Goal: Task Accomplishment & Management: Manage account settings

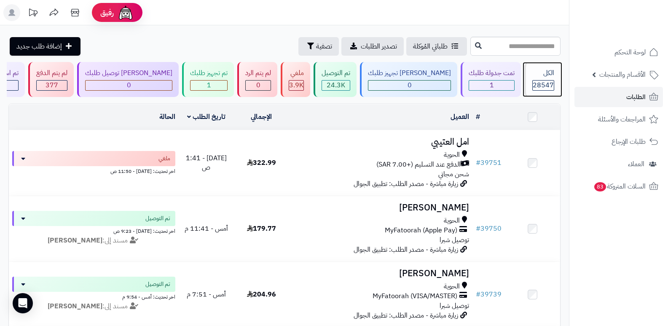
click at [548, 73] on div "الكل" at bounding box center [544, 73] width 22 height 10
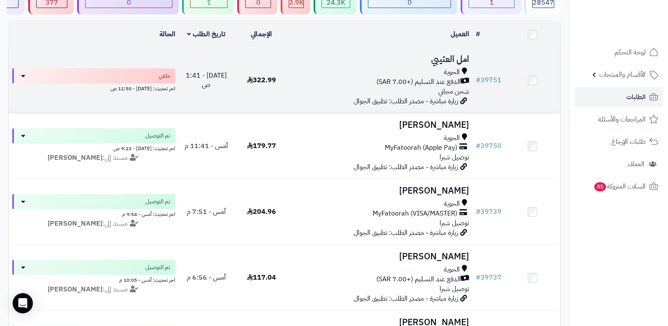
scroll to position [169, 0]
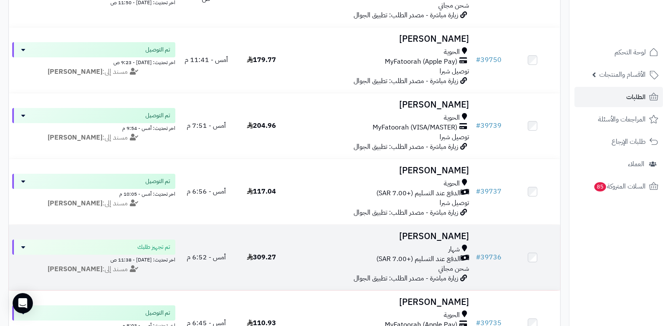
click at [449, 238] on h3 "[PERSON_NAME]" at bounding box center [381, 236] width 177 height 10
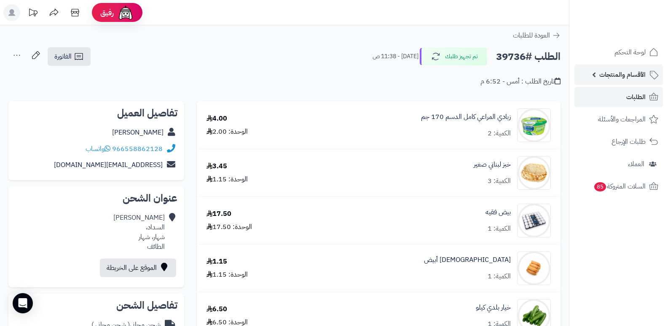
click at [633, 78] on span "الأقسام والمنتجات" at bounding box center [623, 75] width 46 height 12
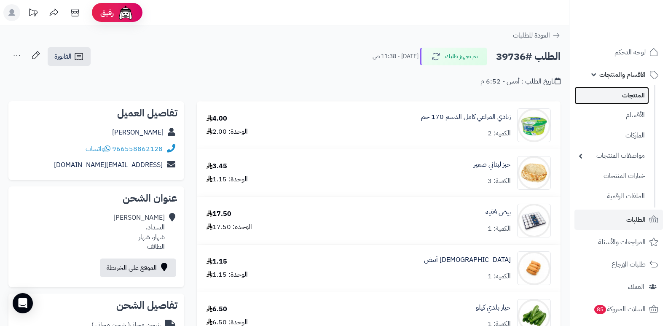
click at [636, 93] on link "المنتجات" at bounding box center [612, 95] width 75 height 17
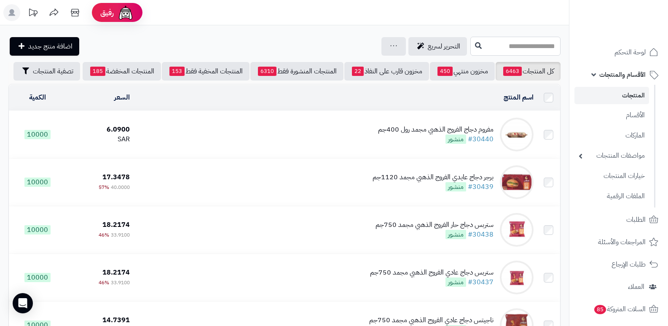
click at [540, 51] on input "text" at bounding box center [516, 46] width 90 height 19
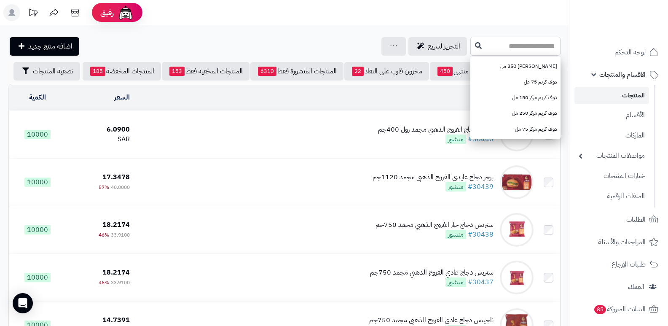
click at [489, 44] on input "text" at bounding box center [516, 46] width 90 height 19
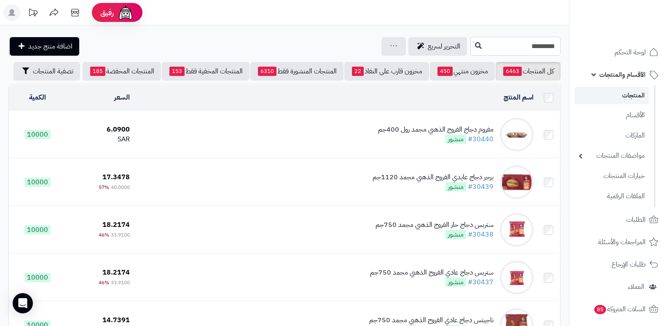
type input "*********"
click at [489, 44] on input "*********" at bounding box center [516, 46] width 90 height 19
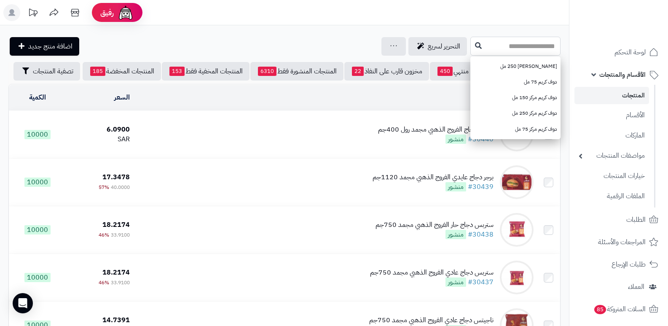
click at [494, 44] on input "text" at bounding box center [516, 46] width 90 height 19
type input "*******"
click at [475, 48] on icon at bounding box center [478, 45] width 7 height 7
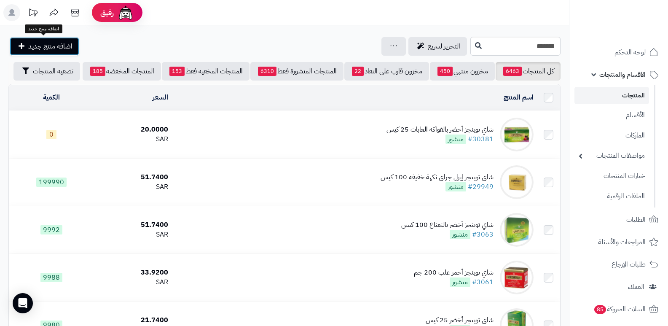
click at [51, 47] on span "اضافة منتج جديد" at bounding box center [50, 46] width 44 height 10
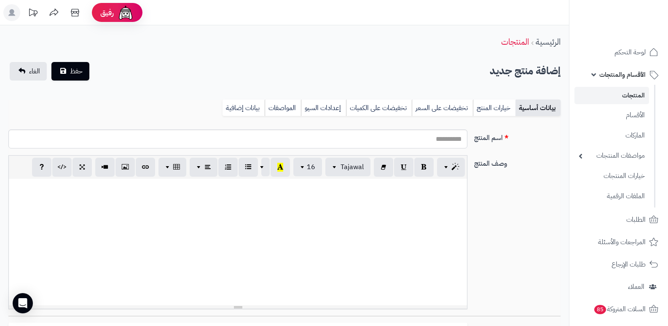
select select
click at [422, 139] on input "اسم المنتج" at bounding box center [237, 138] width 459 height 19
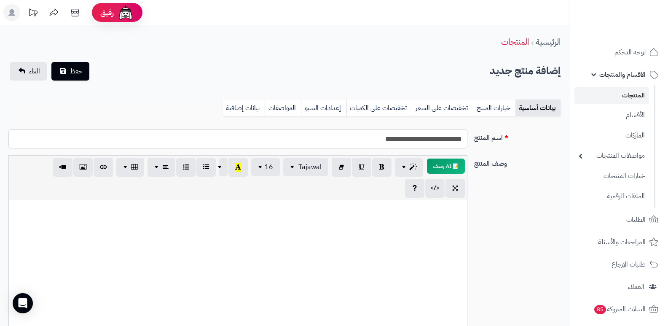
type input "**********"
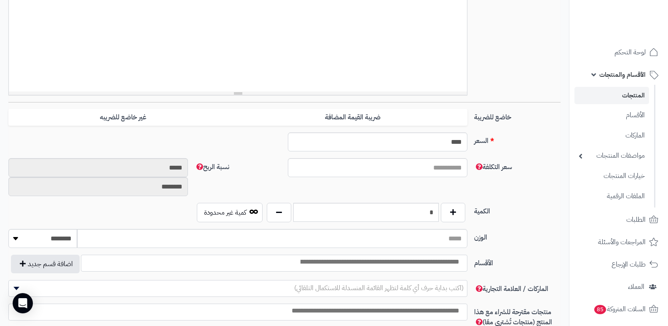
scroll to position [253, 0]
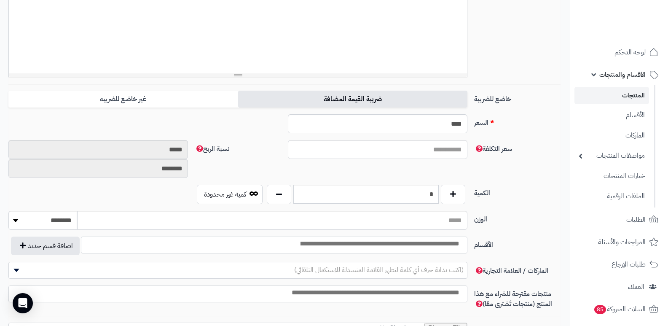
click at [320, 97] on label "ضريبة القيمة المضافة" at bounding box center [352, 99] width 229 height 17
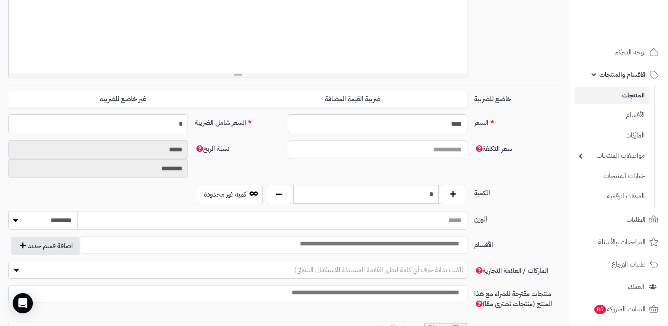
click at [172, 126] on input "*" at bounding box center [98, 123] width 180 height 19
type input "**"
type input "**********"
type input "*****"
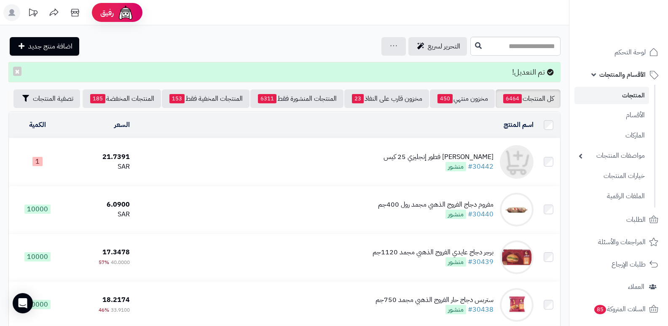
click at [433, 161] on div "شاي توينجز فطور إنجليزي 25 كيس" at bounding box center [439, 157] width 110 height 10
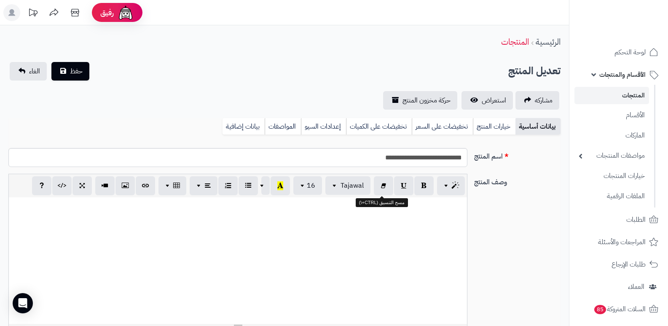
select select
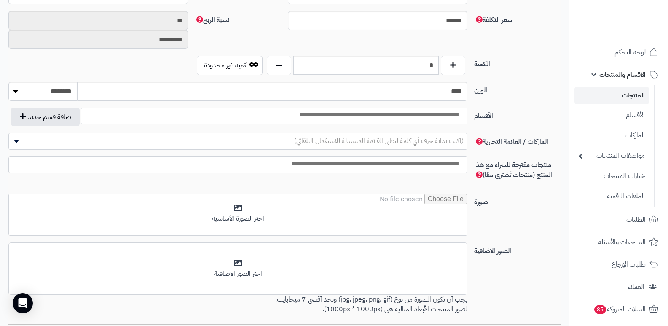
scroll to position [316, 0]
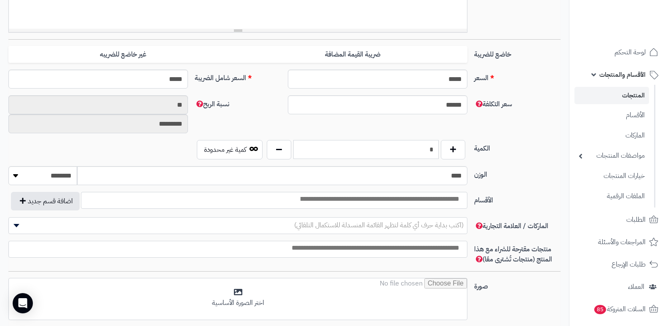
click at [399, 153] on input "*" at bounding box center [365, 149] width 145 height 19
type input "***"
click at [545, 145] on label "الكمية" at bounding box center [517, 146] width 93 height 13
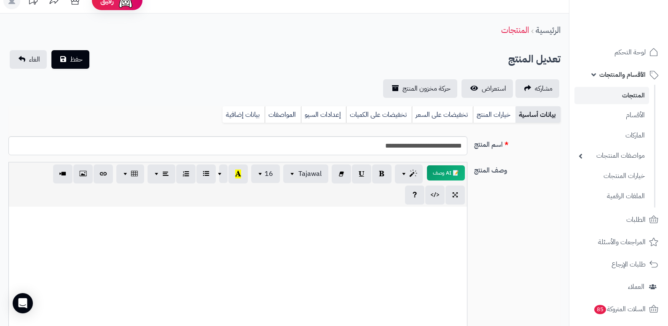
scroll to position [0, 0]
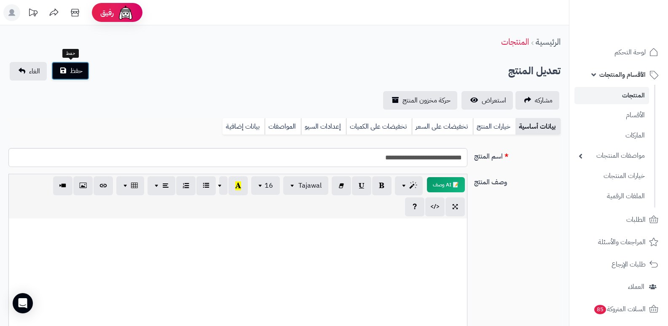
click at [70, 76] on button "حفظ" at bounding box center [70, 71] width 38 height 19
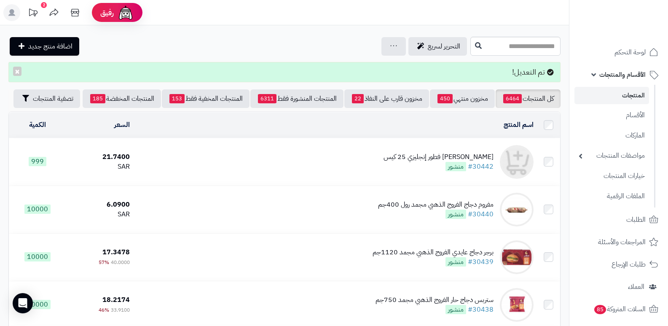
click at [448, 161] on div "[PERSON_NAME] فطور إنجليزي 25 كيس" at bounding box center [439, 157] width 110 height 10
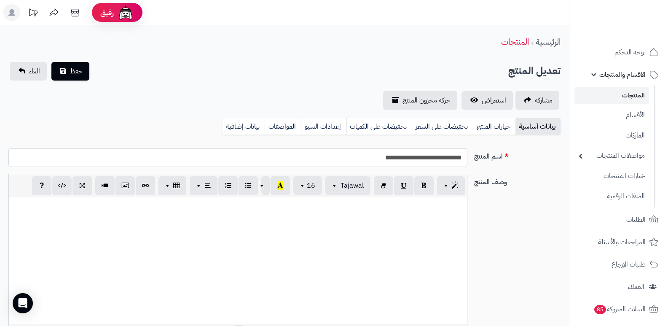
select select
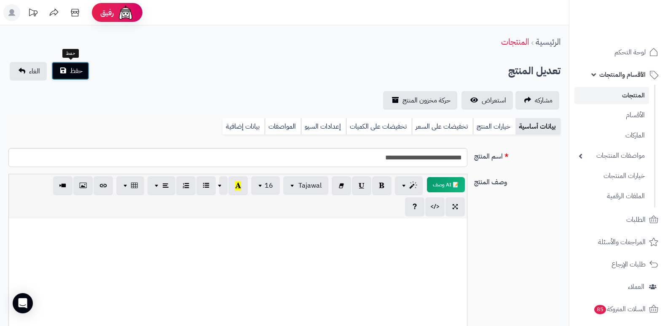
click at [75, 72] on span "حفظ" at bounding box center [76, 71] width 13 height 10
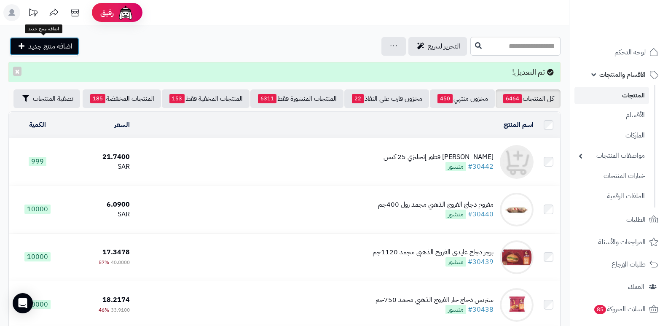
click at [60, 45] on span "اضافة منتج جديد" at bounding box center [50, 46] width 44 height 10
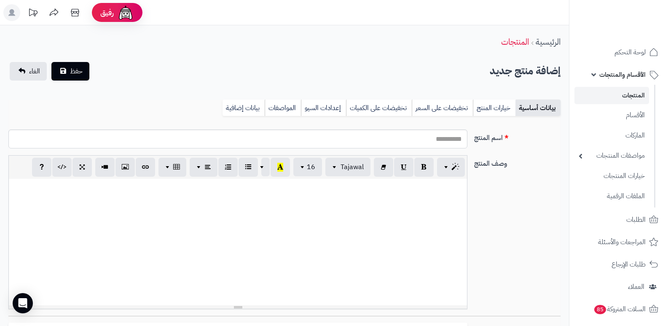
select select
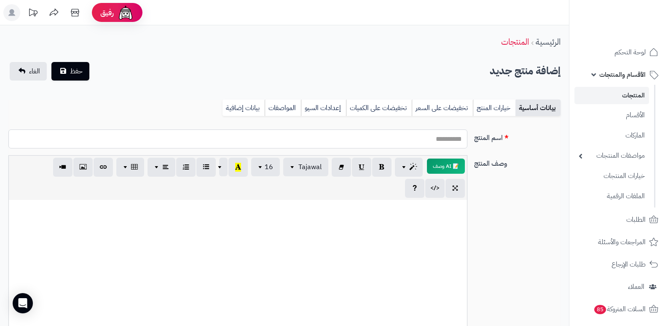
click at [453, 143] on input "اسم المنتج" at bounding box center [237, 138] width 459 height 19
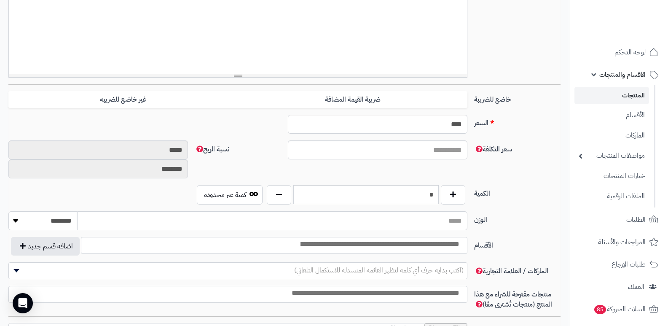
scroll to position [253, 0]
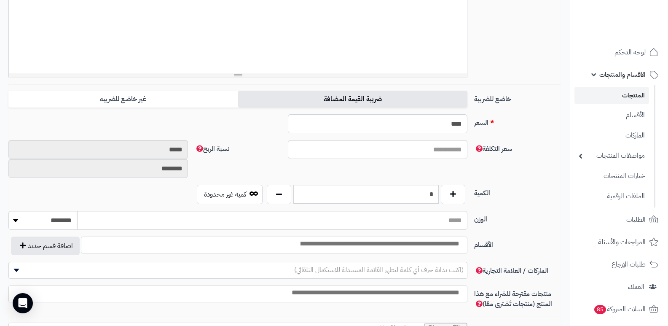
type input "**********"
click at [403, 100] on label "ضريبة القيمة المضافة" at bounding box center [352, 99] width 229 height 17
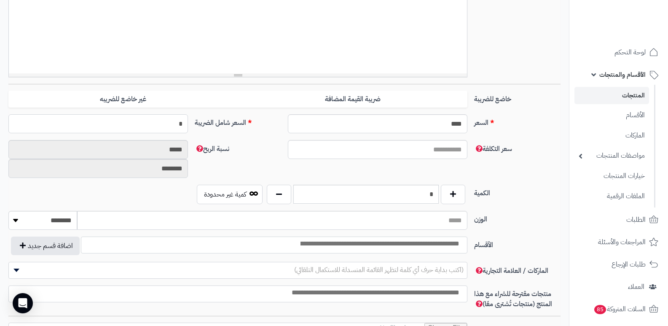
click at [159, 124] on input "*" at bounding box center [98, 123] width 180 height 19
type input "**"
type input "*****"
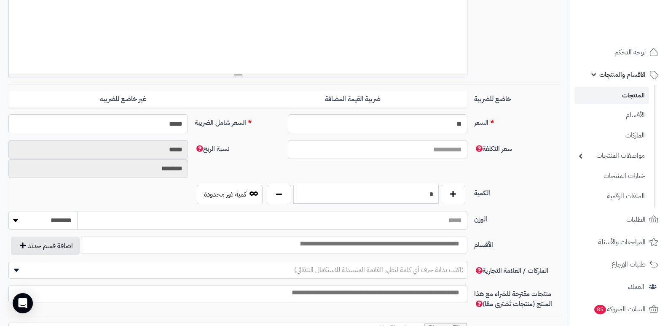
click at [407, 192] on input "*" at bounding box center [365, 194] width 145 height 19
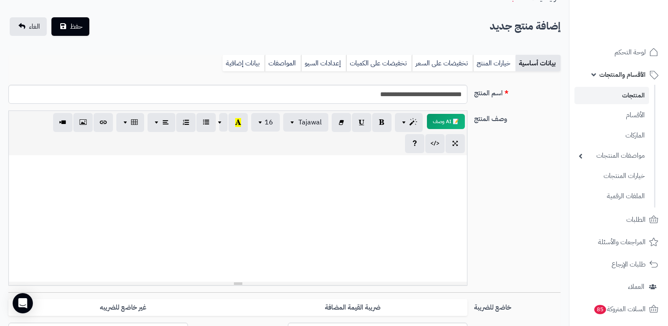
scroll to position [0, 0]
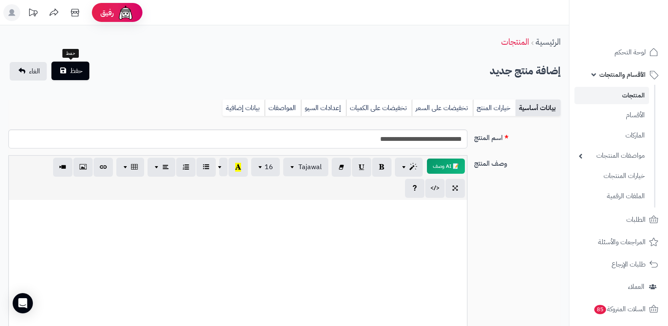
type input "***"
click at [69, 67] on button "حفظ" at bounding box center [70, 71] width 38 height 19
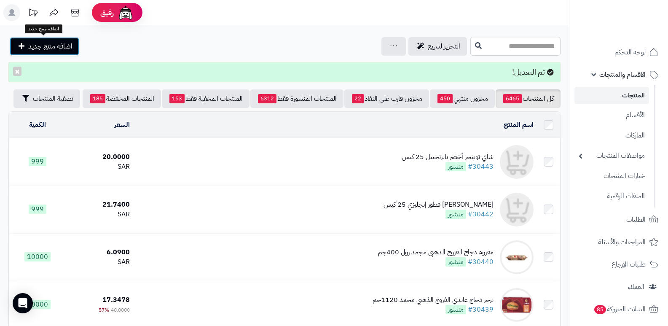
click at [66, 51] on span "اضافة منتج جديد" at bounding box center [50, 46] width 44 height 10
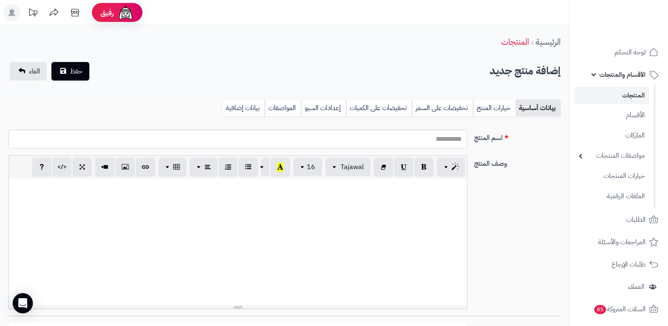
select select
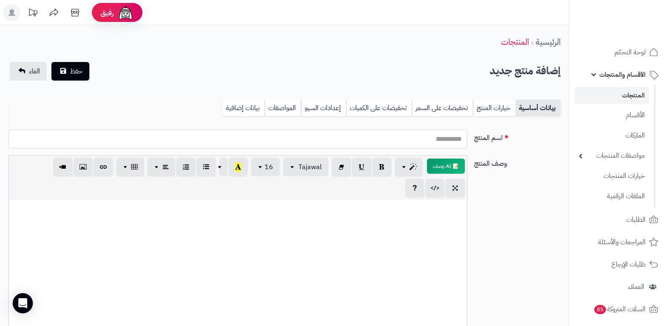
click at [443, 139] on input "اسم المنتج" at bounding box center [237, 138] width 459 height 19
type input "**********"
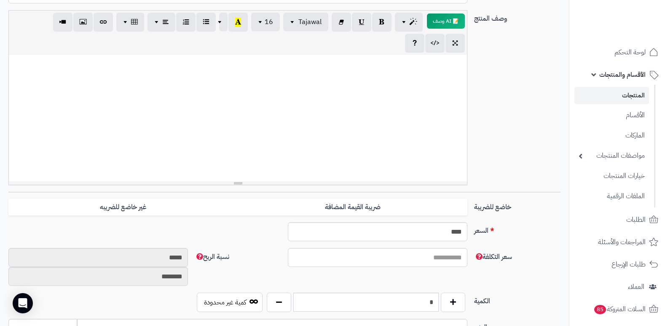
scroll to position [169, 0]
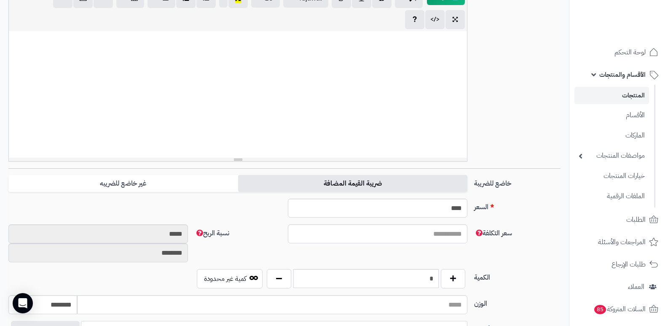
click at [352, 186] on label "ضريبة القيمة المضافة" at bounding box center [352, 183] width 229 height 17
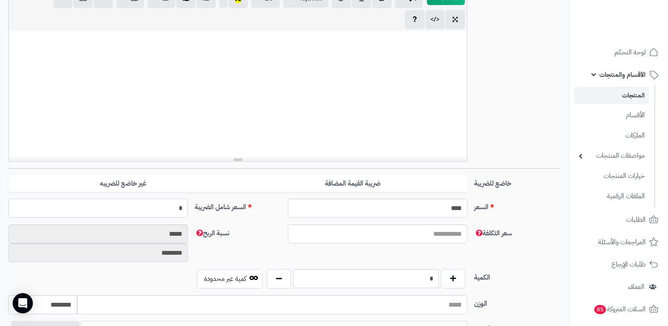
click at [166, 210] on input "*" at bounding box center [98, 208] width 180 height 19
type input "*****"
type input "**"
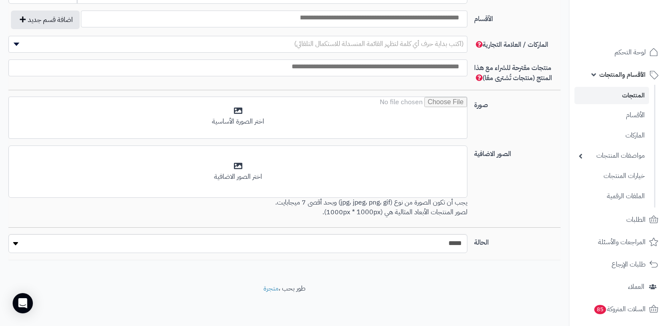
scroll to position [352, 0]
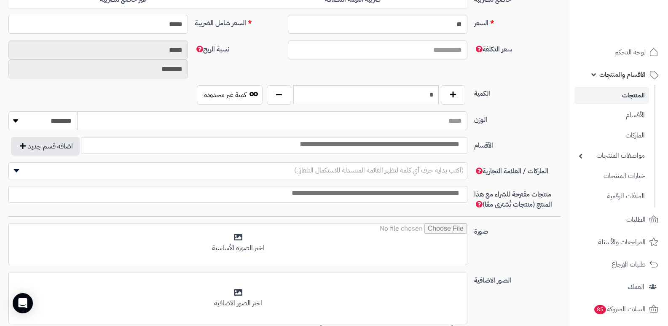
type input "*****"
click at [406, 96] on input "*" at bounding box center [365, 94] width 145 height 19
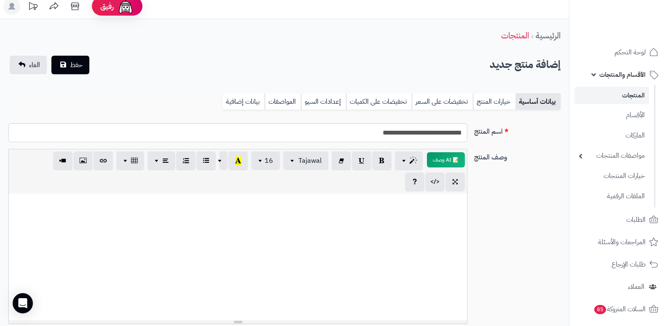
scroll to position [0, 0]
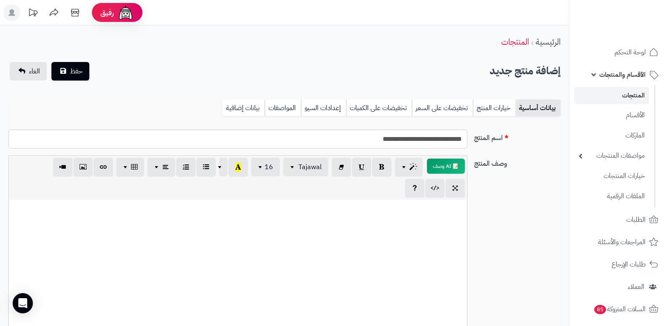
type input "***"
click at [82, 73] on span "حفظ" at bounding box center [76, 71] width 13 height 10
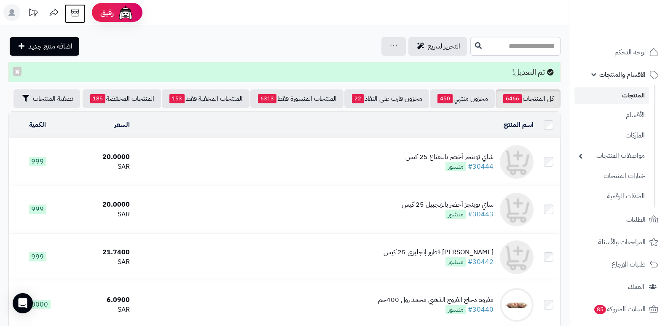
click at [77, 17] on icon at bounding box center [75, 12] width 17 height 17
click at [61, 47] on span "اضافة منتج جديد" at bounding box center [50, 46] width 44 height 10
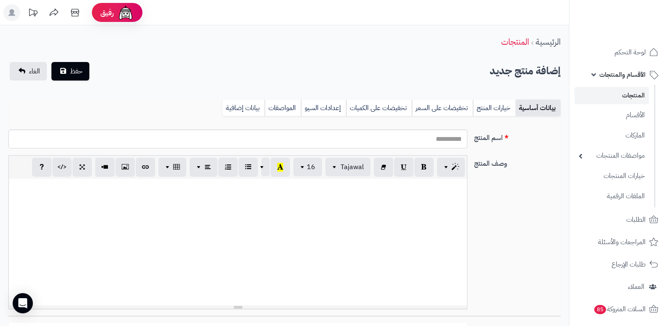
select select
click at [441, 144] on input "اسم المنتج" at bounding box center [237, 138] width 459 height 19
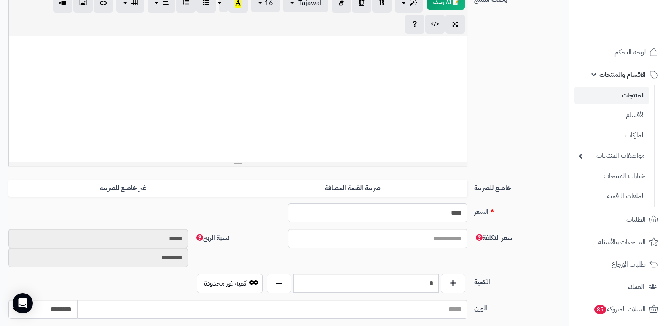
scroll to position [211, 0]
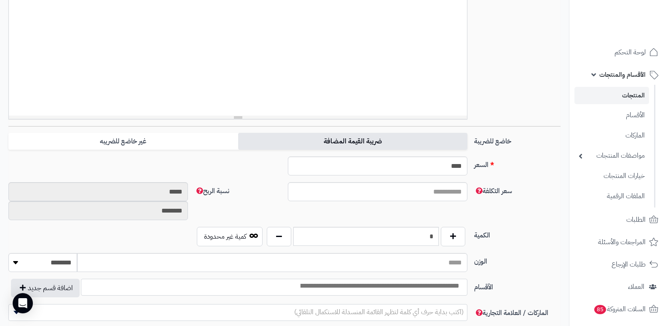
type input "**********"
click at [307, 143] on label "ضريبة القيمة المضافة" at bounding box center [352, 141] width 229 height 17
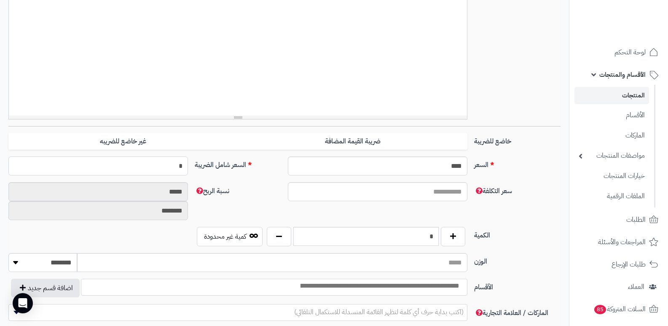
click at [143, 168] on input "*" at bounding box center [98, 165] width 180 height 19
type input "*****"
type input "**"
type input "*****"
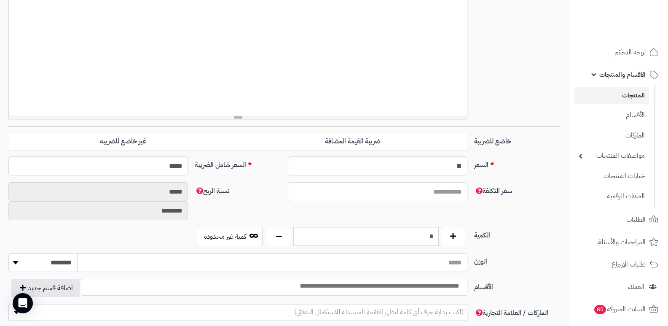
click at [408, 186] on input "سعر التكلفة" at bounding box center [378, 191] width 180 height 19
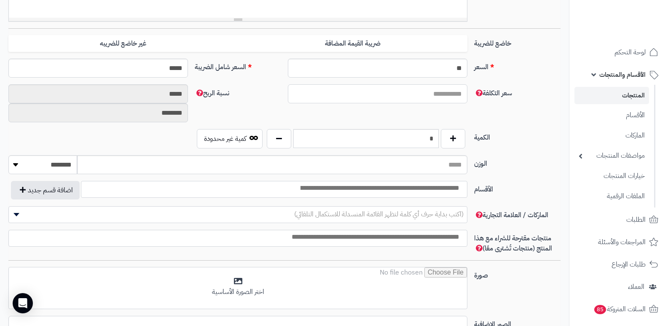
scroll to position [295, 0]
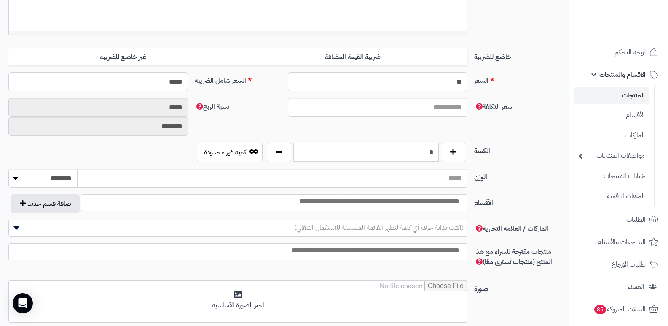
click at [404, 153] on input "*" at bounding box center [365, 152] width 145 height 19
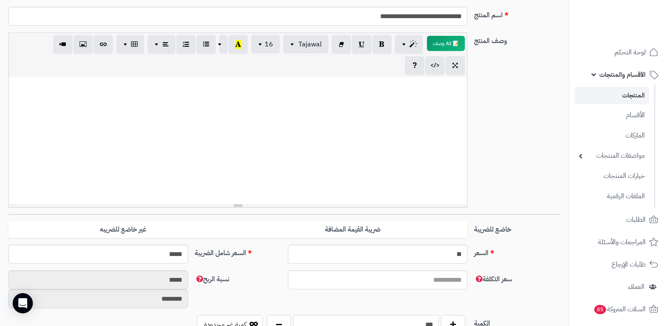
scroll to position [0, 0]
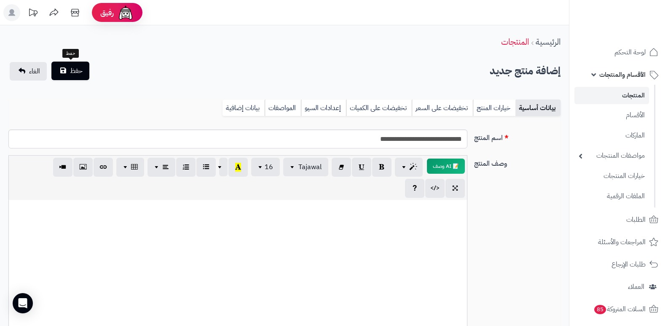
type input "***"
click at [72, 63] on button "حفظ" at bounding box center [70, 71] width 38 height 19
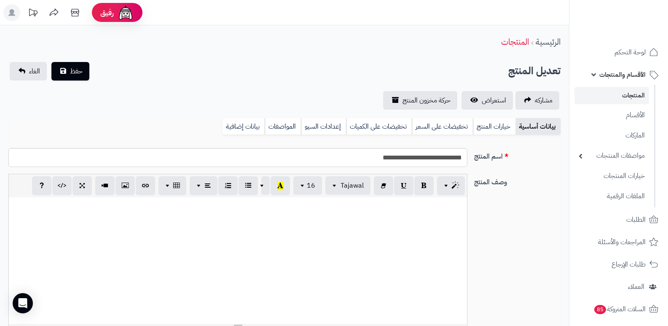
select select
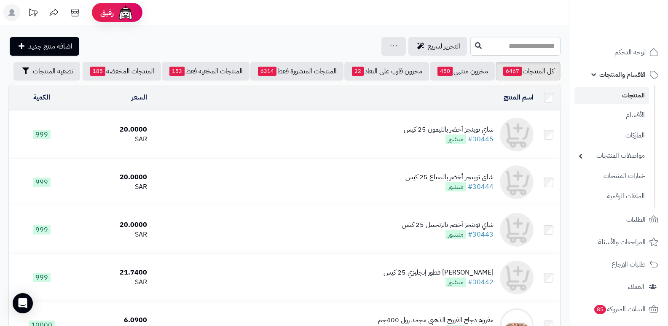
click at [448, 132] on div "شاي توينجز أخضر بالليمون 25 كيس" at bounding box center [449, 130] width 90 height 10
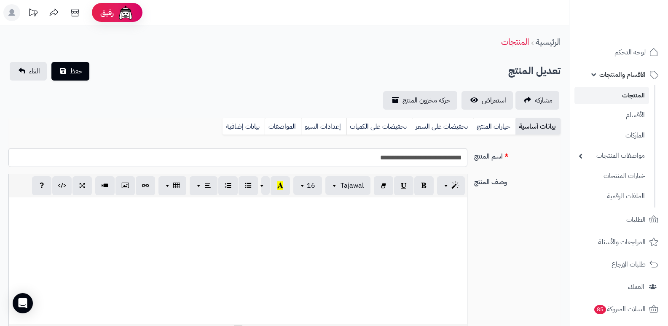
select select
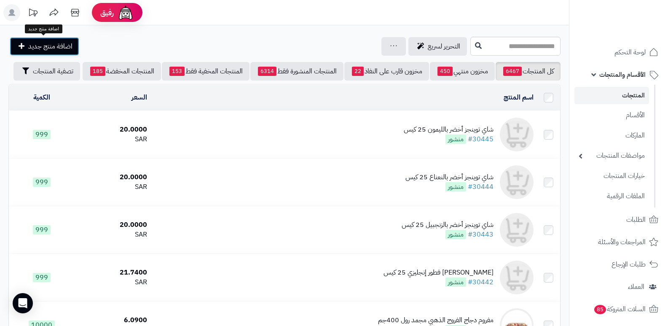
click at [62, 45] on span "اضافة منتج جديد" at bounding box center [50, 46] width 44 height 10
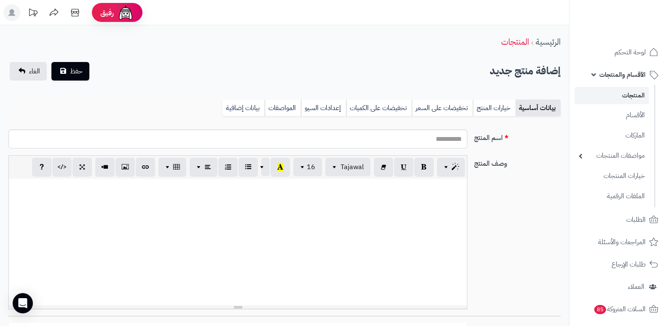
select select
click at [430, 141] on input "اسم المنتج" at bounding box center [237, 138] width 459 height 19
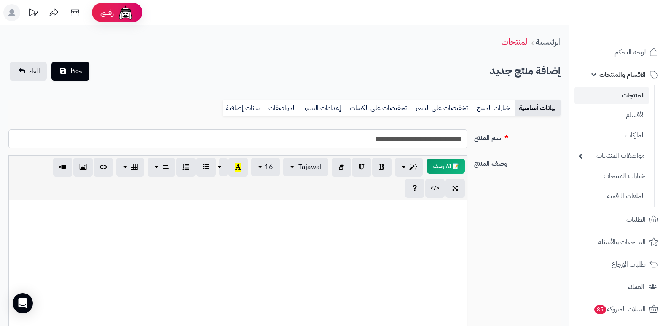
type input "**********"
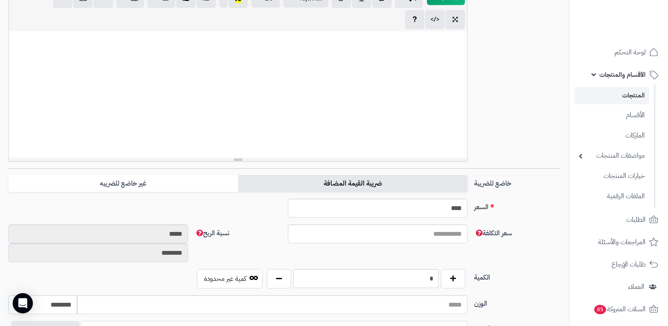
click at [319, 185] on label "ضريبة القيمة المضافة" at bounding box center [352, 183] width 229 height 17
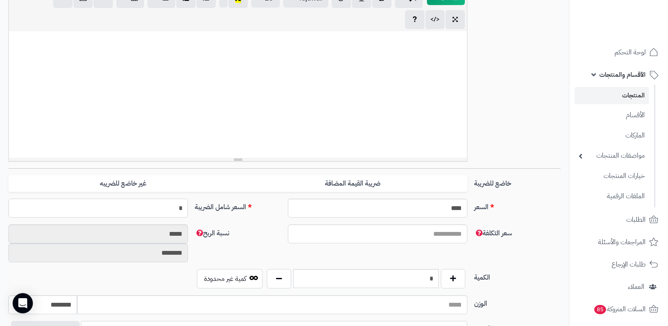
click at [159, 207] on input "*" at bounding box center [98, 208] width 180 height 19
type input "*****"
type input "**********"
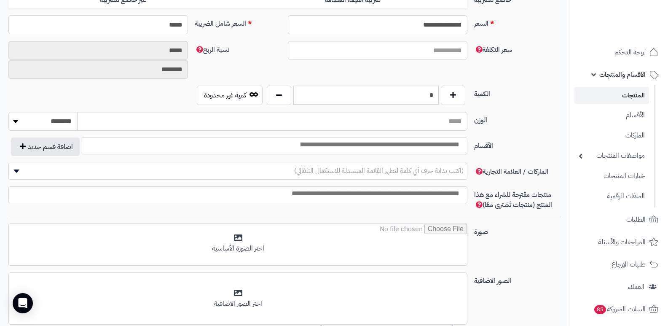
scroll to position [337, 0]
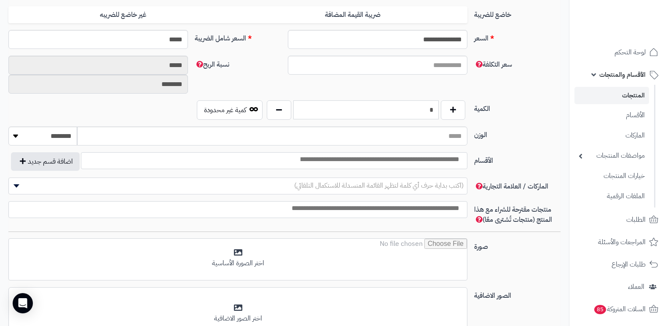
click at [408, 110] on input "*" at bounding box center [365, 109] width 145 height 19
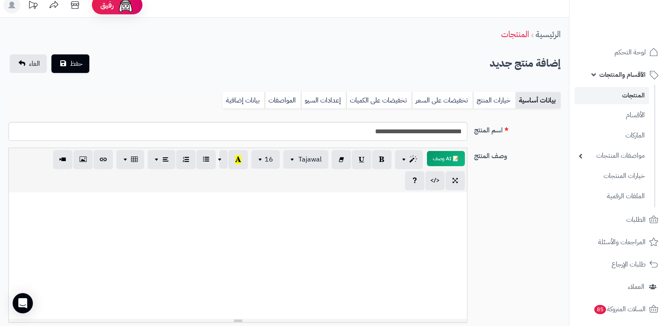
scroll to position [0, 0]
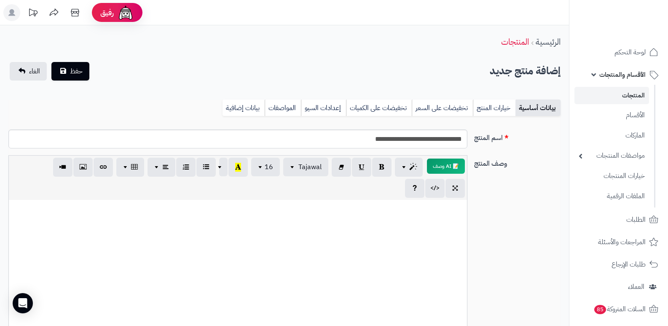
type input "***"
click at [431, 137] on input "**********" at bounding box center [237, 138] width 459 height 19
click at [433, 141] on input "**********" at bounding box center [237, 138] width 459 height 19
click at [432, 141] on input "**********" at bounding box center [237, 138] width 459 height 19
type input "**********"
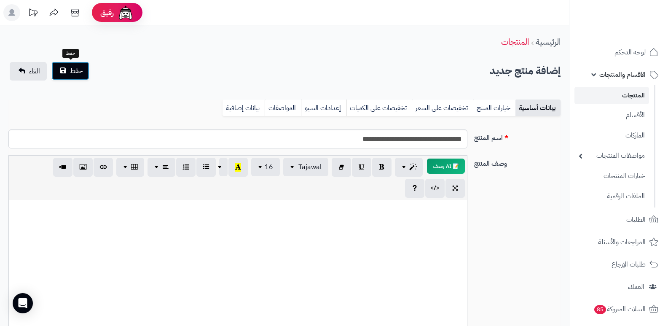
click at [60, 71] on button "حفظ" at bounding box center [70, 71] width 38 height 19
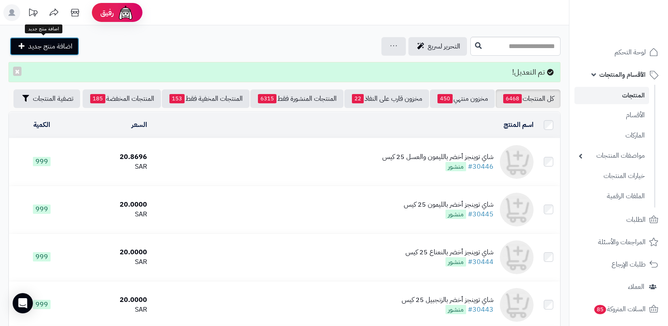
click at [59, 49] on span "اضافة منتج جديد" at bounding box center [50, 46] width 44 height 10
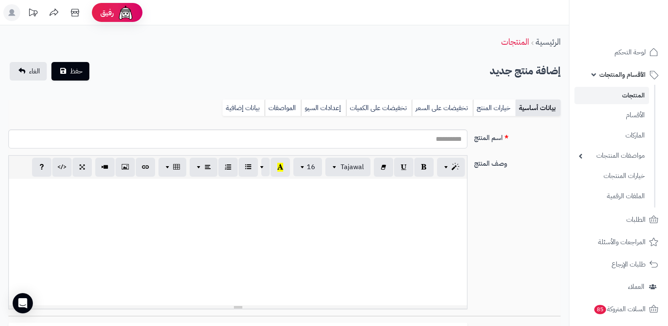
select select
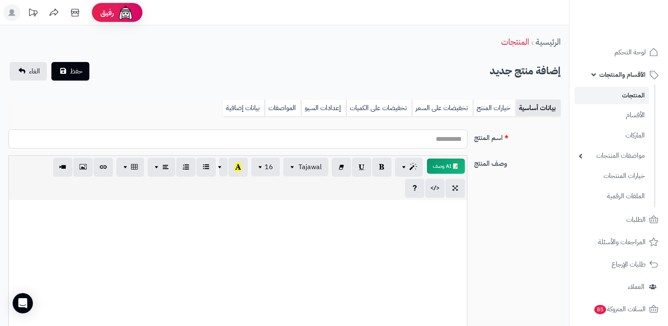
click at [425, 143] on input "اسم المنتج" at bounding box center [237, 138] width 459 height 19
type input "**********"
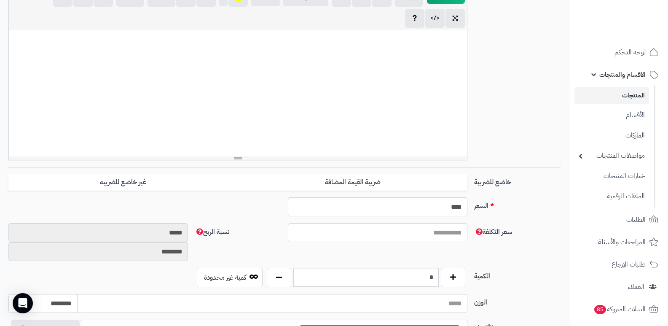
scroll to position [211, 0]
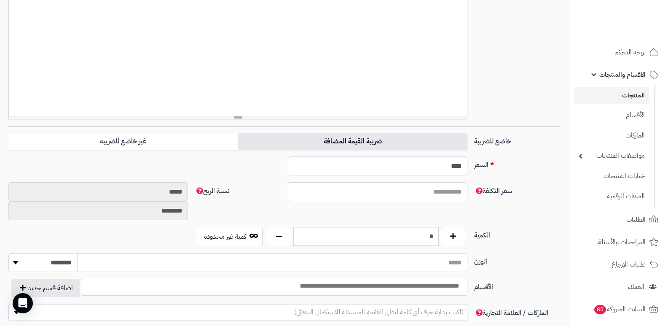
click at [390, 137] on label "ضريبة القيمة المضافة" at bounding box center [352, 141] width 229 height 17
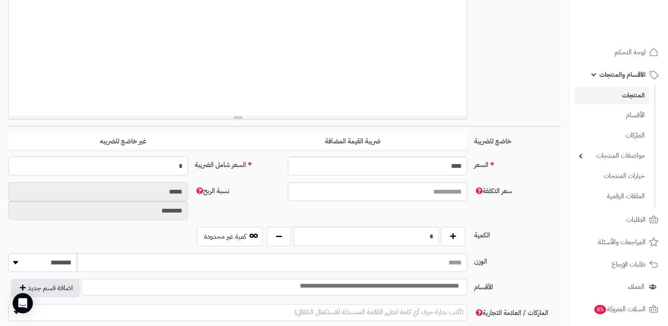
click at [165, 169] on input "*" at bounding box center [98, 165] width 180 height 19
type input "*****"
type input "**********"
type input "*****"
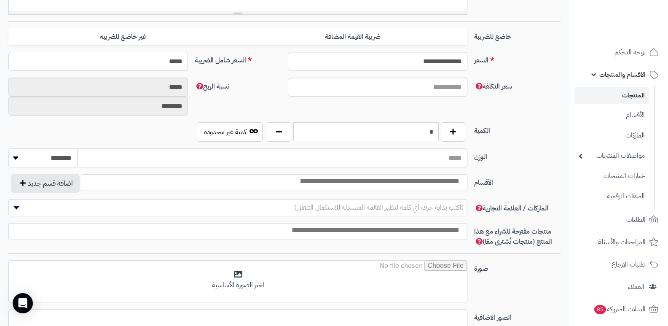
scroll to position [337, 0]
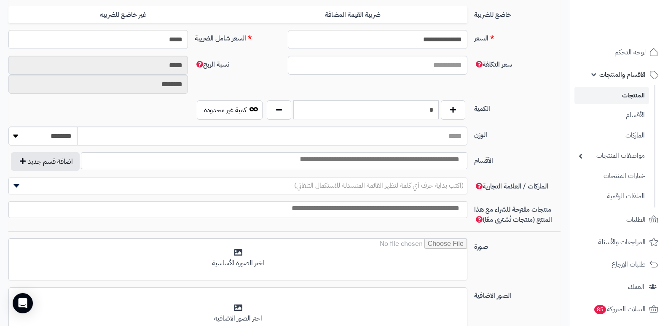
click at [420, 113] on input "*" at bounding box center [365, 109] width 145 height 19
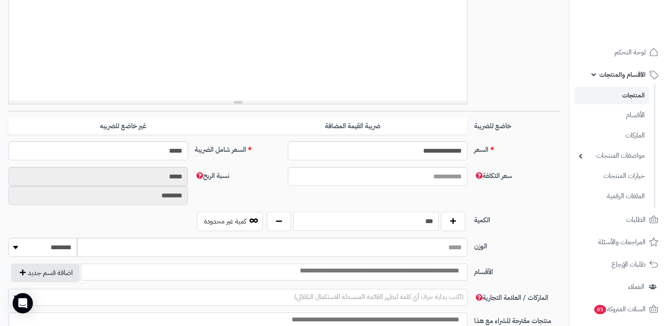
scroll to position [0, 0]
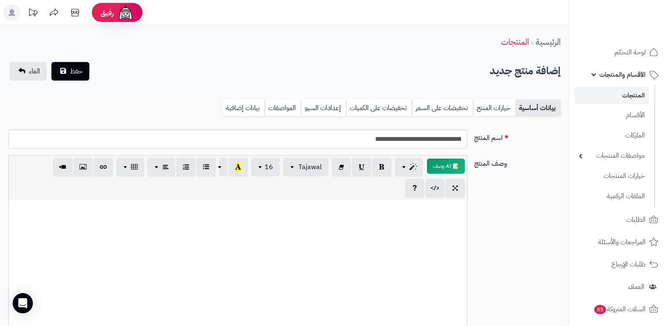
type input "***"
click at [409, 141] on input "**********" at bounding box center [237, 138] width 459 height 19
type input "**********"
click at [78, 69] on span "حفظ" at bounding box center [76, 71] width 13 height 10
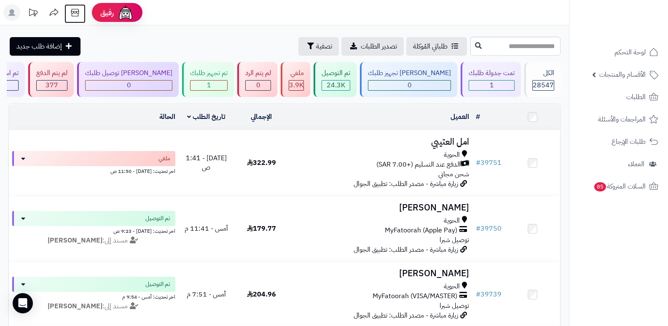
click at [73, 13] on icon at bounding box center [75, 13] width 8 height 8
click at [541, 74] on div "الكل" at bounding box center [544, 73] width 22 height 10
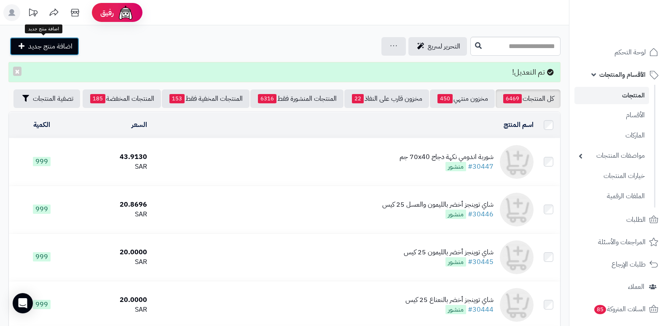
click at [61, 43] on span "اضافة منتج جديد" at bounding box center [50, 46] width 44 height 10
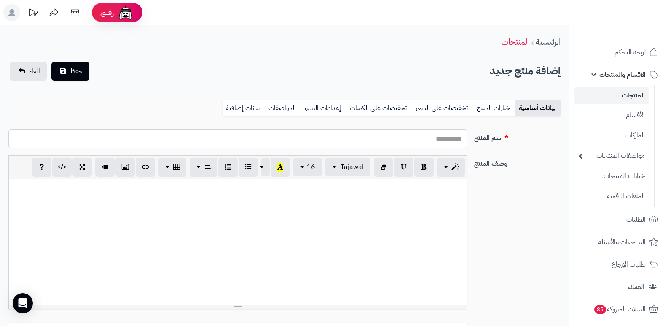
select select
click at [424, 136] on input "اسم المنتج" at bounding box center [237, 138] width 459 height 19
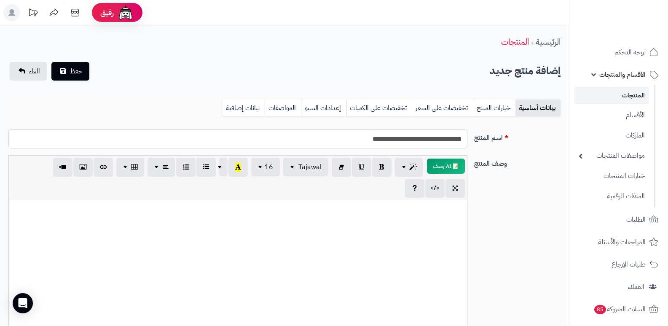
type input "**********"
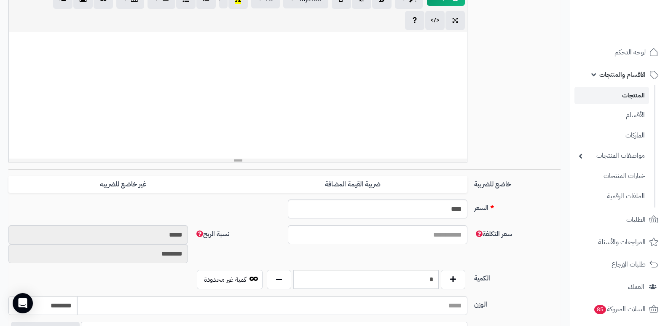
scroll to position [169, 0]
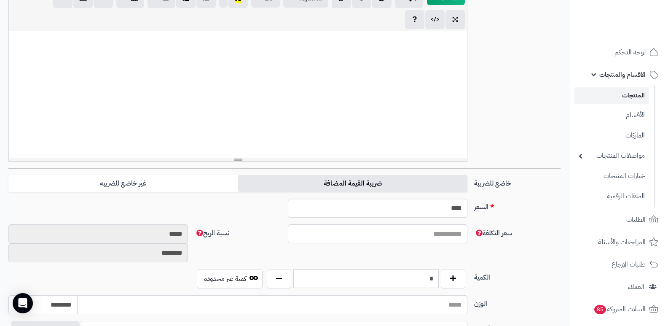
click at [343, 178] on label "ضريبة القيمة المضافة" at bounding box center [352, 183] width 229 height 17
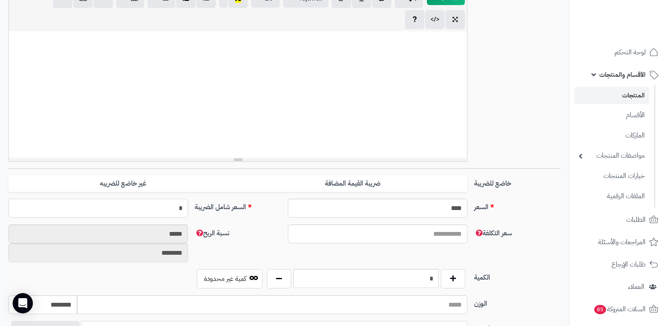
click at [154, 207] on input "*" at bounding box center [98, 208] width 180 height 19
type input "*****"
type input "**********"
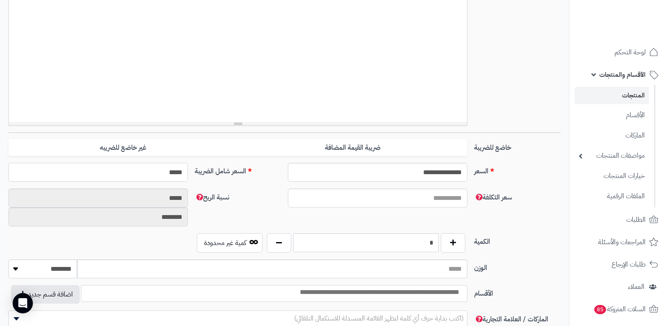
scroll to position [253, 0]
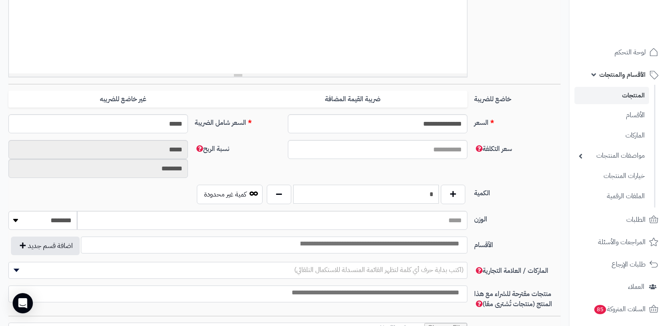
click at [392, 201] on input "*" at bounding box center [365, 194] width 145 height 19
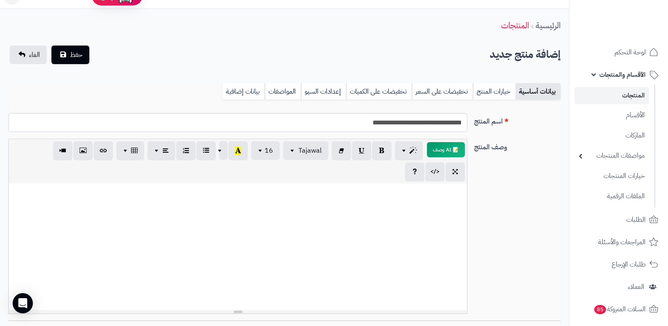
scroll to position [0, 0]
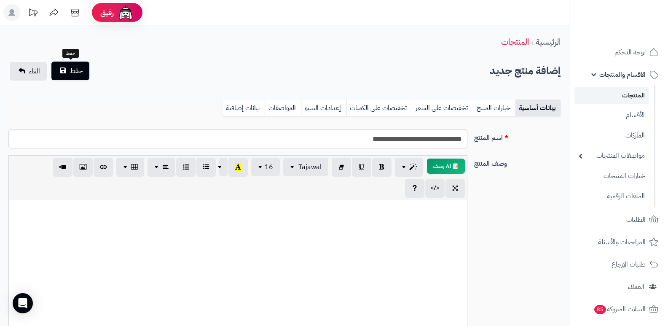
type input "***"
click at [55, 73] on button "حفظ" at bounding box center [70, 71] width 38 height 19
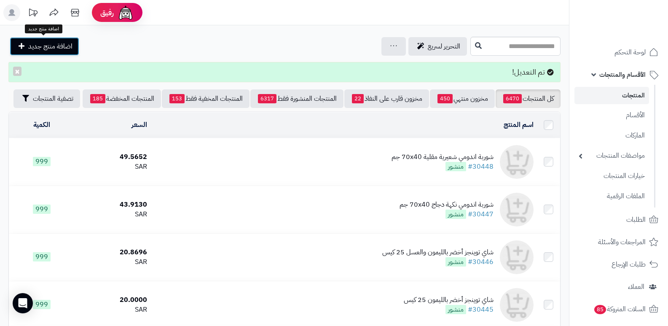
click at [56, 49] on span "اضافة منتج جديد" at bounding box center [50, 46] width 44 height 10
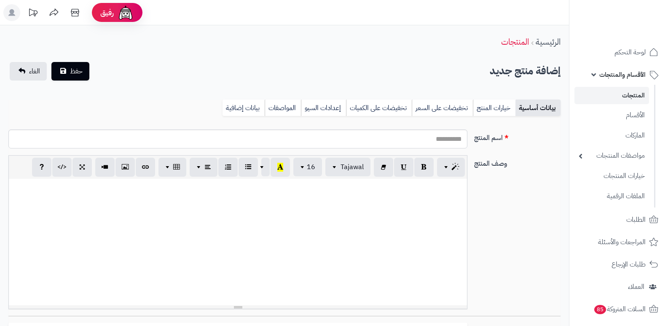
select select
click at [421, 135] on input "اسم المنتج" at bounding box center [237, 138] width 459 height 19
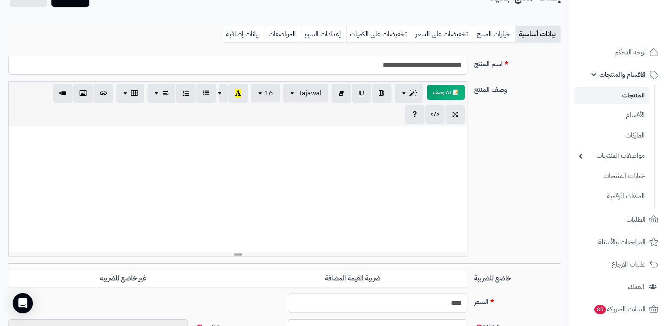
scroll to position [169, 0]
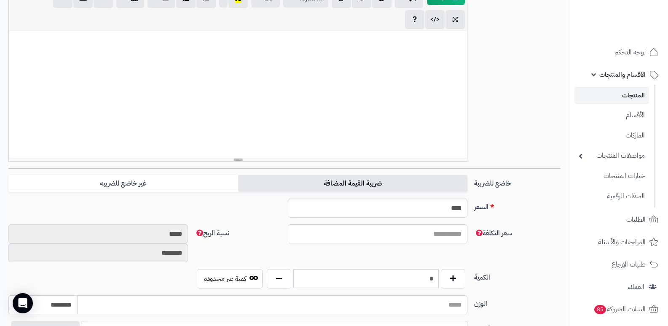
type input "**********"
click at [350, 180] on label "ضريبة القيمة المضافة" at bounding box center [352, 183] width 229 height 17
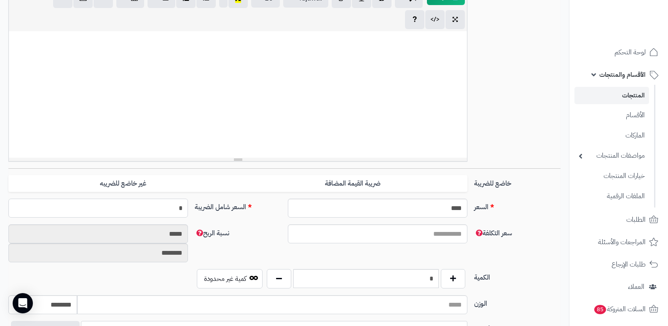
click at [176, 208] on input "*" at bounding box center [98, 208] width 180 height 19
type input "***"
type input "**********"
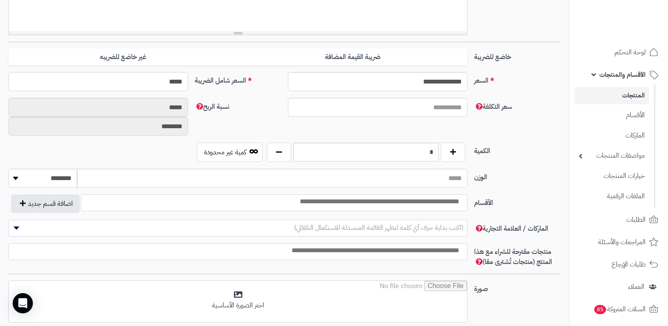
type input "*****"
click at [417, 158] on input "*" at bounding box center [365, 152] width 145 height 19
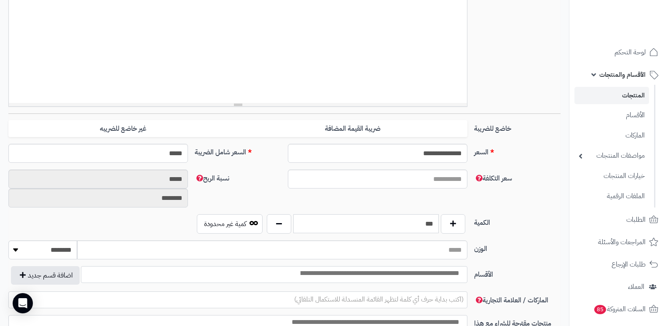
scroll to position [0, 0]
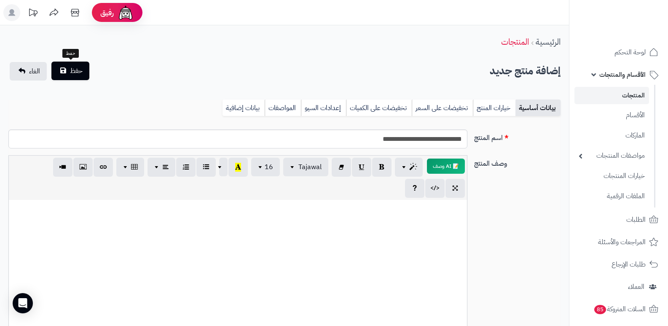
type input "***"
click at [67, 75] on button "حفظ" at bounding box center [70, 71] width 38 height 19
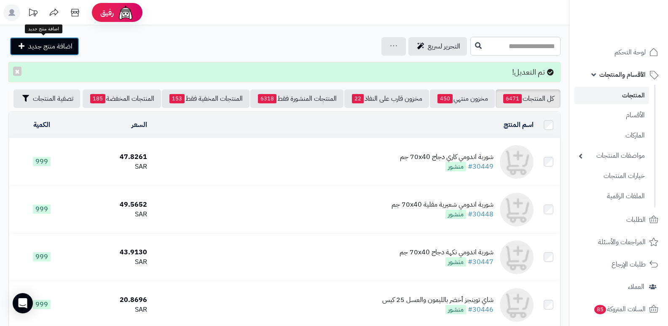
click at [55, 40] on link "اضافة منتج جديد" at bounding box center [45, 46] width 70 height 19
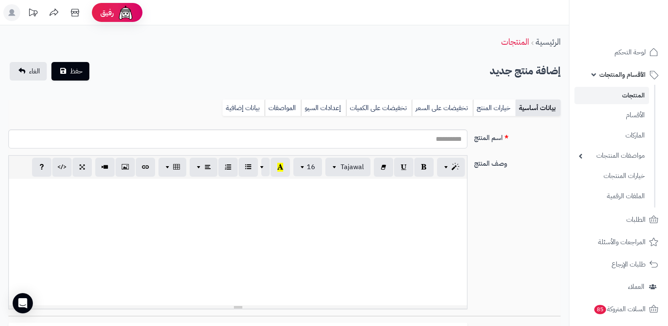
select select
click at [386, 140] on input "اسم المنتج" at bounding box center [237, 138] width 459 height 19
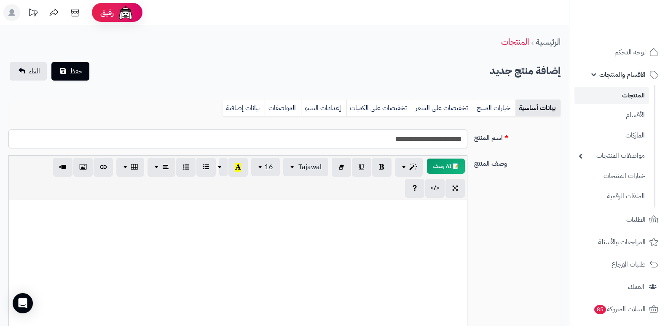
type input "**********"
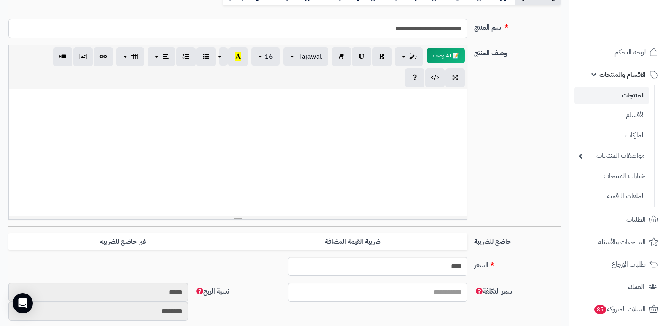
scroll to position [211, 0]
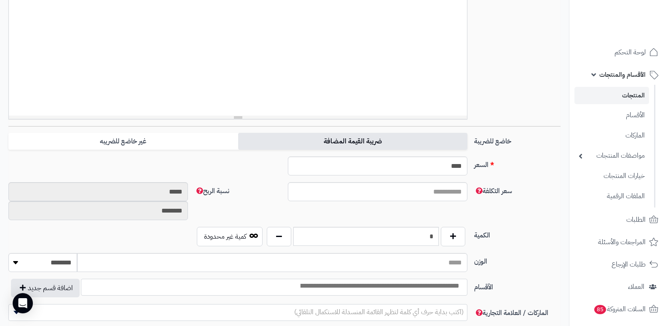
click at [359, 143] on label "ضريبة القيمة المضافة" at bounding box center [352, 141] width 229 height 17
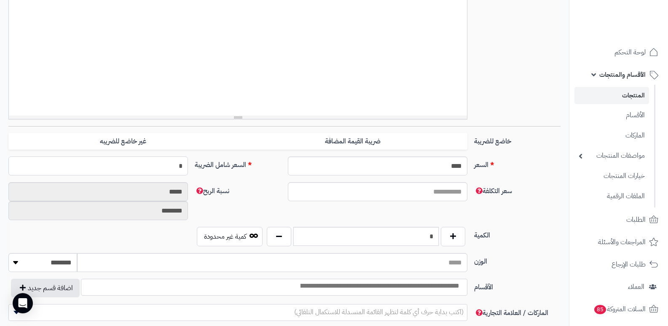
click at [171, 168] on input "*" at bounding box center [98, 165] width 180 height 19
type input "*****"
type input "**********"
type input "*****"
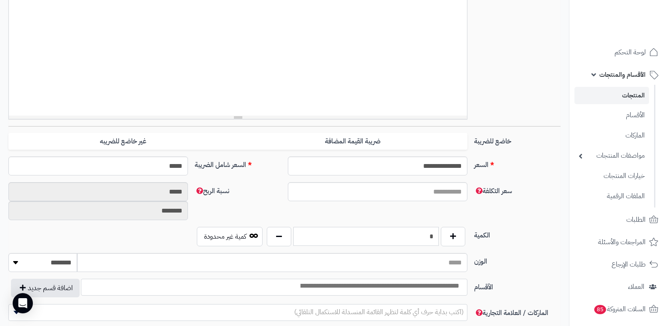
click at [425, 239] on input "*" at bounding box center [365, 236] width 145 height 19
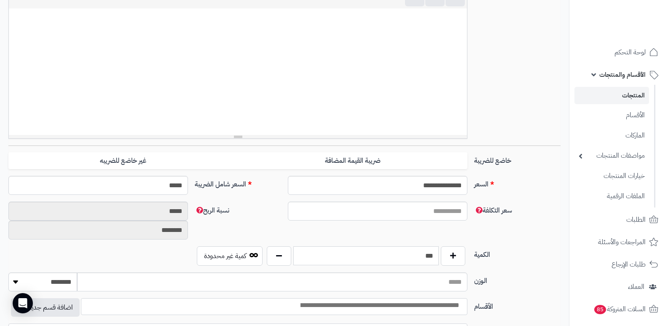
scroll to position [0, 0]
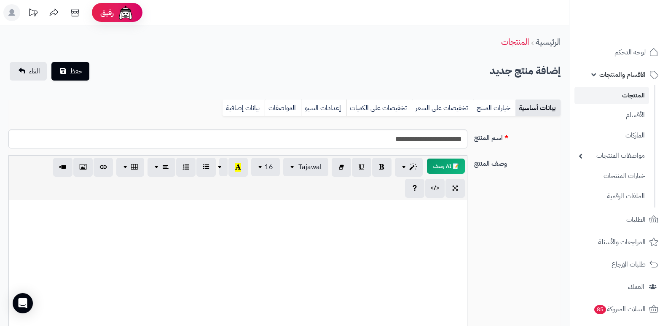
type input "***"
click at [75, 70] on span "حفظ" at bounding box center [76, 71] width 13 height 10
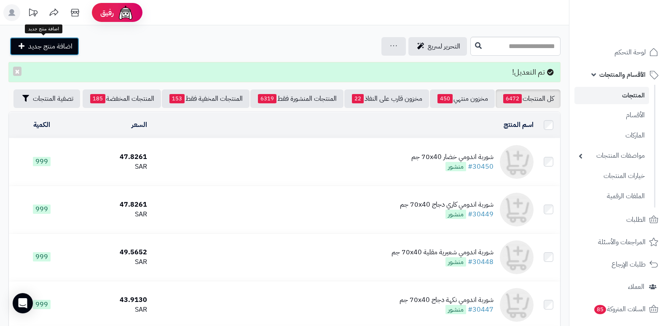
click at [56, 45] on span "اضافة منتج جديد" at bounding box center [50, 46] width 44 height 10
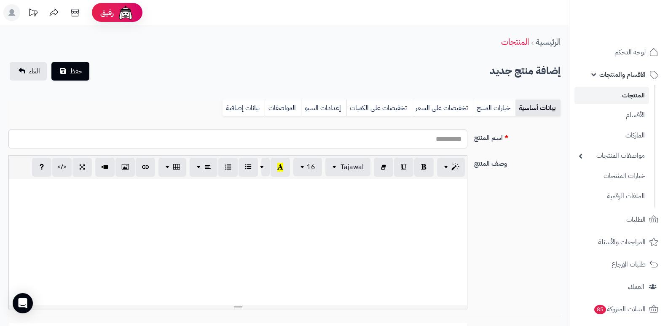
select select
drag, startPoint x: 0, startPoint y: 0, endPoint x: 410, endPoint y: 140, distance: 433.6
click at [410, 140] on input "اسم المنتج" at bounding box center [237, 138] width 459 height 19
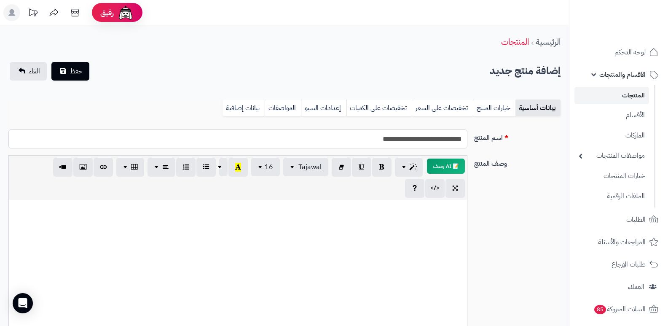
type input "**********"
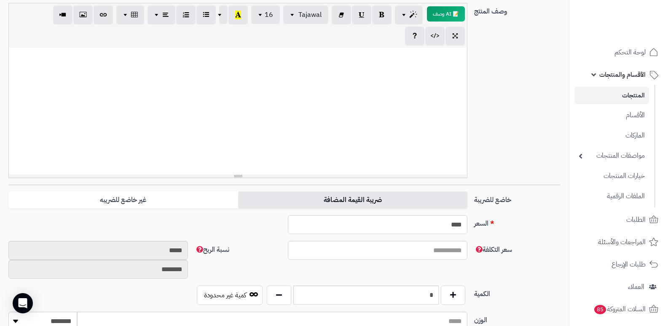
scroll to position [169, 0]
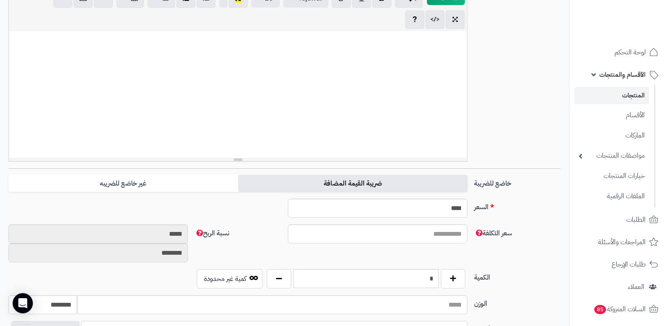
click at [341, 177] on label "ضريبة القيمة المضافة" at bounding box center [352, 183] width 229 height 17
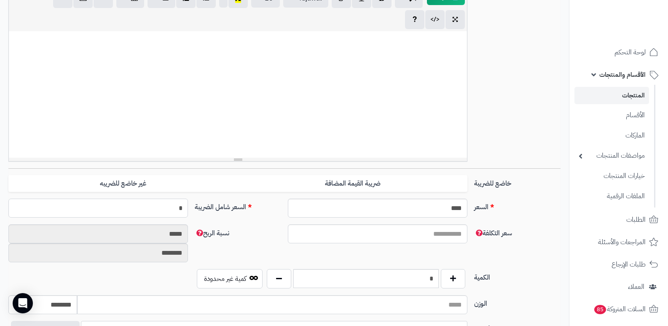
click at [167, 213] on input "*" at bounding box center [98, 208] width 180 height 19
type input "*****"
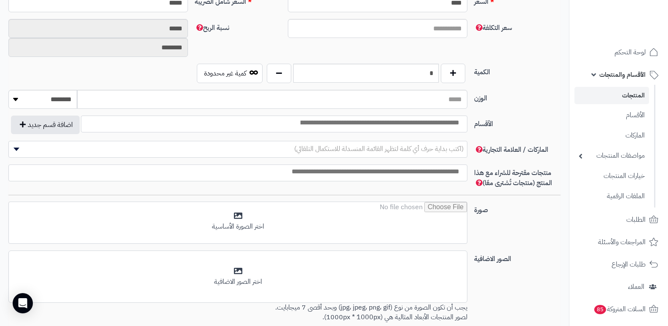
type input "**********"
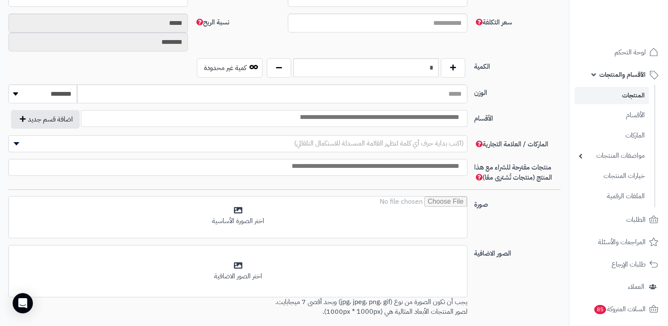
type input "*****"
click at [427, 73] on input "*" at bounding box center [365, 67] width 145 height 19
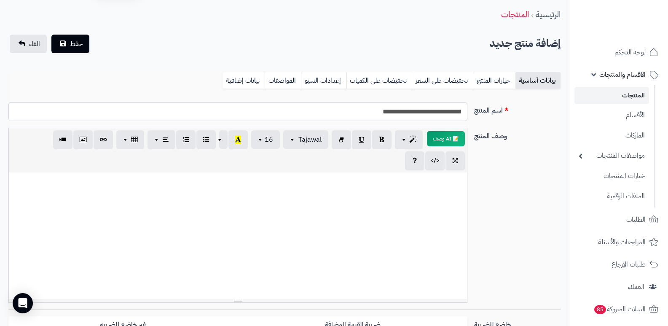
scroll to position [0, 0]
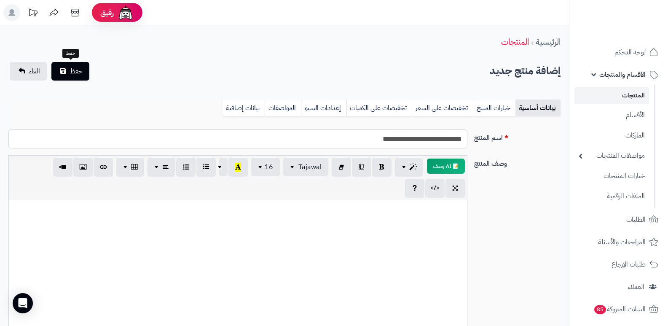
type input "***"
click at [75, 66] on span "حفظ" at bounding box center [76, 71] width 13 height 10
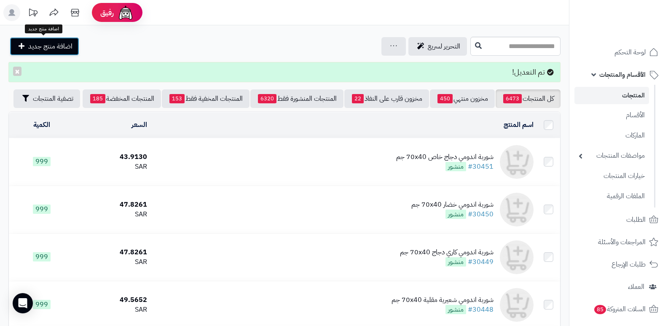
click at [62, 53] on link "اضافة منتج جديد" at bounding box center [45, 46] width 70 height 19
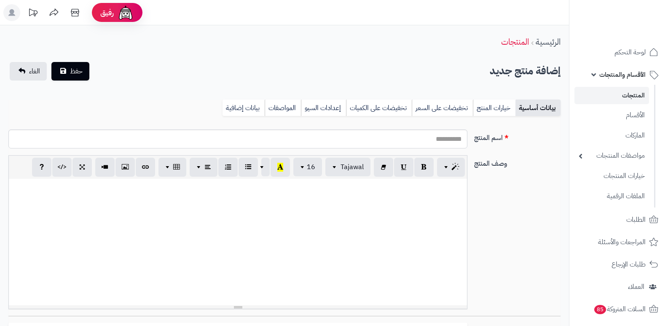
select select
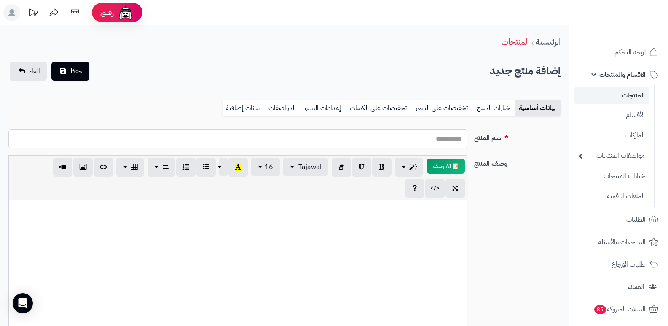
click at [444, 139] on input "اسم المنتج" at bounding box center [237, 138] width 459 height 19
type input "**********"
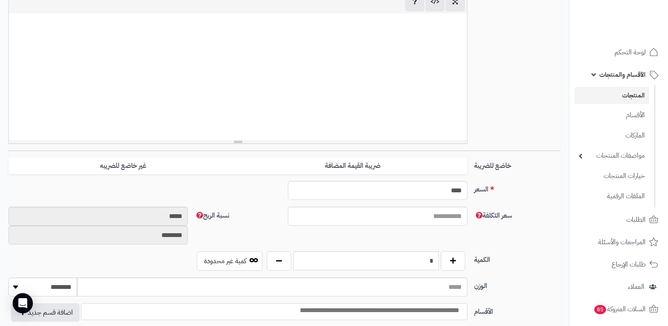
scroll to position [211, 0]
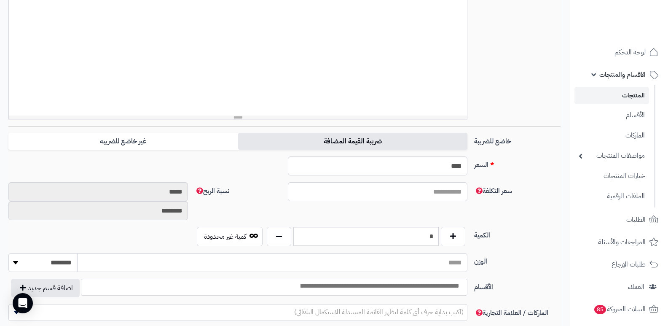
click at [363, 133] on label "ضريبة القيمة المضافة" at bounding box center [352, 141] width 229 height 17
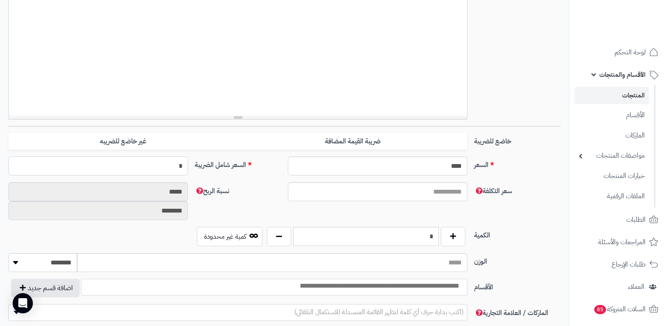
click at [165, 172] on input "*" at bounding box center [98, 165] width 180 height 19
type input "**"
type input "**********"
type input "*****"
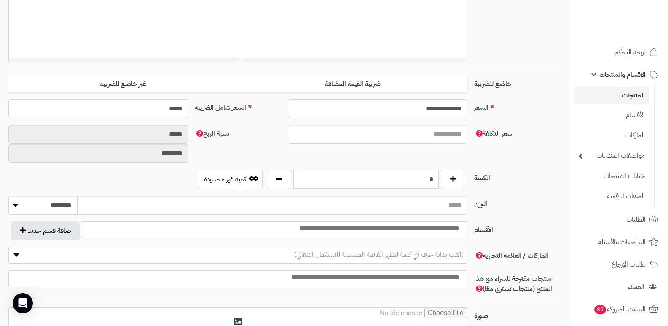
scroll to position [15, 0]
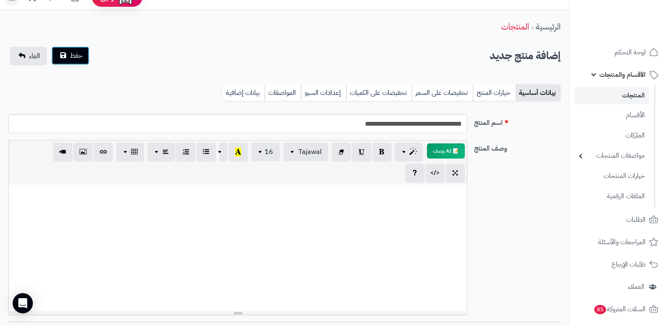
click at [74, 64] on button "حفظ" at bounding box center [70, 55] width 38 height 19
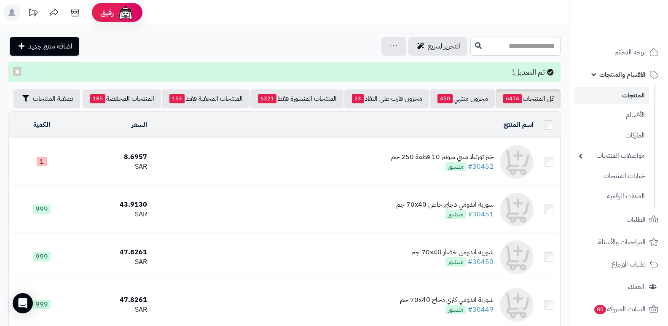
click at [468, 159] on div "خبز تورتيلا ميني سويتز 10 قطعة 250 جم" at bounding box center [442, 157] width 102 height 10
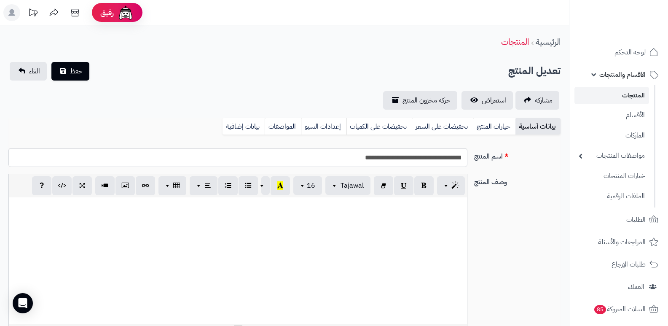
select select
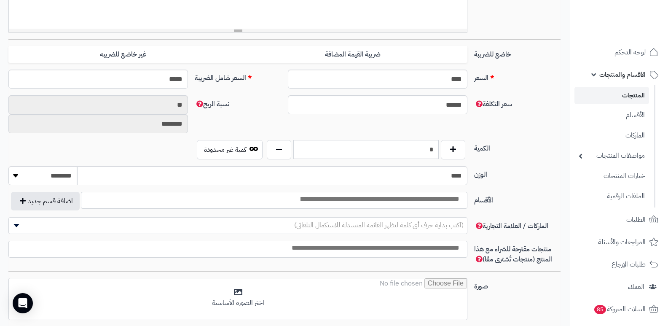
click at [417, 150] on input "*" at bounding box center [365, 149] width 145 height 19
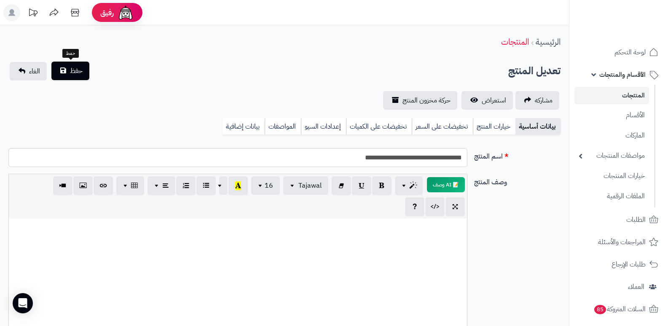
type input "***"
click at [77, 70] on span "حفظ" at bounding box center [76, 71] width 13 height 10
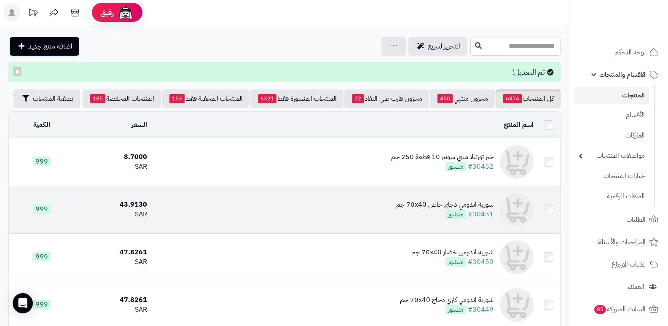
click at [458, 203] on div "شوربة اندومي دجاج خاص 70x40 جم" at bounding box center [444, 205] width 97 height 10
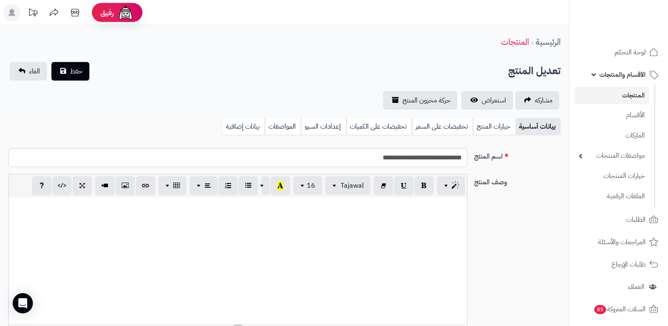
select select
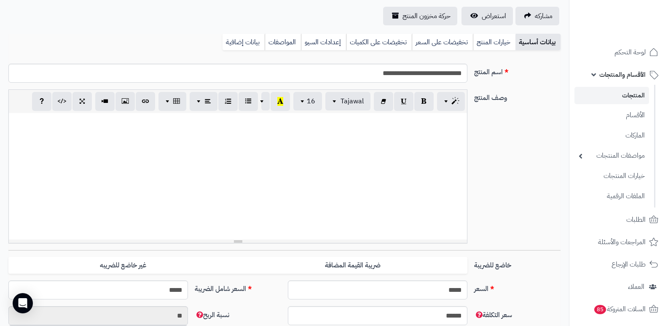
click at [418, 146] on div at bounding box center [238, 176] width 458 height 126
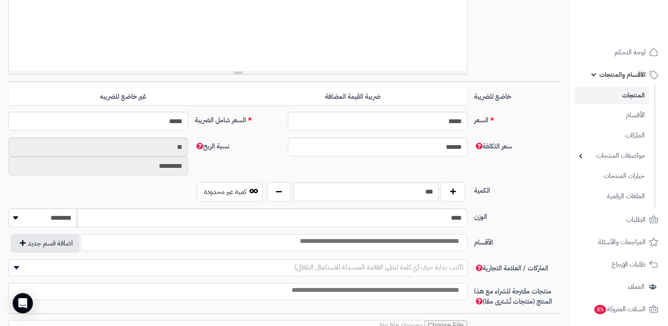
scroll to position [0, 0]
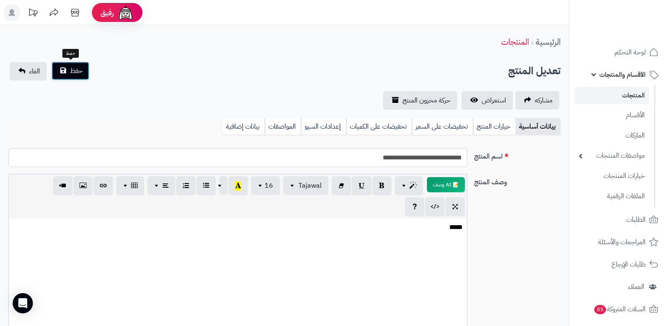
click at [71, 70] on span "حفظ" at bounding box center [76, 71] width 13 height 10
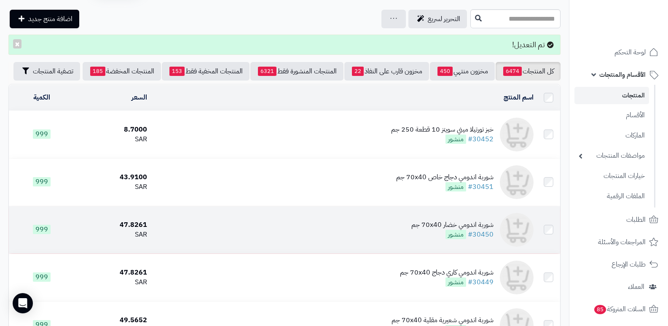
scroll to position [42, 0]
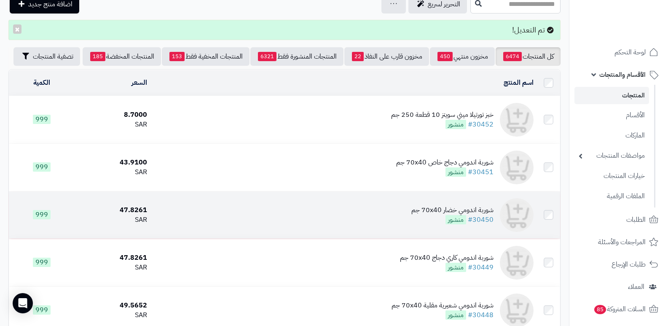
click at [461, 211] on div "شوربة اندومي خضار 70x40 جم" at bounding box center [453, 210] width 82 height 10
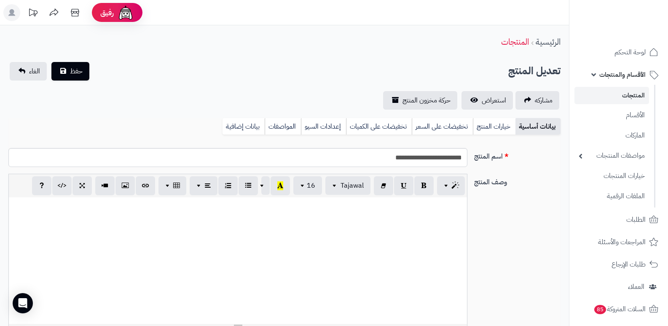
select select
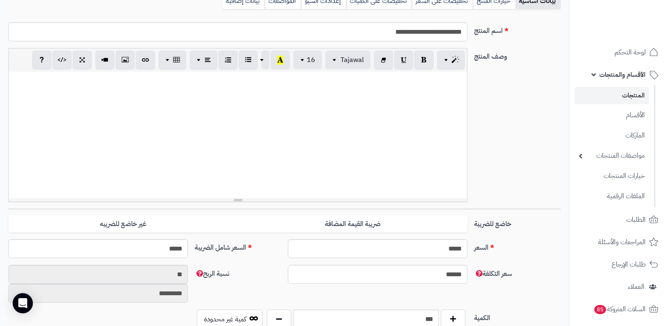
scroll to position [84, 0]
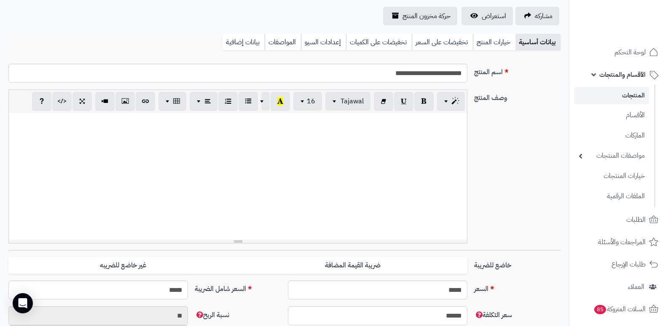
click at [430, 135] on div at bounding box center [238, 176] width 458 height 126
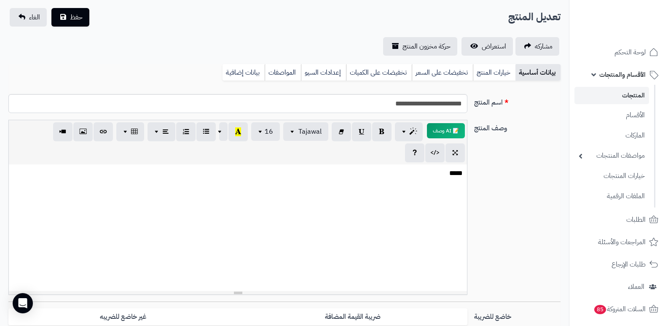
scroll to position [0, 0]
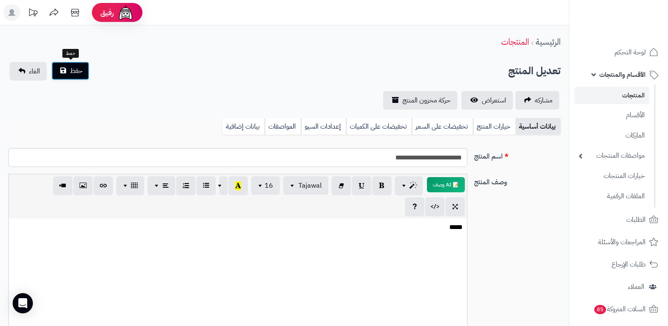
click at [79, 67] on span "حفظ" at bounding box center [76, 71] width 13 height 10
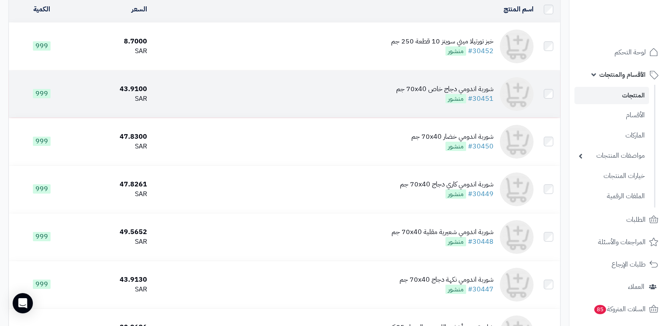
scroll to position [126, 0]
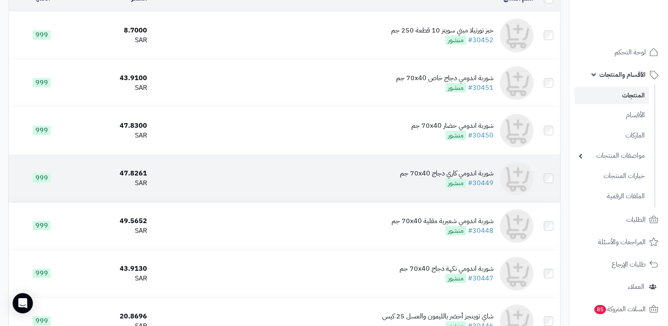
click at [469, 174] on div "شوربة اندومي كاري دجاج 70x40 جم" at bounding box center [447, 174] width 94 height 10
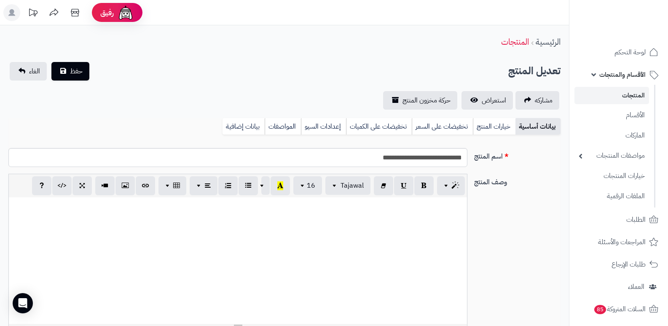
select select
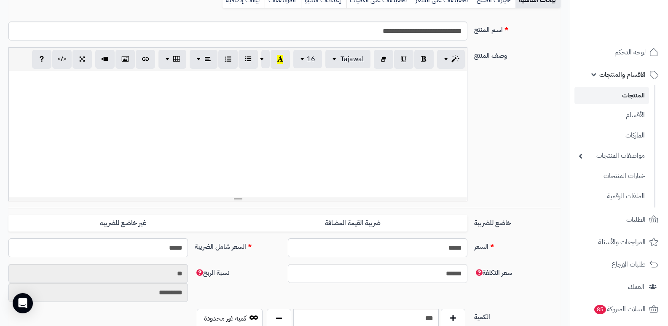
click at [442, 133] on div at bounding box center [238, 134] width 458 height 126
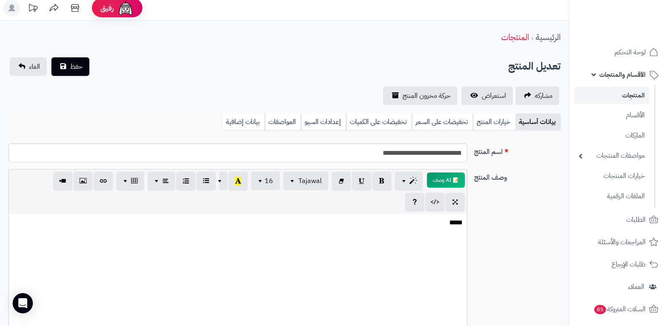
scroll to position [0, 0]
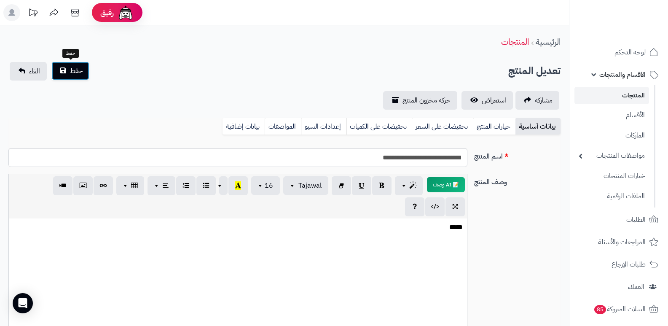
click at [85, 75] on button "حفظ" at bounding box center [70, 71] width 38 height 19
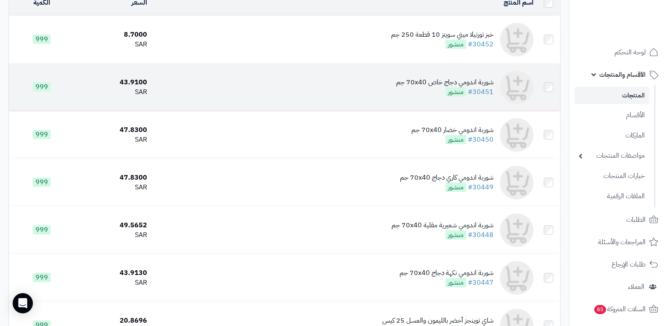
scroll to position [126, 0]
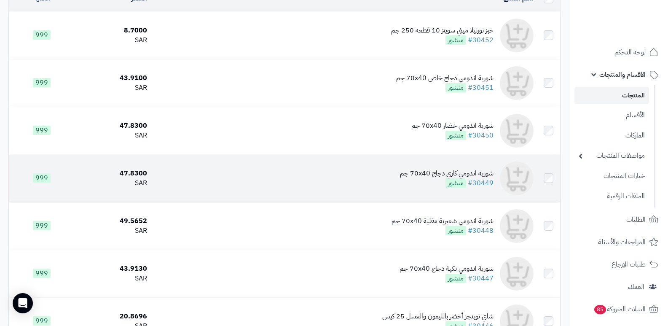
click at [470, 175] on div "شوربة اندومي كاري دجاج 70x40 جم" at bounding box center [447, 174] width 94 height 10
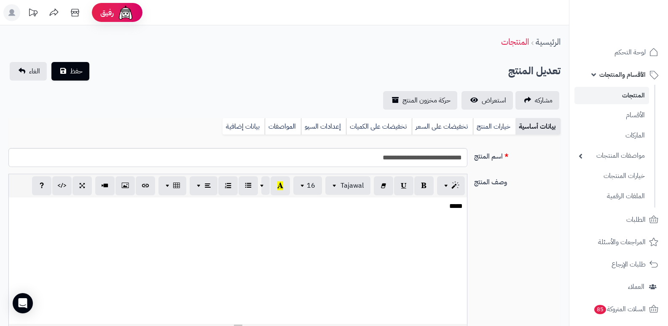
select select
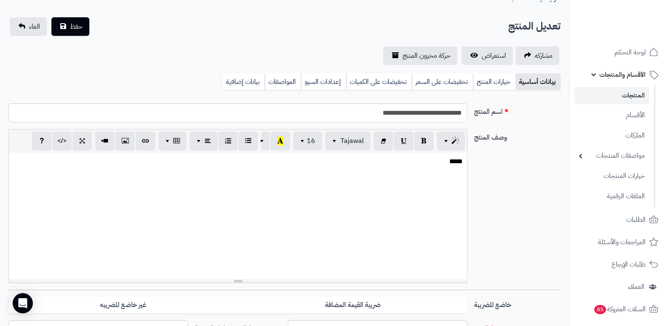
scroll to position [42, 0]
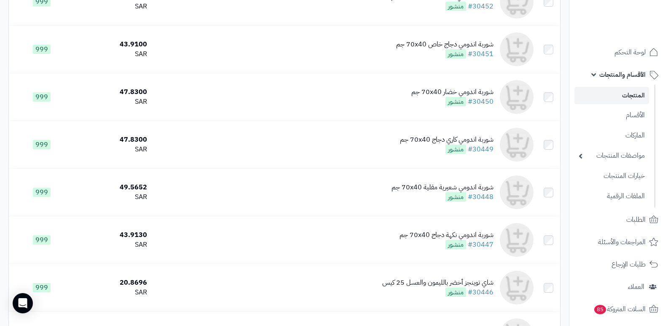
scroll to position [148, 0]
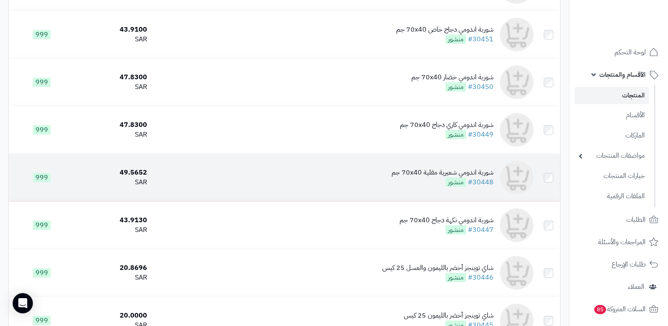
click at [453, 178] on div "شوربة اندومي شعيرية مقلية 70x40 جم" at bounding box center [443, 173] width 102 height 10
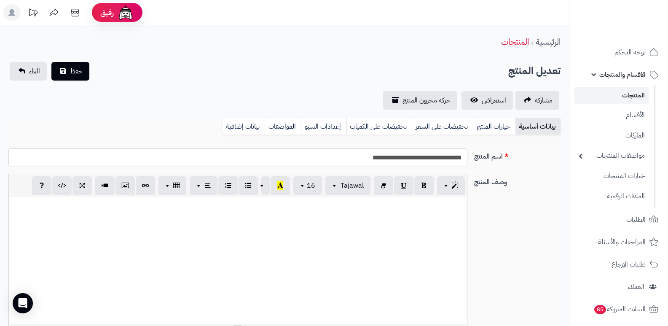
select select
click at [426, 216] on div at bounding box center [238, 260] width 458 height 126
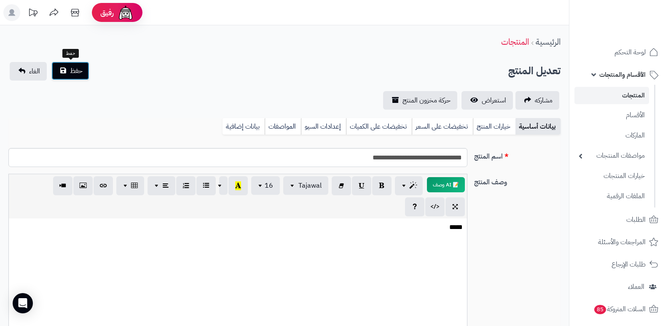
click at [79, 74] on span "حفظ" at bounding box center [76, 71] width 13 height 10
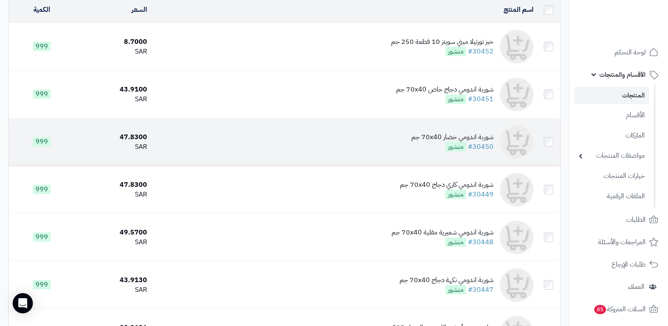
scroll to position [126, 0]
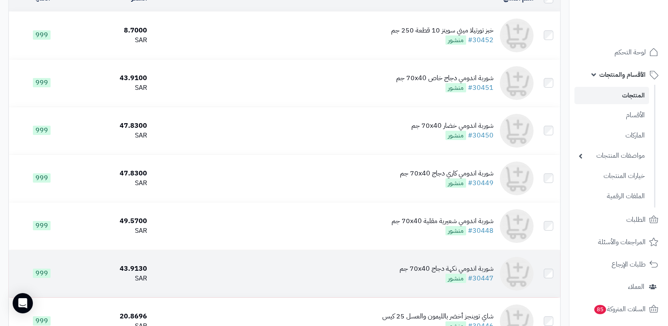
click at [468, 266] on div "شوربة اندومي نكهة دجاج 70x40 جم" at bounding box center [447, 269] width 94 height 10
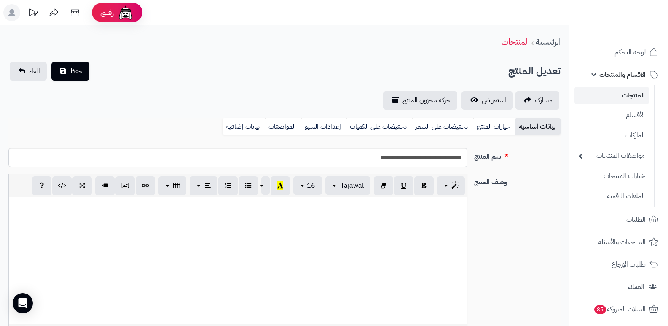
select select
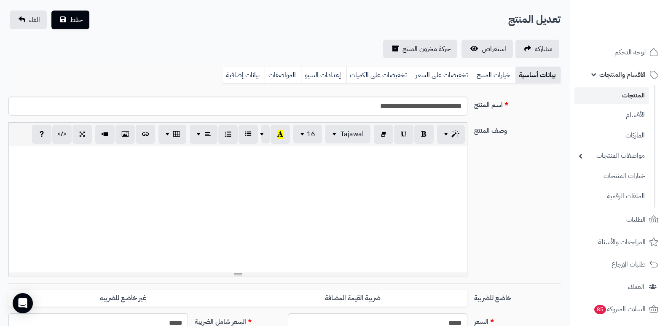
scroll to position [42, 0]
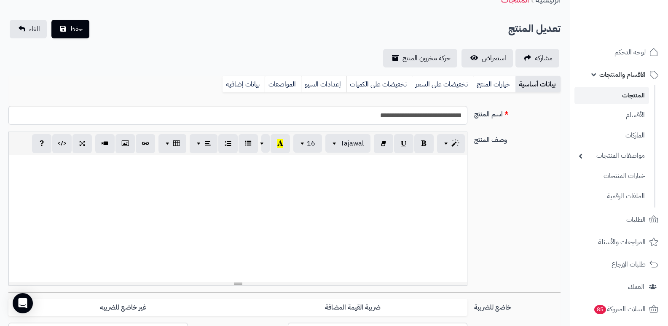
click at [441, 188] on div at bounding box center [238, 218] width 458 height 126
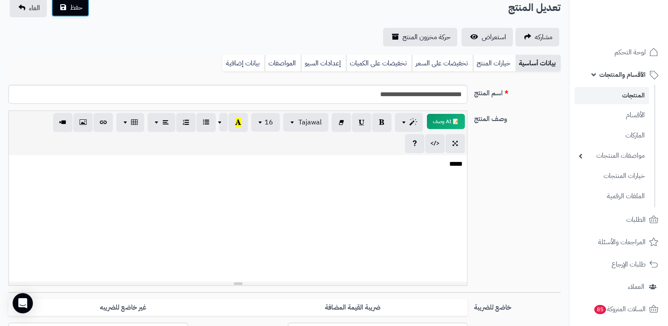
click at [79, 10] on span "حفظ" at bounding box center [76, 8] width 13 height 10
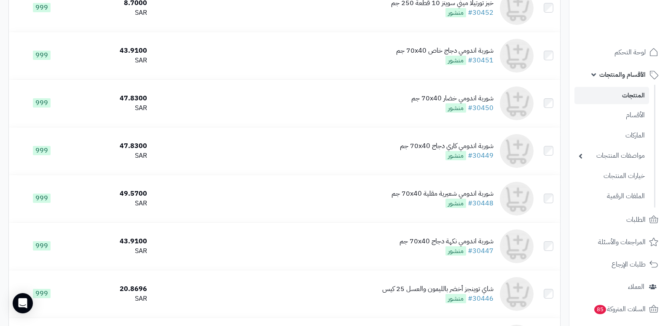
scroll to position [169, 0]
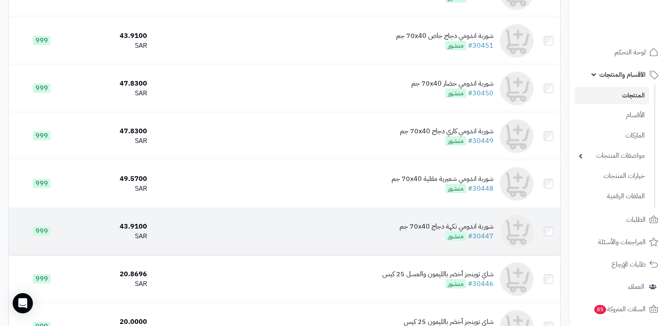
click at [439, 225] on div "شوربة اندومي نكهة دجاج 70x40 جم" at bounding box center [447, 227] width 94 height 10
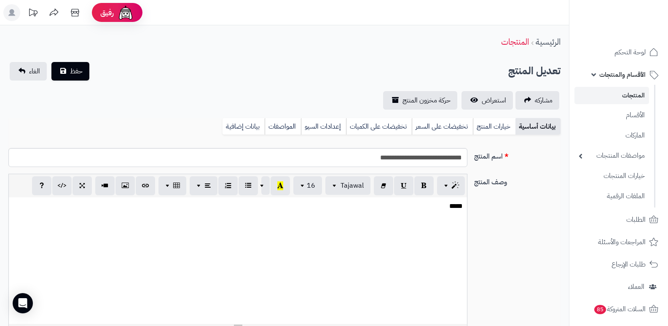
select select
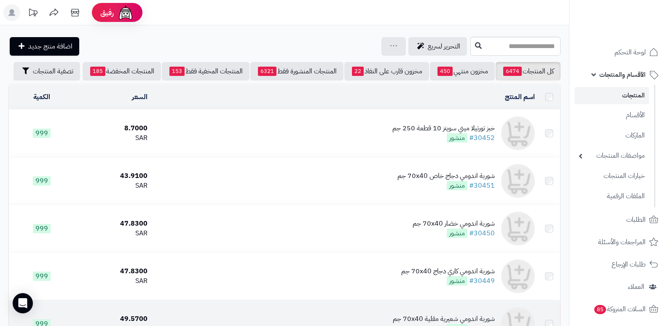
scroll to position [148, 0]
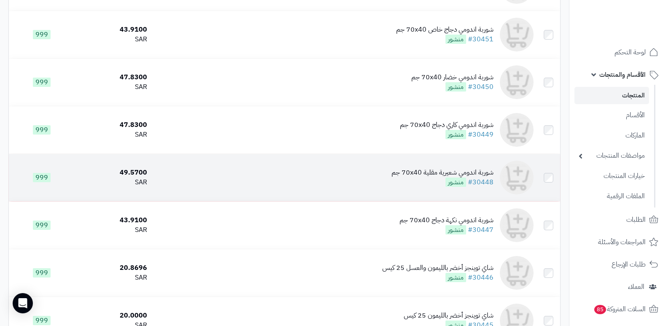
click at [471, 178] on div "شوربة اندومي شعيرية مقلية 70x40 جم" at bounding box center [443, 173] width 102 height 10
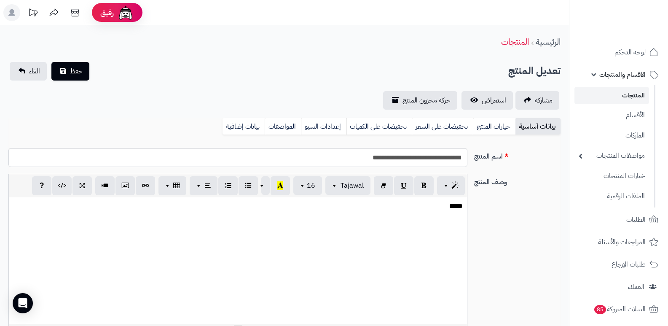
select select
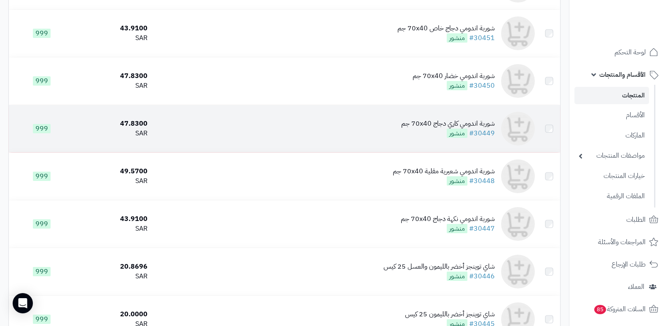
scroll to position [148, 0]
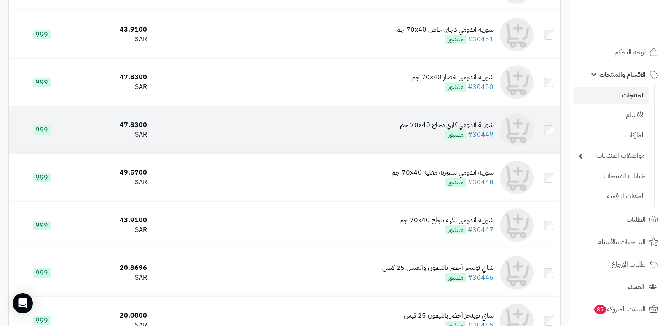
click at [464, 126] on div "شوربة اندومي كاري دجاج 70x40 جم" at bounding box center [447, 125] width 94 height 10
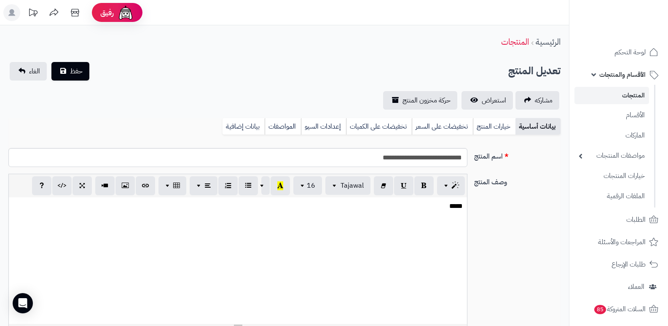
select select
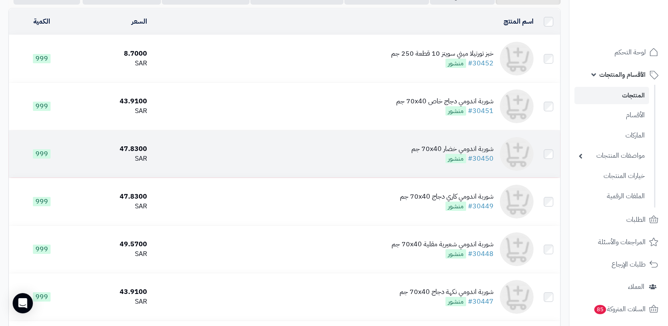
scroll to position [63, 0]
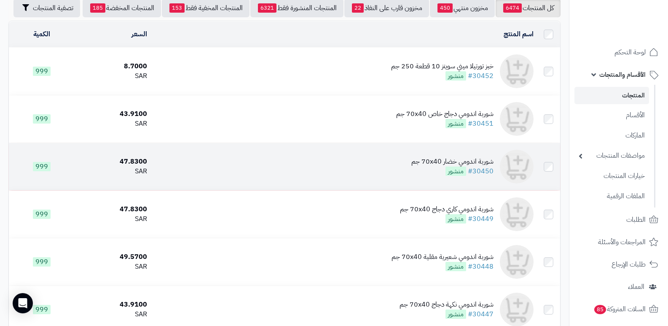
click at [445, 164] on div "شوربة اندومي خضار 70x40 جم" at bounding box center [453, 162] width 82 height 10
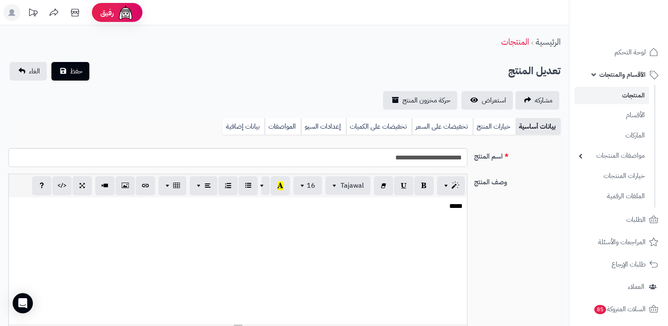
select select
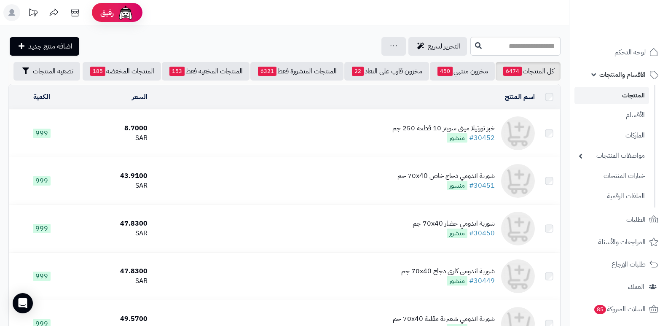
scroll to position [59, 0]
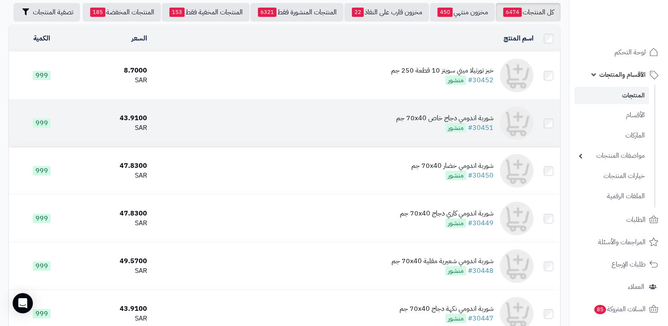
click at [436, 119] on div "شوربة اندومي دجاج خاص 70x40 جم" at bounding box center [444, 118] width 97 height 10
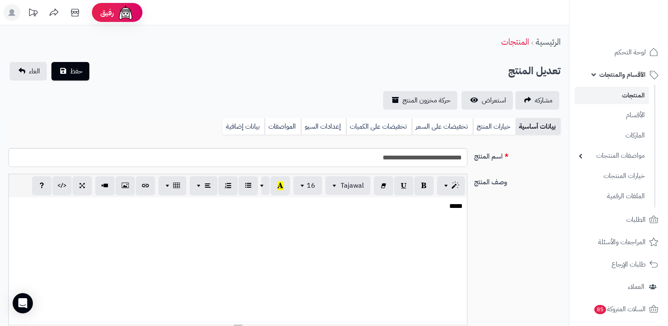
select select
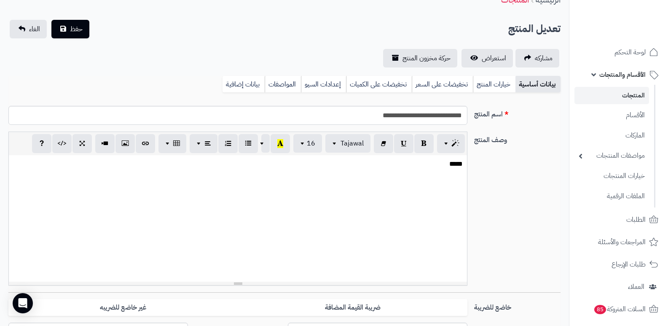
scroll to position [169, 0]
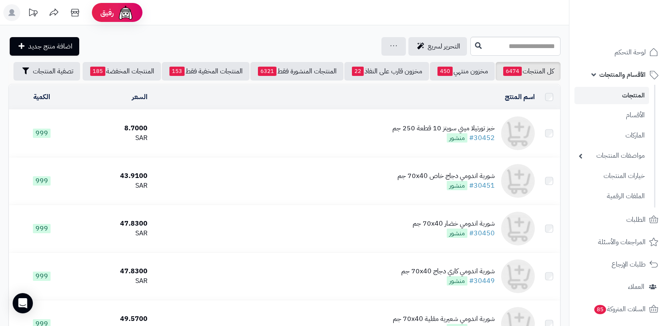
scroll to position [59, 0]
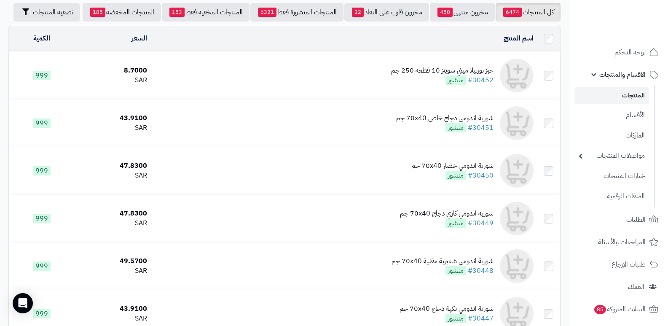
click at [435, 71] on div "خبز تورتيلا ميني سويتز 10 قطعة 250 جم" at bounding box center [442, 71] width 102 height 10
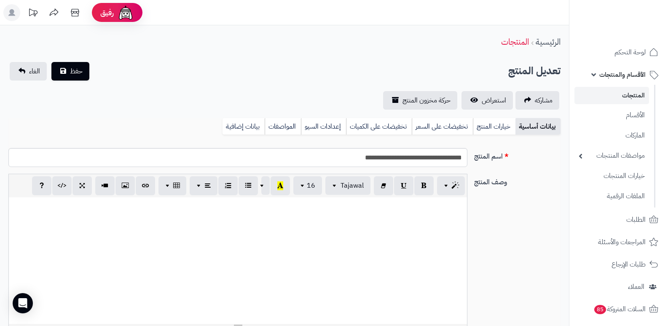
select select
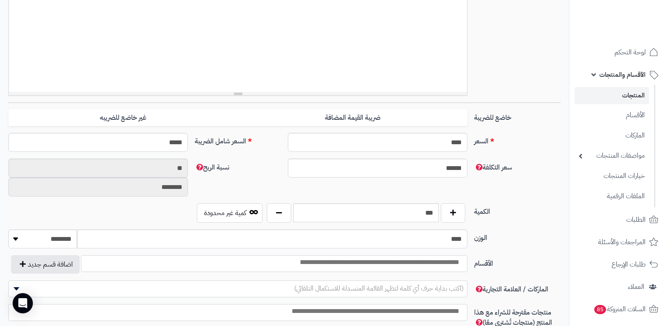
scroll to position [295, 0]
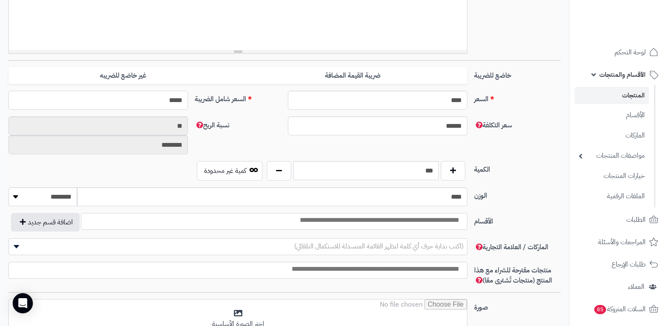
click at [172, 102] on input "*****" at bounding box center [98, 100] width 180 height 19
type input "*****"
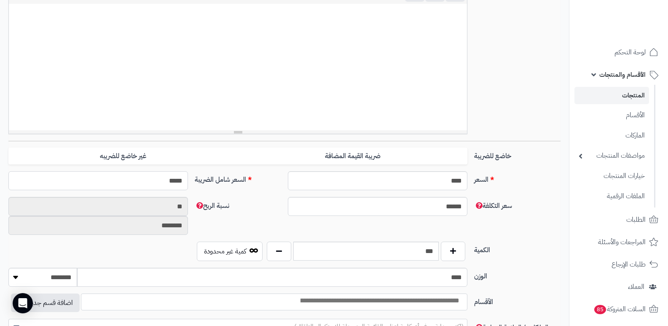
type input "**********"
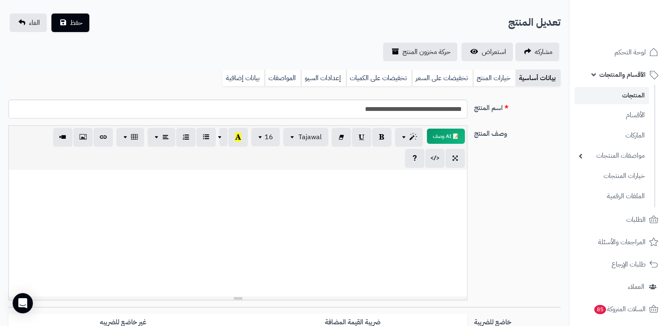
scroll to position [0, 0]
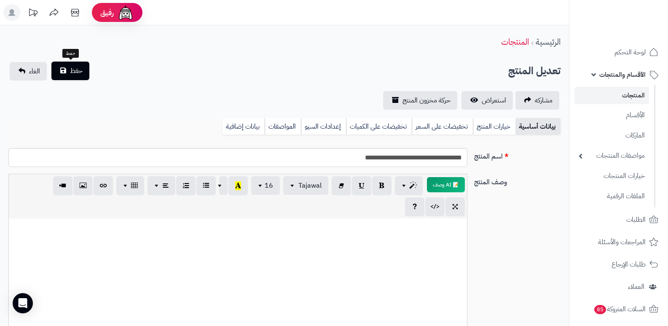
type input "*****"
click at [65, 72] on button "حفظ" at bounding box center [70, 71] width 38 height 19
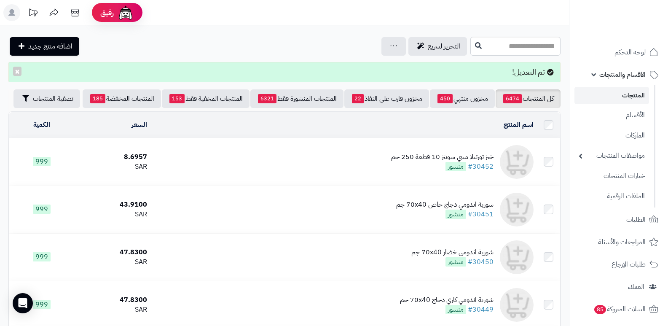
click at [465, 152] on div "خبز تورتيلا ميني سويتز 10 قطعة 250 جم" at bounding box center [442, 157] width 102 height 10
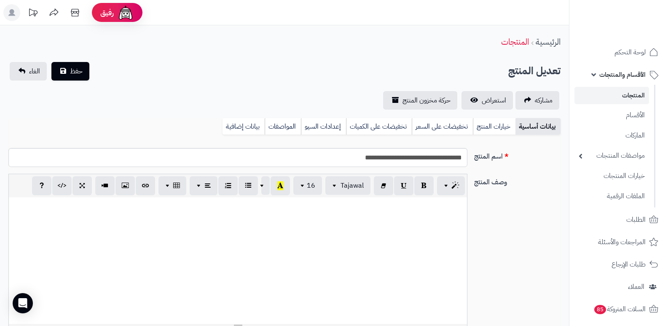
select select
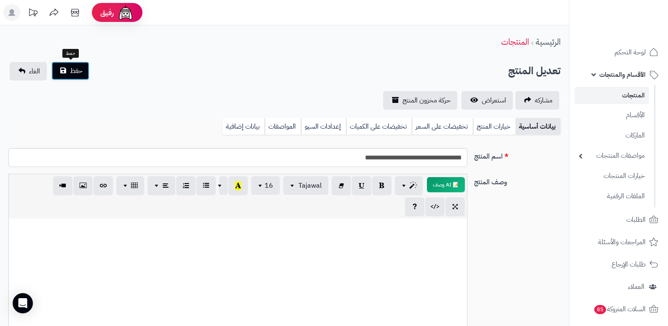
click at [78, 69] on span "حفظ" at bounding box center [76, 71] width 13 height 10
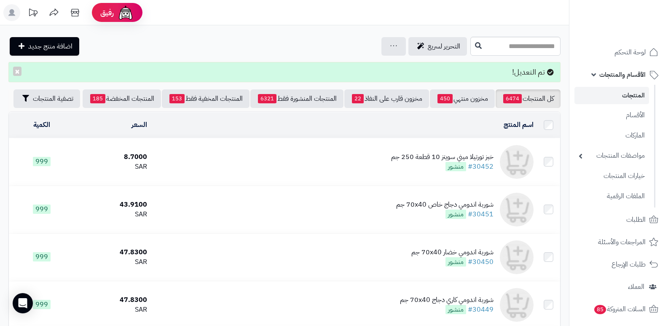
click at [436, 154] on div "خبز تورتيلا ميني سويتز 10 قطعة 250 جم" at bounding box center [442, 157] width 102 height 10
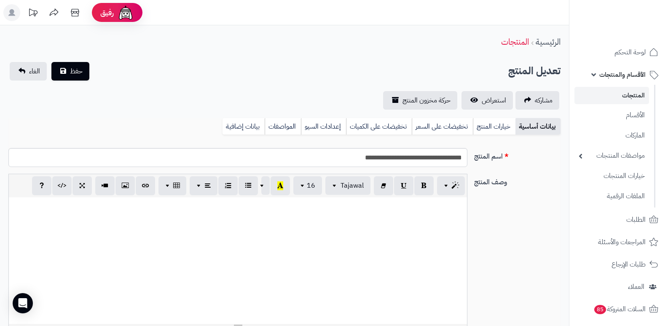
select select
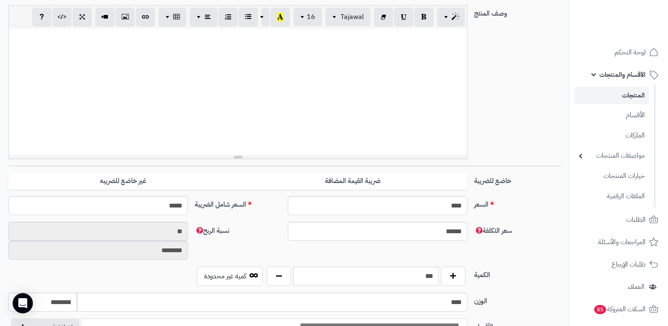
scroll to position [42, 0]
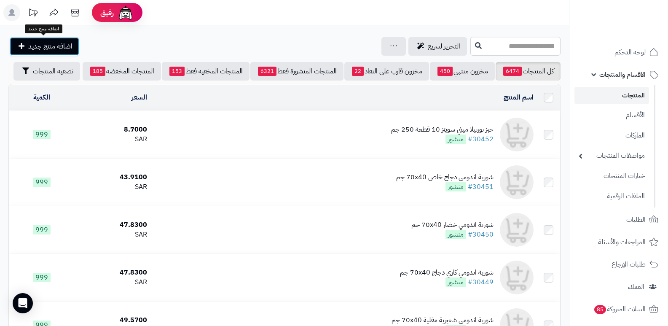
click at [35, 44] on span "اضافة منتج جديد" at bounding box center [50, 46] width 44 height 10
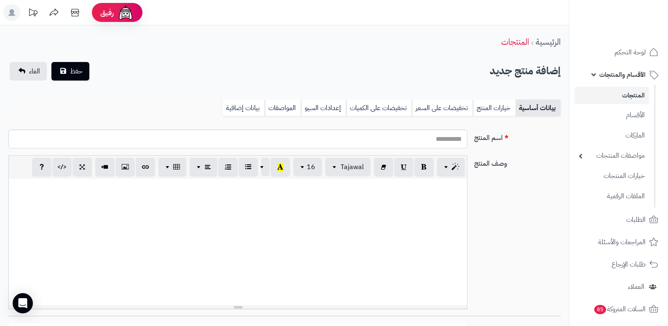
select select
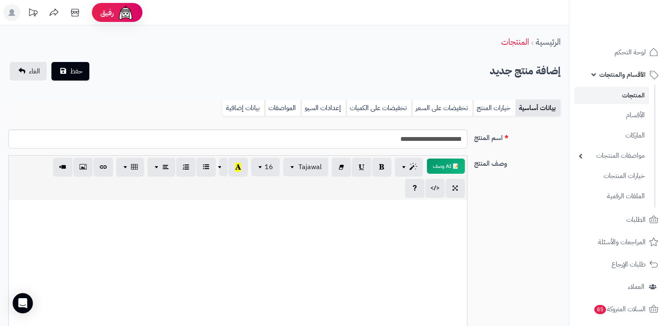
type input "**********"
click at [431, 212] on p at bounding box center [238, 209] width 450 height 10
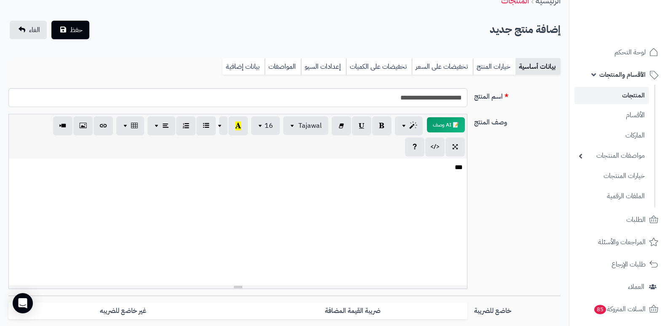
scroll to position [211, 0]
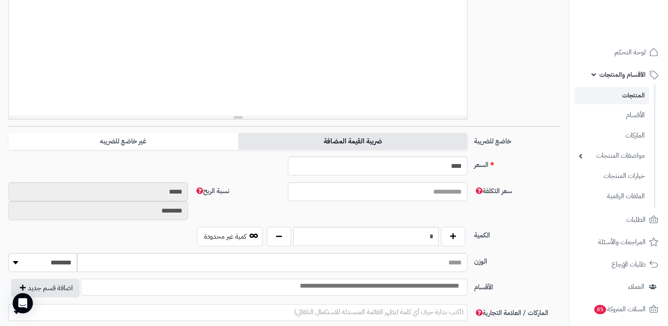
click at [323, 137] on label "ضريبة القيمة المضافة" at bounding box center [352, 141] width 229 height 17
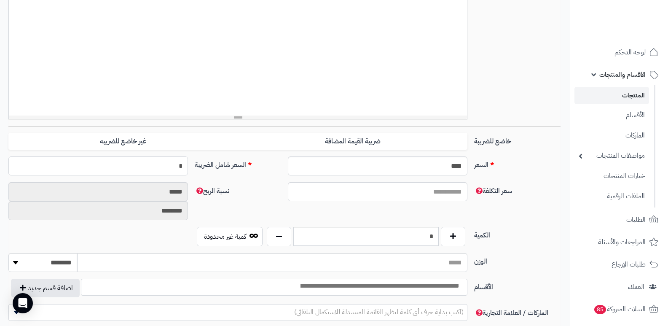
click at [180, 162] on input "*" at bounding box center [98, 165] width 180 height 19
type input "*****"
type input "**********"
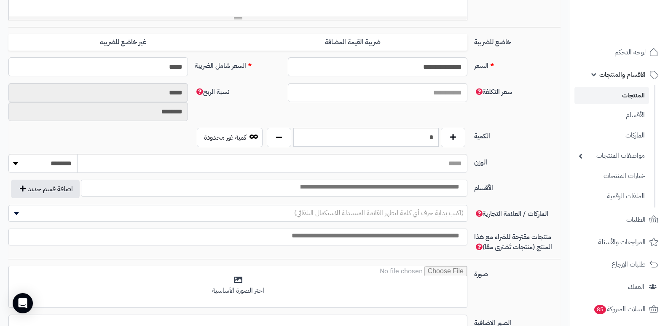
scroll to position [295, 0]
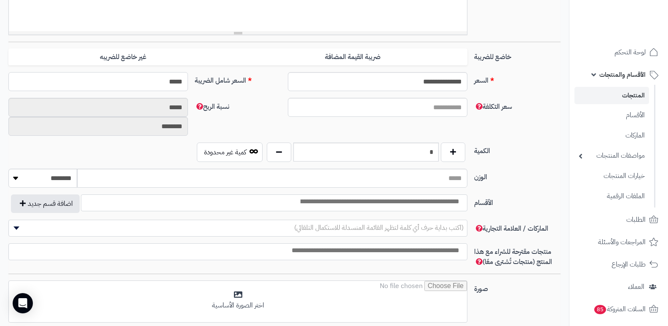
type input "*****"
click at [406, 157] on input "*" at bounding box center [365, 152] width 145 height 19
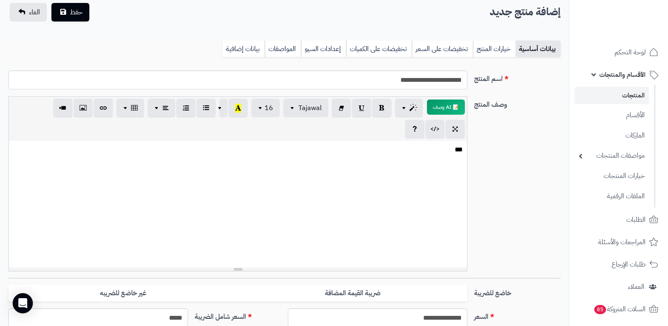
scroll to position [0, 0]
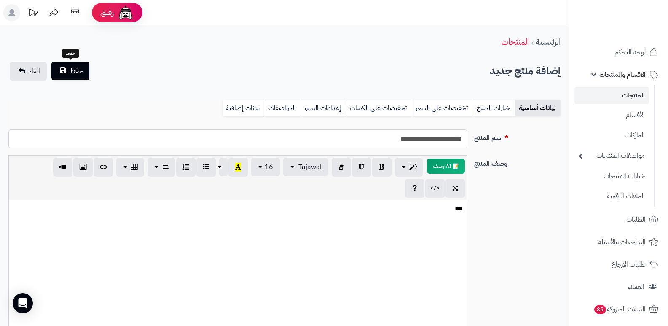
type input "***"
click at [80, 75] on span "حفظ" at bounding box center [76, 71] width 13 height 10
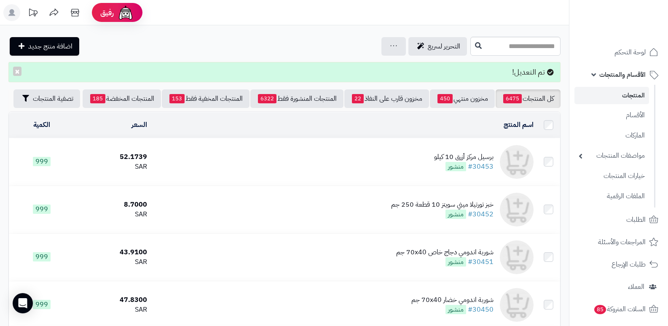
click at [482, 161] on div "برسيل مركز أزرق 10 كيلو" at bounding box center [463, 157] width 59 height 10
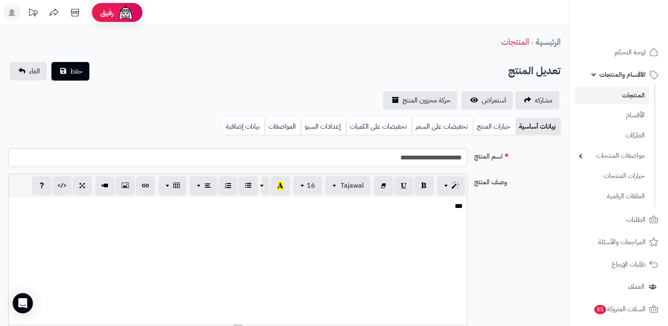
select select
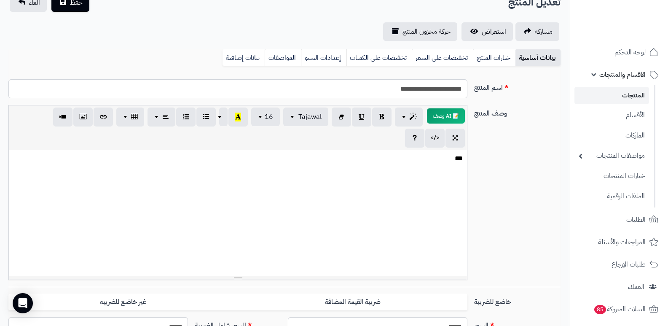
scroll to position [21, 0]
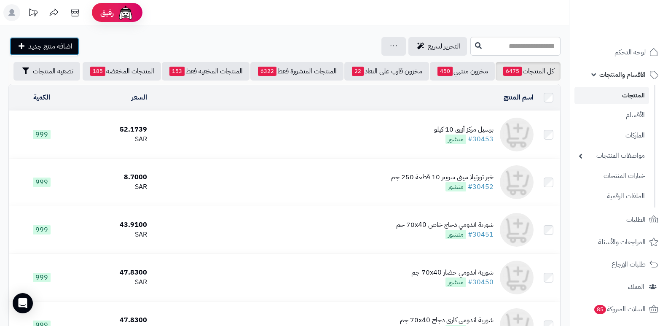
click at [46, 40] on link "اضافة منتج جديد" at bounding box center [45, 46] width 70 height 19
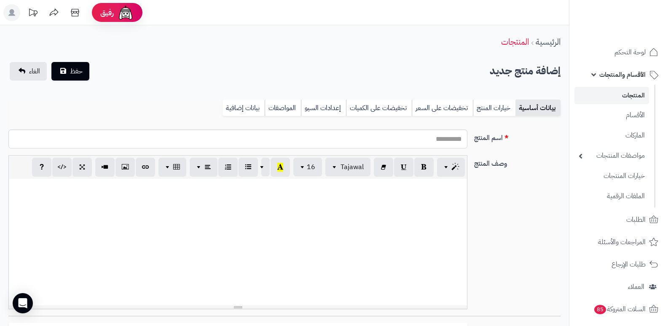
select select
click at [425, 140] on input "اسم المنتج" at bounding box center [237, 138] width 459 height 19
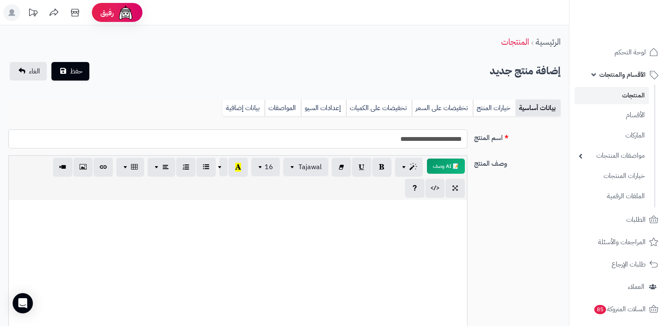
type input "**********"
click at [450, 219] on div at bounding box center [238, 263] width 458 height 126
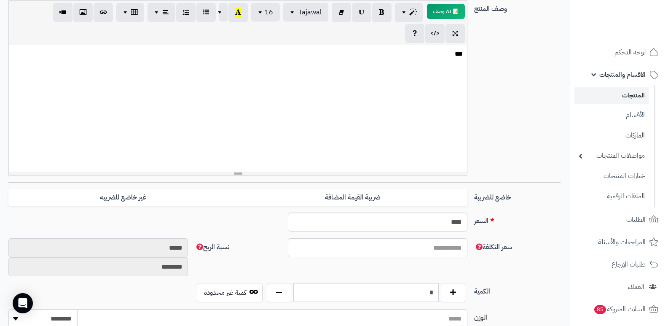
scroll to position [211, 0]
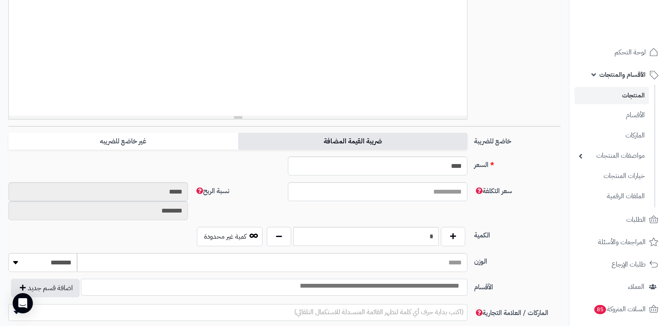
click at [403, 146] on label "ضريبة القيمة المضافة" at bounding box center [352, 141] width 229 height 17
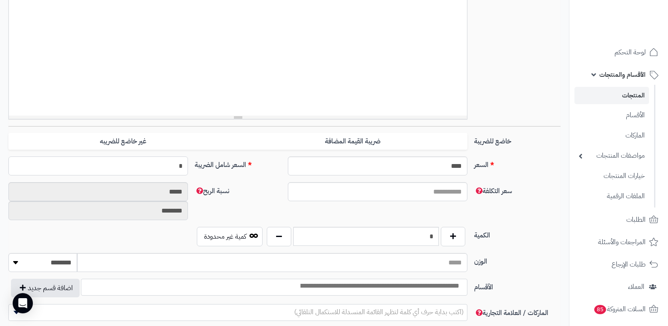
click at [143, 166] on input "*" at bounding box center [98, 165] width 180 height 19
type input "*****"
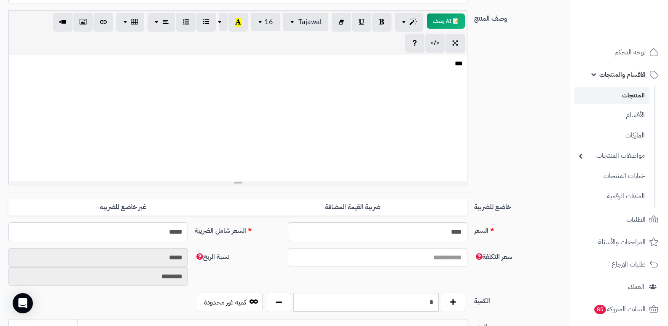
scroll to position [0, 0]
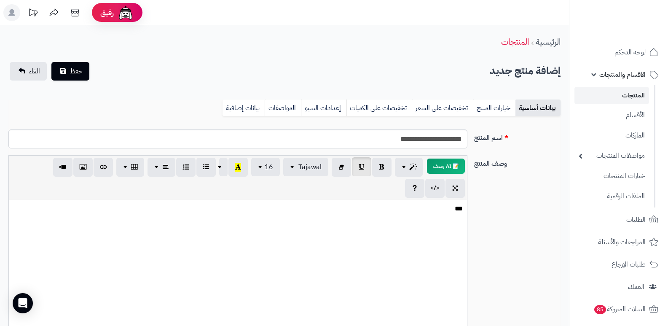
type input "**********"
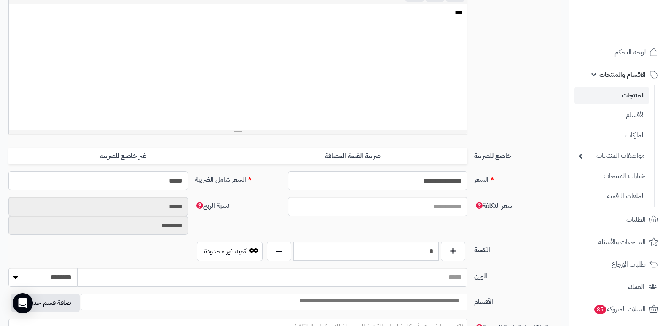
scroll to position [211, 0]
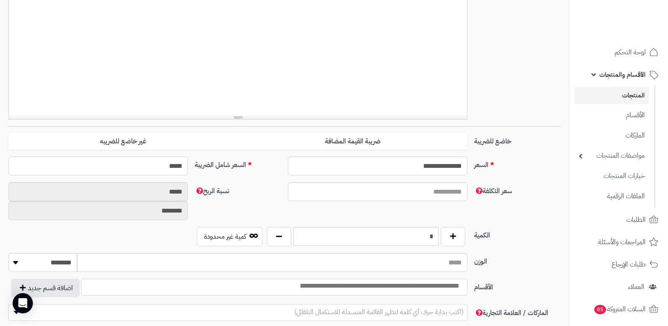
type input "*****"
click at [416, 237] on input "*" at bounding box center [365, 236] width 145 height 19
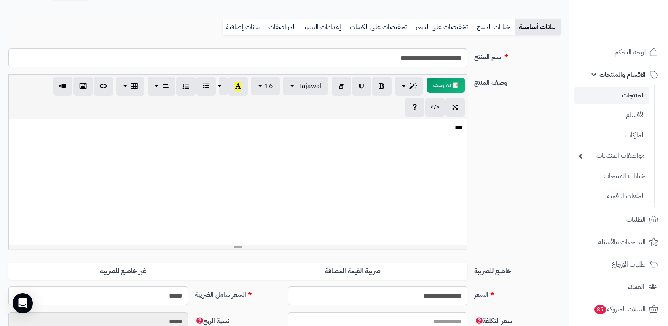
scroll to position [0, 0]
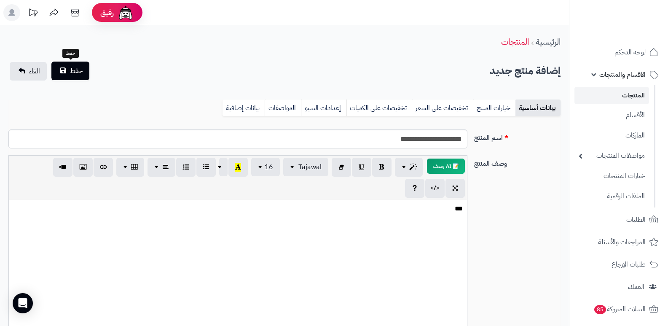
type input "***"
click at [75, 77] on button "حفظ" at bounding box center [70, 71] width 38 height 19
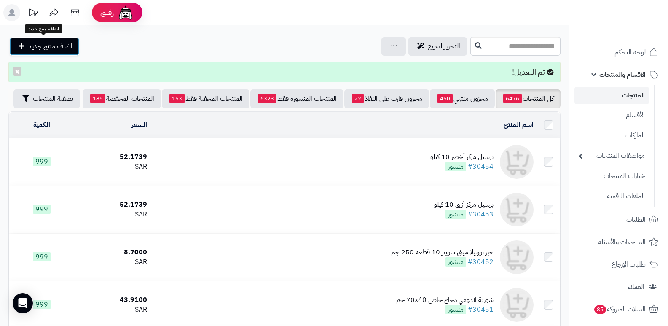
click at [70, 48] on span "اضافة منتج جديد" at bounding box center [50, 46] width 44 height 10
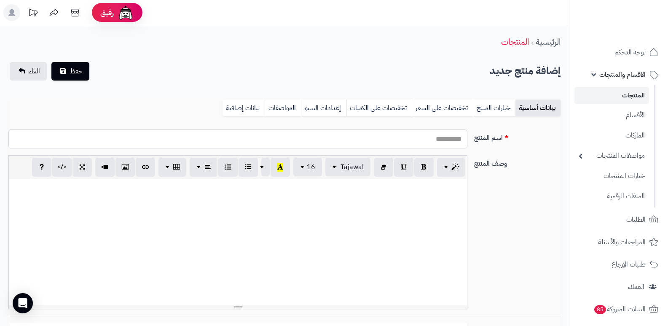
select select
click at [450, 140] on input "اسم المنتج" at bounding box center [237, 138] width 459 height 19
type input "*"
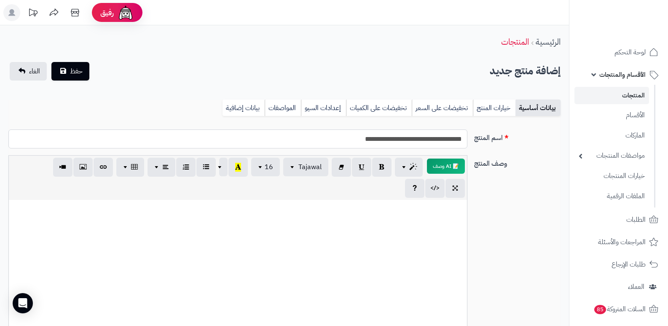
drag, startPoint x: 432, startPoint y: 142, endPoint x: 461, endPoint y: 143, distance: 29.5
click at [461, 143] on input "**********" at bounding box center [237, 138] width 459 height 19
drag, startPoint x: 380, startPoint y: 140, endPoint x: 336, endPoint y: 143, distance: 44.8
click at [336, 143] on input "**********" at bounding box center [237, 138] width 459 height 19
click at [362, 143] on input "**********" at bounding box center [237, 138] width 459 height 19
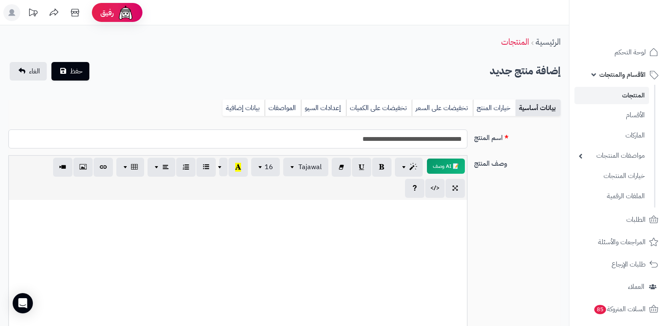
click at [371, 142] on input "**********" at bounding box center [237, 138] width 459 height 19
type input "**********"
click at [414, 140] on input "**********" at bounding box center [237, 138] width 459 height 19
click at [414, 138] on input "**********" at bounding box center [237, 138] width 459 height 19
click at [332, 143] on input "**********" at bounding box center [237, 138] width 459 height 19
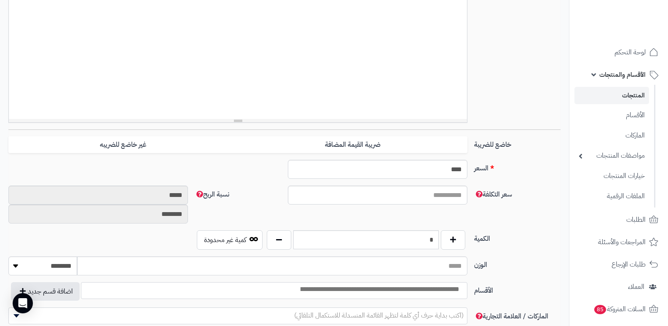
scroll to position [211, 0]
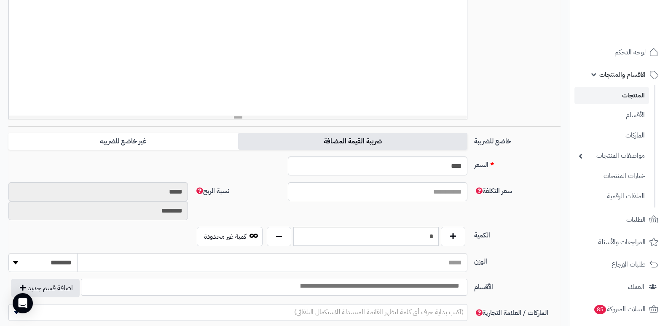
click at [384, 149] on label "ضريبة القيمة المضافة" at bounding box center [352, 141] width 229 height 17
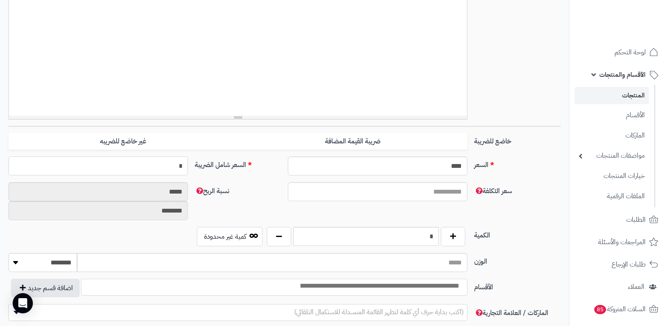
click at [178, 167] on input "*" at bounding box center [98, 165] width 180 height 19
type input "***"
type input "**********"
type input "*****"
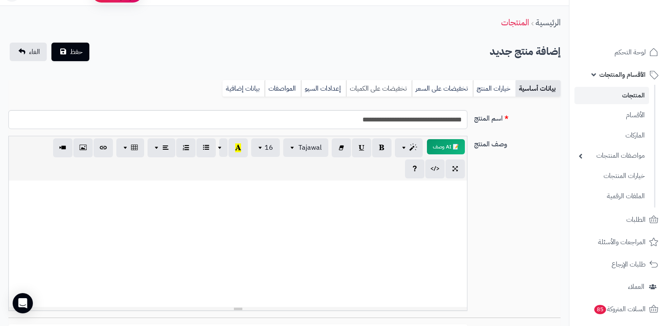
scroll to position [0, 0]
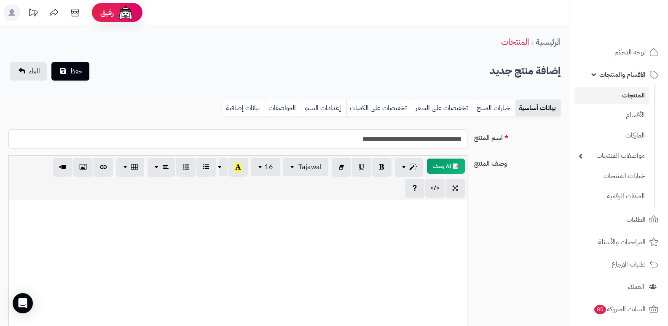
click at [448, 217] on div at bounding box center [238, 263] width 458 height 126
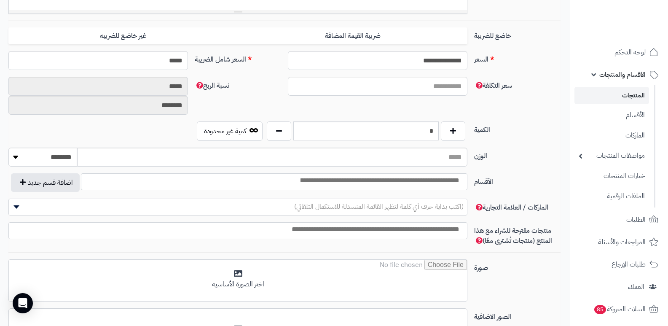
scroll to position [295, 0]
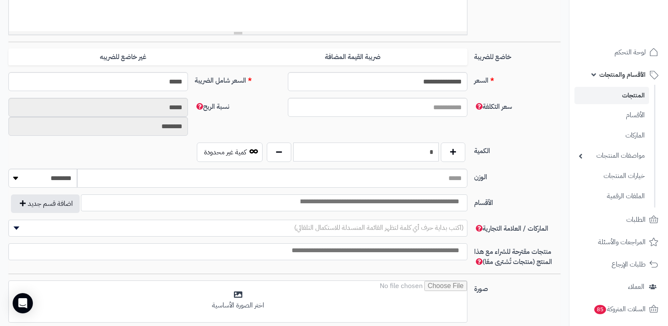
click at [411, 158] on input "*" at bounding box center [365, 152] width 145 height 19
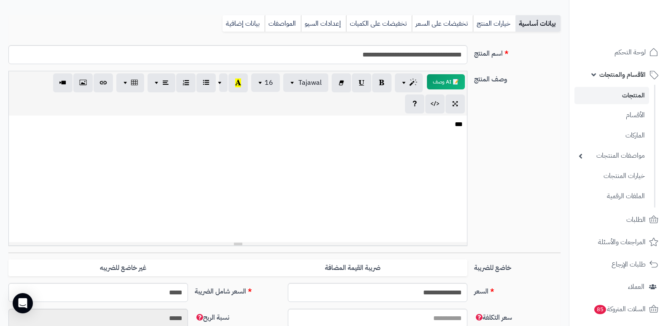
scroll to position [0, 0]
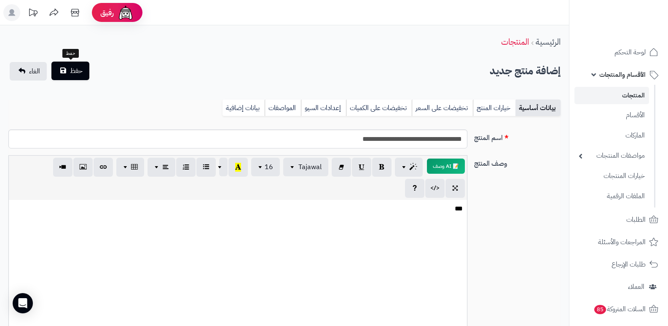
type input "***"
click at [65, 73] on button "حفظ" at bounding box center [70, 71] width 38 height 19
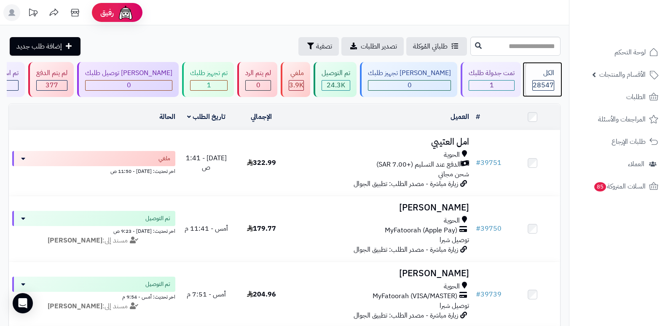
click at [544, 76] on div "الكل" at bounding box center [544, 73] width 22 height 10
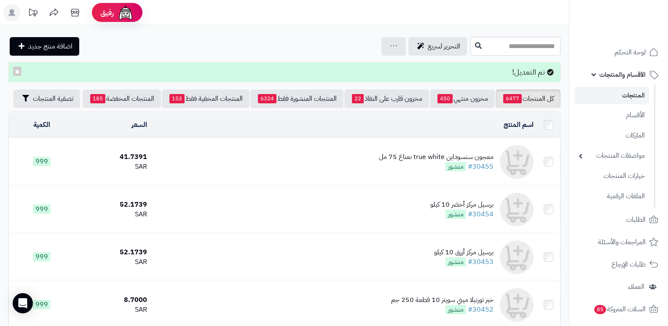
click at [431, 159] on div "معجون سنسوداين true white نعناع 75 مل" at bounding box center [436, 157] width 115 height 10
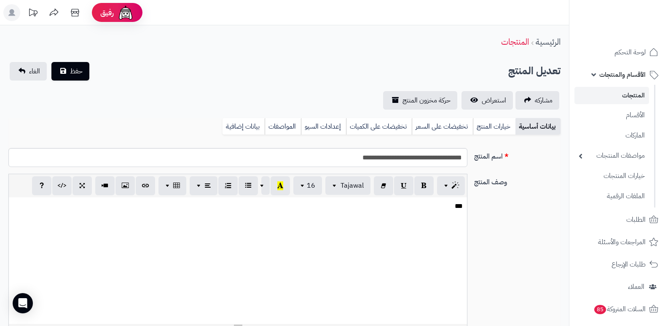
select select
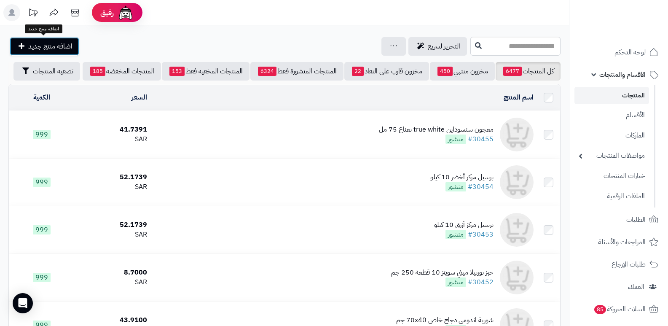
click at [31, 50] on span "اضافة منتج جديد" at bounding box center [50, 46] width 44 height 10
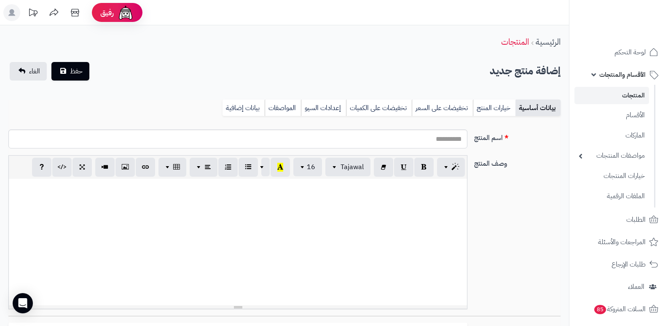
select select
click at [435, 146] on input "اسم المنتج" at bounding box center [237, 138] width 459 height 19
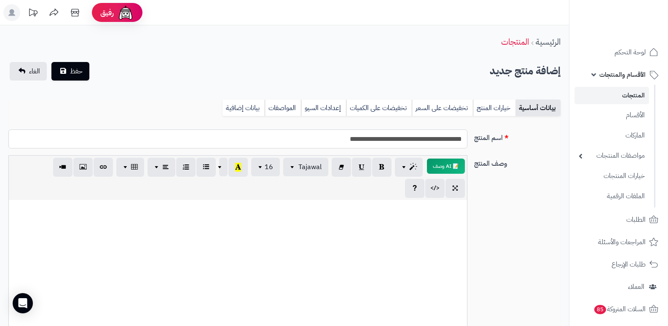
click at [382, 138] on input "**********" at bounding box center [237, 138] width 459 height 19
type input "**********"
click at [436, 220] on div at bounding box center [238, 263] width 458 height 126
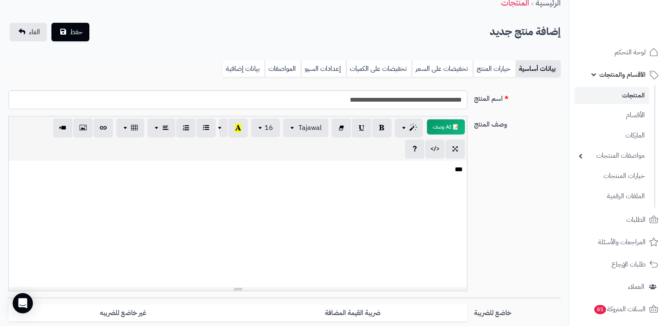
scroll to position [211, 0]
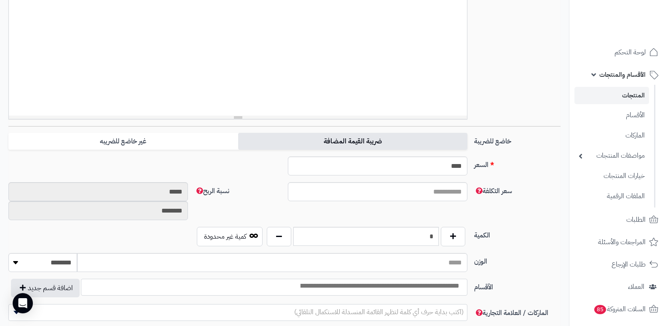
click at [332, 137] on label "ضريبة القيمة المضافة" at bounding box center [352, 141] width 229 height 17
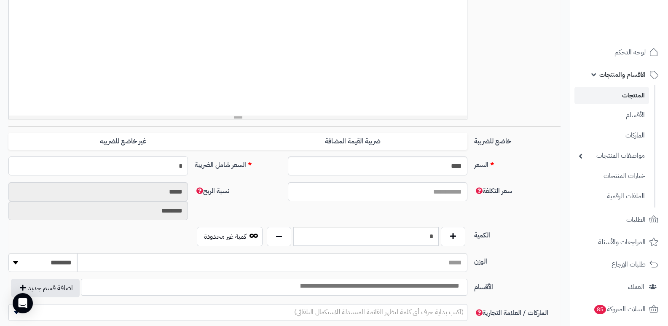
click at [156, 165] on input "*" at bounding box center [98, 165] width 180 height 19
click at [157, 165] on input "*" at bounding box center [98, 165] width 180 height 19
type input "*****"
type input "**********"
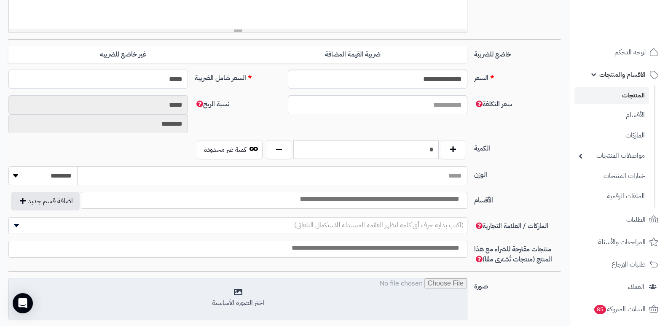
scroll to position [169, 0]
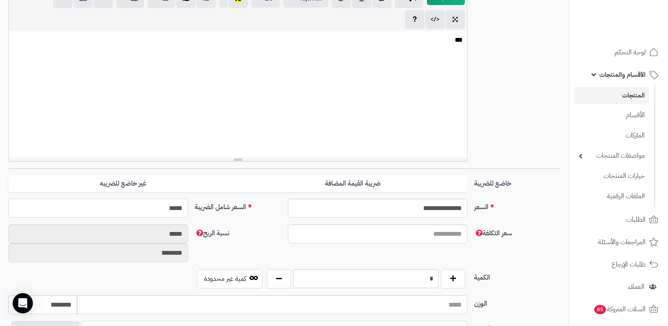
type input "*****"
click at [415, 287] on input "*" at bounding box center [365, 278] width 145 height 19
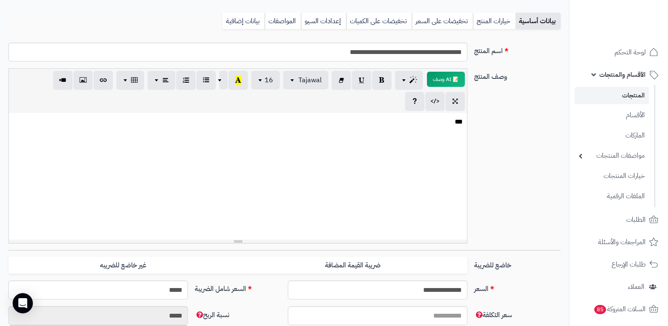
scroll to position [0, 0]
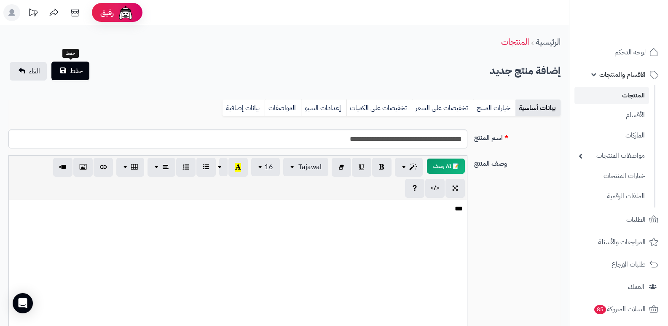
type input "***"
click at [70, 66] on span "حفظ" at bounding box center [76, 71] width 13 height 10
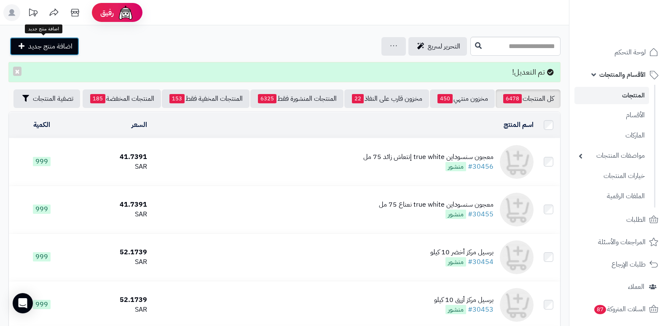
click at [43, 46] on span "اضافة منتج جديد" at bounding box center [50, 46] width 44 height 10
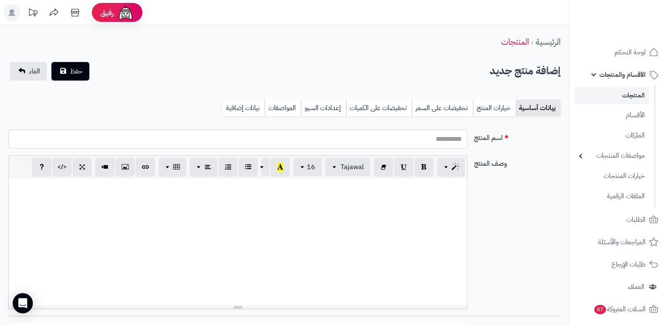
select select
click at [426, 145] on input "اسم المنتج" at bounding box center [237, 138] width 459 height 19
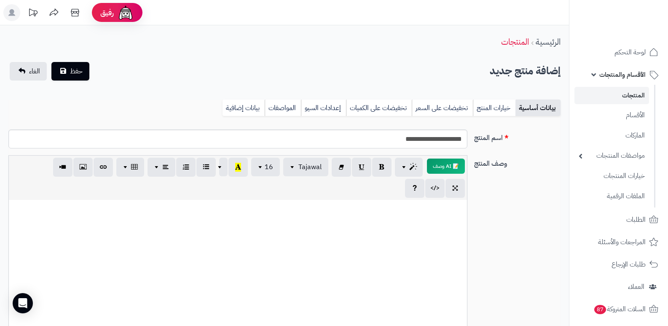
click at [424, 143] on input "**********" at bounding box center [237, 138] width 459 height 19
type input "**********"
click at [449, 218] on div at bounding box center [238, 263] width 458 height 126
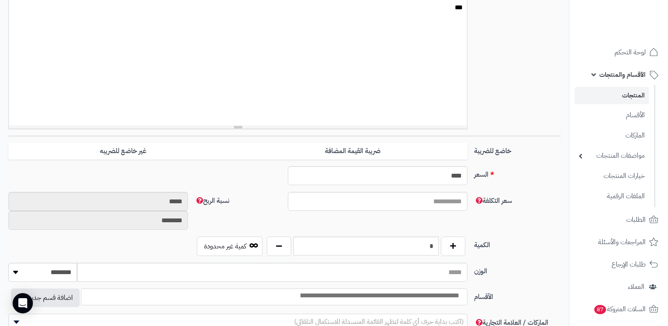
scroll to position [211, 0]
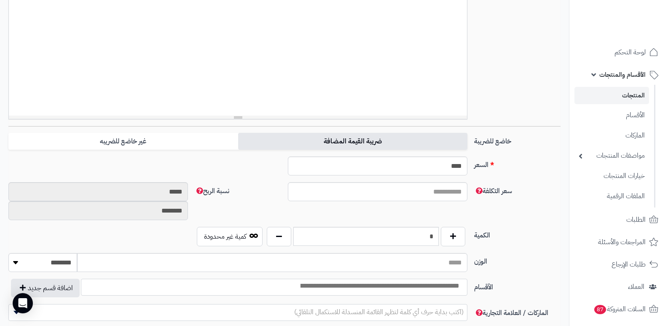
click at [357, 140] on label "ضريبة القيمة المضافة" at bounding box center [352, 141] width 229 height 17
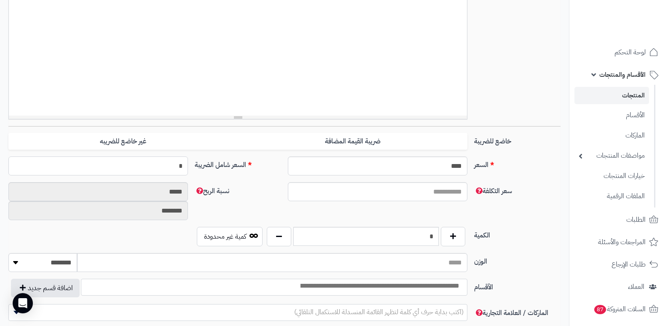
click at [171, 169] on input "*" at bounding box center [98, 165] width 180 height 19
type input "*****"
type input "**********"
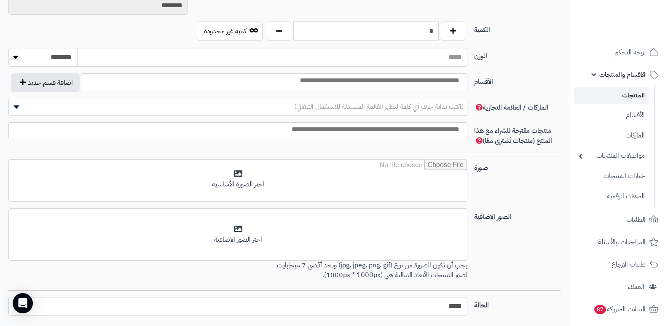
scroll to position [295, 0]
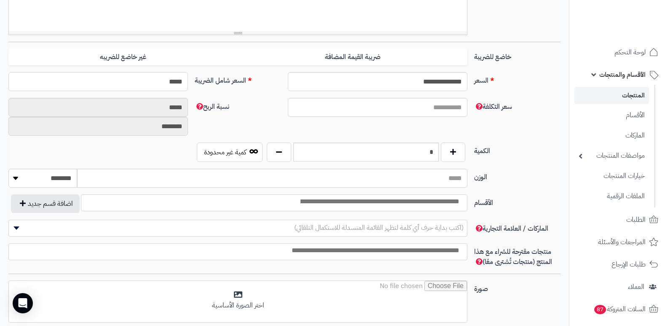
type input "*****"
click at [420, 156] on input "*" at bounding box center [365, 152] width 145 height 19
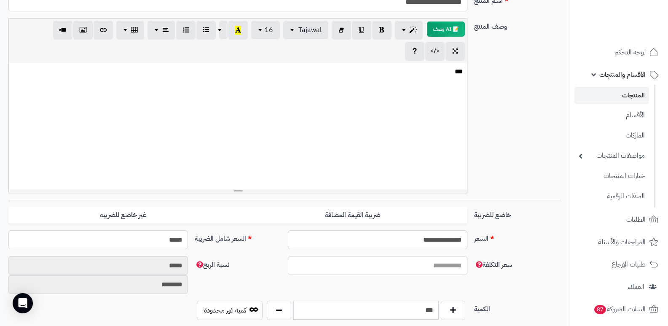
scroll to position [0, 0]
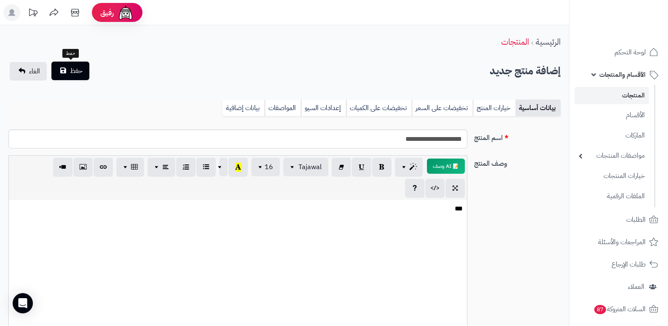
type input "***"
click at [71, 70] on span "حفظ" at bounding box center [76, 71] width 13 height 10
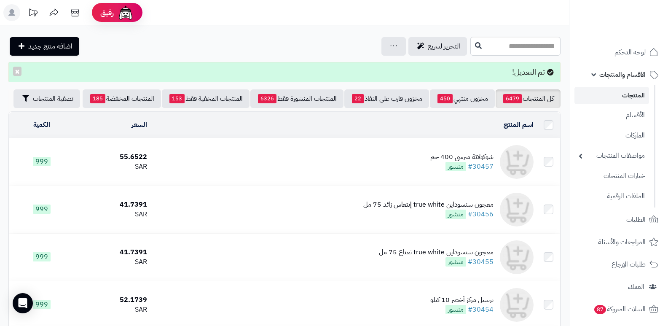
click at [476, 155] on div "شوكولاتة ميرسي 400 جم" at bounding box center [461, 157] width 63 height 10
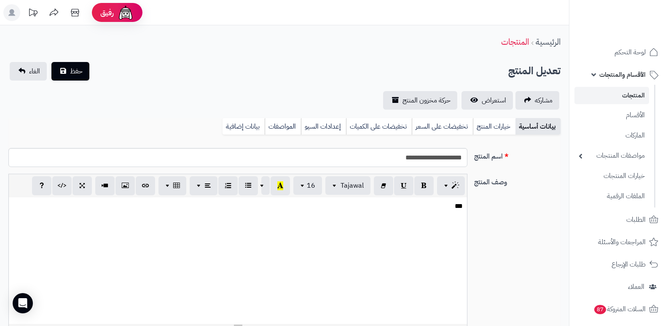
select select
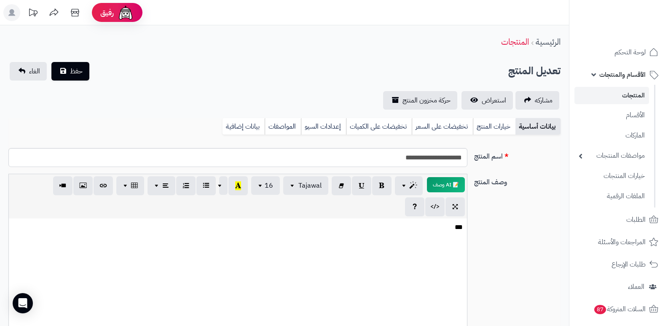
click at [454, 229] on p "***" at bounding box center [238, 228] width 450 height 10
click at [455, 230] on p "***" at bounding box center [238, 228] width 450 height 10
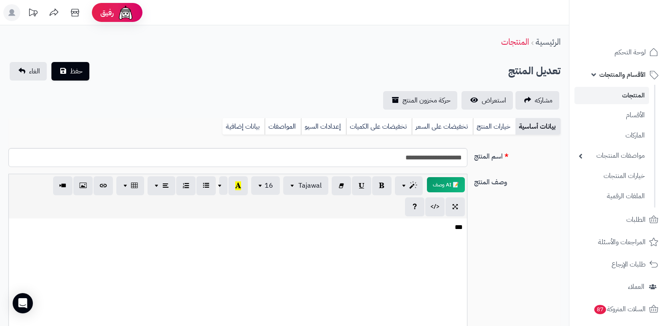
click at [455, 230] on p "***" at bounding box center [238, 228] width 450 height 10
click at [460, 229] on p "***" at bounding box center [238, 228] width 450 height 10
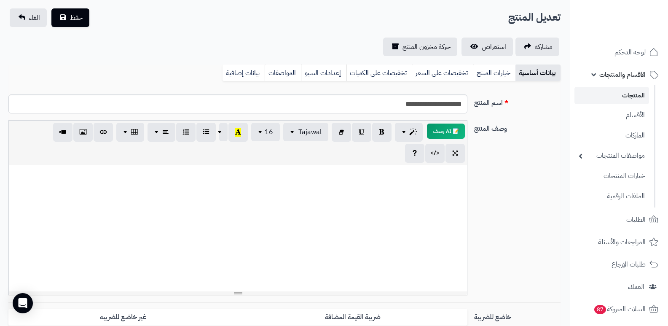
scroll to position [42, 0]
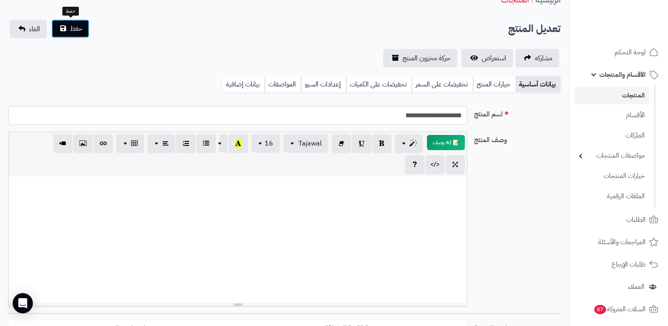
click at [73, 32] on span "حفظ" at bounding box center [76, 29] width 13 height 10
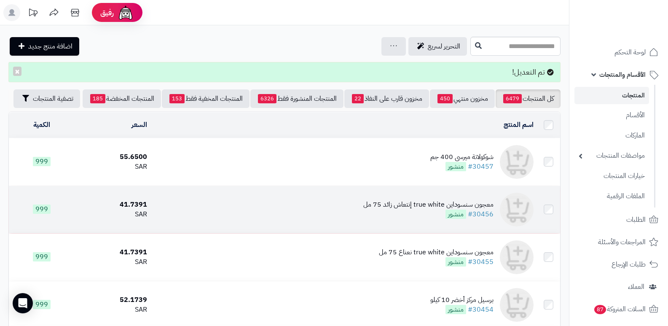
click at [432, 205] on div "معجون سنسوداين true white إنتعاش زائد 75 مل" at bounding box center [428, 205] width 130 height 10
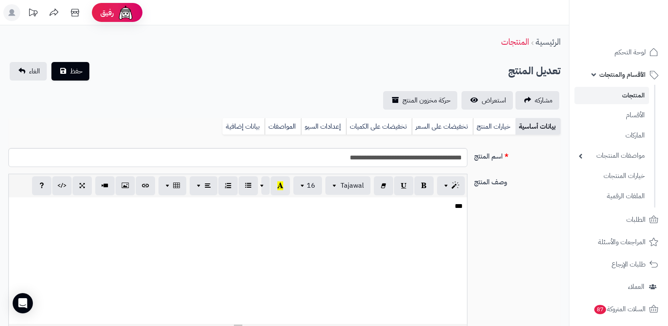
select select
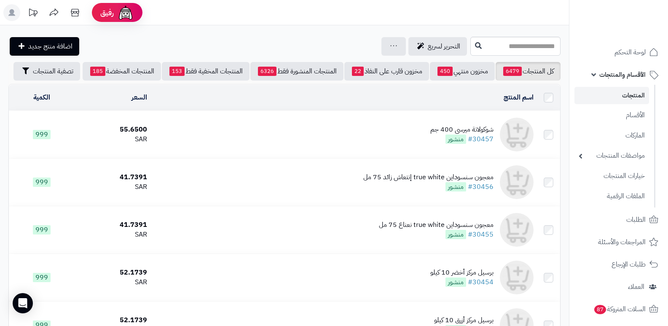
click at [450, 135] on div "شوكولاتة ميرسي 400 جم" at bounding box center [461, 130] width 63 height 10
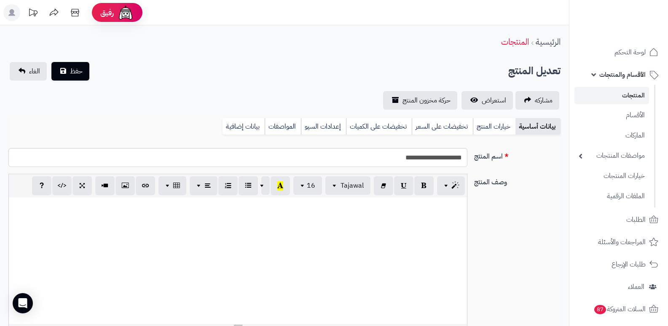
select select
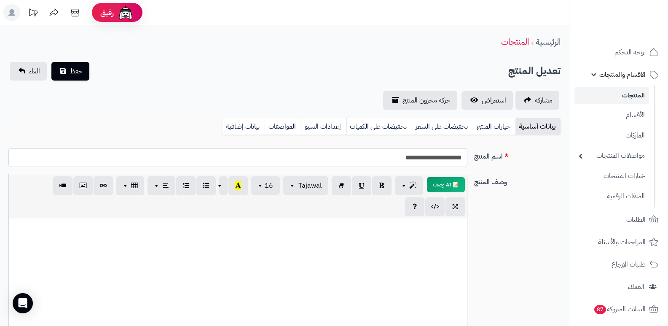
click at [425, 235] on div at bounding box center [238, 281] width 458 height 126
click at [73, 67] on span "حفظ" at bounding box center [76, 71] width 13 height 10
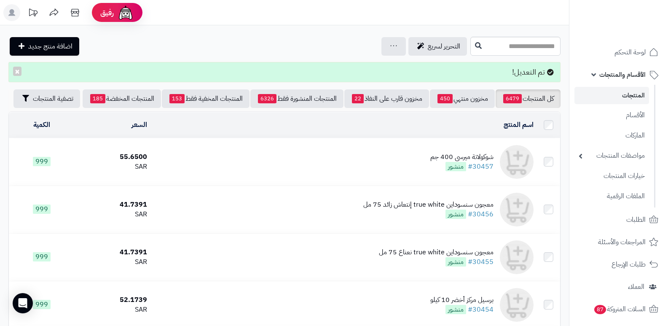
click at [452, 156] on div "شوكولاتة ميرسي 400 جم" at bounding box center [461, 157] width 63 height 10
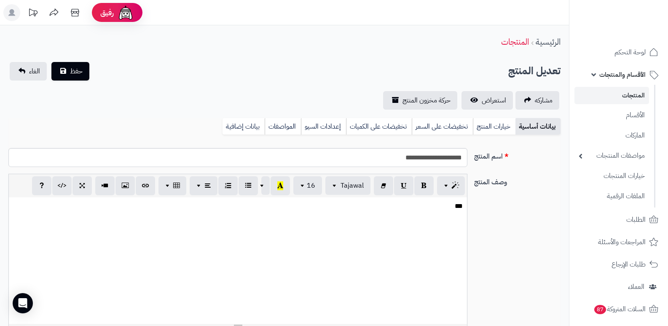
select select
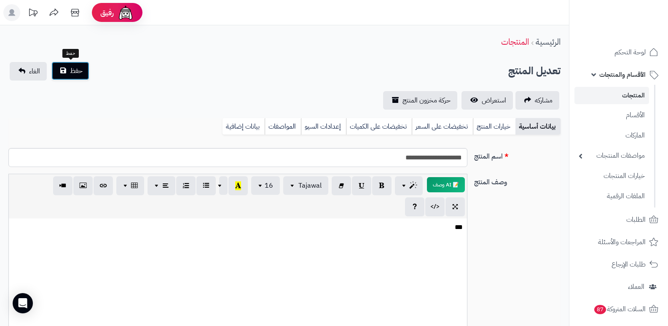
click at [71, 68] on span "حفظ" at bounding box center [76, 71] width 13 height 10
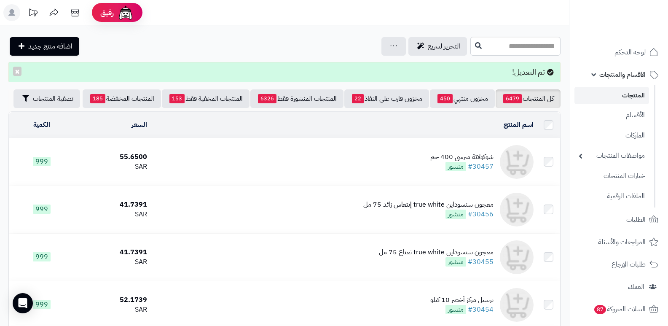
click at [463, 162] on div "شوكولاتة ميرسي 400 جم" at bounding box center [461, 157] width 63 height 10
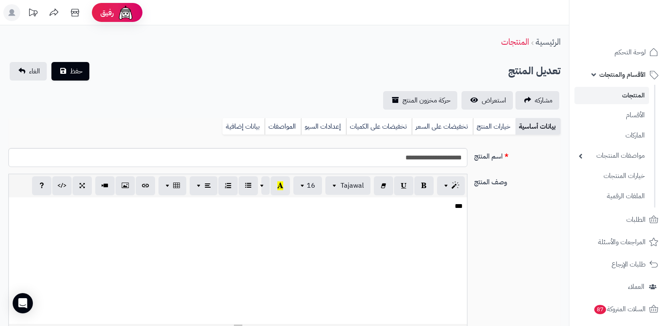
select select
click at [444, 207] on p "***" at bounding box center [238, 207] width 450 height 10
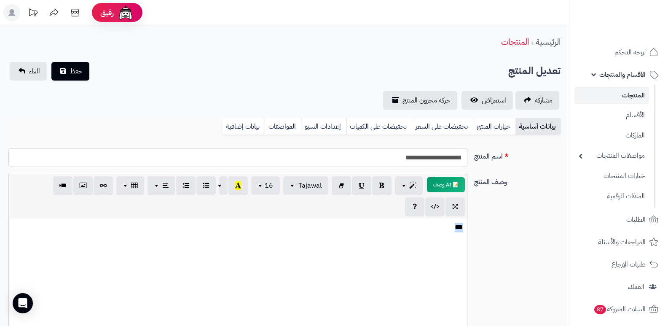
drag, startPoint x: 446, startPoint y: 207, endPoint x: 473, endPoint y: 207, distance: 26.6
click at [473, 207] on div "**********" at bounding box center [284, 265] width 559 height 182
click at [78, 74] on span "حفظ" at bounding box center [76, 71] width 13 height 10
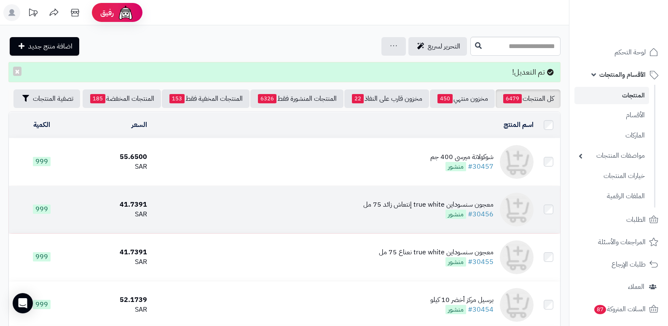
click at [409, 210] on div "معجون سنسوداين true white إنتعاش زائد 75 مل" at bounding box center [428, 205] width 130 height 10
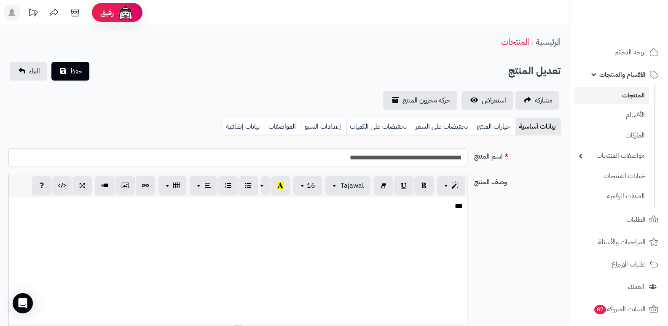
select select
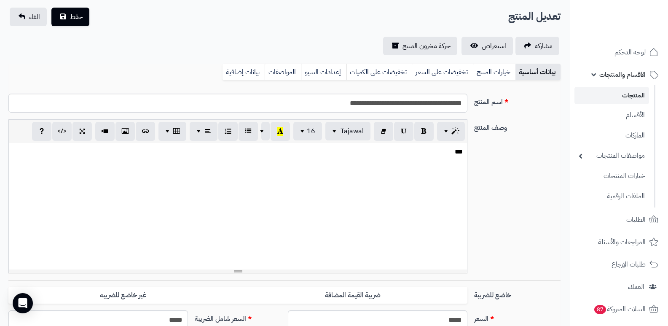
scroll to position [42, 0]
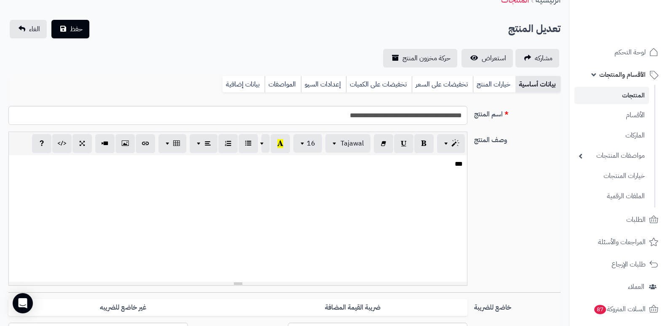
click at [455, 165] on p "***" at bounding box center [238, 164] width 450 height 10
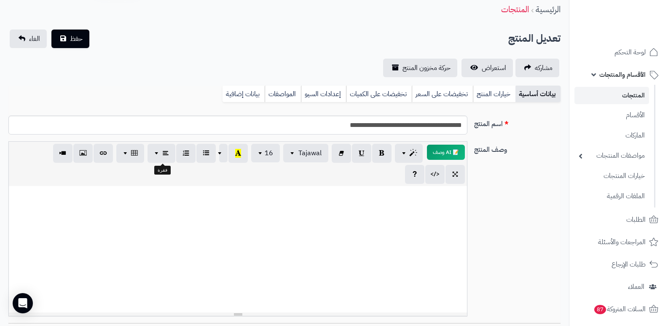
scroll to position [0, 0]
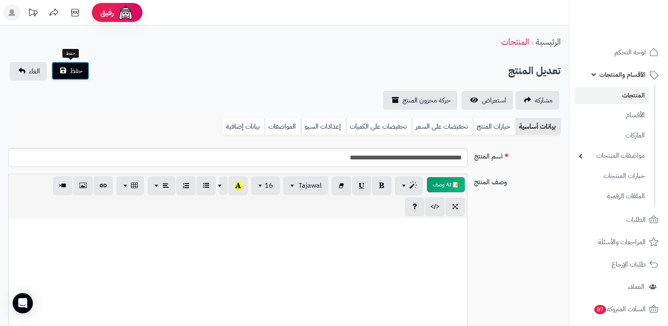
click at [58, 70] on button "حفظ" at bounding box center [70, 71] width 38 height 19
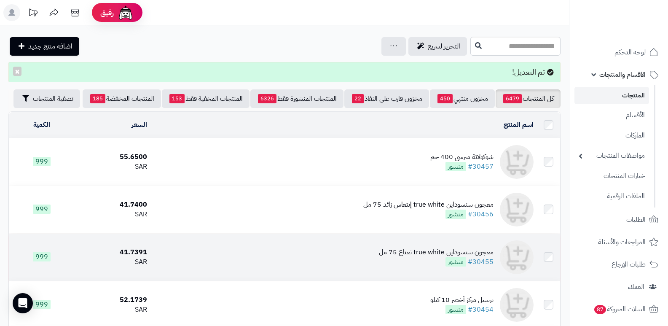
click at [410, 251] on div "معجون سنسوداين true white نعناع 75 مل" at bounding box center [436, 252] width 115 height 10
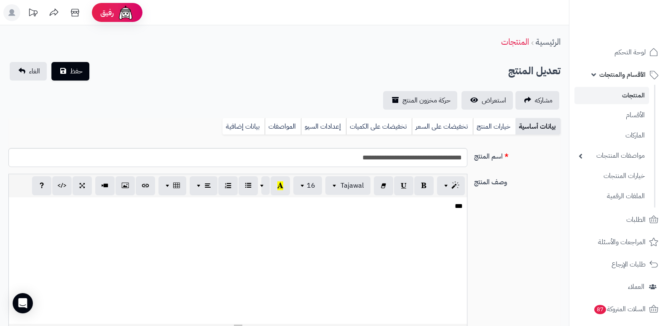
select select
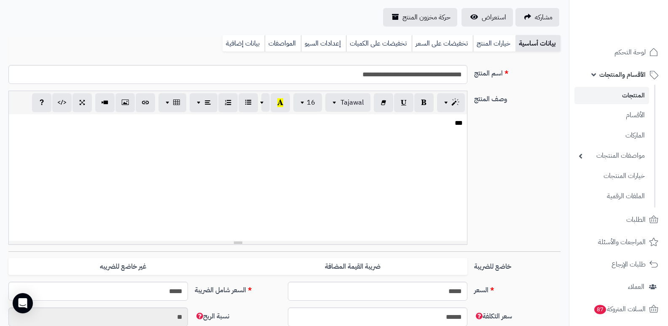
scroll to position [42, 0]
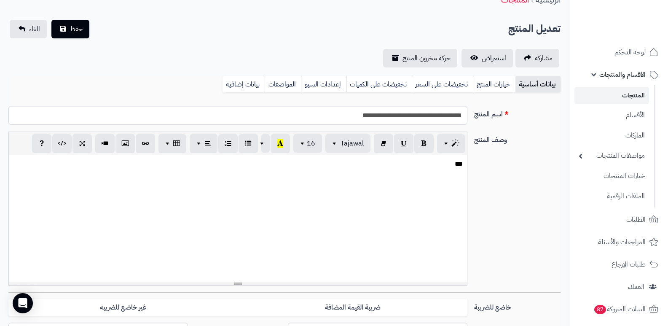
click at [447, 173] on div "***" at bounding box center [238, 218] width 458 height 126
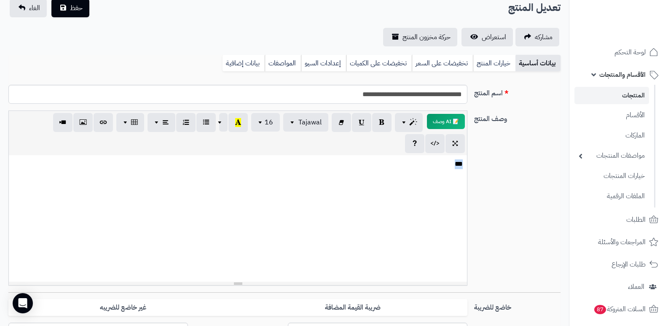
drag, startPoint x: 452, startPoint y: 165, endPoint x: 474, endPoint y: 165, distance: 22.4
click at [474, 165] on div "**********" at bounding box center [284, 201] width 559 height 182
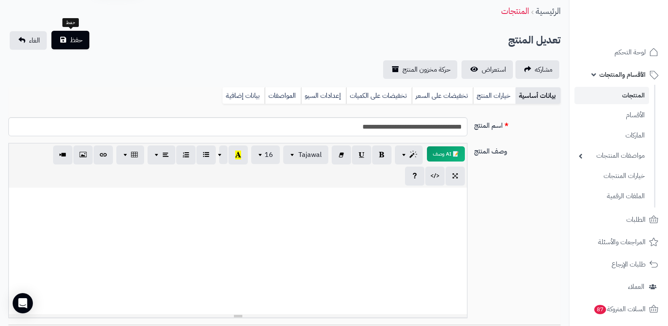
scroll to position [21, 0]
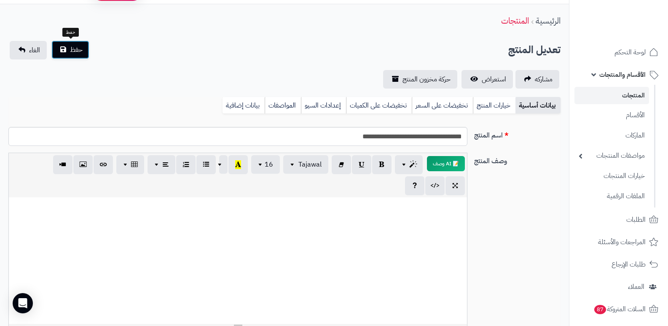
click at [67, 43] on button "حفظ" at bounding box center [70, 49] width 38 height 19
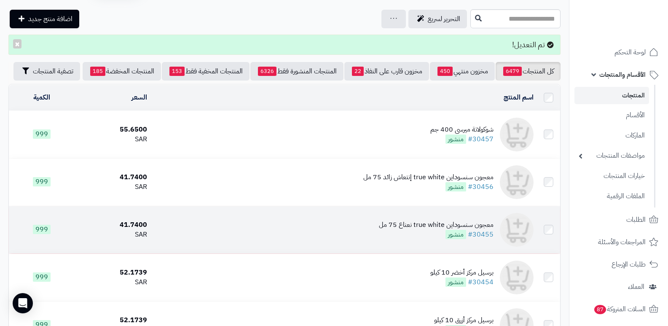
scroll to position [42, 0]
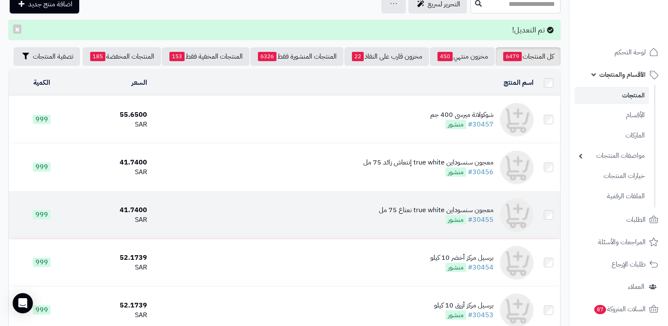
click at [419, 209] on div "معجون سنسوداين true white نعناع 75 مل" at bounding box center [436, 210] width 115 height 10
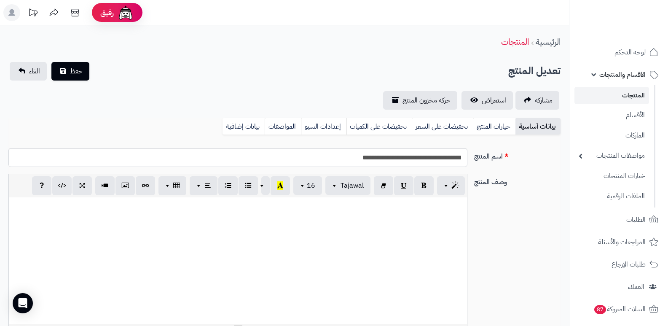
select select
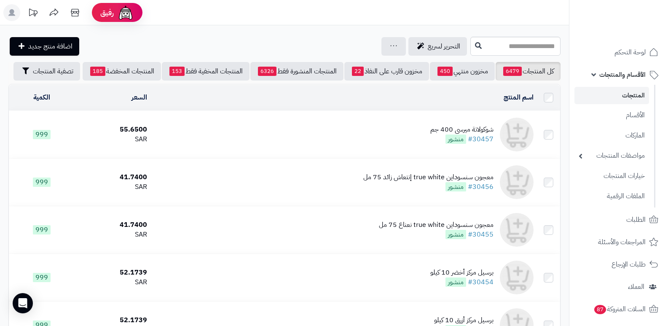
click at [39, 43] on span "اضافة منتج جديد" at bounding box center [50, 46] width 44 height 10
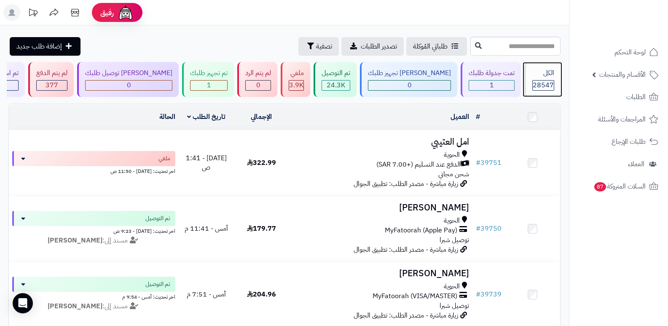
click at [546, 79] on div "الكل 28547" at bounding box center [543, 79] width 36 height 35
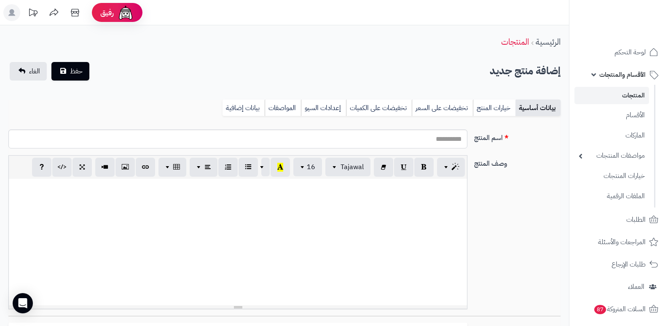
select select
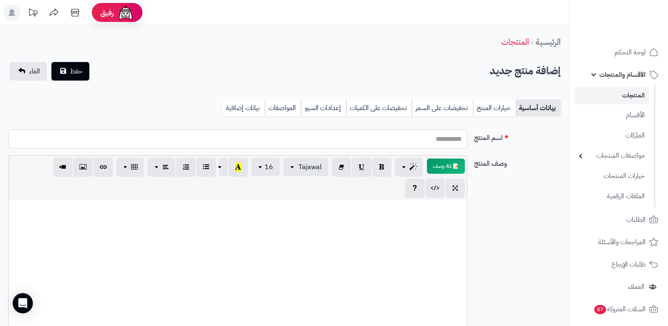
click at [406, 146] on input "اسم المنتج" at bounding box center [237, 138] width 459 height 19
type input "**********"
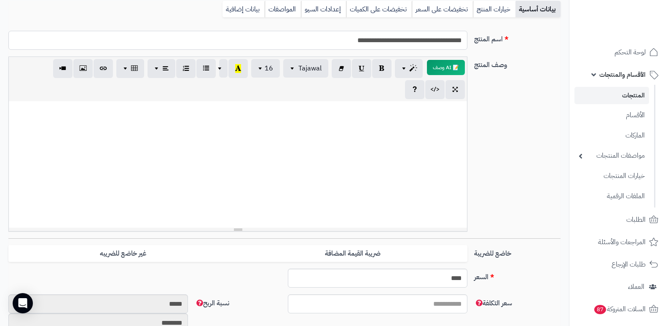
scroll to position [126, 0]
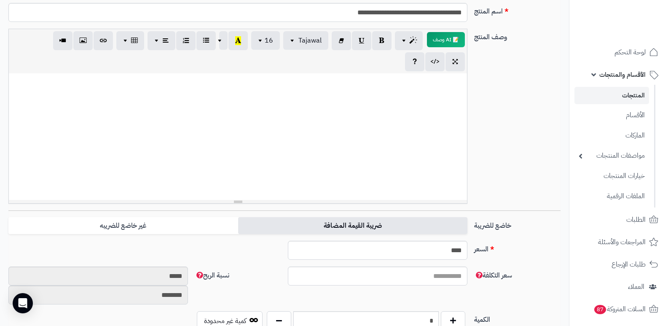
click at [331, 222] on label "ضريبة القيمة المضافة" at bounding box center [352, 225] width 229 height 17
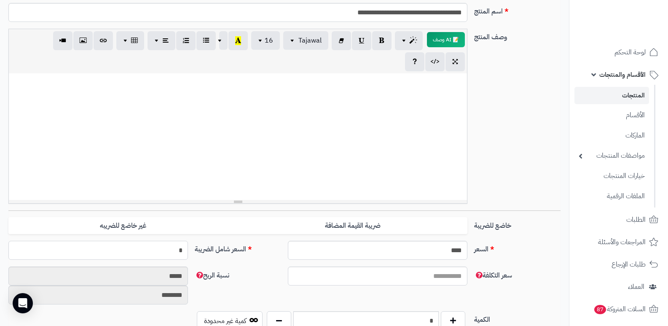
click at [153, 253] on input "*" at bounding box center [98, 250] width 180 height 19
type input "******"
type input "**********"
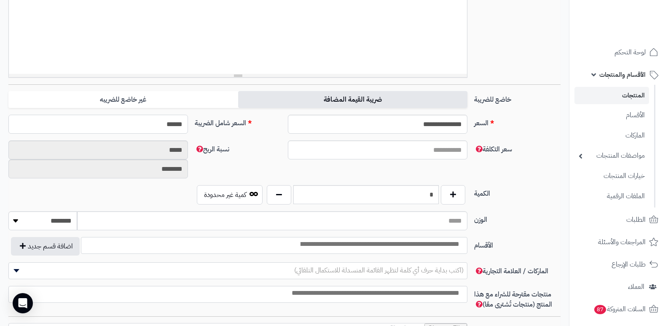
scroll to position [253, 0]
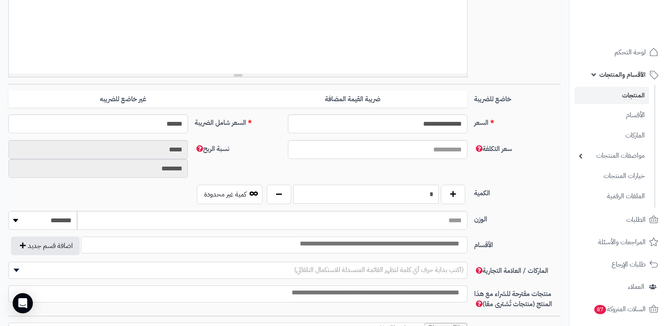
click at [413, 194] on input "*" at bounding box center [365, 194] width 145 height 19
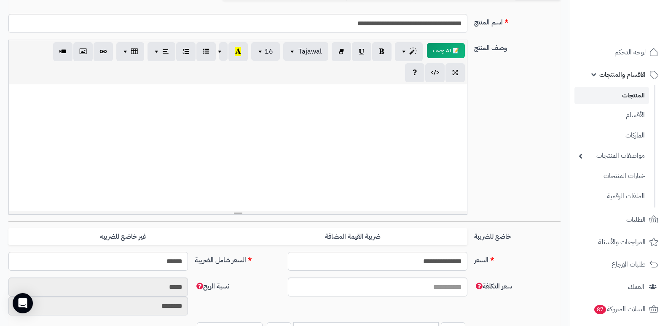
scroll to position [42, 0]
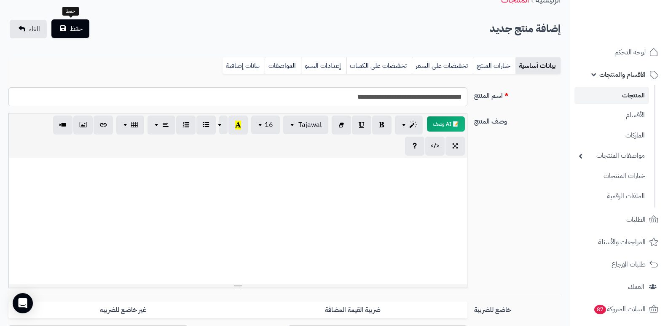
type input "***"
click at [70, 33] on span "حفظ" at bounding box center [76, 29] width 13 height 10
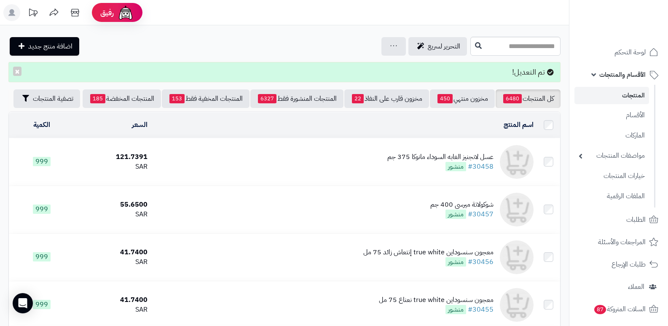
click at [435, 155] on div "عسل لانجنيز الغابه السوداء مانوكا 375 جم" at bounding box center [440, 157] width 106 height 10
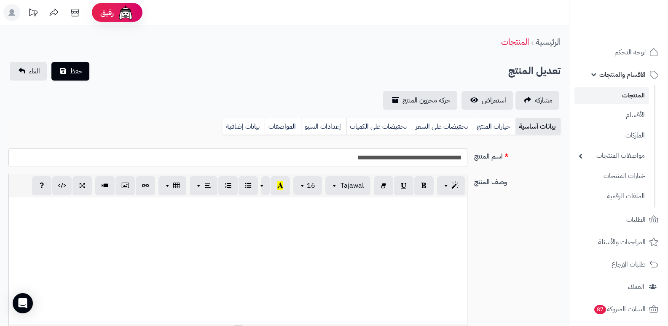
select select
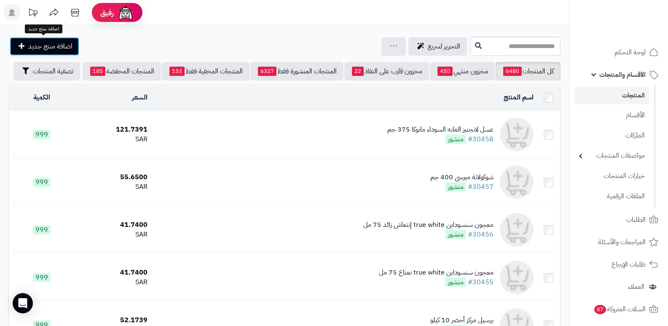
click at [28, 52] on link "اضافة منتج جديد" at bounding box center [45, 46] width 70 height 19
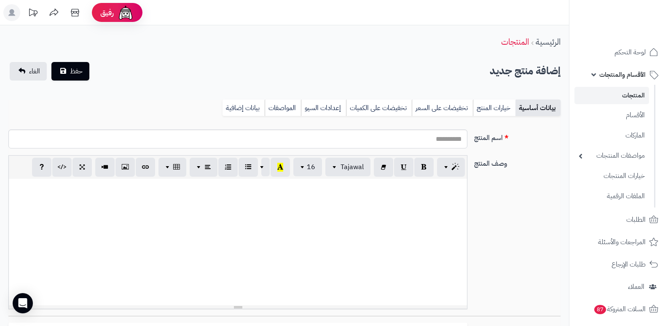
select select
click at [437, 138] on input "اسم المنتج" at bounding box center [237, 138] width 459 height 19
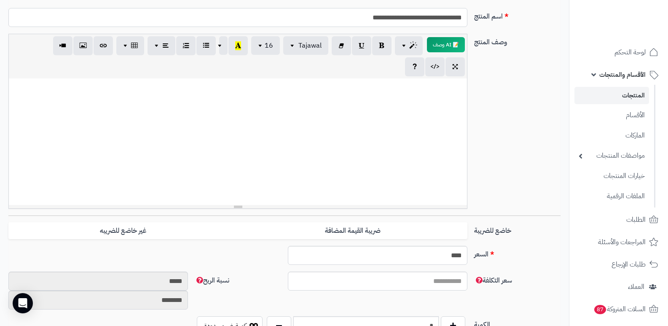
scroll to position [126, 0]
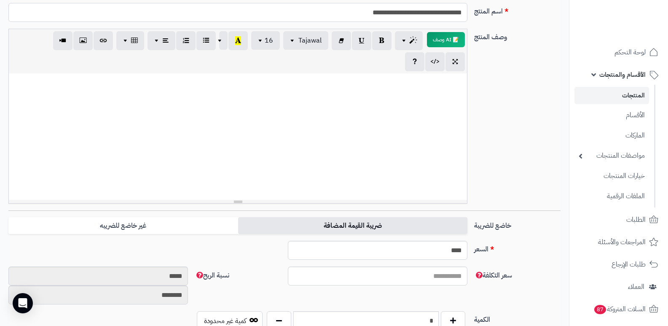
type input "**********"
click at [346, 227] on label "ضريبة القيمة المضافة" at bounding box center [352, 225] width 229 height 17
click at [317, 223] on label "ضريبة القيمة المضافة" at bounding box center [352, 225] width 229 height 17
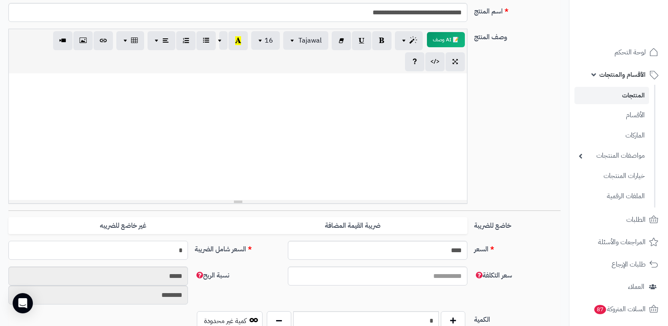
click at [178, 247] on input "*" at bounding box center [98, 250] width 180 height 19
type input "*****"
type input "**********"
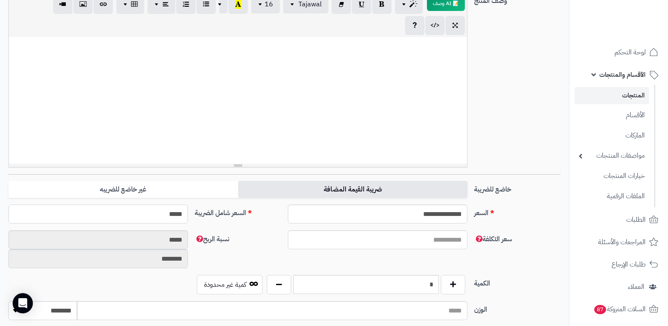
scroll to position [253, 0]
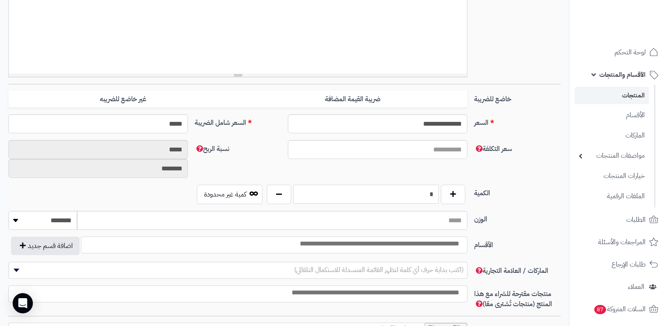
click at [393, 185] on input "*" at bounding box center [365, 194] width 145 height 19
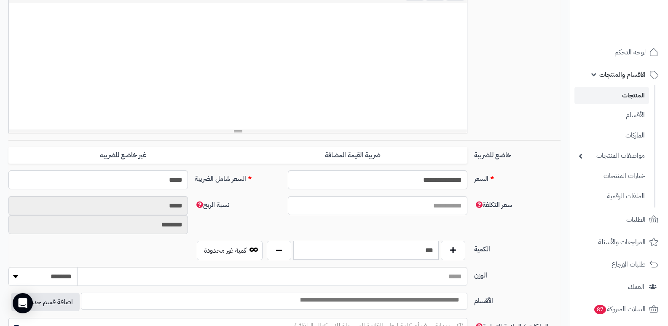
scroll to position [42, 0]
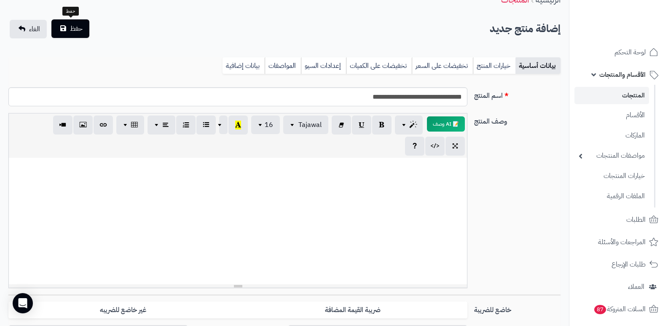
type input "***"
click at [62, 24] on button "حفظ" at bounding box center [70, 28] width 38 height 19
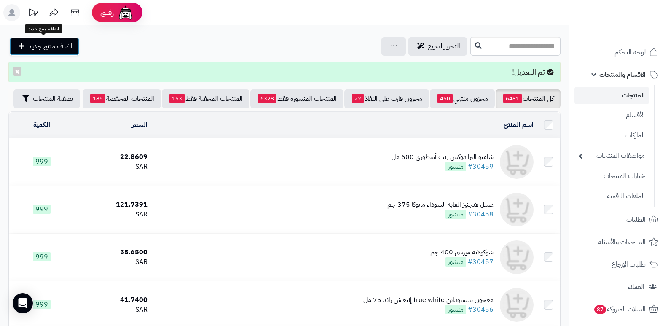
click at [67, 51] on span "اضافة منتج جديد" at bounding box center [50, 46] width 44 height 10
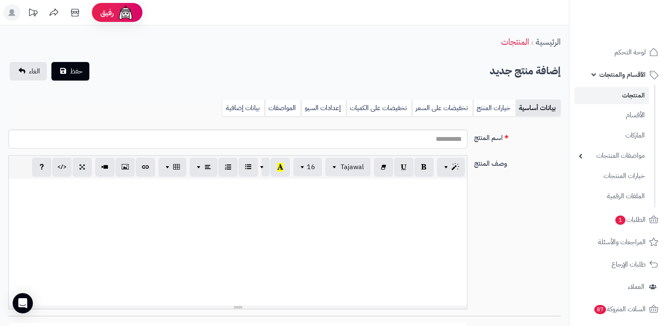
select select
click at [435, 134] on input "اسم المنتج" at bounding box center [237, 138] width 459 height 19
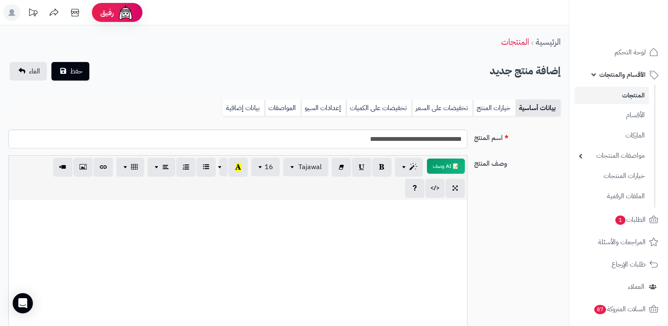
type input "**********"
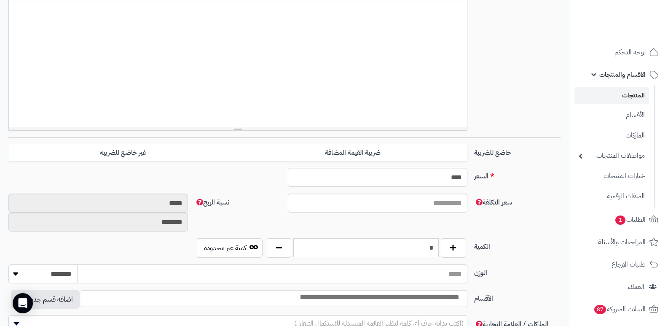
scroll to position [211, 0]
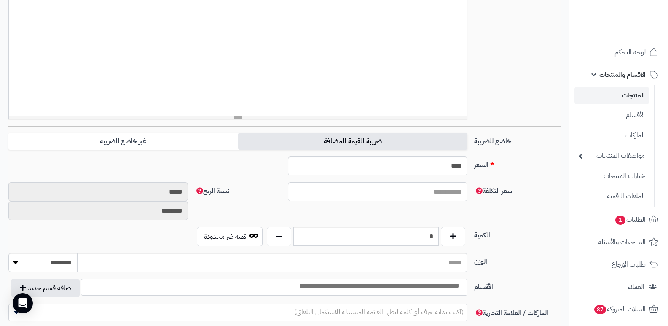
click at [326, 133] on label "ضريبة القيمة المضافة" at bounding box center [352, 141] width 229 height 17
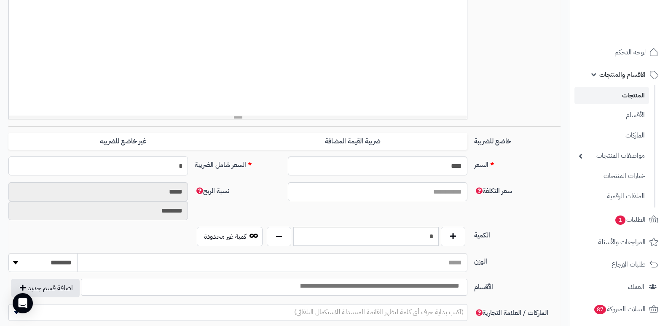
click at [171, 166] on input "*" at bounding box center [98, 165] width 180 height 19
type input "*****"
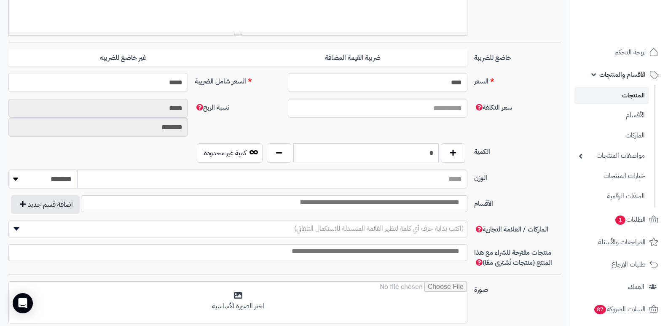
type input "**********"
type input "*****"
click at [420, 151] on input "*" at bounding box center [365, 152] width 145 height 19
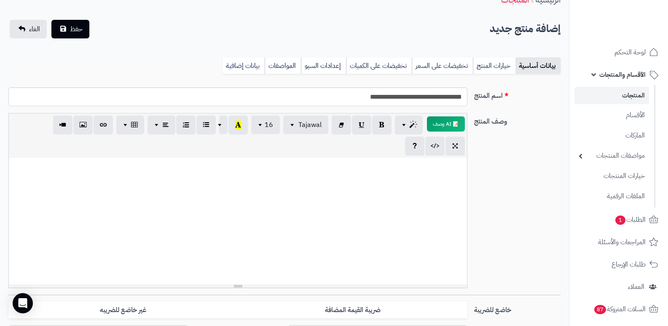
scroll to position [0, 0]
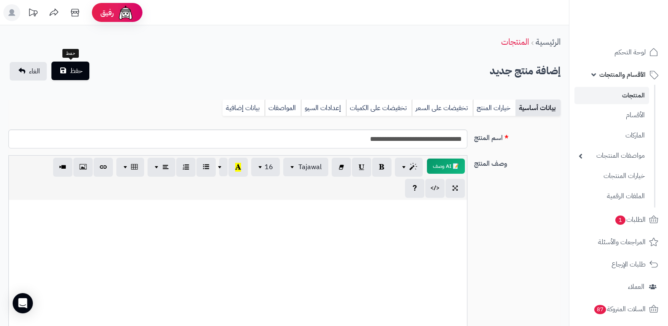
type input "***"
click at [75, 75] on span "حفظ" at bounding box center [76, 71] width 13 height 10
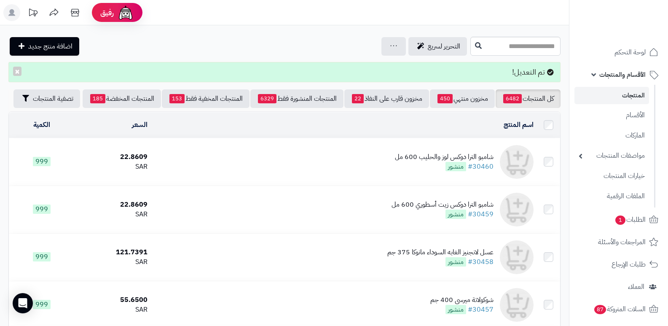
click at [461, 152] on div "شامبو الترا دوكس لوز والحليب 600 مل" at bounding box center [444, 157] width 99 height 10
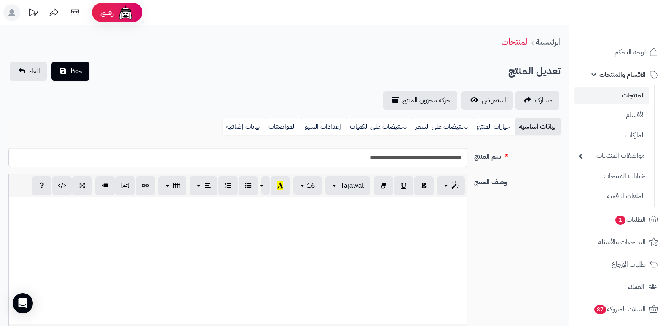
select select
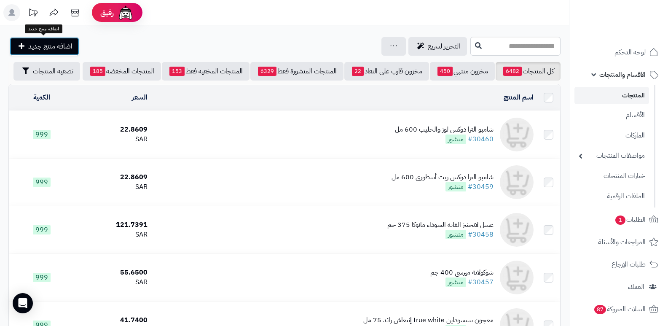
click at [70, 45] on span "اضافة منتج جديد" at bounding box center [50, 46] width 44 height 10
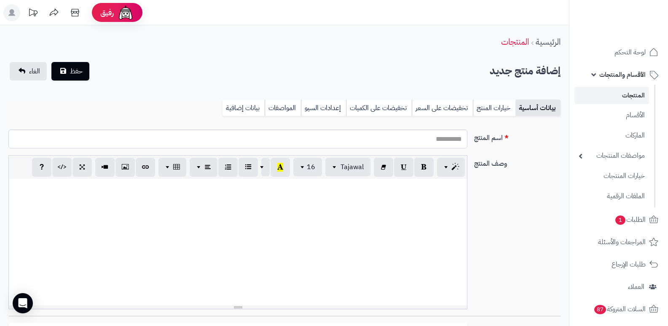
select select
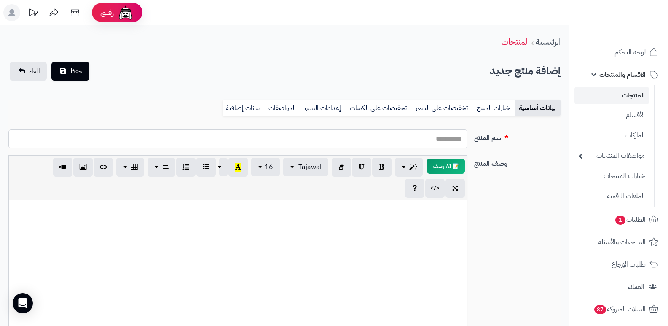
click at [446, 141] on input "اسم المنتج" at bounding box center [237, 138] width 459 height 19
type input "**********"
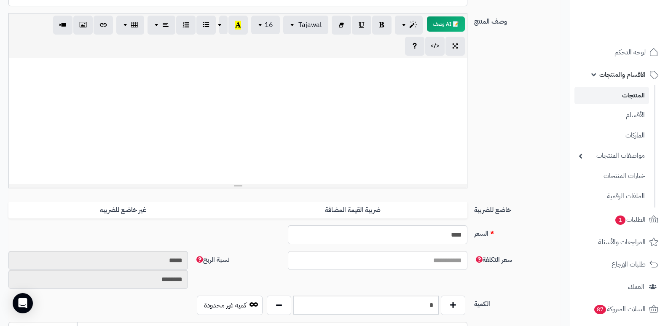
scroll to position [211, 0]
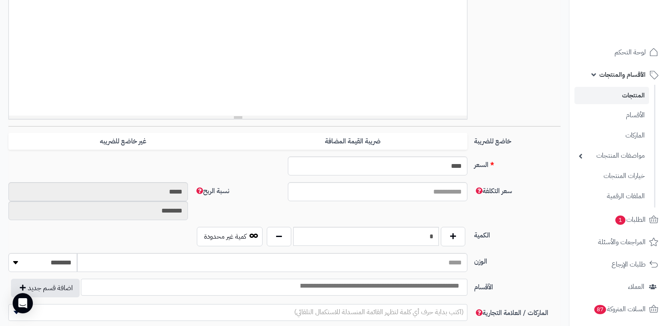
click at [365, 131] on div "**********" at bounding box center [284, 220] width 552 height 616
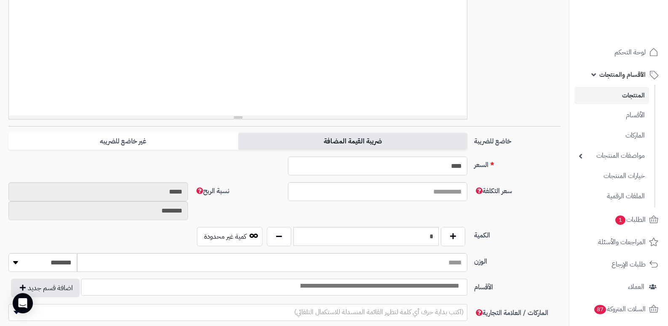
click at [371, 142] on label "ضريبة القيمة المضافة" at bounding box center [352, 141] width 229 height 17
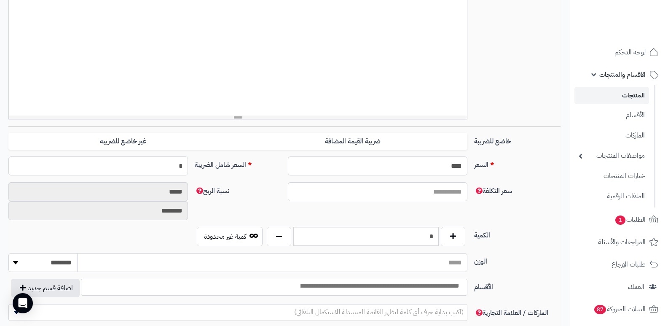
click at [153, 165] on input "*" at bounding box center [98, 165] width 180 height 19
type input "*****"
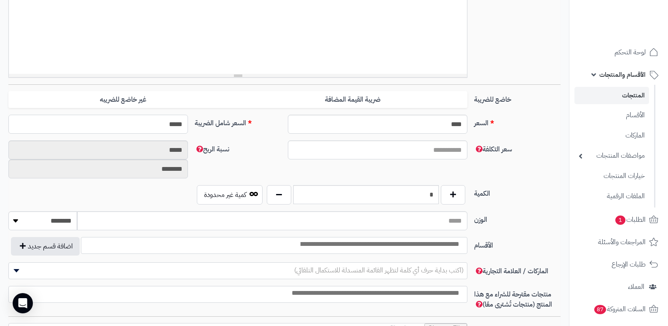
scroll to position [253, 0]
type input "**********"
type input "*****"
click at [421, 194] on input "*" at bounding box center [365, 194] width 145 height 19
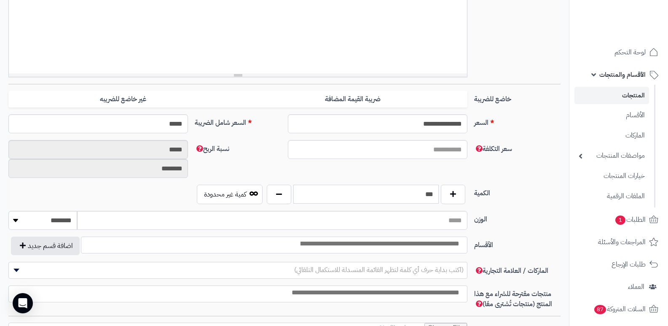
scroll to position [0, 0]
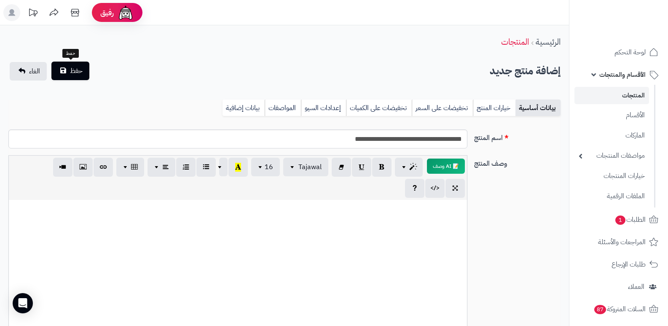
type input "***"
click at [71, 67] on span "حفظ" at bounding box center [76, 71] width 13 height 10
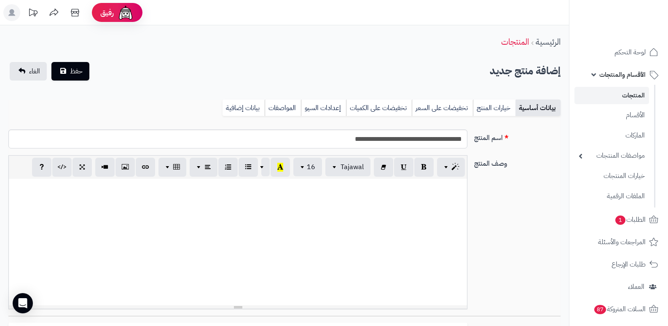
select select
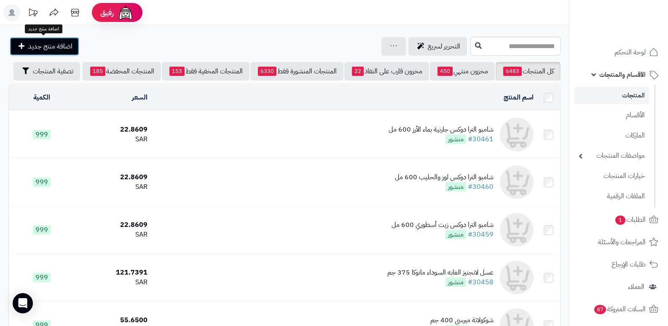
click at [64, 51] on span "اضافة منتج جديد" at bounding box center [50, 46] width 44 height 10
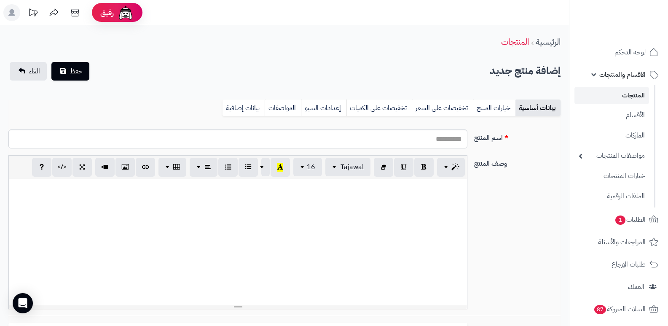
select select
drag, startPoint x: 0, startPoint y: 0, endPoint x: 450, endPoint y: 135, distance: 470.2
click at [450, 135] on input "اسم المنتج" at bounding box center [237, 138] width 459 height 19
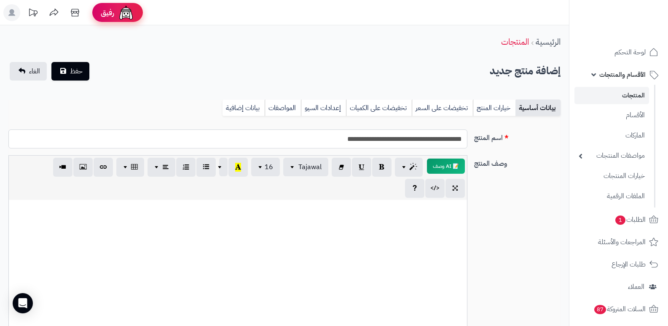
type input "**********"
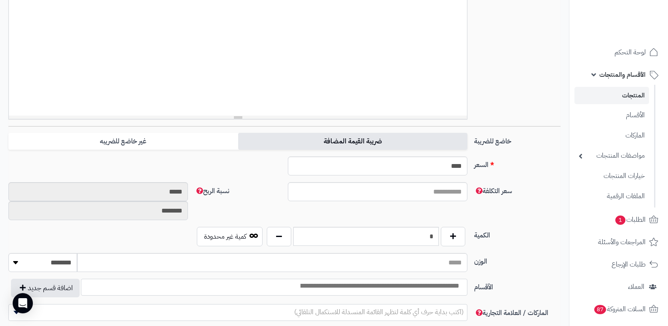
click at [364, 137] on label "ضريبة القيمة المضافة" at bounding box center [352, 141] width 229 height 17
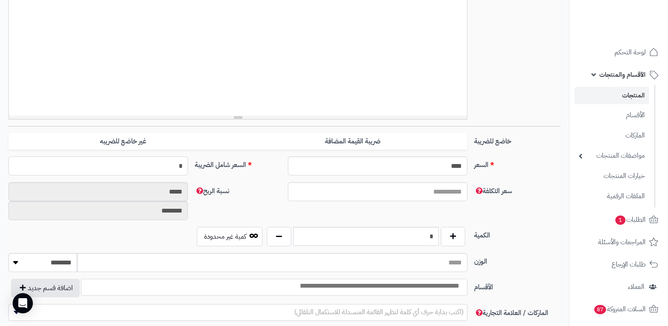
click at [132, 169] on input "*" at bounding box center [98, 165] width 180 height 19
type input "*****"
click at [417, 235] on input "*" at bounding box center [365, 236] width 145 height 19
type input "**********"
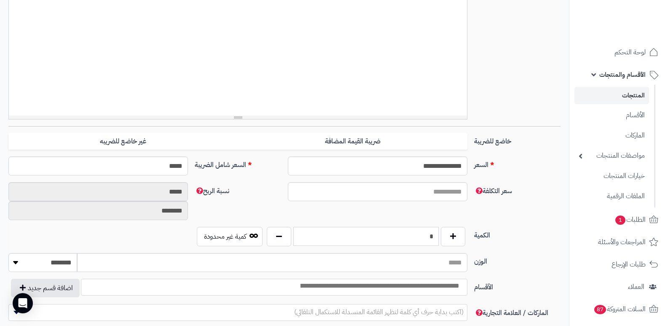
click at [417, 235] on input "*" at bounding box center [365, 236] width 145 height 19
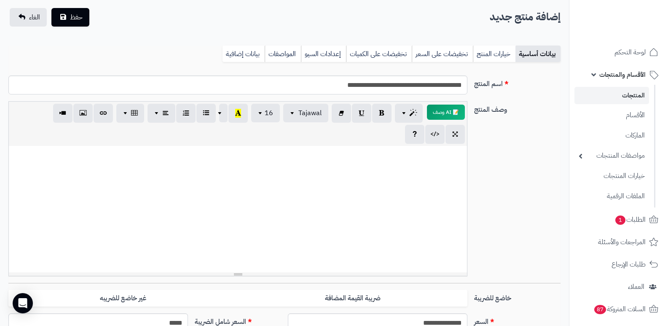
scroll to position [0, 0]
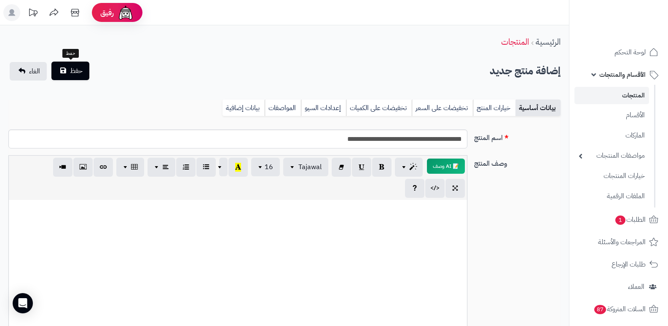
type input "***"
click at [81, 72] on span "حفظ" at bounding box center [76, 71] width 13 height 10
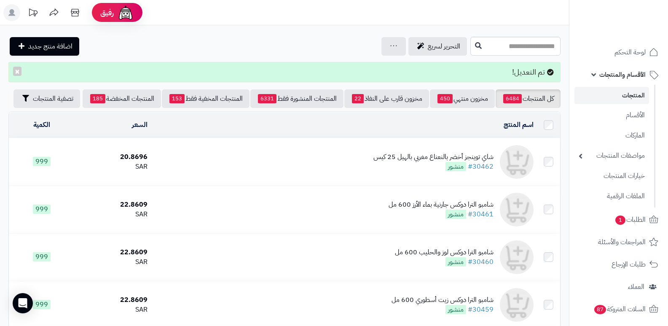
click at [620, 73] on span "الأقسام والمنتجات" at bounding box center [623, 75] width 46 height 12
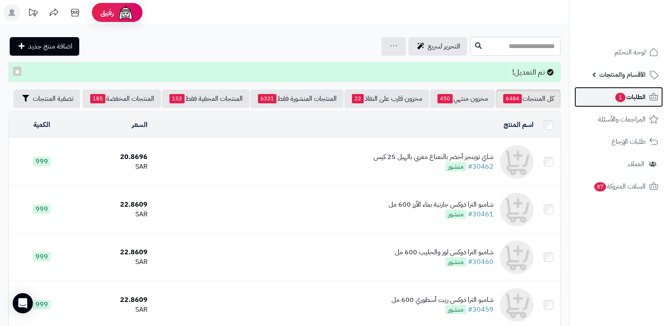
click at [634, 98] on span "الطلبات 1" at bounding box center [630, 97] width 31 height 12
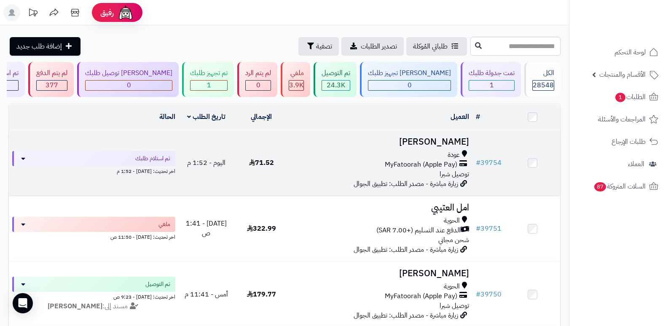
click at [443, 139] on h3 "[PERSON_NAME]" at bounding box center [381, 142] width 177 height 10
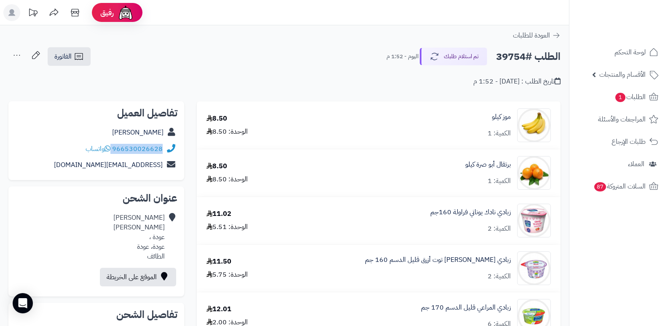
drag, startPoint x: 113, startPoint y: 148, endPoint x: 169, endPoint y: 141, distance: 56.5
click at [169, 141] on div "966530026628 واتساب" at bounding box center [96, 149] width 162 height 16
copy div "966530026628"
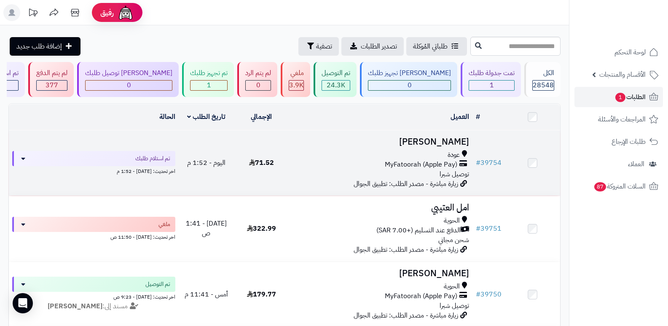
click at [436, 141] on h3 "[PERSON_NAME]" at bounding box center [381, 142] width 177 height 10
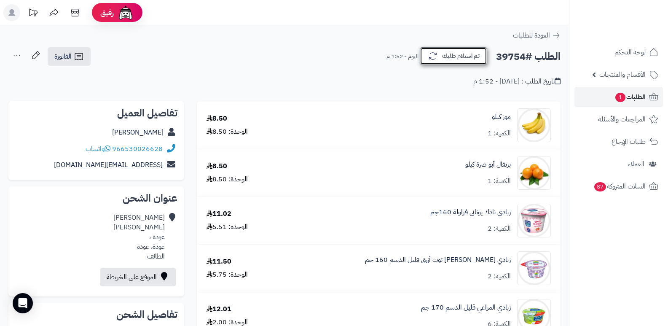
click at [474, 60] on button "تم استلام طلبك" at bounding box center [453, 56] width 67 height 18
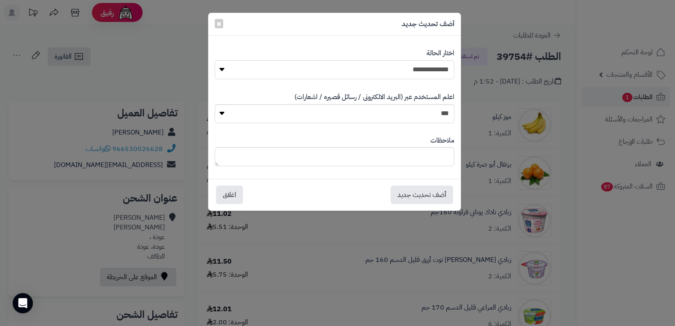
click at [428, 76] on select "**********" at bounding box center [334, 69] width 239 height 19
select select "*"
click at [215, 60] on select "**********" at bounding box center [334, 69] width 239 height 19
click at [419, 155] on textarea at bounding box center [334, 156] width 239 height 19
type textarea "****"
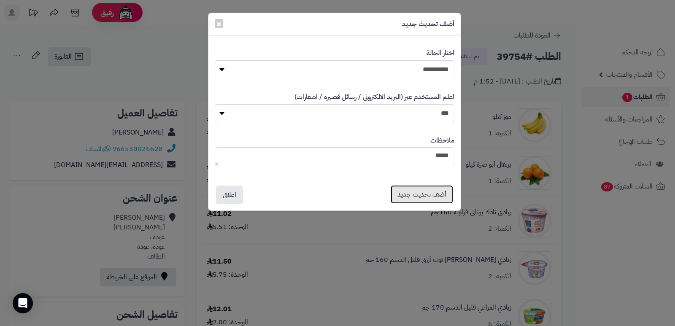
click at [406, 193] on button "أضف تحديث جديد" at bounding box center [421, 194] width 62 height 19
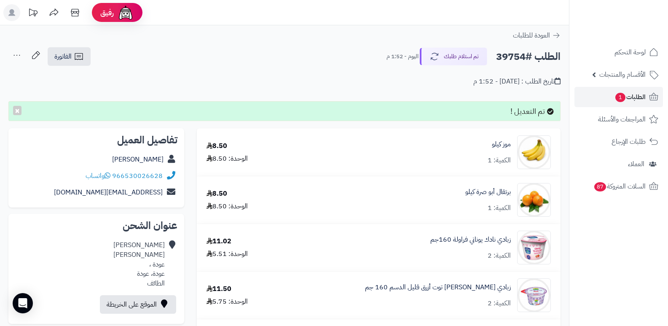
click at [15, 54] on icon at bounding box center [16, 55] width 17 height 17
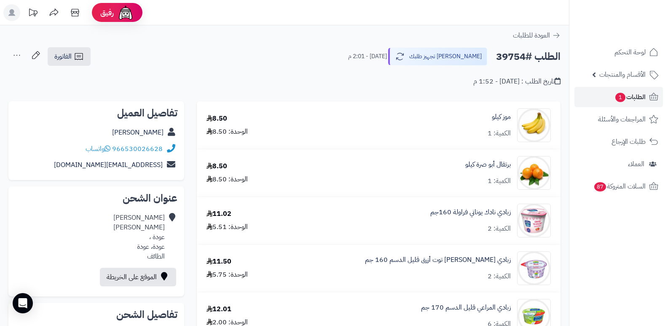
click at [17, 54] on icon at bounding box center [16, 55] width 17 height 17
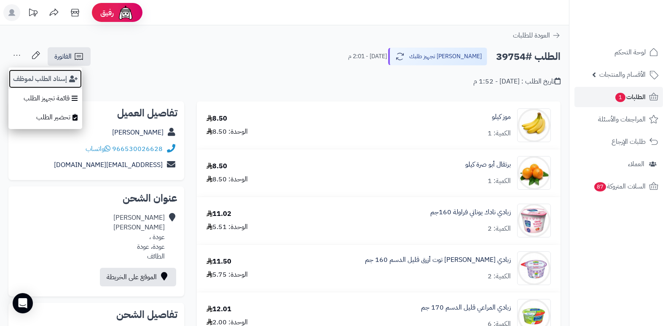
click at [27, 78] on button "إسناد الطلب لموظف" at bounding box center [45, 78] width 74 height 19
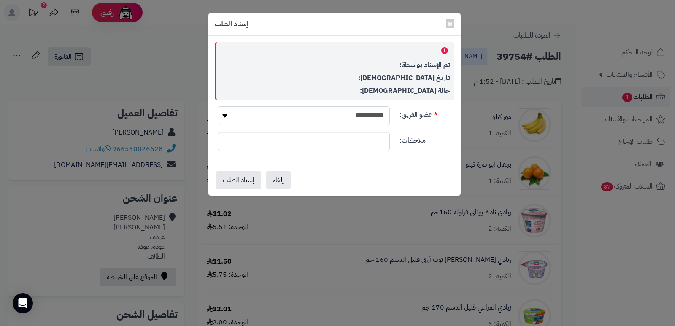
click at [306, 110] on select "**********" at bounding box center [304, 115] width 172 height 19
select select "**"
click at [218, 106] on select "**********" at bounding box center [304, 115] width 172 height 19
click at [246, 186] on button "إسناد الطلب" at bounding box center [238, 179] width 45 height 19
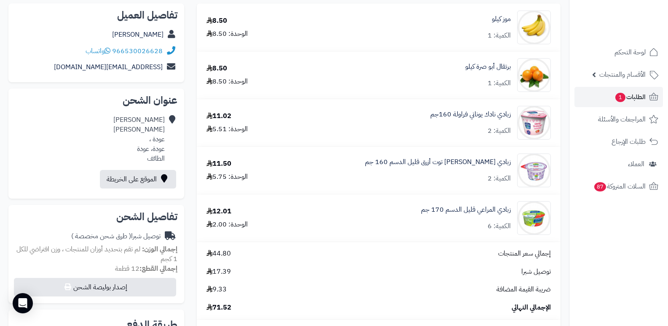
scroll to position [84, 0]
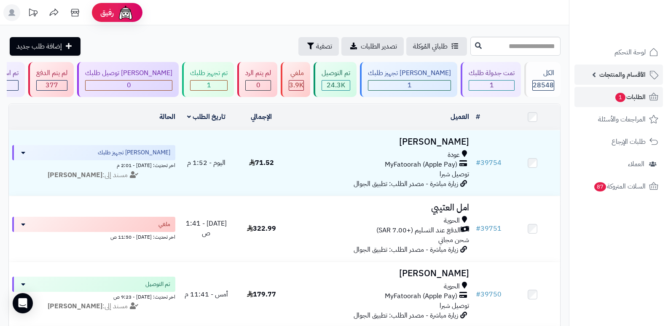
click at [621, 77] on span "الأقسام والمنتجات" at bounding box center [623, 75] width 46 height 12
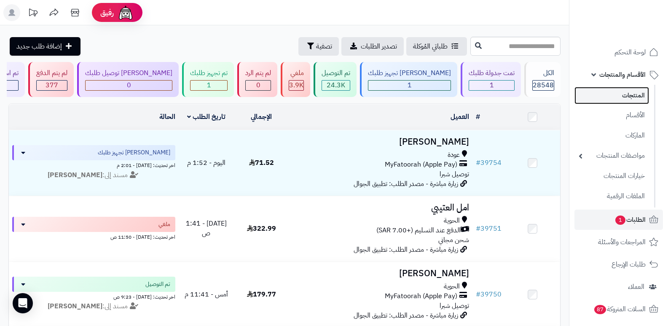
click at [632, 90] on link "المنتجات" at bounding box center [612, 95] width 75 height 17
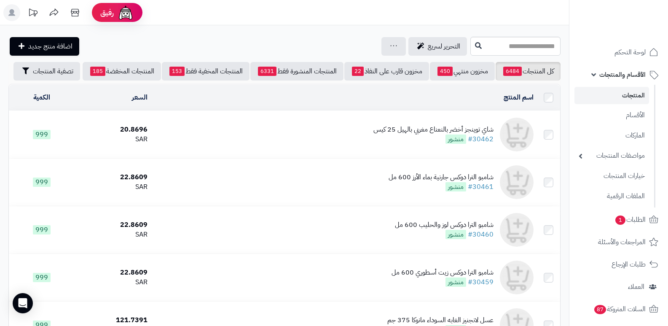
click at [442, 125] on div "شاي توينجز أخضر بالنعناع مغربي بالهيل 25 كيس" at bounding box center [434, 130] width 120 height 10
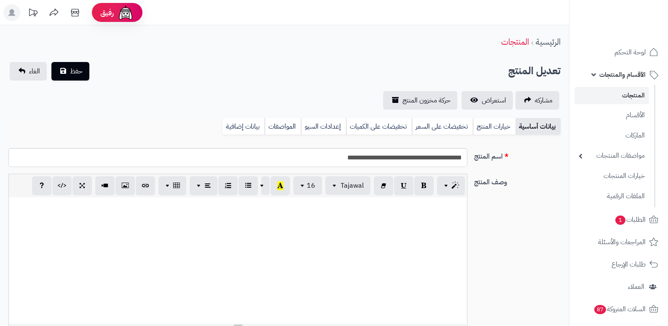
select select
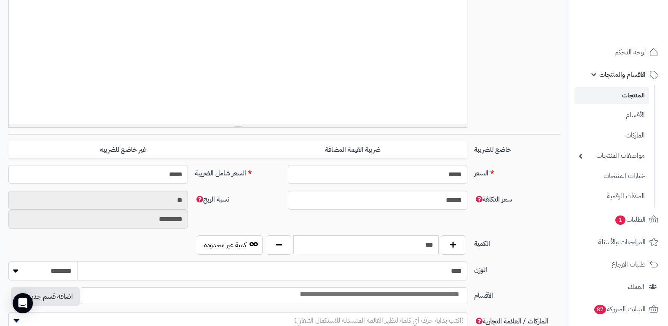
scroll to position [337, 0]
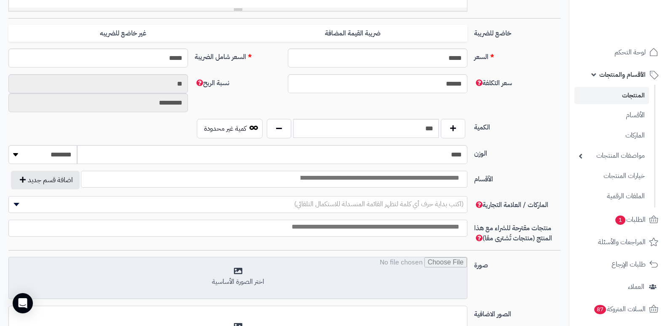
click at [257, 279] on input "file" at bounding box center [238, 278] width 458 height 42
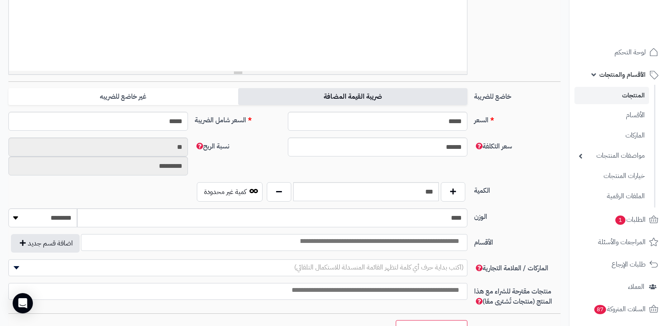
scroll to position [443, 0]
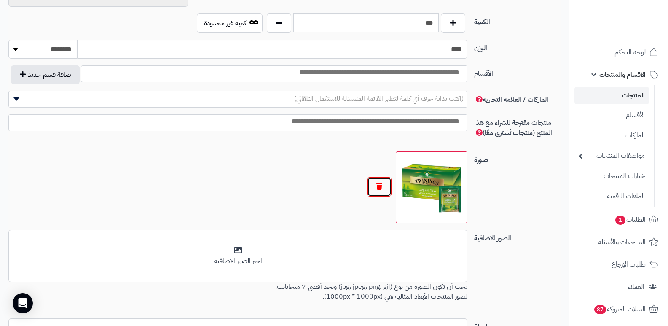
click at [379, 188] on button "button" at bounding box center [379, 186] width 24 height 19
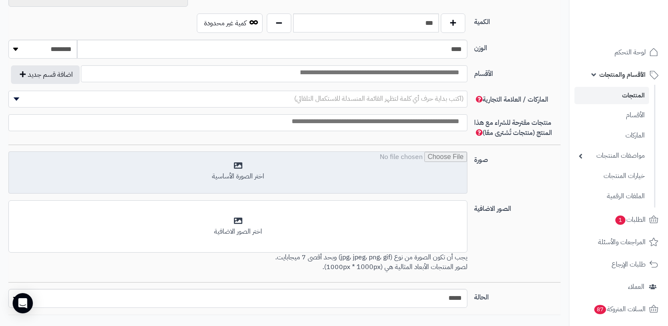
click at [226, 173] on input "file" at bounding box center [238, 173] width 458 height 42
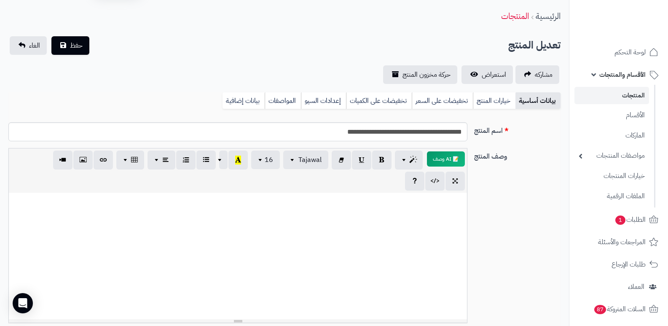
scroll to position [0, 0]
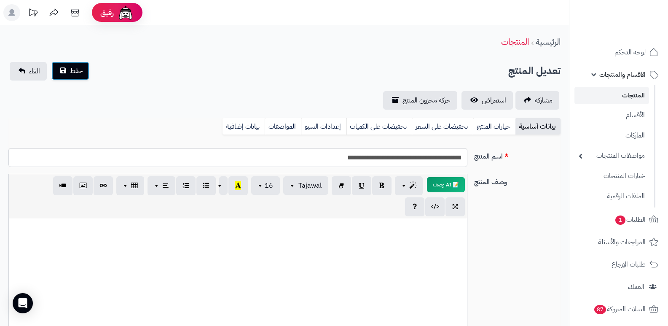
click at [69, 72] on button "حفظ" at bounding box center [70, 71] width 38 height 19
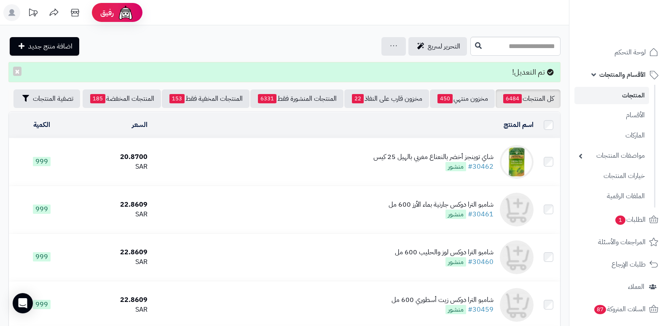
click at [519, 161] on img at bounding box center [517, 162] width 34 height 34
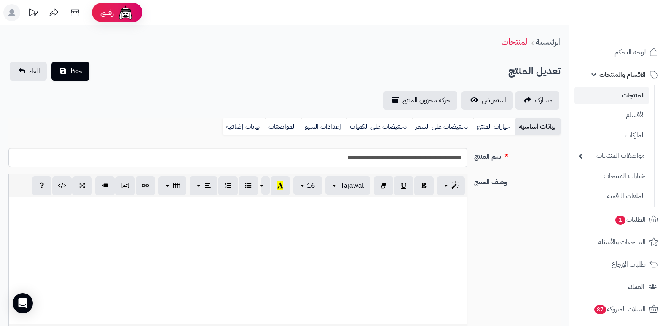
select select
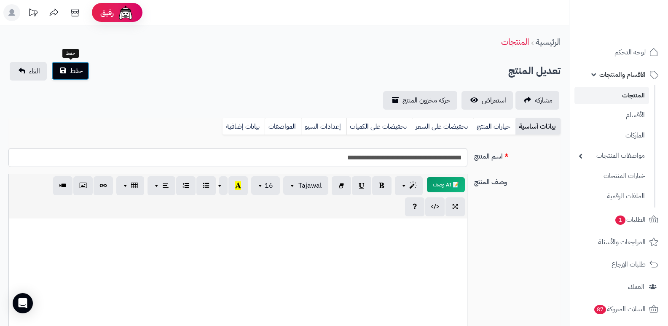
click at [77, 75] on span "حفظ" at bounding box center [76, 71] width 13 height 10
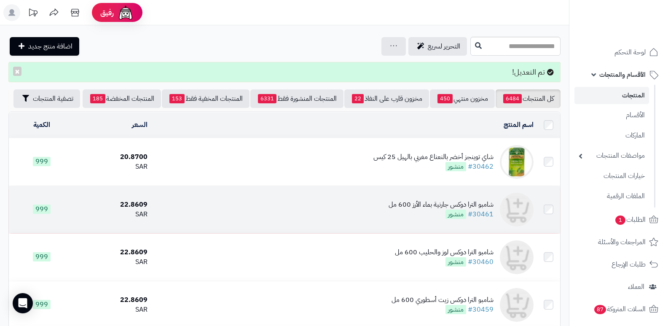
click at [478, 205] on div "شامبو الترا دوكس جارنية بماء الأرز 600 مل" at bounding box center [441, 205] width 105 height 10
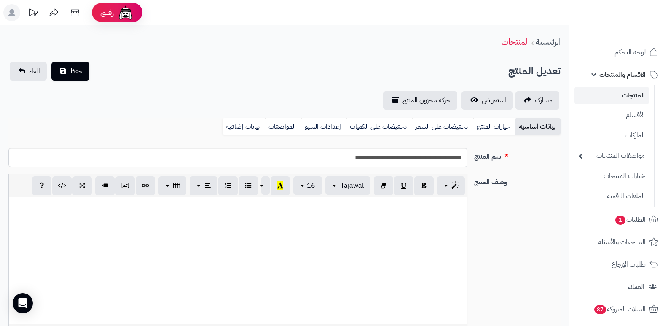
select select
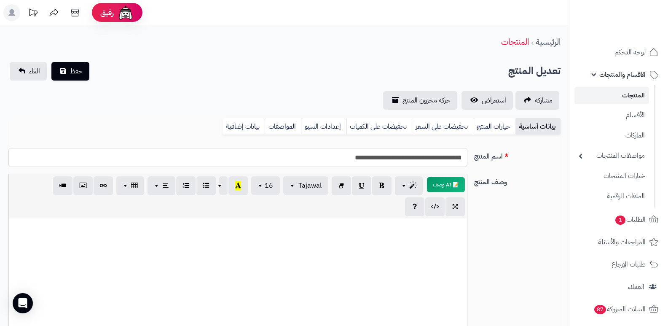
drag, startPoint x: 351, startPoint y: 160, endPoint x: 474, endPoint y: 159, distance: 123.1
click at [474, 159] on div "**********" at bounding box center [284, 161] width 559 height 26
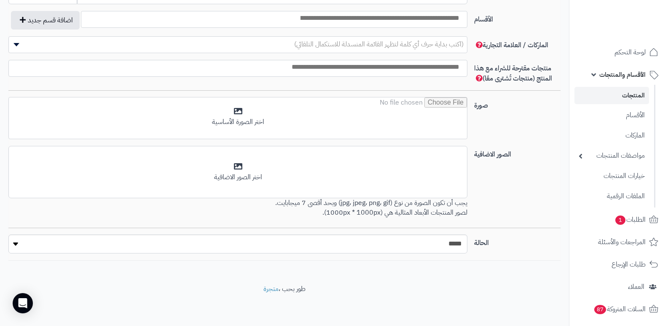
scroll to position [498, 0]
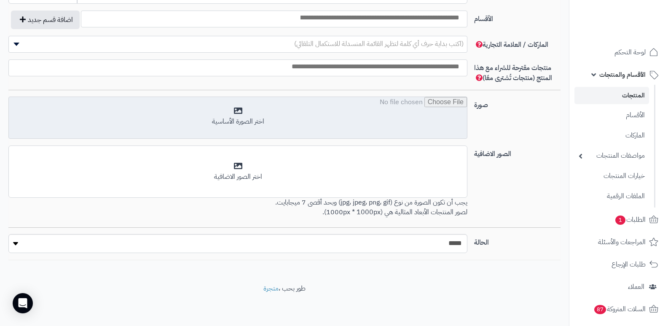
click at [240, 107] on input "file" at bounding box center [238, 118] width 458 height 42
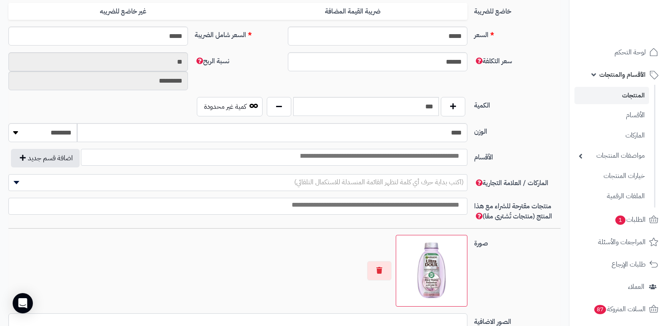
scroll to position [422, 0]
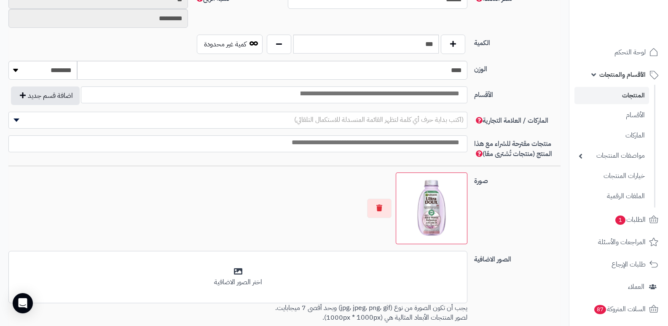
click at [402, 211] on img at bounding box center [432, 208] width 64 height 64
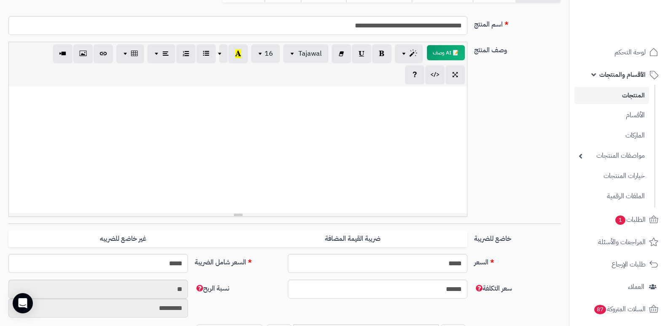
scroll to position [0, 0]
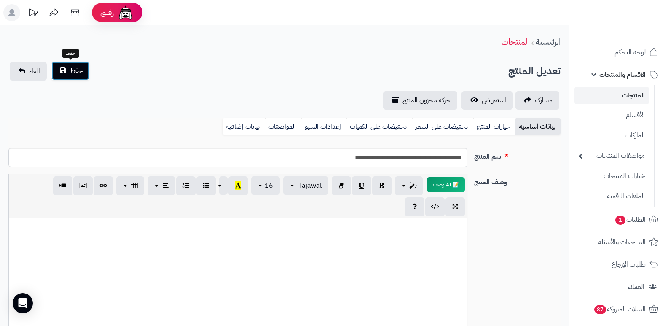
click at [59, 78] on button "حفظ" at bounding box center [70, 71] width 38 height 19
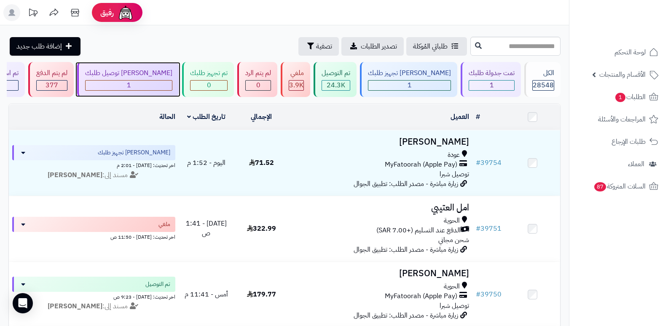
click at [172, 83] on div "1" at bounding box center [129, 86] width 86 height 10
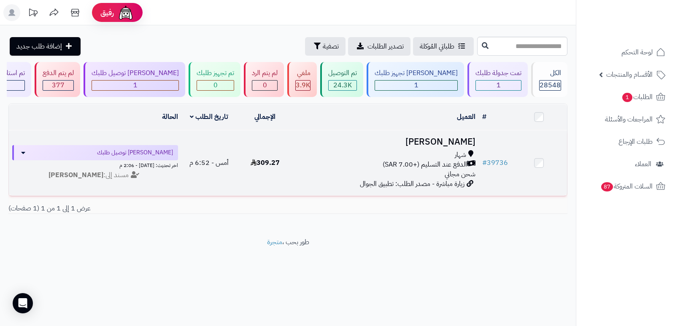
click at [460, 137] on h3 "[PERSON_NAME]" at bounding box center [385, 142] width 179 height 10
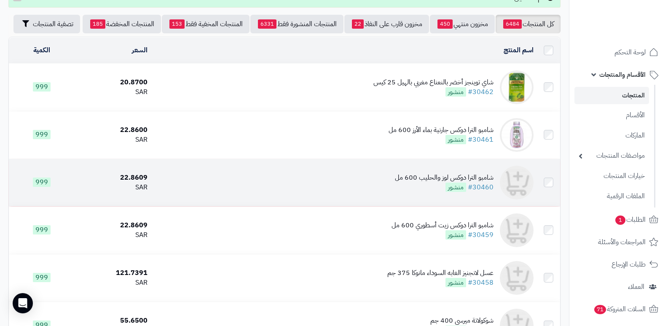
scroll to position [84, 0]
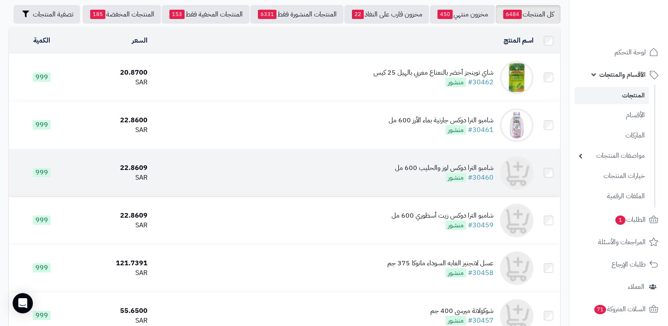
click at [473, 172] on div "شامبو الترا دوكس لوز والحليب 600 مل" at bounding box center [444, 168] width 99 height 10
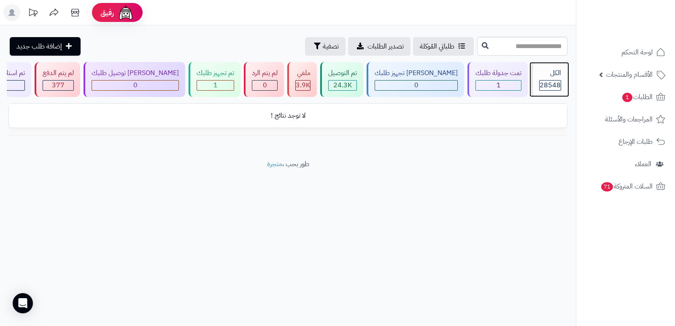
click at [548, 78] on div "الكل" at bounding box center [550, 73] width 22 height 10
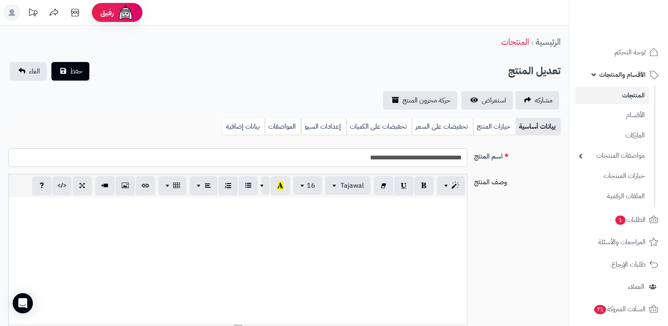
select select
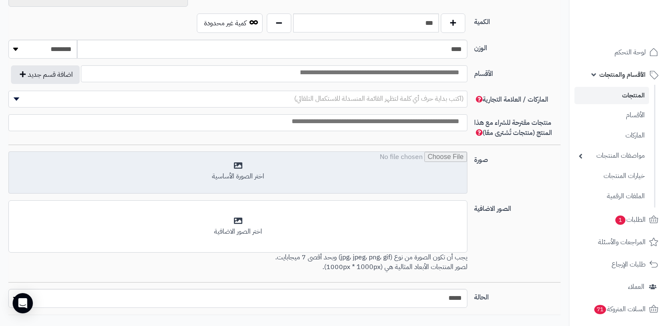
click at [242, 162] on input "file" at bounding box center [238, 173] width 458 height 42
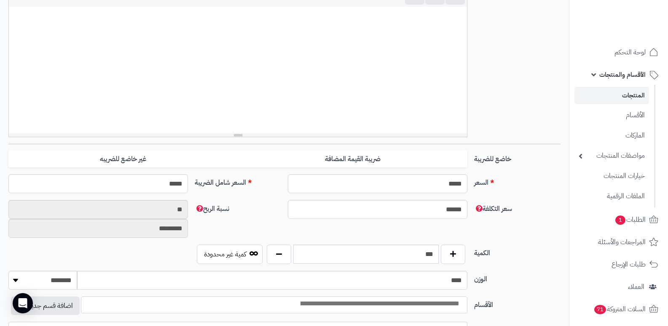
scroll to position [21, 0]
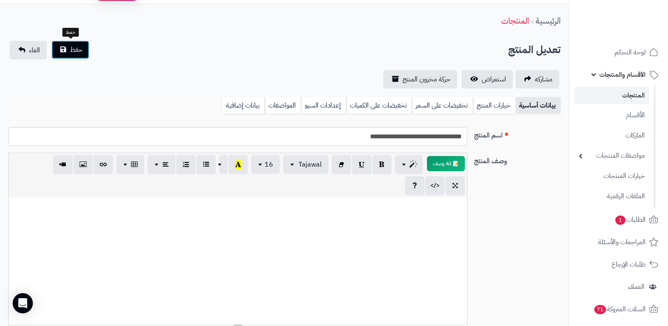
click at [78, 55] on button "حفظ" at bounding box center [70, 49] width 38 height 19
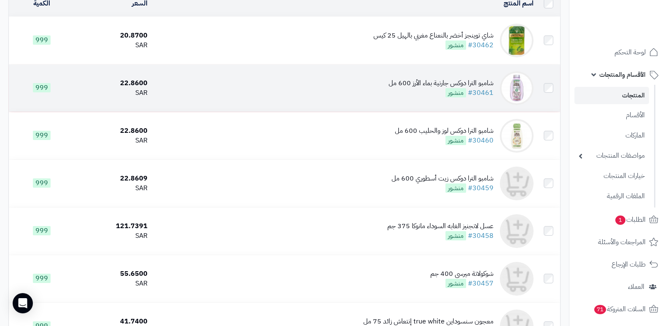
scroll to position [126, 0]
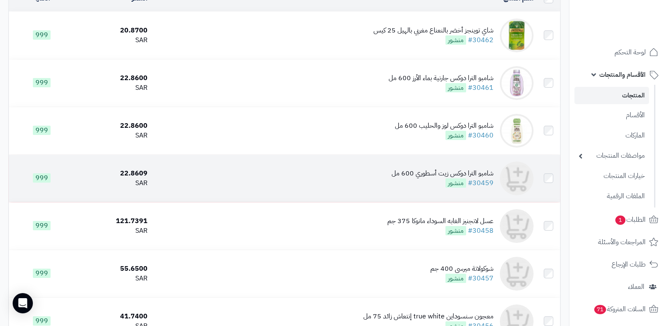
click at [442, 176] on div "شامبو الترا دوكس زيت أسطوري 600 مل" at bounding box center [443, 174] width 102 height 10
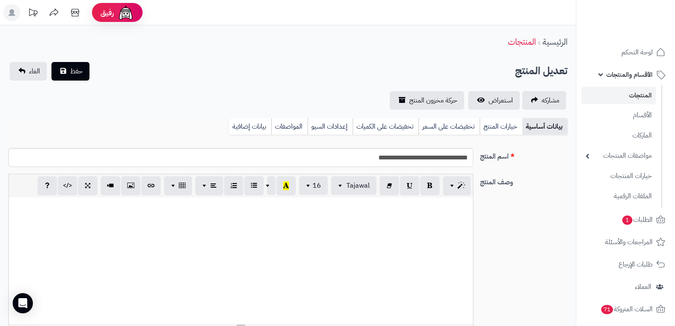
select select
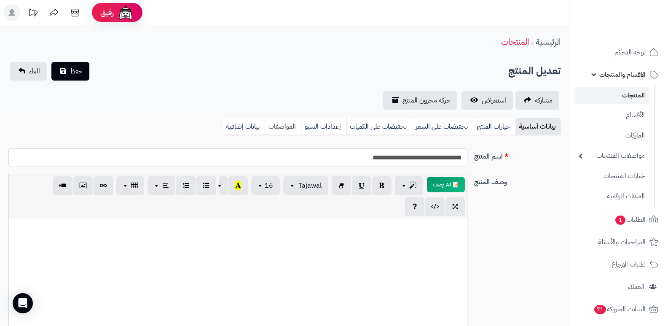
click at [282, 124] on link "المواصفات" at bounding box center [283, 126] width 36 height 17
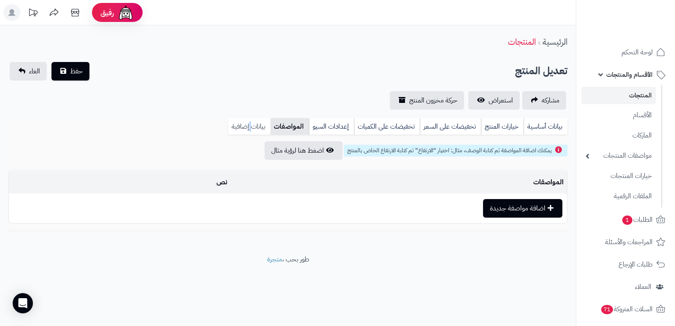
click at [250, 123] on link "بيانات إضافية" at bounding box center [249, 126] width 42 height 17
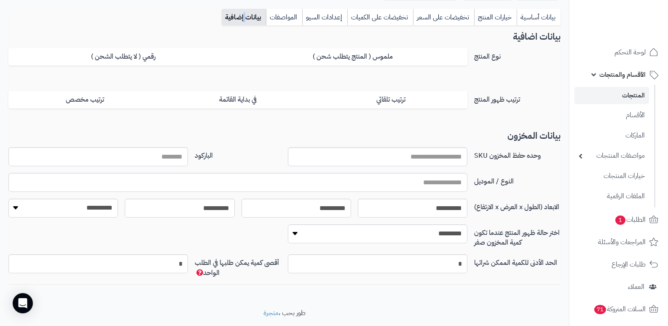
scroll to position [134, 0]
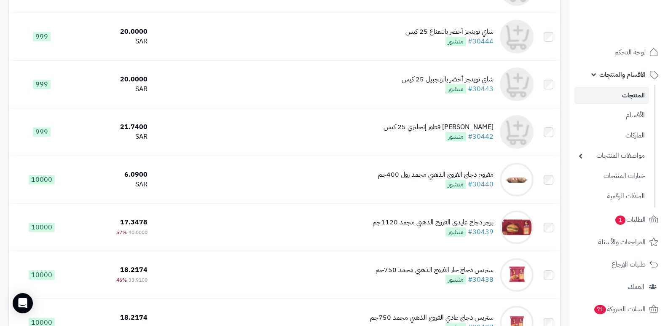
scroll to position [1075, 0]
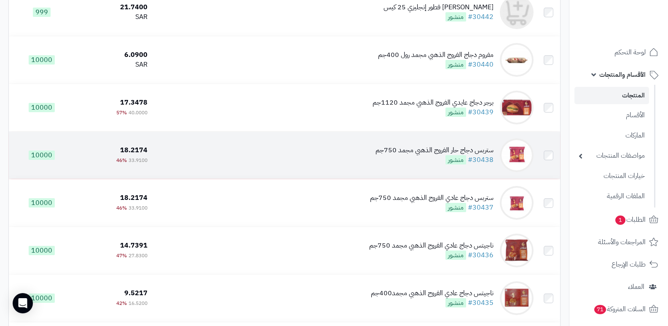
click at [462, 154] on div "ستربس دجاج حار الفروج الذهبي مجمد 750جم" at bounding box center [435, 150] width 118 height 10
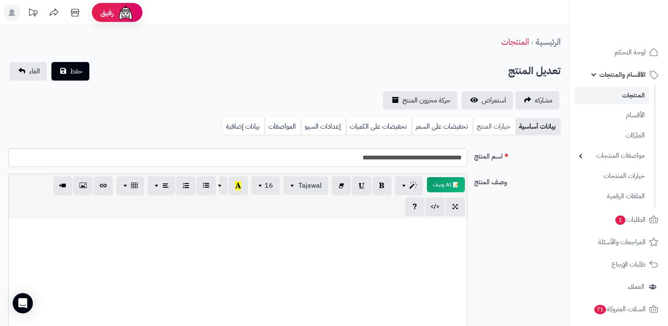
click at [502, 129] on link "خيارات المنتج" at bounding box center [494, 126] width 43 height 17
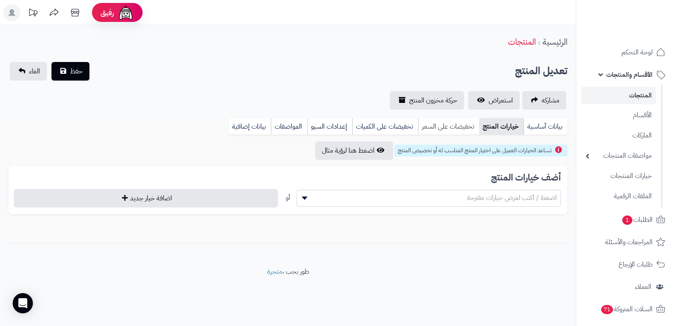
click at [468, 122] on link "تخفيضات على السعر" at bounding box center [448, 126] width 61 height 17
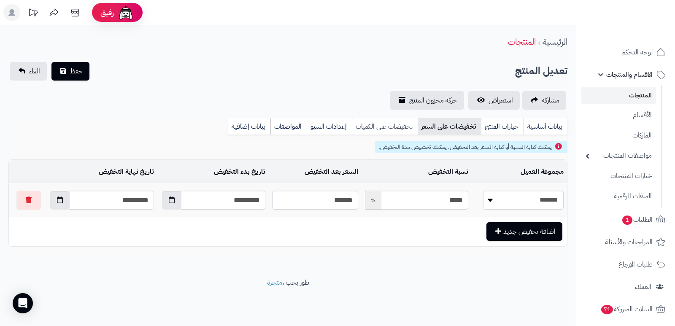
click at [399, 124] on link "تخفيضات على الكميات" at bounding box center [385, 126] width 66 height 17
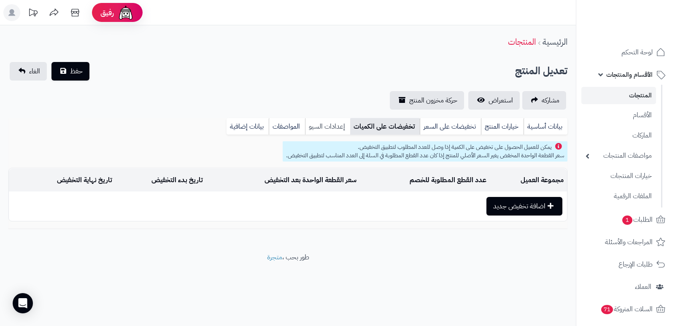
click at [334, 124] on link "إعدادات السيو" at bounding box center [327, 126] width 45 height 17
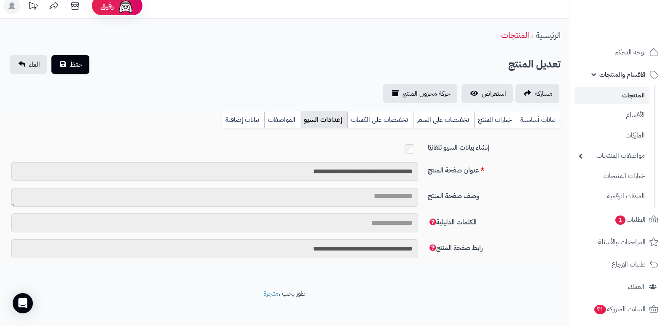
scroll to position [11, 0]
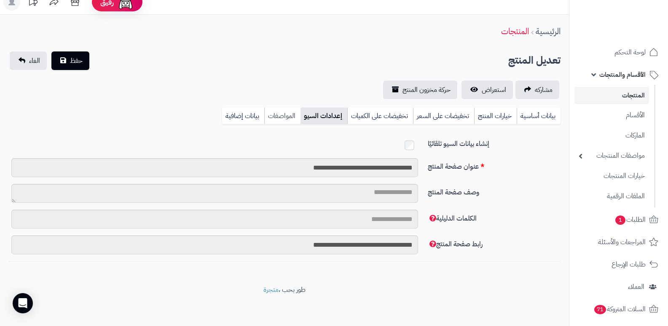
click at [285, 115] on link "المواصفات" at bounding box center [282, 116] width 36 height 17
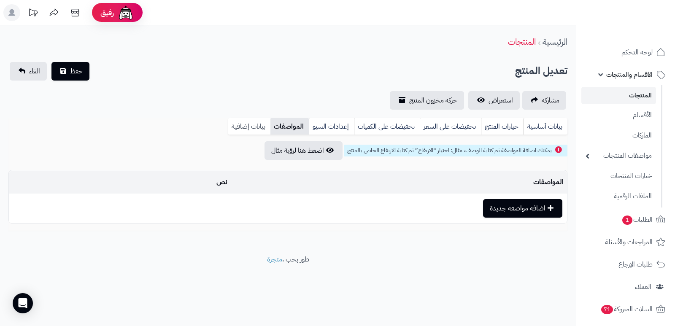
click at [238, 131] on link "بيانات إضافية" at bounding box center [249, 126] width 42 height 17
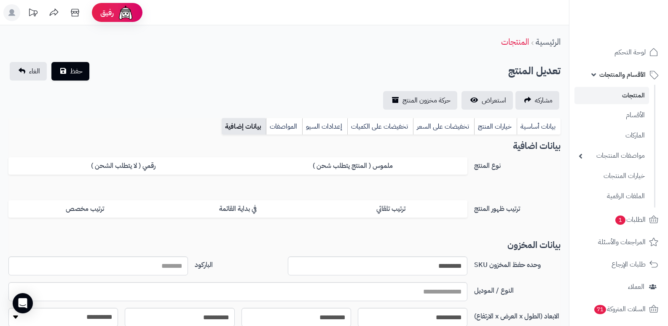
click at [244, 122] on link "بيانات إضافية" at bounding box center [244, 126] width 44 height 17
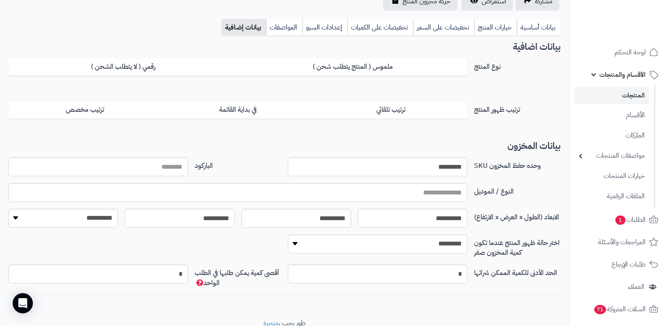
scroll to position [84, 0]
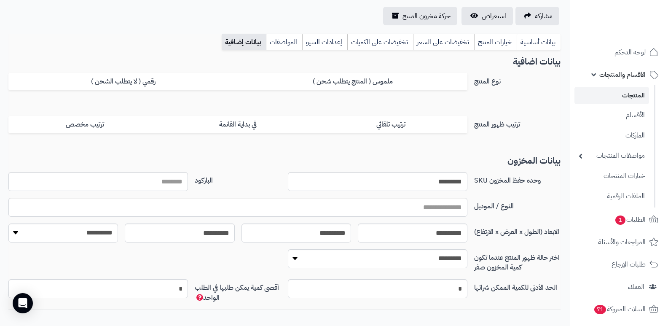
click at [245, 40] on link "بيانات إضافية" at bounding box center [244, 42] width 44 height 17
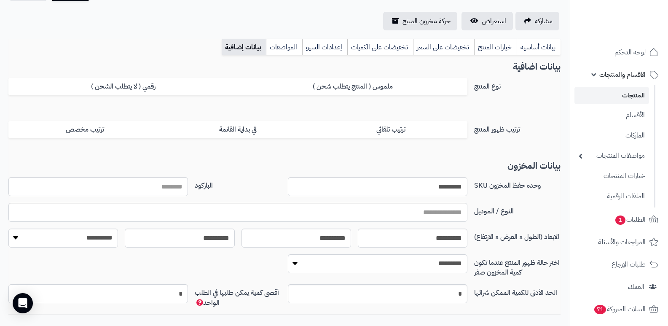
scroll to position [0, 0]
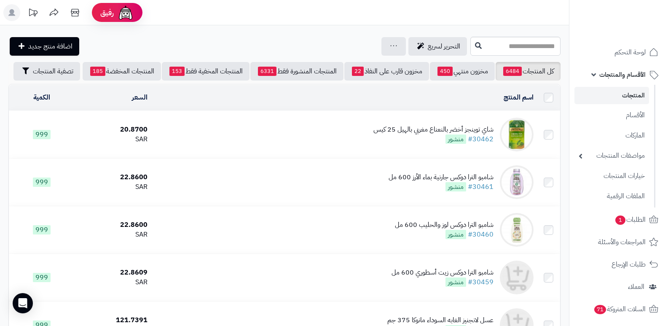
click at [441, 129] on div "شاي توينجز أخضر بالنعناع مغربي بالهيل 25 كيس" at bounding box center [434, 130] width 120 height 10
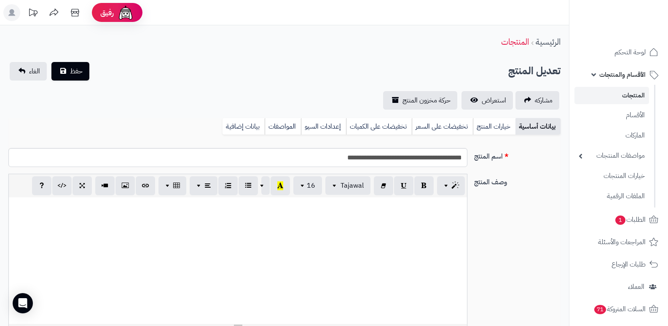
select select
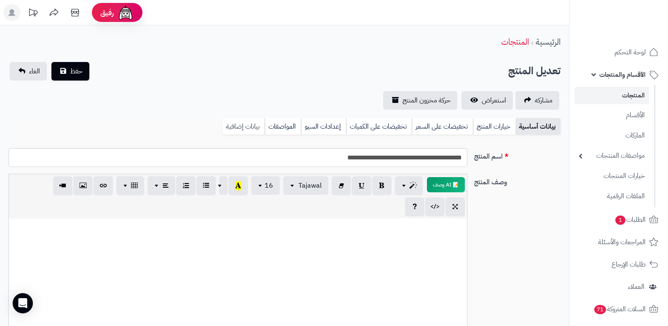
click at [255, 132] on link "بيانات إضافية" at bounding box center [244, 126] width 42 height 17
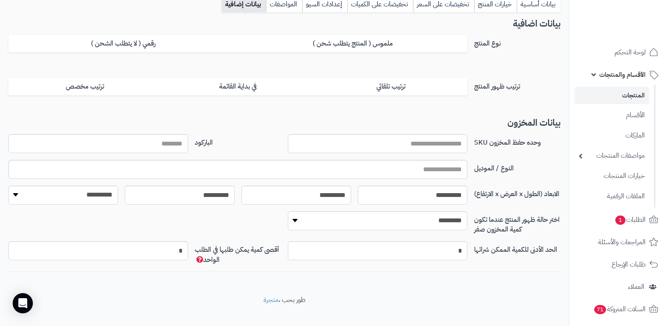
scroll to position [126, 0]
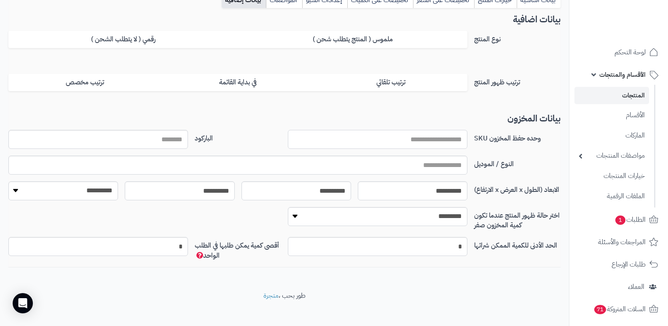
click at [409, 142] on input "وحده حفظ المخزون SKU" at bounding box center [378, 139] width 180 height 19
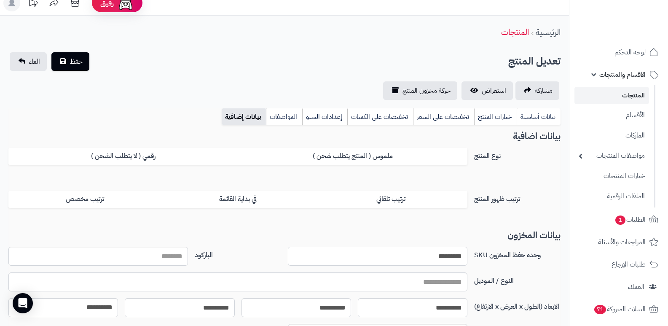
scroll to position [0, 0]
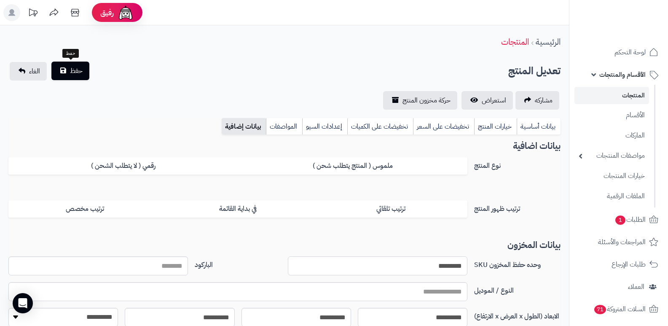
type input "*********"
click at [72, 66] on span "حفظ" at bounding box center [76, 71] width 13 height 10
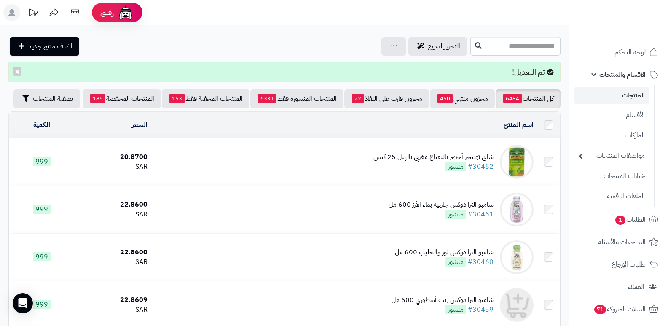
click at [421, 156] on div "شاي توينجز أخضر بالنعناع مغربي بالهيل 25 كيس" at bounding box center [434, 157] width 120 height 10
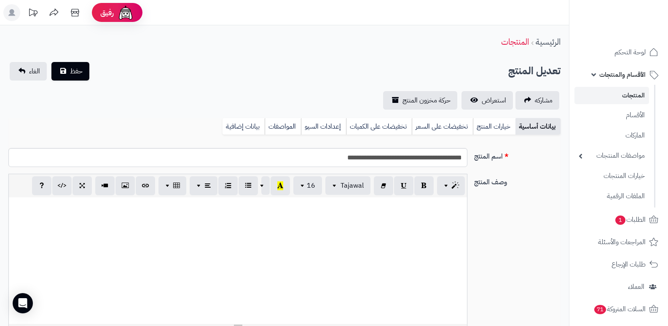
select select
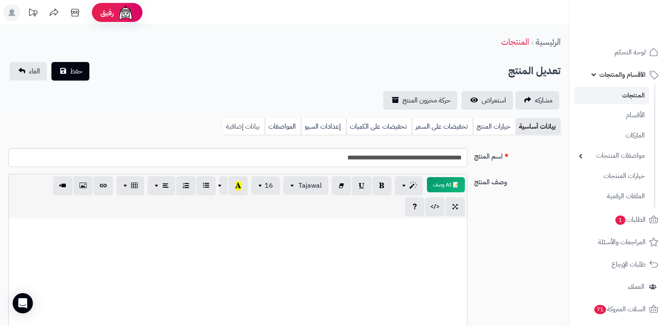
click at [234, 122] on link "بيانات إضافية" at bounding box center [244, 126] width 42 height 17
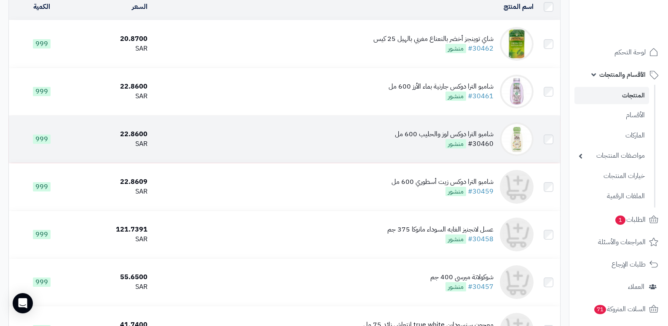
scroll to position [42, 0]
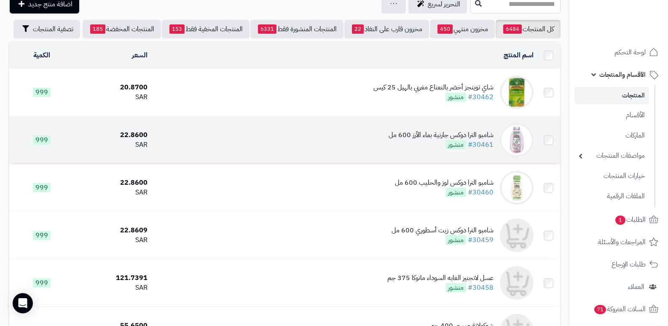
click at [445, 135] on div "شامبو الترا دوكس جارنية بماء الأرز 600 مل" at bounding box center [441, 135] width 105 height 10
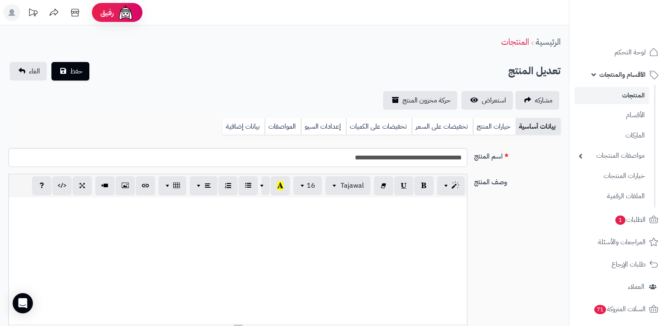
select select
click at [240, 125] on link "بيانات إضافية" at bounding box center [244, 126] width 42 height 17
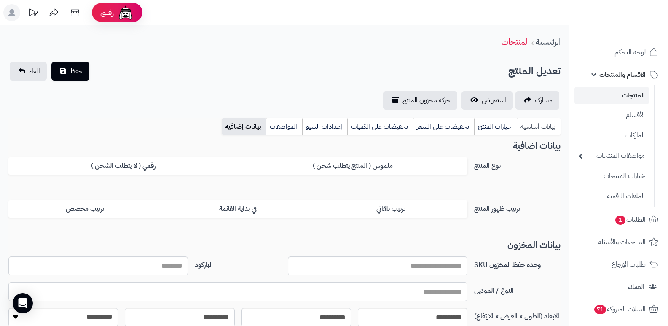
click at [532, 120] on link "بيانات أساسية" at bounding box center [539, 126] width 44 height 17
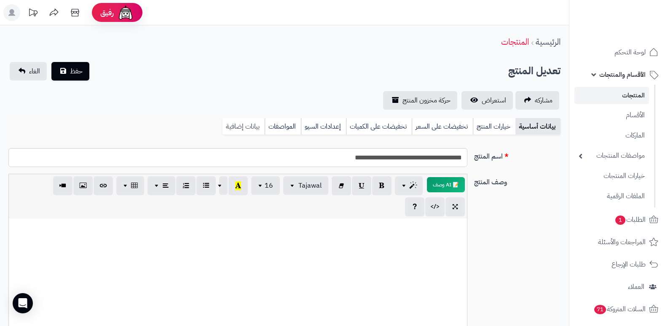
click at [254, 132] on link "بيانات إضافية" at bounding box center [244, 126] width 42 height 17
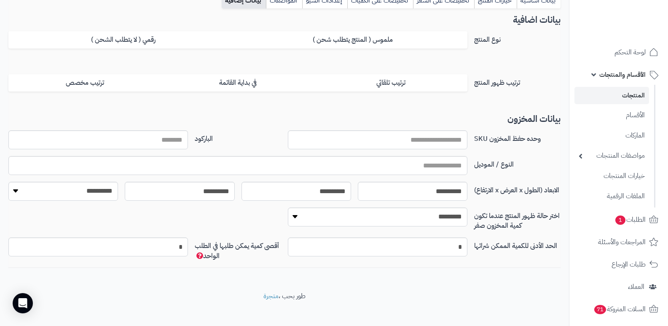
scroll to position [126, 0]
click at [397, 146] on input "وحده حفظ المخزون SKU" at bounding box center [378, 139] width 180 height 19
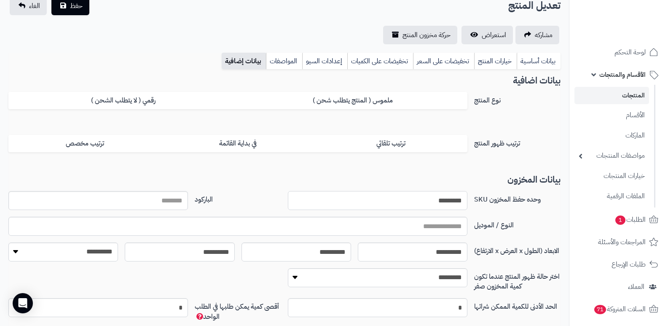
scroll to position [0, 0]
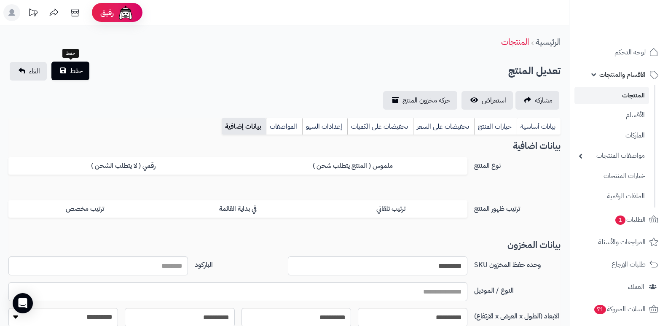
type input "*********"
click at [84, 71] on button "حفظ" at bounding box center [70, 71] width 38 height 19
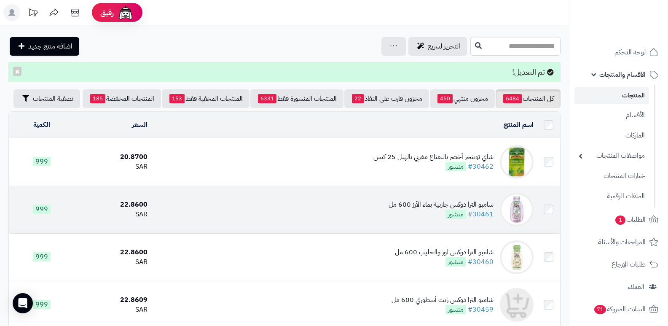
click at [413, 200] on div "شامبو الترا دوكس جارنية بماء الأرز 600 مل" at bounding box center [441, 205] width 105 height 10
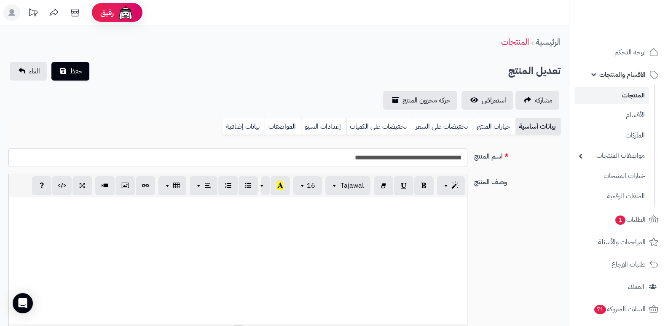
select select
click at [229, 128] on link "بيانات إضافية" at bounding box center [244, 126] width 42 height 17
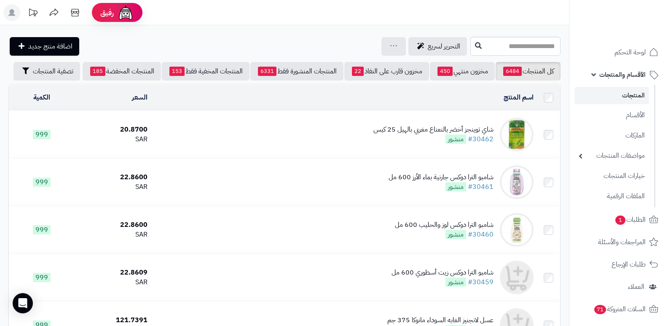
click at [441, 135] on div "شاي توينجز أخضر بالنعناع مغربي بالهيل 25 كيس" at bounding box center [434, 130] width 120 height 10
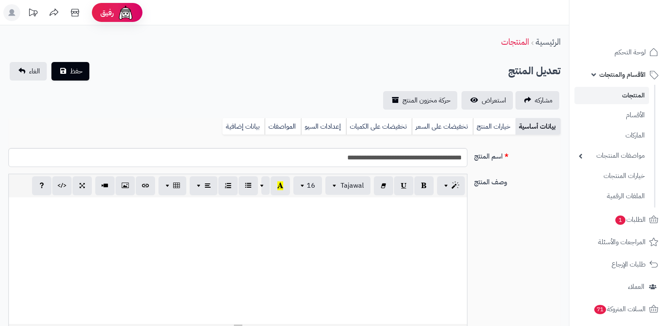
select select
click at [244, 126] on link "بيانات إضافية" at bounding box center [244, 126] width 42 height 17
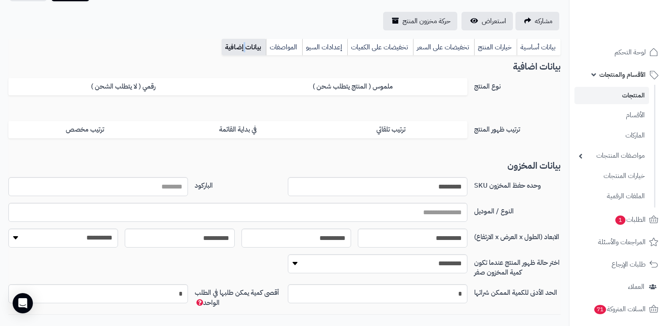
scroll to position [84, 0]
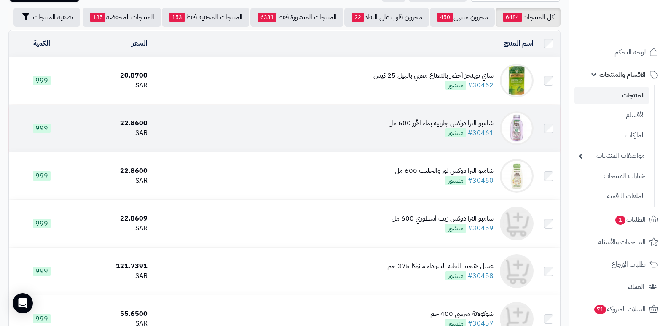
scroll to position [84, 0]
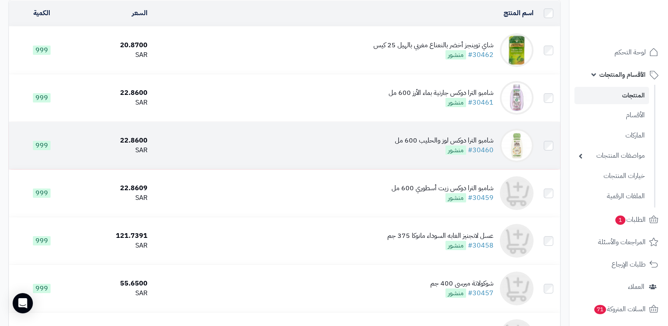
click at [426, 145] on div "شامبو الترا دوكس لوز والحليب 600 مل" at bounding box center [444, 141] width 99 height 10
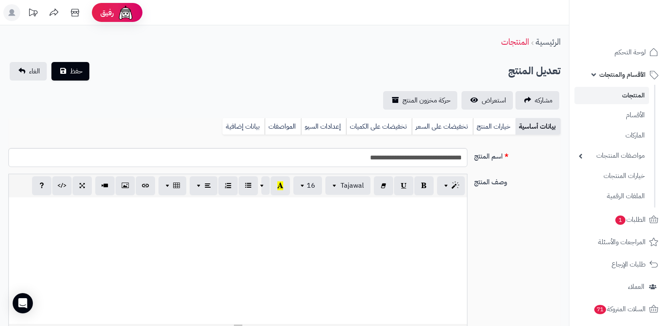
select select
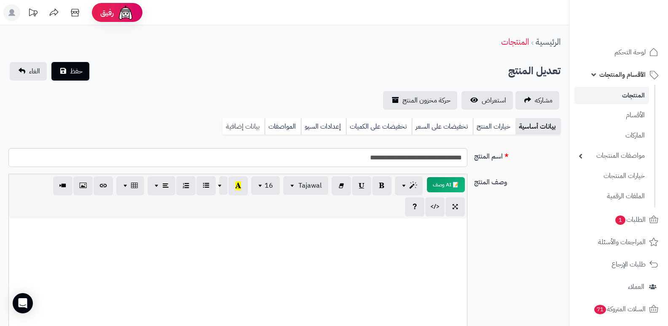
click at [246, 123] on link "بيانات إضافية" at bounding box center [244, 126] width 42 height 17
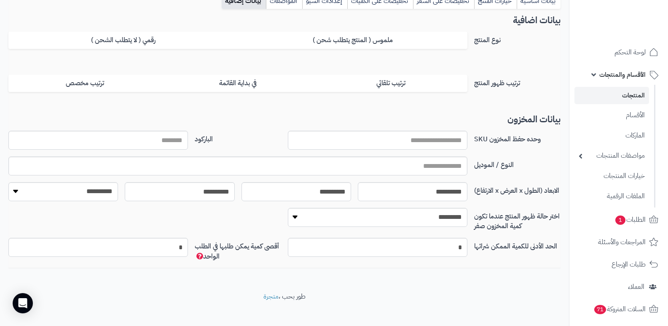
scroll to position [126, 0]
click at [386, 146] on input "وحده حفظ المخزون SKU" at bounding box center [378, 139] width 180 height 19
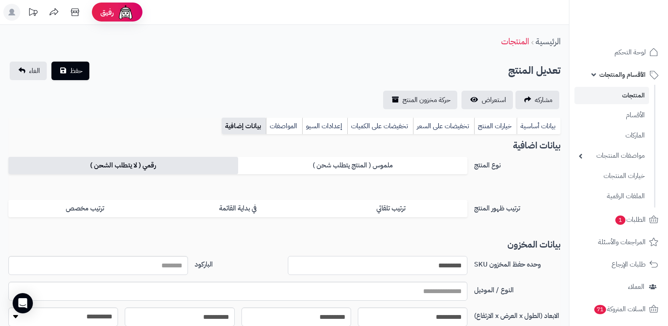
scroll to position [0, 0]
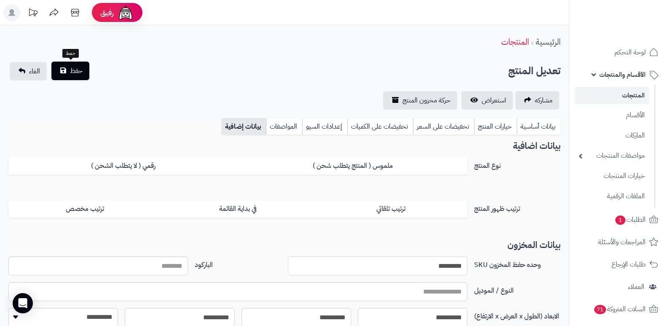
type input "*********"
click at [71, 68] on span "حفظ" at bounding box center [76, 71] width 13 height 10
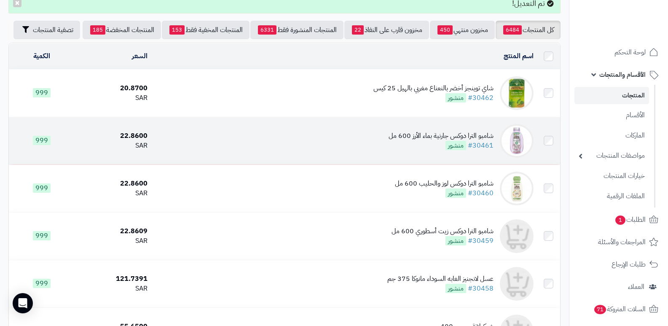
scroll to position [84, 0]
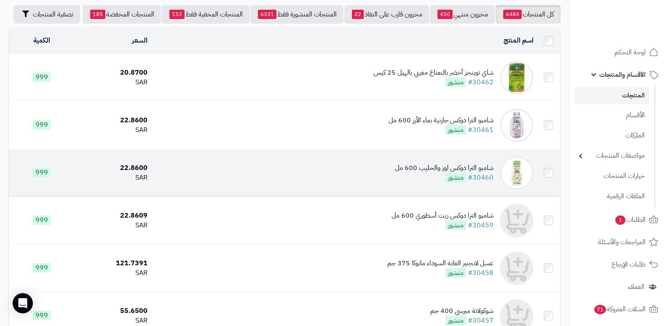
click at [472, 171] on div "شامبو الترا دوكس لوز والحليب 600 مل" at bounding box center [444, 168] width 99 height 10
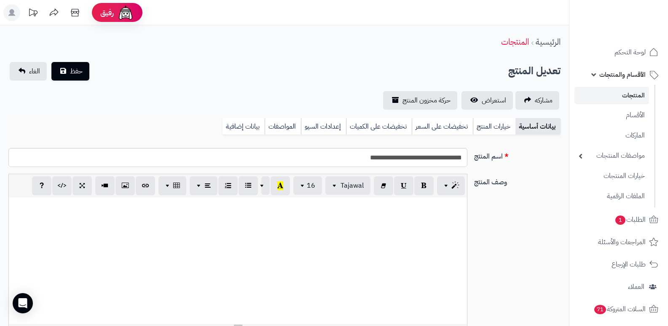
select select
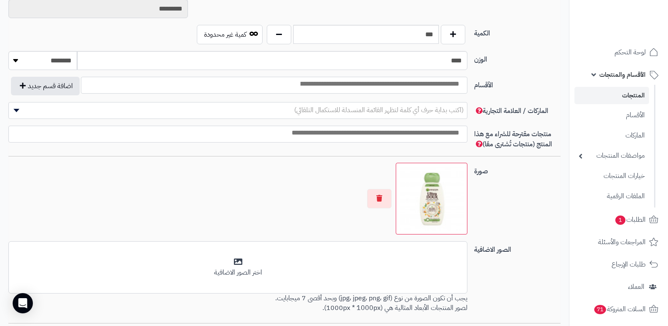
scroll to position [443, 0]
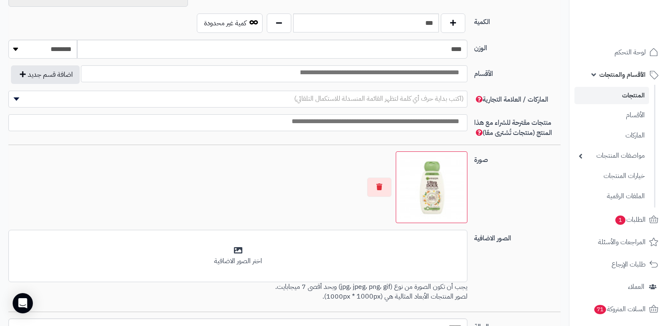
click at [432, 74] on input "search" at bounding box center [379, 73] width 171 height 10
click at [563, 57] on div "الوزن **** ******** **** ***** *****" at bounding box center [284, 53] width 559 height 26
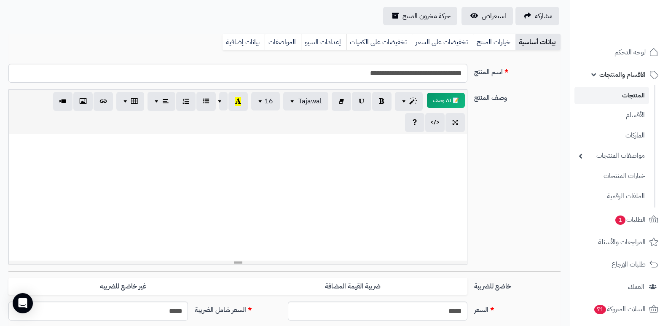
scroll to position [42, 0]
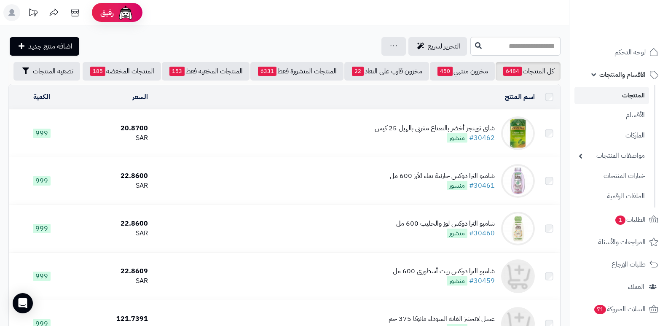
scroll to position [141, 0]
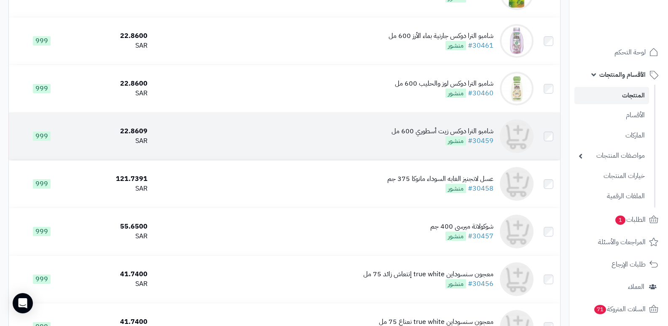
click at [447, 135] on div "شامبو الترا دوكس زيت أسطوري 600 مل" at bounding box center [443, 131] width 102 height 10
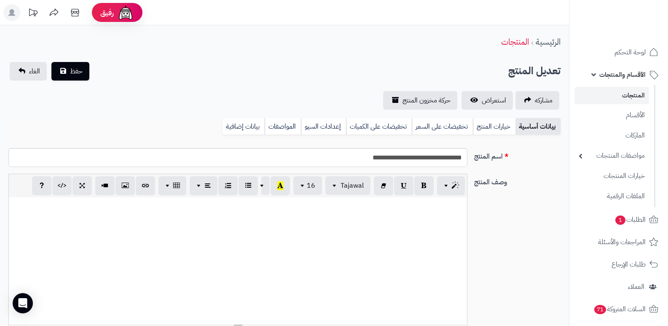
select select
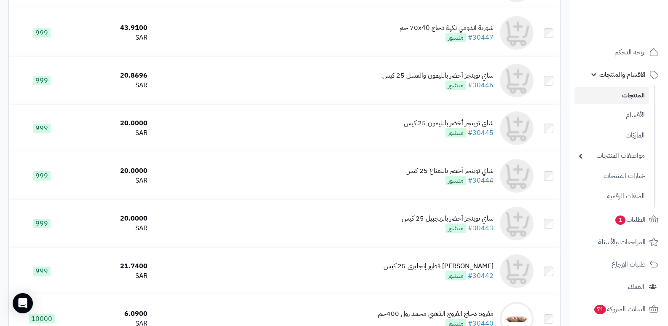
scroll to position [942, 0]
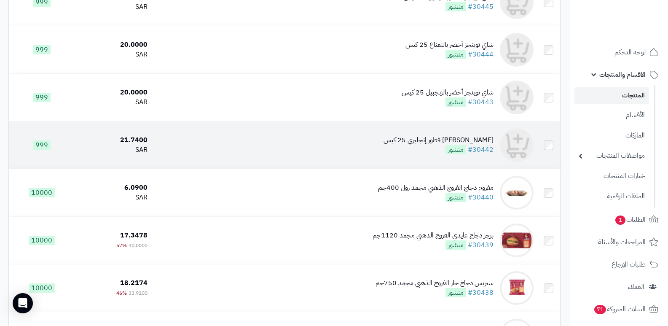
click at [459, 145] on div "[PERSON_NAME] فطور إنجليزي 25 كيس" at bounding box center [439, 140] width 110 height 10
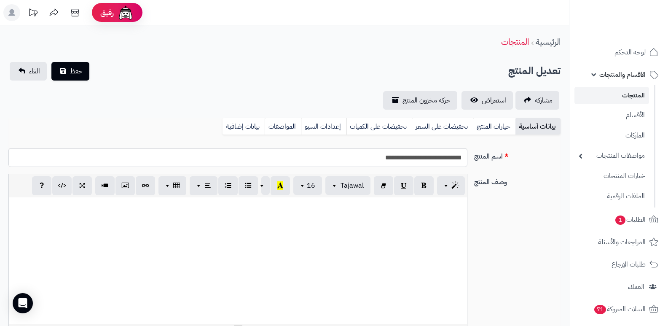
select select
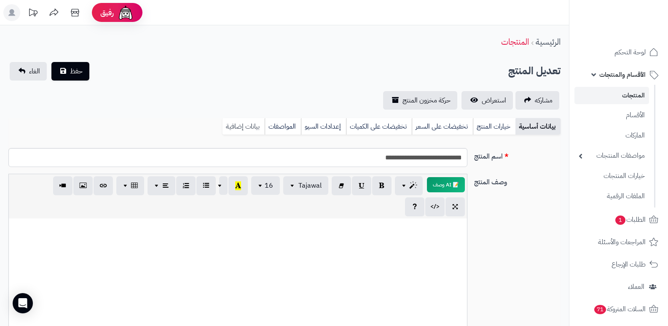
click at [225, 124] on link "بيانات إضافية" at bounding box center [244, 126] width 42 height 17
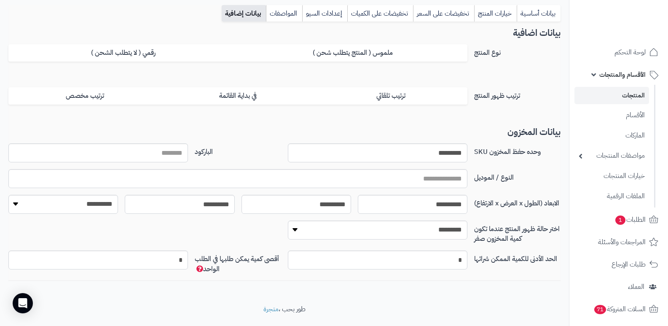
scroll to position [134, 0]
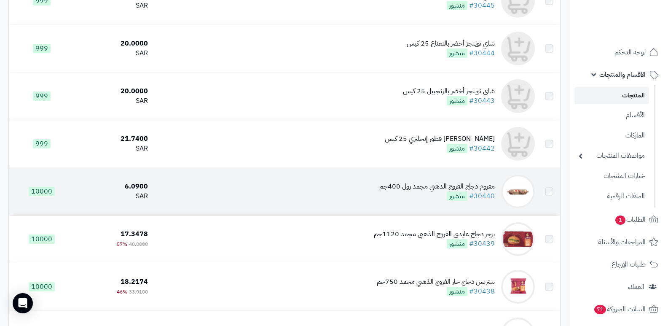
scroll to position [942, 0]
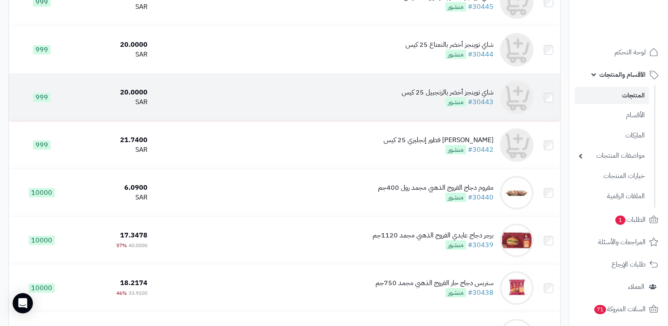
click at [468, 93] on div "شاي توينجز أخضر بالزنجبيل 25 كيس" at bounding box center [448, 93] width 92 height 10
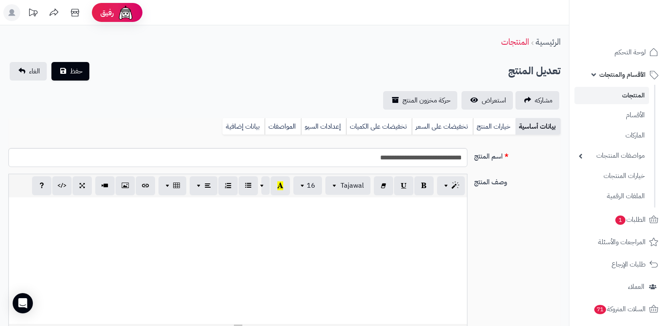
select select
click at [240, 128] on link "بيانات إضافية" at bounding box center [244, 126] width 42 height 17
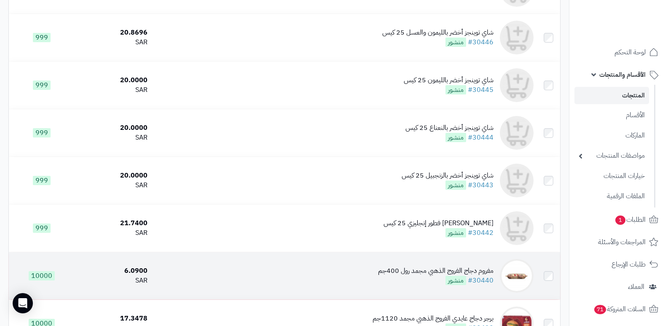
scroll to position [858, 0]
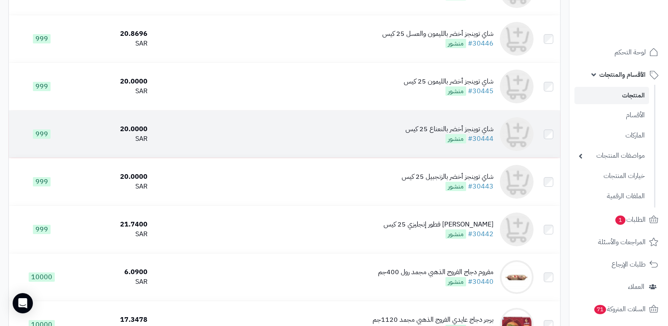
click at [448, 134] on div "شاي توينجز أخضر بالنعناع 25 كيس" at bounding box center [450, 129] width 88 height 10
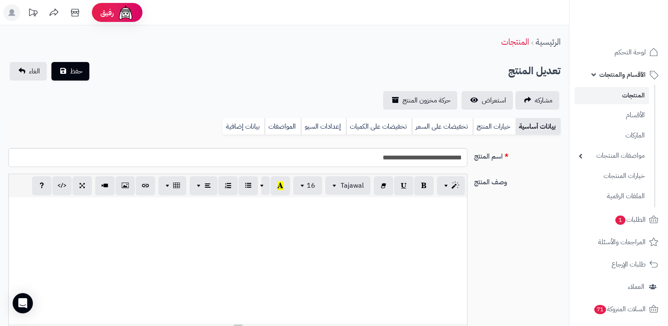
select select
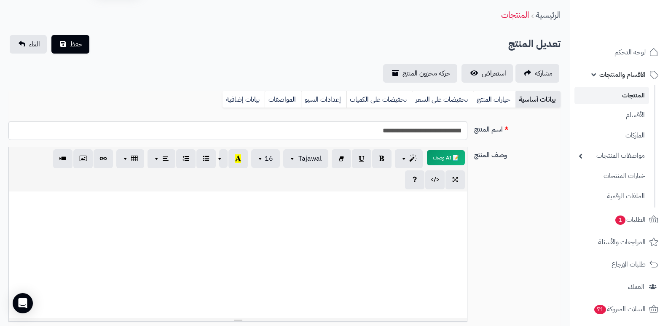
scroll to position [21, 0]
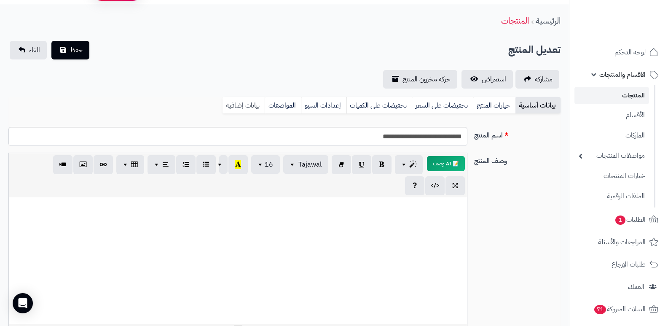
click at [242, 103] on link "بيانات إضافية" at bounding box center [244, 105] width 42 height 17
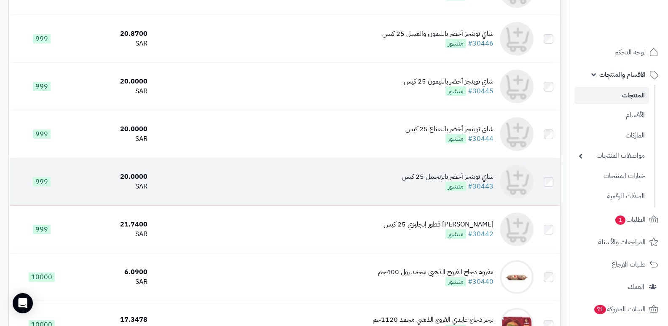
scroll to position [774, 0]
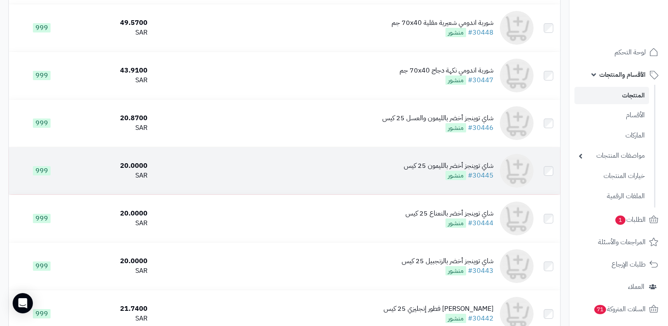
click at [430, 167] on div "شاي توينجز أخضر بالليمون 25 كيس" at bounding box center [449, 166] width 90 height 10
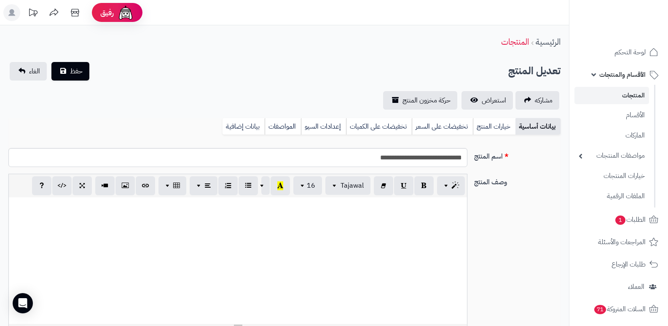
select select
click at [233, 124] on link "بيانات إضافية" at bounding box center [244, 126] width 42 height 17
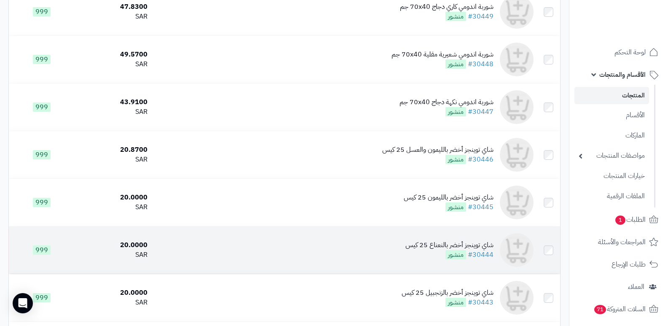
scroll to position [689, 0]
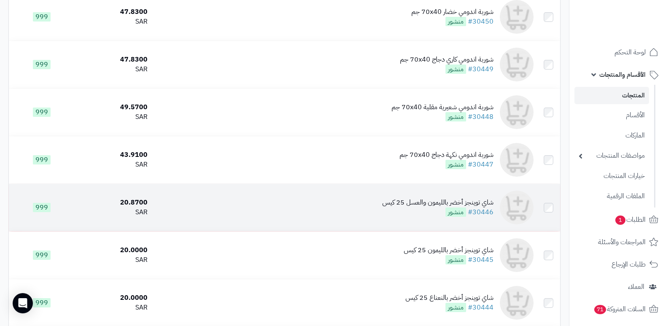
click at [433, 207] on div "شاي توينجز أخضر بالليمون والعسل 25 كيس" at bounding box center [437, 203] width 111 height 10
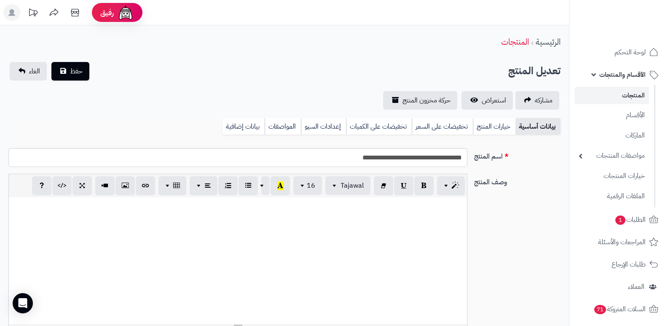
select select
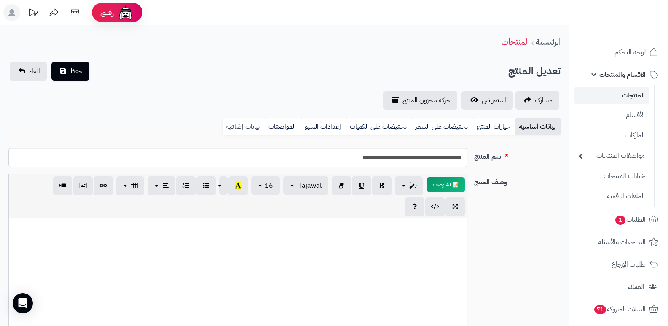
click at [253, 127] on link "بيانات إضافية" at bounding box center [244, 126] width 42 height 17
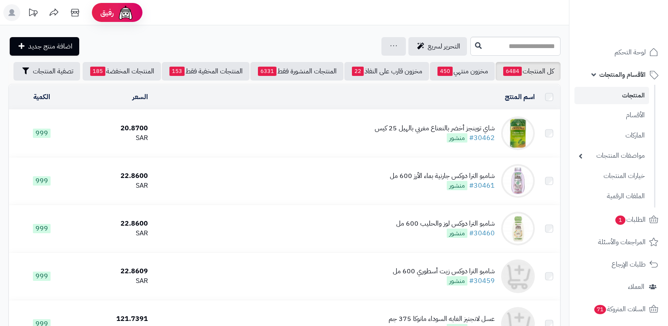
scroll to position [689, 0]
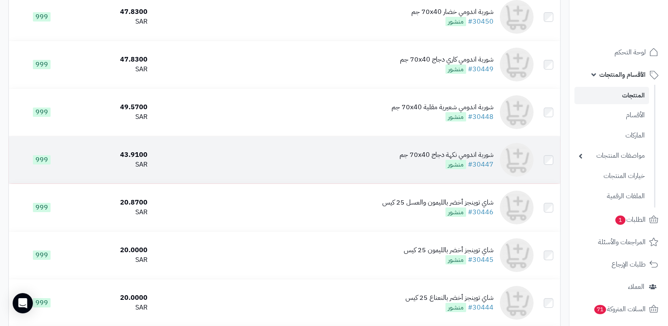
click at [418, 156] on div "شوربة اندومي نكهة دجاج 70x40 جم" at bounding box center [447, 155] width 94 height 10
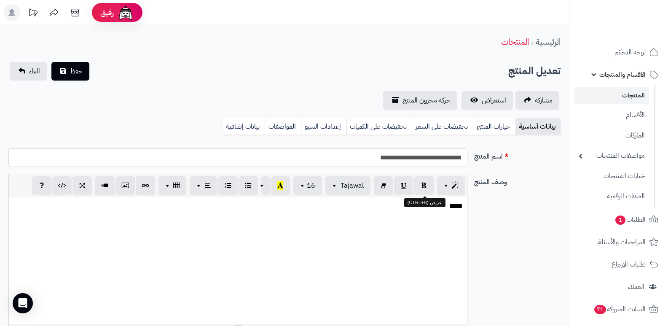
select select
click at [240, 135] on div "بيانات أساسية خيارات المنتج تخفيضات على السعر تخفيضات على الكميات إعدادات السيو…" at bounding box center [284, 129] width 552 height 23
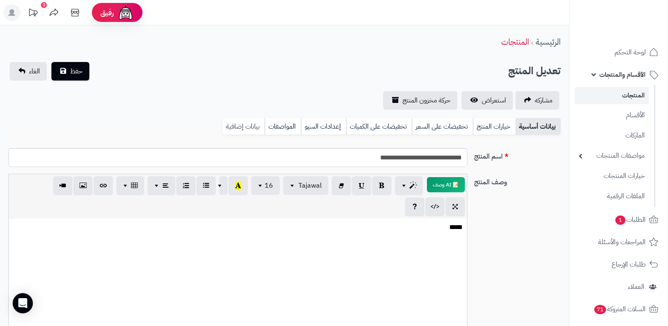
click at [239, 132] on link "بيانات إضافية" at bounding box center [244, 126] width 42 height 17
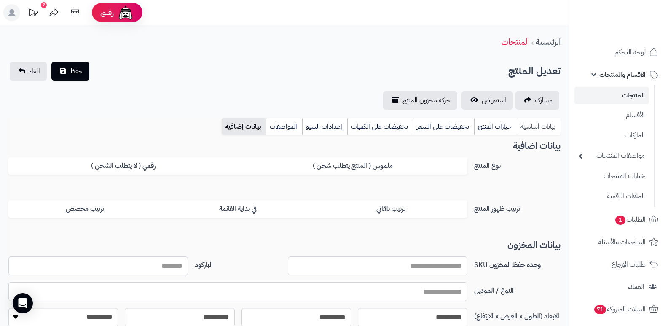
click at [535, 130] on link "بيانات أساسية" at bounding box center [539, 126] width 44 height 17
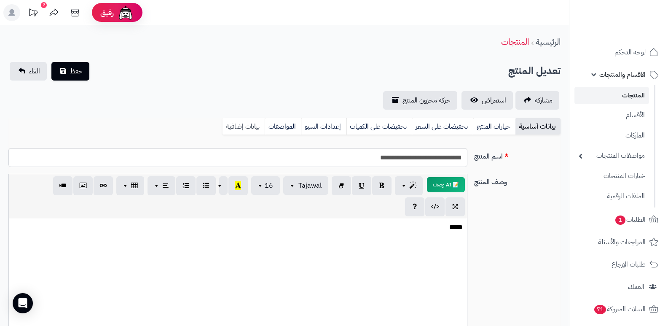
click at [249, 126] on link "بيانات إضافية" at bounding box center [244, 126] width 42 height 17
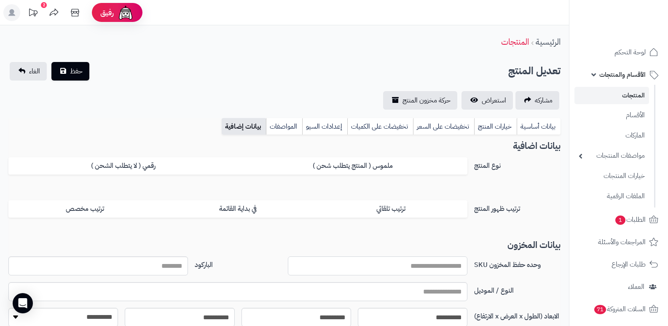
click at [401, 269] on input "وحده حفظ المخزون SKU" at bounding box center [378, 265] width 180 height 19
type input "*********"
click at [78, 75] on span "حفظ" at bounding box center [76, 71] width 13 height 10
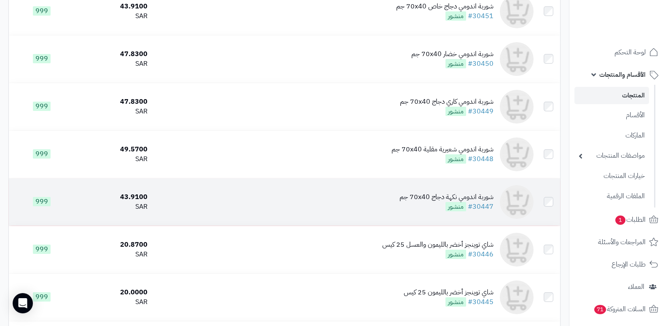
scroll to position [632, 0]
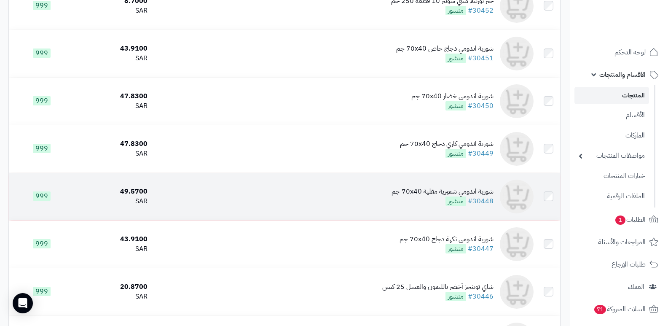
click at [441, 193] on div "شوربة اندومي شعيرية مقلية 70x40 جم" at bounding box center [443, 192] width 102 height 10
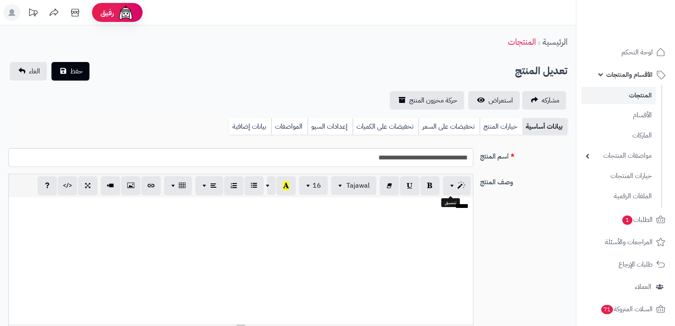
select select
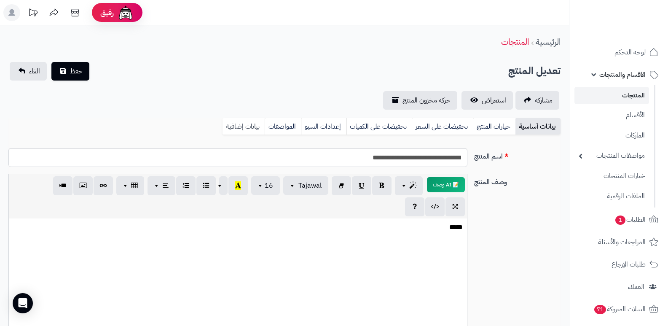
click at [228, 123] on link "بيانات إضافية" at bounding box center [244, 126] width 42 height 17
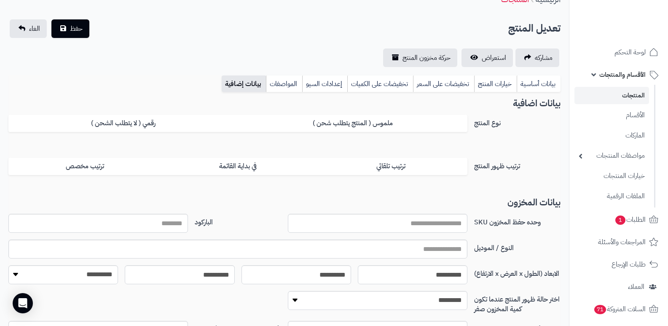
scroll to position [126, 0]
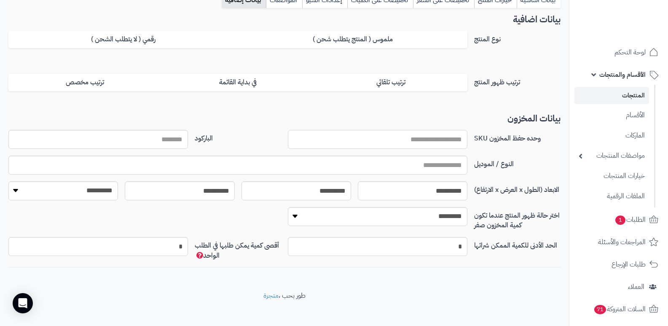
click at [428, 143] on input "وحده حفظ المخزون SKU" at bounding box center [378, 139] width 180 height 19
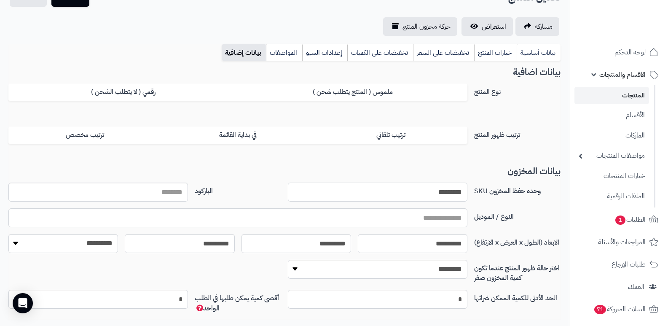
scroll to position [0, 0]
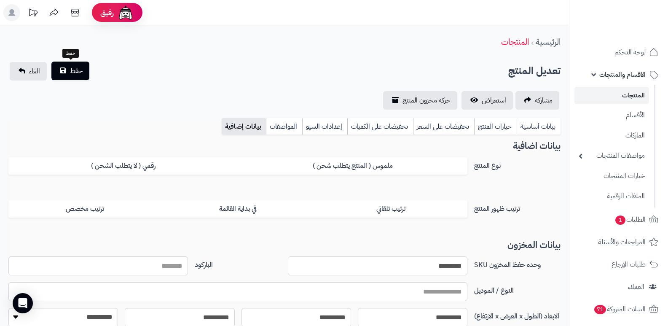
type input "*********"
click at [63, 70] on button "حفظ" at bounding box center [70, 71] width 38 height 19
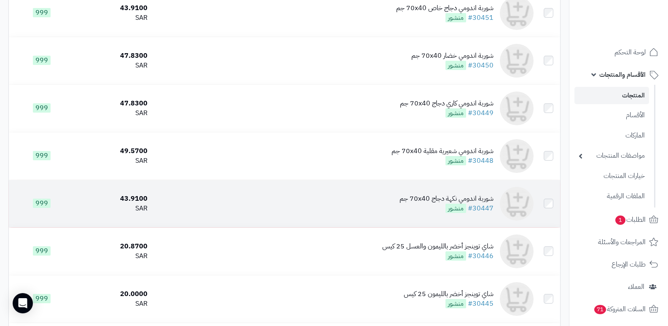
scroll to position [675, 0]
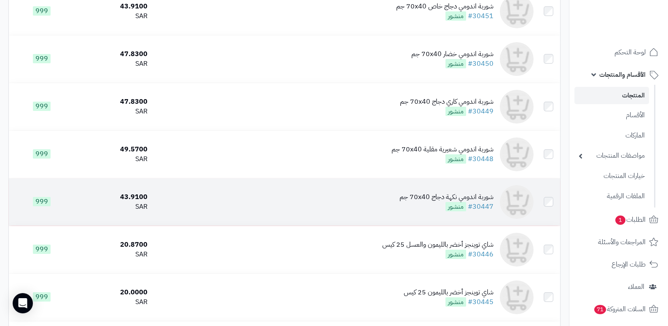
click at [443, 199] on div "شوربة اندومي نكهة دجاج 70x40 جم" at bounding box center [447, 197] width 94 height 10
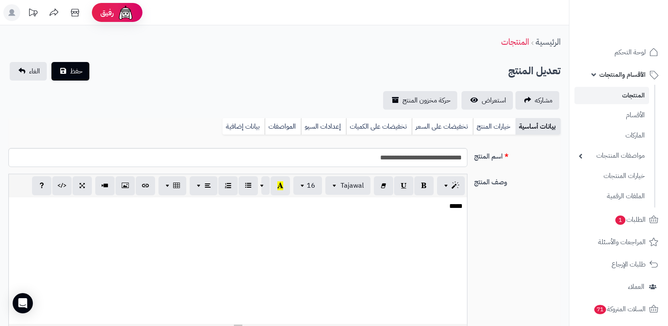
select select
click at [245, 125] on link "بيانات إضافية" at bounding box center [244, 126] width 42 height 17
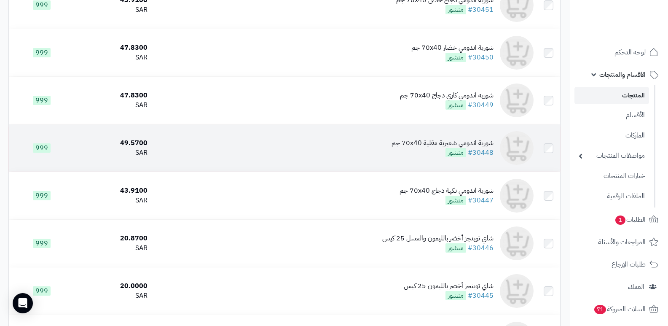
scroll to position [654, 0]
click at [449, 146] on div "شوربة اندومي شعيرية مقلية 70x40 جم" at bounding box center [443, 143] width 102 height 10
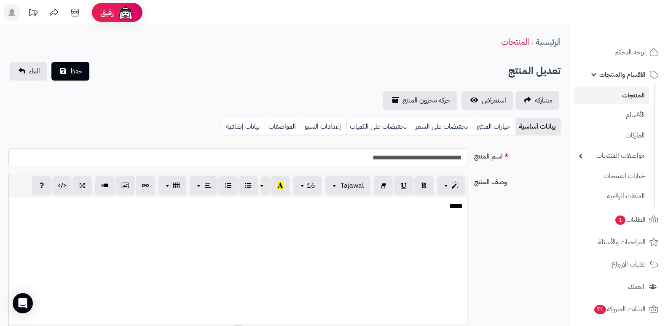
select select
click at [234, 127] on link "بيانات إضافية" at bounding box center [244, 126] width 42 height 17
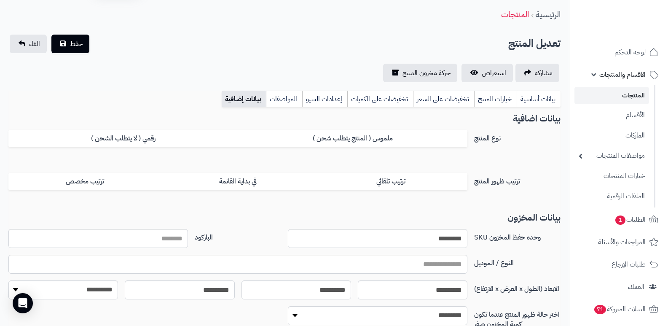
scroll to position [42, 0]
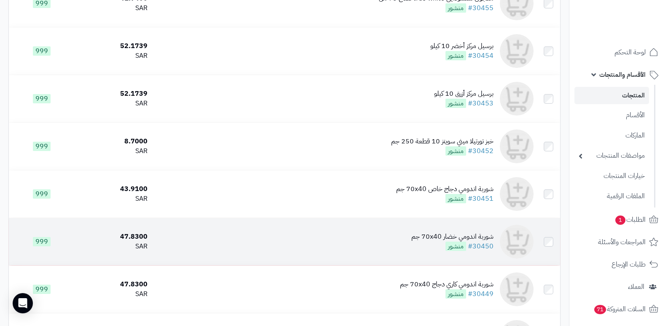
scroll to position [506, 0]
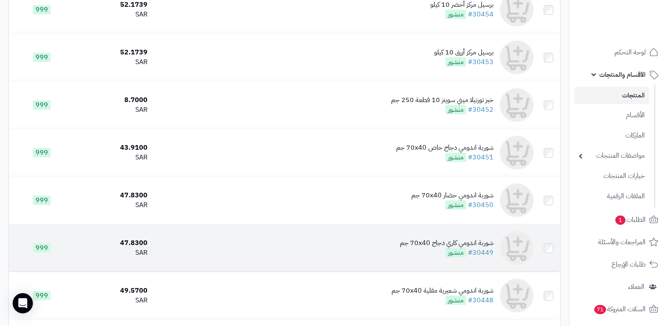
click at [430, 248] on div "شوربة اندومي كاري دجاج 70x40 جم" at bounding box center [447, 243] width 94 height 10
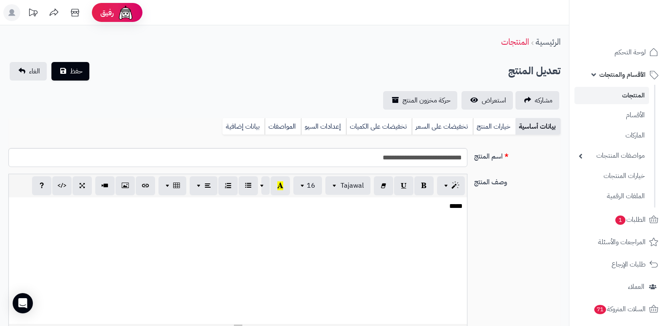
select select
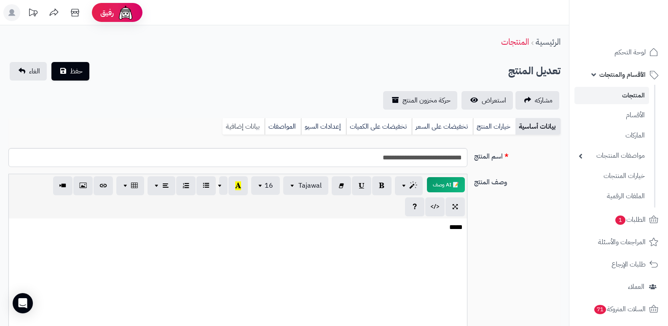
click at [235, 124] on link "بيانات إضافية" at bounding box center [244, 126] width 42 height 17
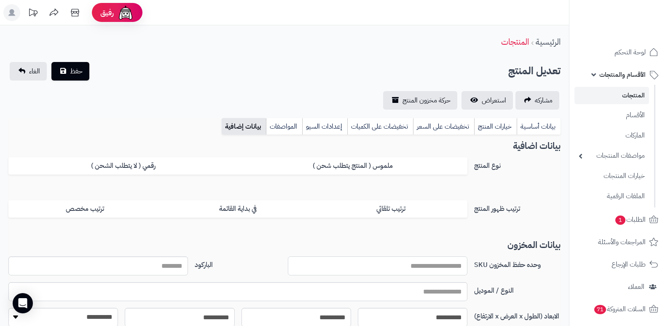
click at [406, 265] on input "وحده حفظ المخزون SKU" at bounding box center [378, 265] width 180 height 19
type input "*********"
click at [78, 72] on span "حفظ" at bounding box center [76, 71] width 13 height 10
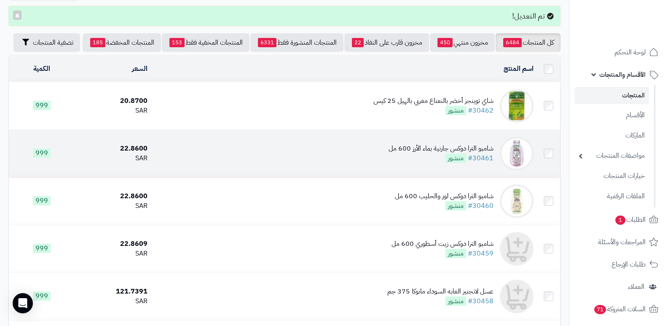
scroll to position [42, 0]
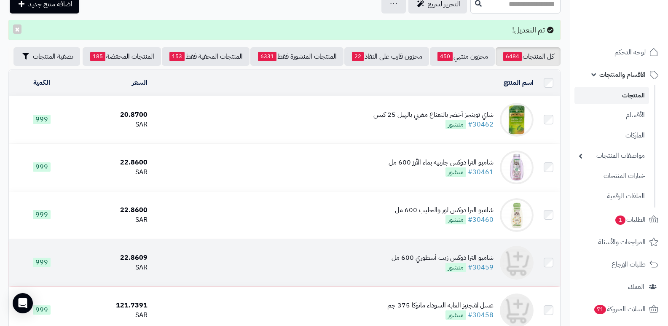
click at [418, 259] on div "شامبو الترا دوكس زيت أسطوري 600 مل" at bounding box center [443, 258] width 102 height 10
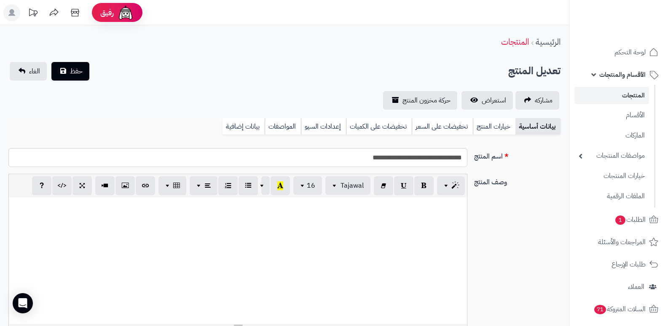
select select
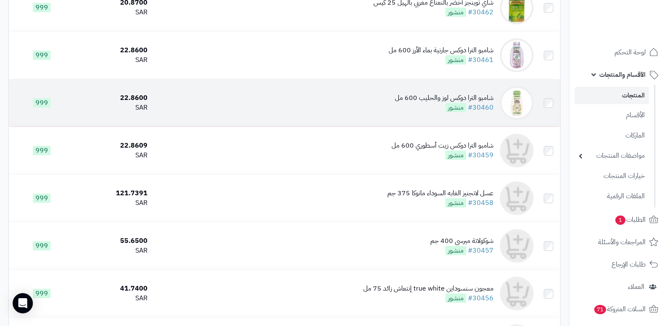
scroll to position [126, 0]
click at [437, 103] on div "شامبو الترا دوكس لوز والحليب 600 مل" at bounding box center [444, 99] width 99 height 10
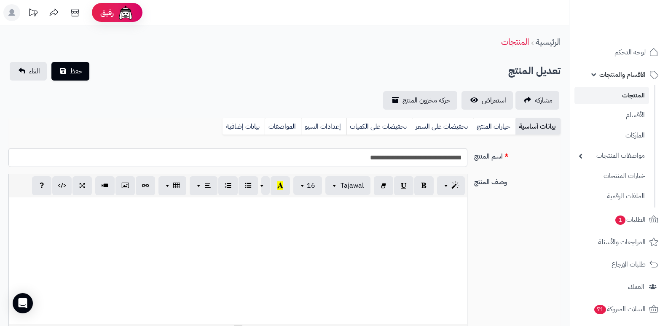
select select
click at [235, 125] on link "بيانات إضافية" at bounding box center [244, 126] width 42 height 17
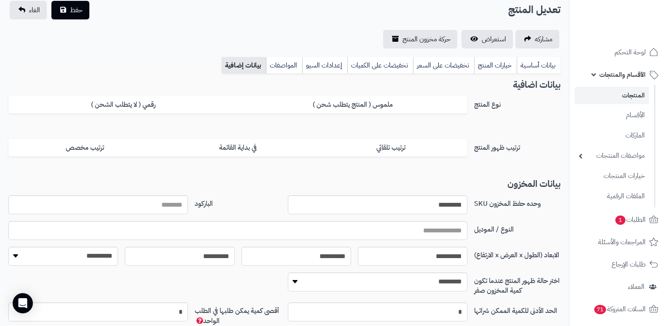
scroll to position [84, 0]
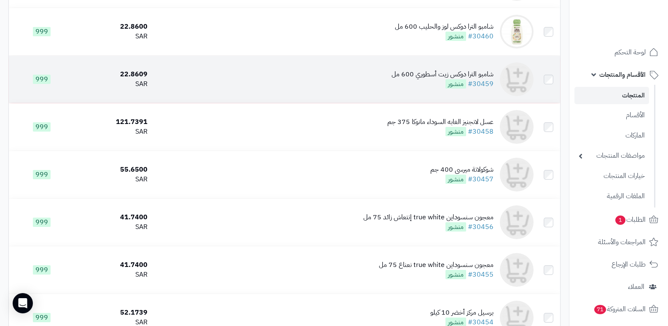
scroll to position [211, 0]
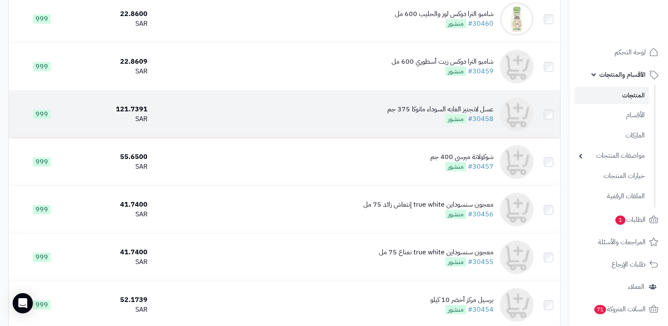
click at [434, 113] on div "عسل لانجنيز الغابه السوداء مانوكا 375 جم" at bounding box center [440, 110] width 106 height 10
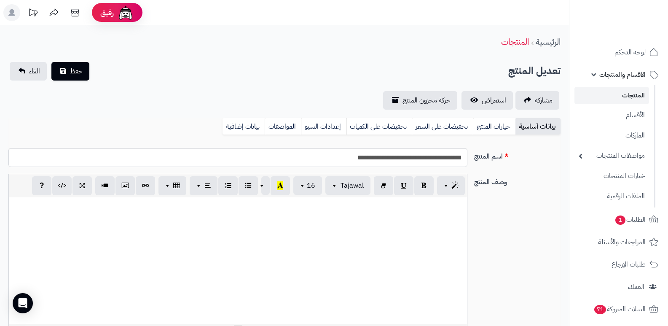
select select
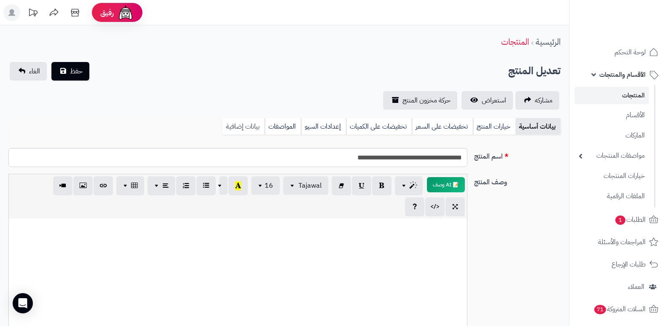
click at [245, 120] on link "بيانات إضافية" at bounding box center [244, 126] width 42 height 17
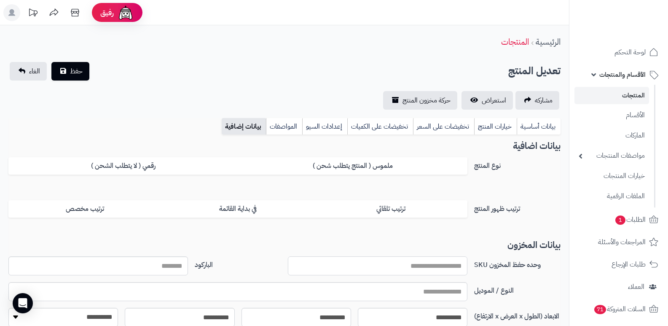
click at [425, 269] on input "وحده حفظ المخزون SKU" at bounding box center [378, 265] width 180 height 19
type input "*********"
click at [73, 70] on span "حفظ" at bounding box center [76, 71] width 13 height 10
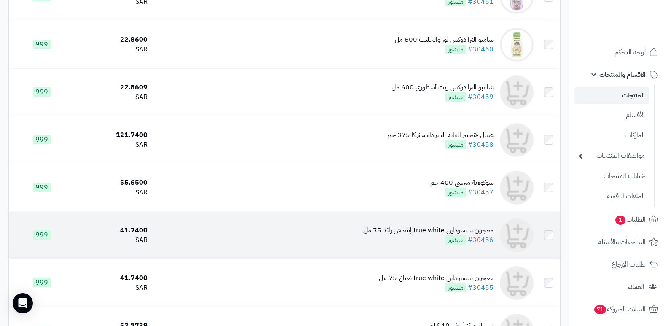
scroll to position [211, 0]
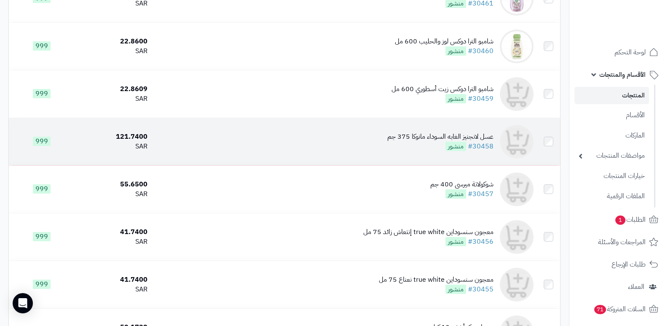
click at [437, 136] on div "عسل لانجنيز الغابه السوداء مانوكا 375 جم" at bounding box center [440, 137] width 106 height 10
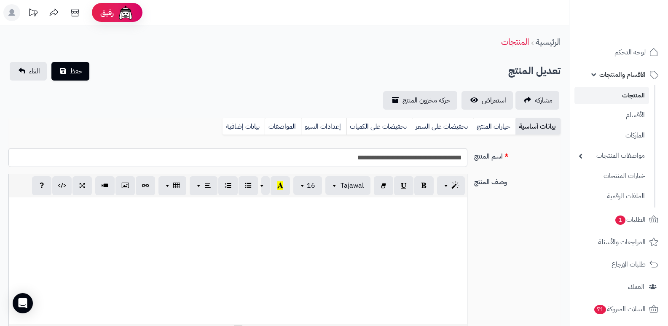
select select
click at [252, 127] on link "بيانات إضافية" at bounding box center [244, 126] width 42 height 17
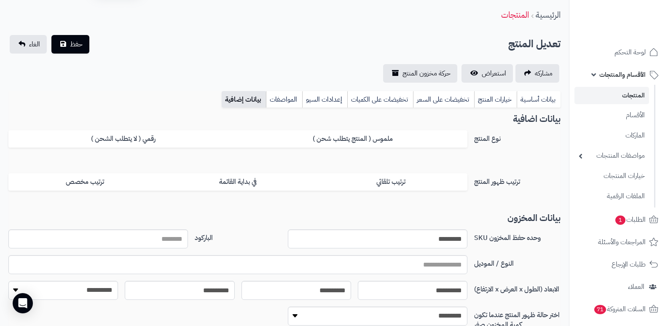
scroll to position [42, 0]
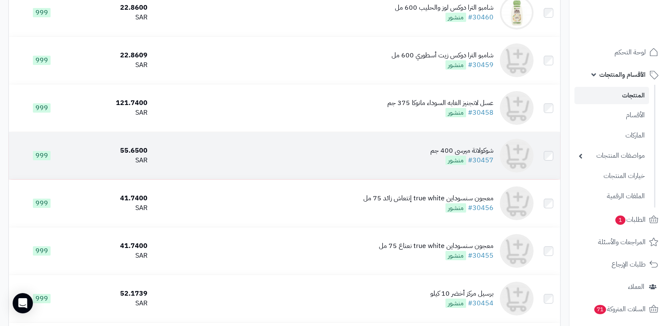
scroll to position [232, 0]
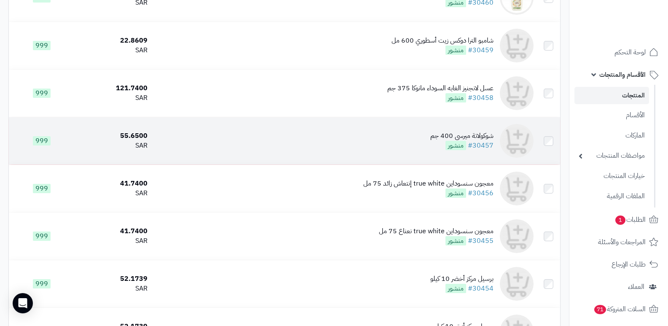
click at [471, 141] on div "شوكولاتة ميرسي 400 جم" at bounding box center [461, 136] width 63 height 10
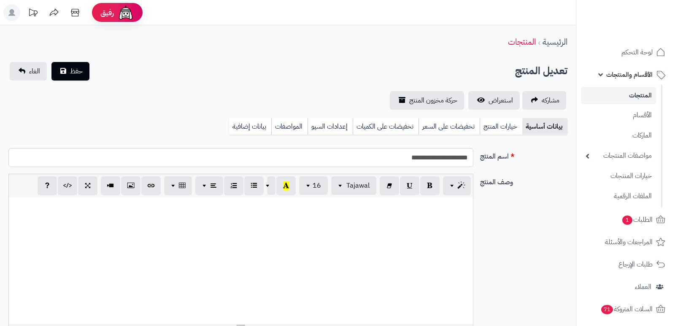
select select
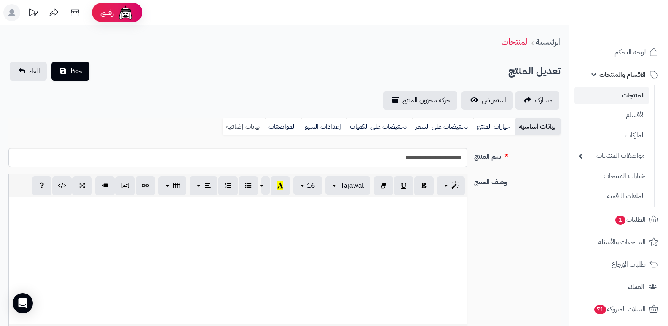
click at [256, 129] on link "بيانات إضافية" at bounding box center [244, 126] width 42 height 17
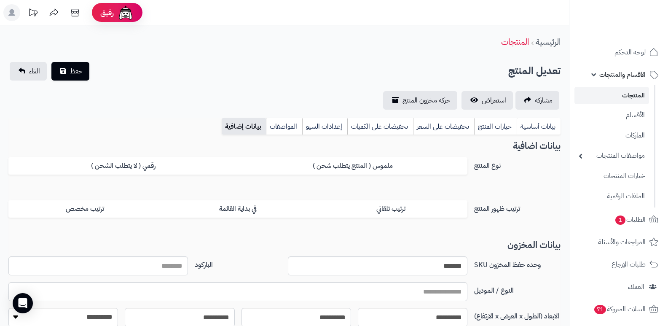
scroll to position [42, 0]
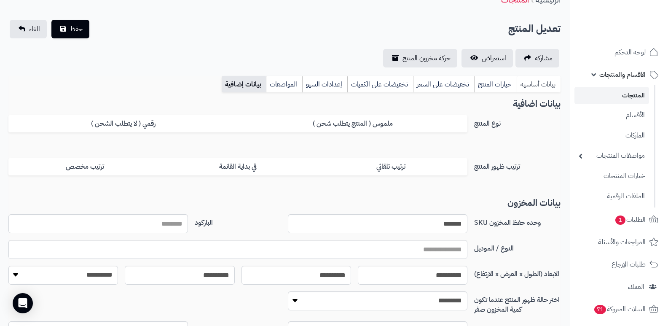
click at [542, 92] on link "بيانات أساسية" at bounding box center [539, 84] width 44 height 17
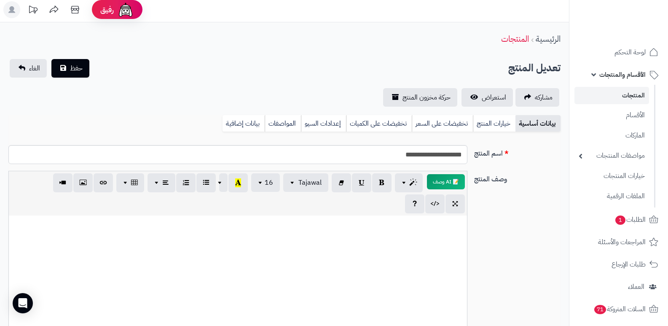
scroll to position [0, 0]
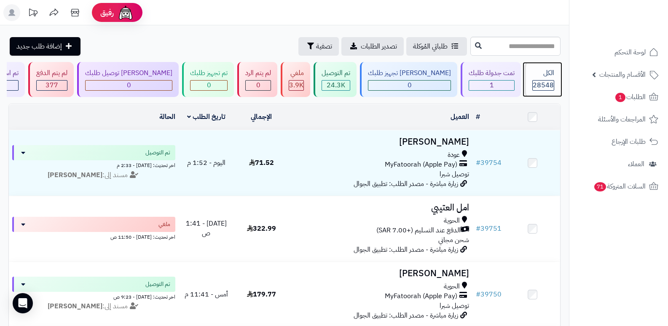
click at [539, 76] on div "الكل" at bounding box center [544, 73] width 22 height 10
click at [546, 83] on span "28548" at bounding box center [543, 85] width 21 height 10
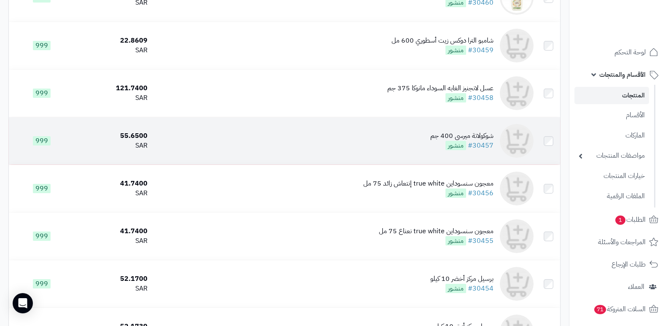
scroll to position [274, 0]
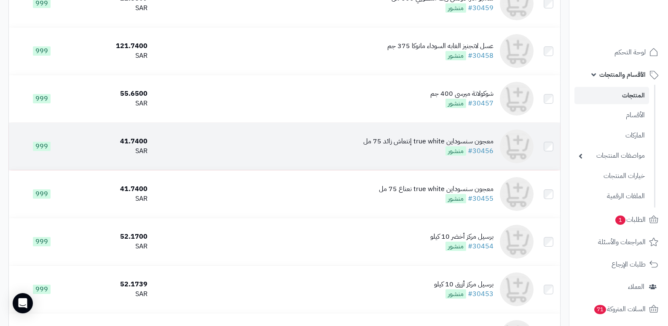
click at [463, 146] on div "معجون سنسوداين true white إنتعاش زائد 75 مل" at bounding box center [428, 142] width 130 height 10
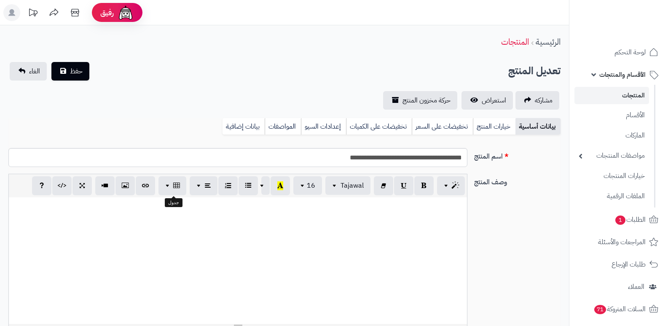
select select
click at [246, 127] on link "بيانات إضافية" at bounding box center [244, 126] width 42 height 17
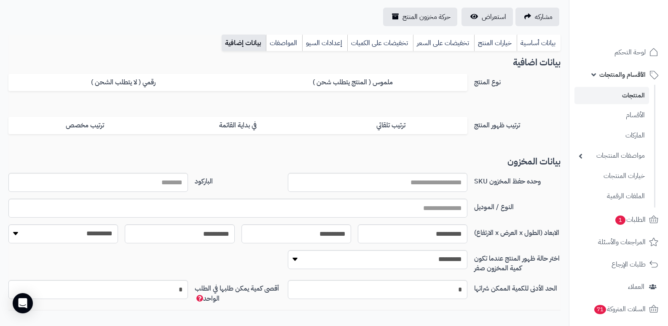
scroll to position [84, 0]
click at [525, 38] on link "بيانات أساسية" at bounding box center [539, 42] width 44 height 17
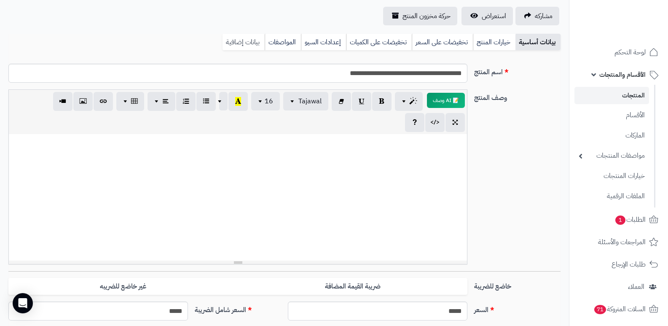
click at [258, 43] on link "بيانات إضافية" at bounding box center [244, 42] width 42 height 17
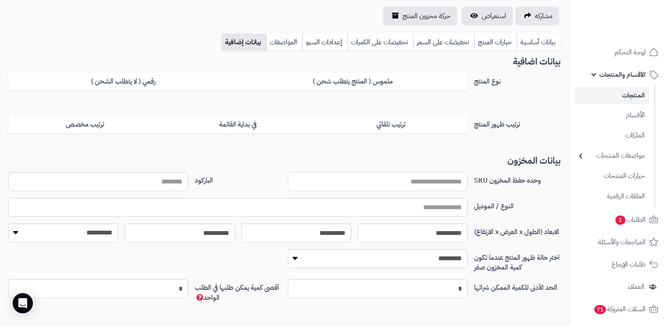
click at [382, 175] on input "وحده حفظ المخزون SKU" at bounding box center [378, 181] width 180 height 19
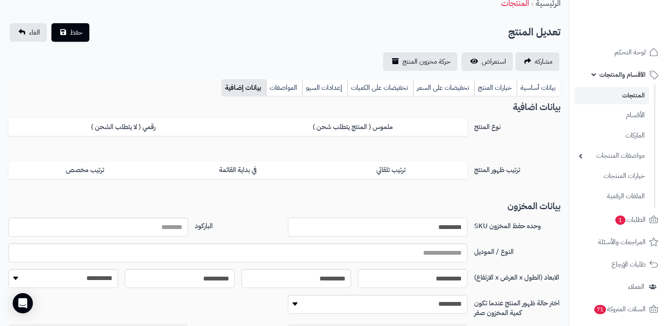
scroll to position [0, 0]
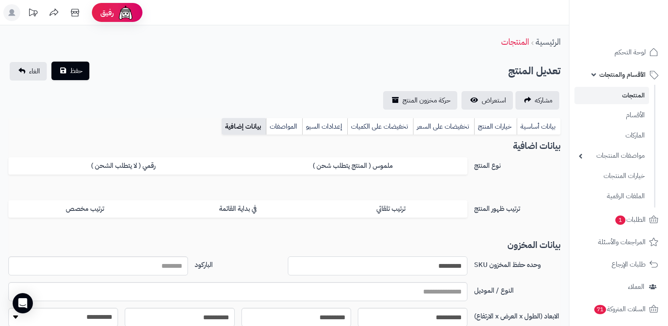
type input "*********"
click at [78, 68] on span "حفظ" at bounding box center [76, 71] width 13 height 10
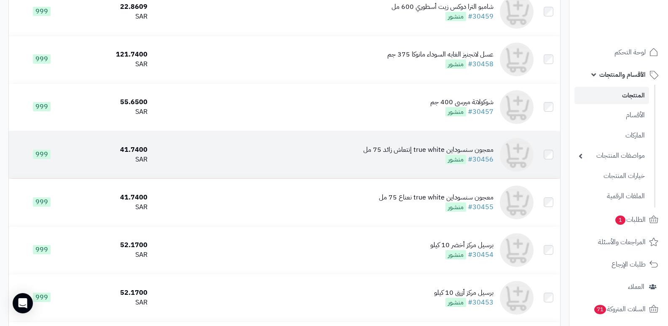
scroll to position [295, 0]
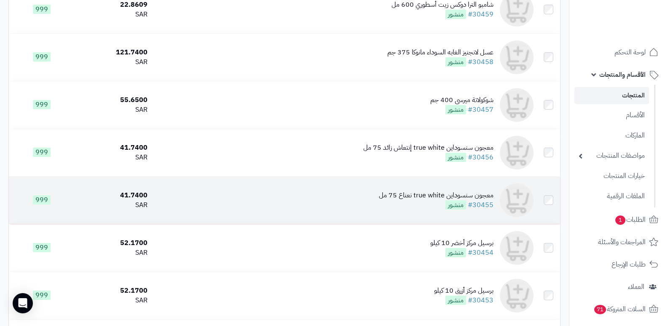
click at [423, 200] on div "معجون سنسوداين true white نعناع 75 مل" at bounding box center [436, 196] width 115 height 10
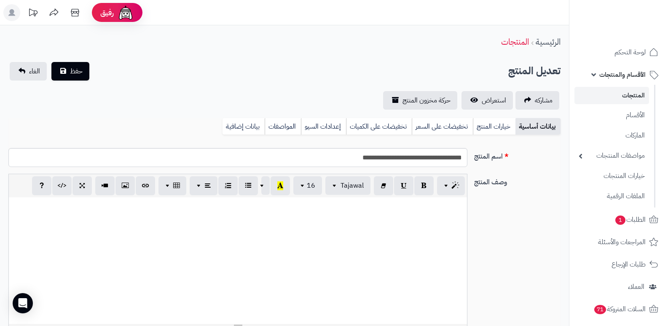
select select
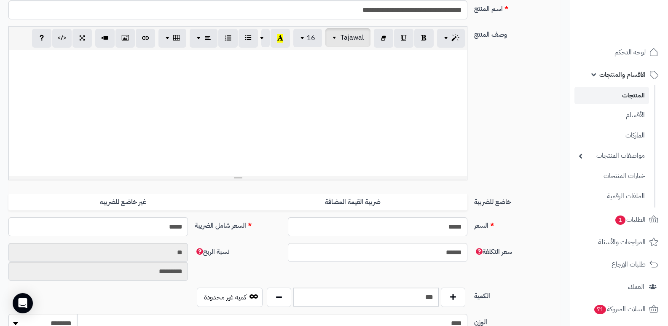
scroll to position [42, 0]
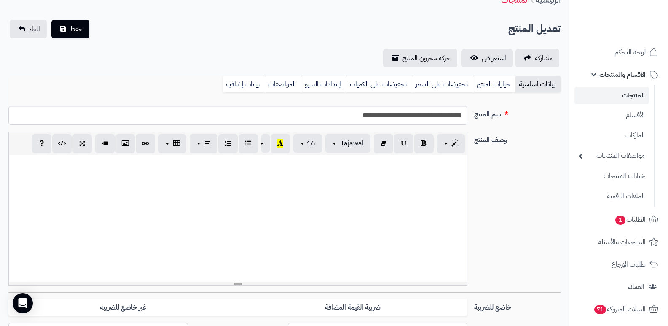
click at [248, 93] on div "بيانات أساسية خيارات المنتج تخفيضات على السعر تخفيضات على الكميات إعدادات السيو…" at bounding box center [284, 87] width 552 height 23
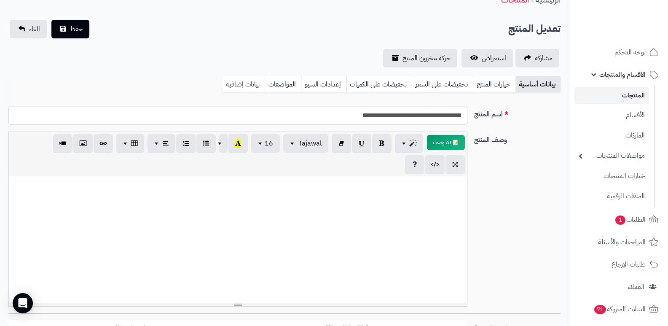
click at [247, 85] on link "بيانات إضافية" at bounding box center [244, 84] width 42 height 17
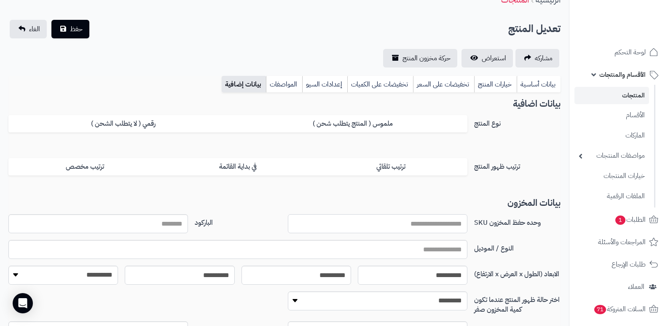
click at [404, 230] on input "وحده حفظ المخزون SKU" at bounding box center [378, 223] width 180 height 19
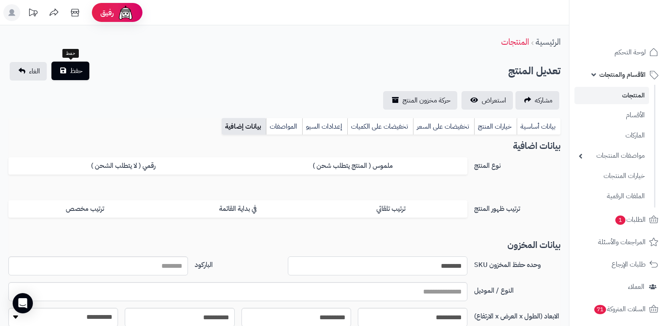
type input "********"
click at [73, 66] on span "حفظ" at bounding box center [76, 71] width 13 height 10
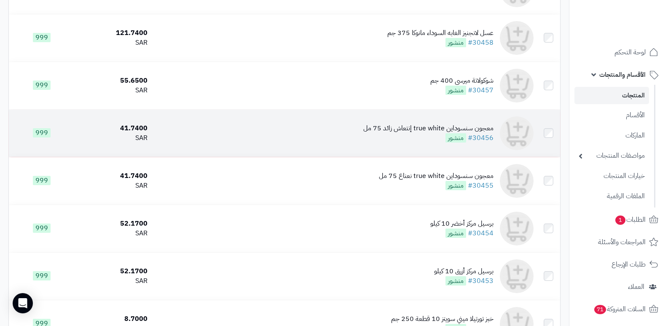
scroll to position [337, 0]
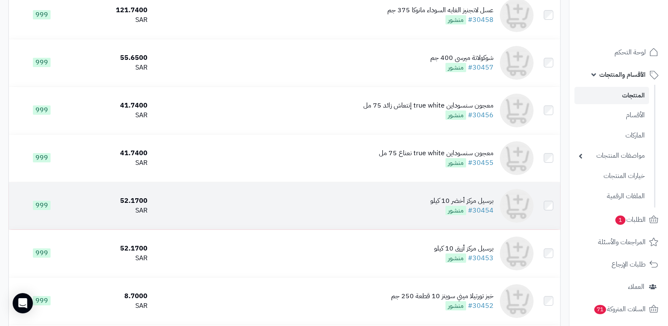
click at [469, 201] on div "برسيل مركز أخضر 10 كيلو" at bounding box center [461, 201] width 63 height 10
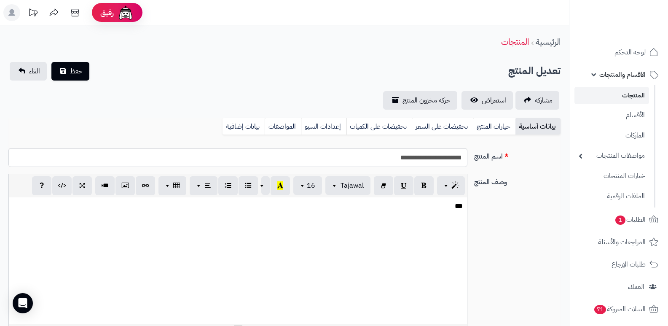
select select
click at [234, 131] on link "بيانات إضافية" at bounding box center [244, 126] width 42 height 17
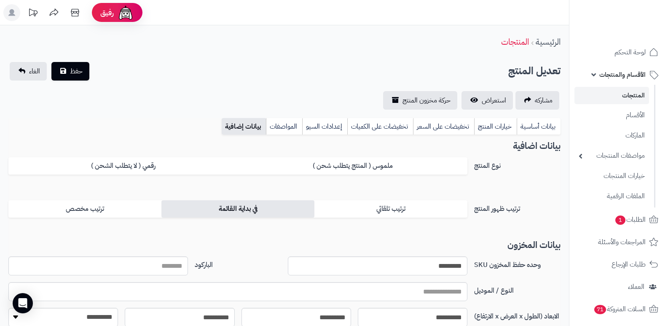
scroll to position [42, 0]
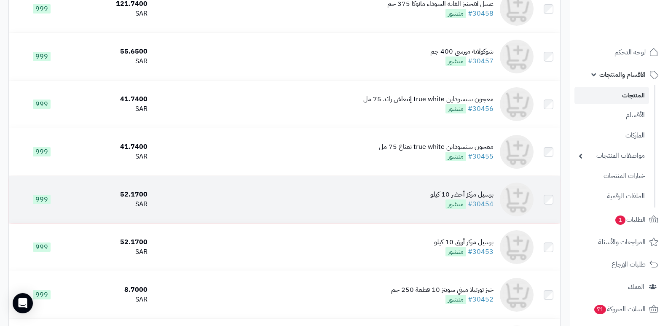
scroll to position [316, 0]
click at [444, 199] on div "برسيل مركز أخضر 10 كيلو" at bounding box center [461, 195] width 63 height 10
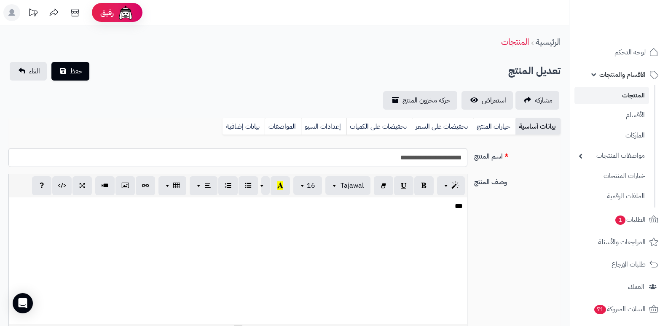
select select
click at [230, 125] on link "بيانات إضافية" at bounding box center [244, 126] width 42 height 17
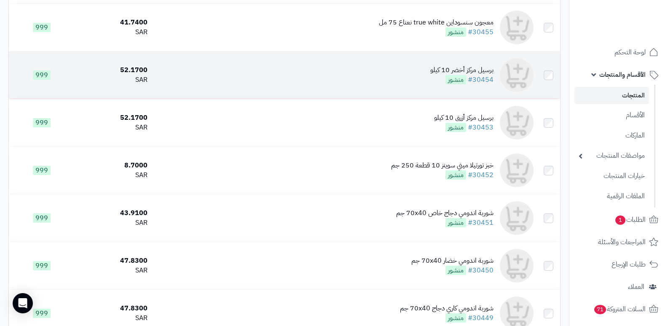
scroll to position [443, 0]
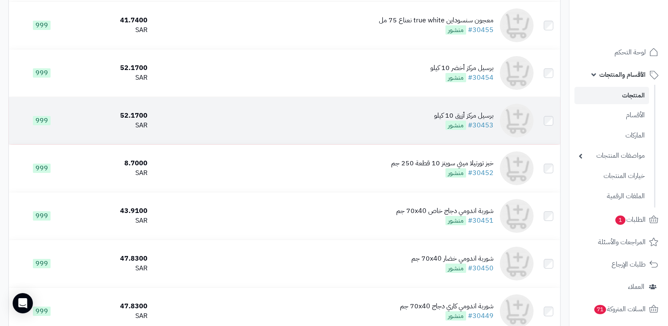
click at [468, 118] on div "برسيل مركز أزرق 10 كيلو" at bounding box center [463, 116] width 59 height 10
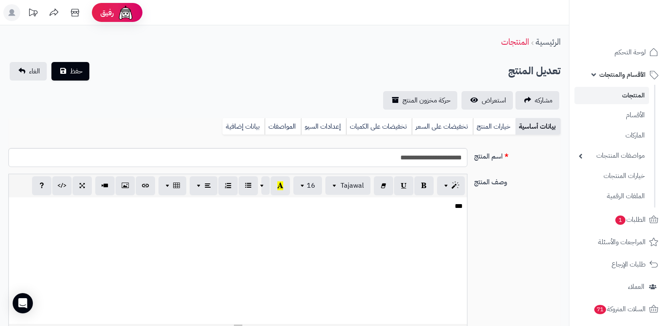
select select
click at [252, 121] on link "بيانات إضافية" at bounding box center [244, 126] width 42 height 17
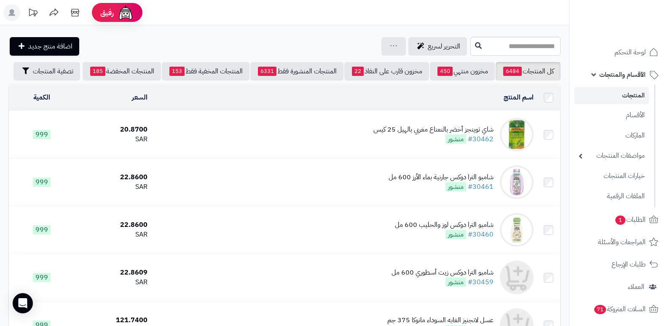
click at [468, 135] on div "شاي توينجز أخضر بالنعناع مغربي بالهيل 25 كيس" at bounding box center [434, 130] width 120 height 10
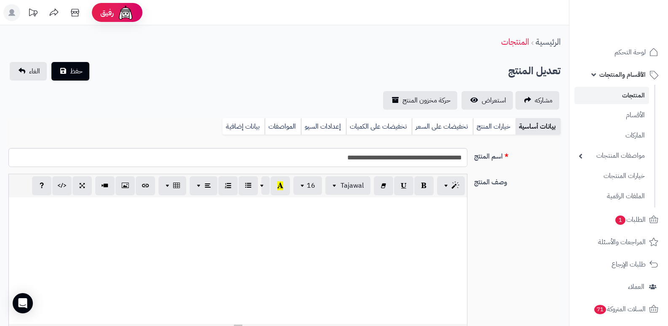
select select
click at [239, 128] on link "بيانات إضافية" at bounding box center [244, 126] width 42 height 17
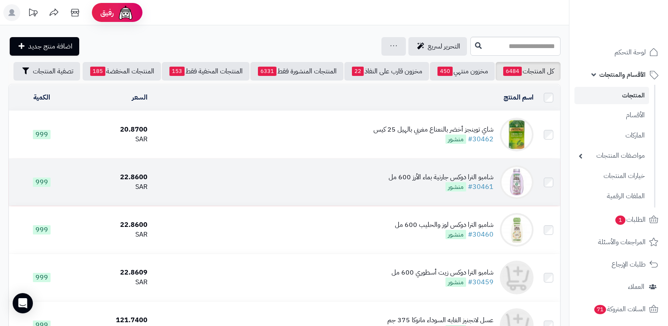
click at [412, 178] on div "شامبو الترا دوكس جارنية بماء الأرز 600 مل" at bounding box center [441, 177] width 105 height 10
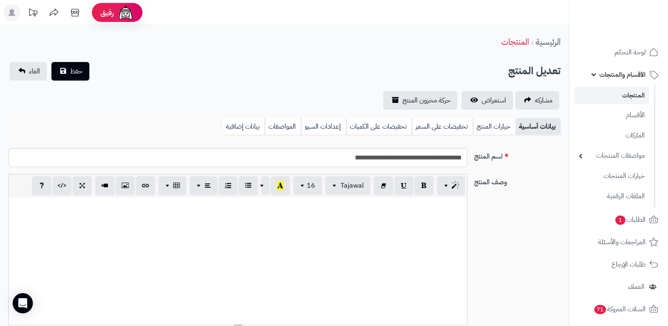
select select
click at [237, 129] on link "بيانات إضافية" at bounding box center [244, 126] width 42 height 17
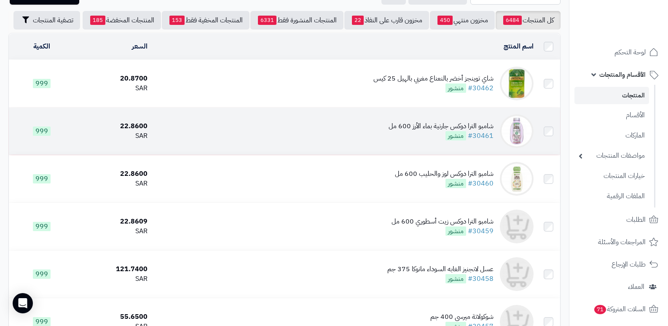
scroll to position [126, 0]
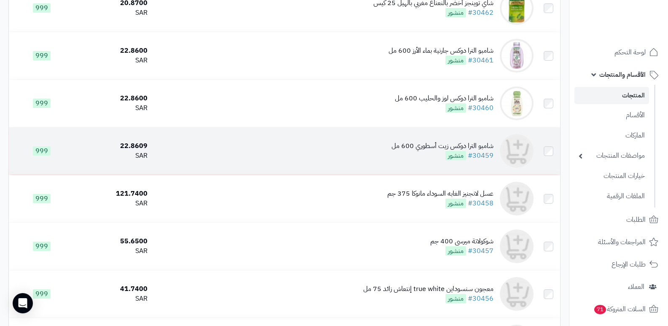
click at [470, 148] on div "شامبو الترا دوكس زيت أسطوري 600 مل" at bounding box center [443, 146] width 102 height 10
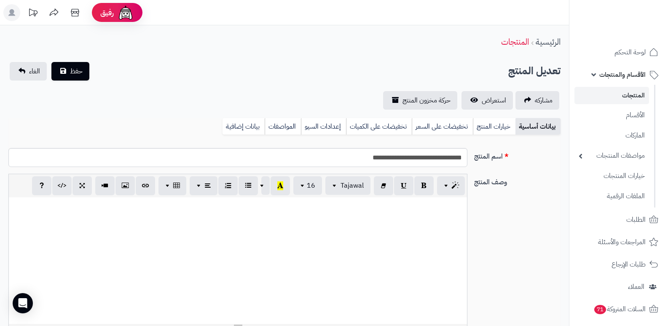
select select
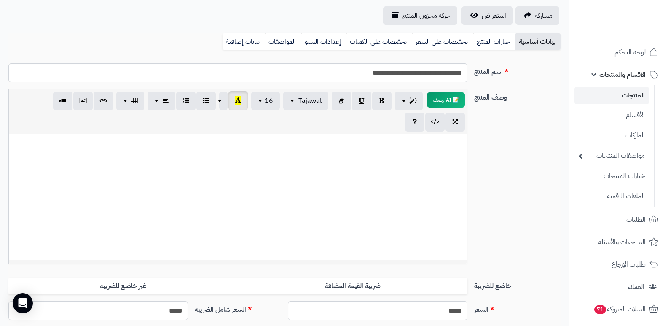
scroll to position [84, 0]
click at [247, 36] on link "بيانات إضافية" at bounding box center [244, 42] width 42 height 17
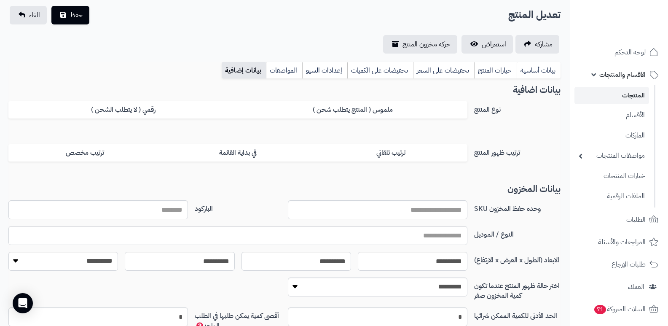
scroll to position [49, 0]
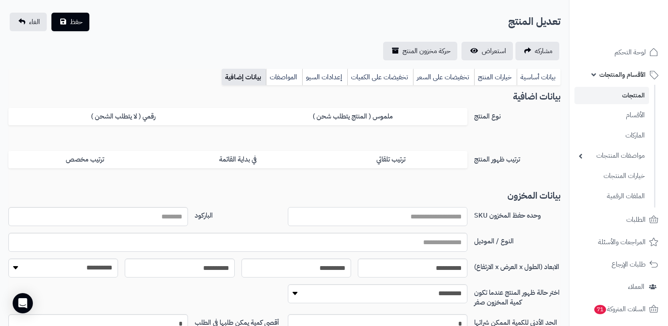
click at [388, 217] on input "وحده حفظ المخزون SKU" at bounding box center [378, 216] width 180 height 19
type input "*********"
click at [69, 14] on button "حفظ" at bounding box center [70, 21] width 38 height 19
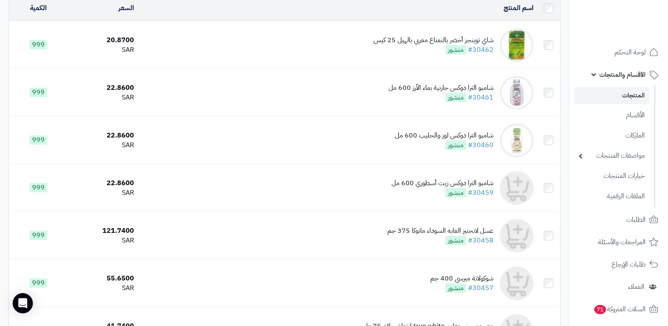
scroll to position [169, 0]
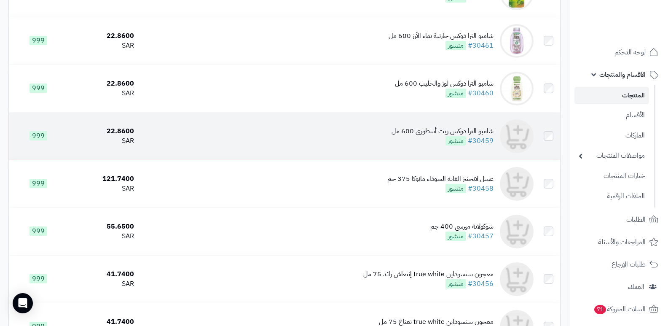
click at [465, 134] on div "شامبو الترا دوكس زيت أسطوري 600 مل" at bounding box center [443, 131] width 102 height 10
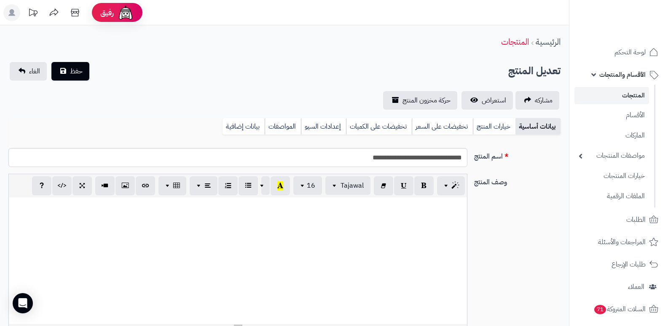
select select
click at [243, 129] on link "بيانات إضافية" at bounding box center [244, 126] width 42 height 17
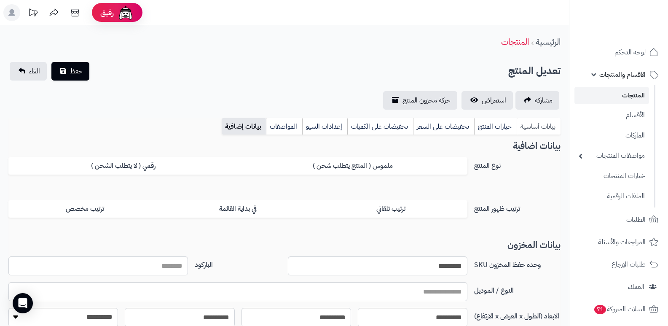
click at [539, 126] on link "بيانات أساسية" at bounding box center [539, 126] width 44 height 17
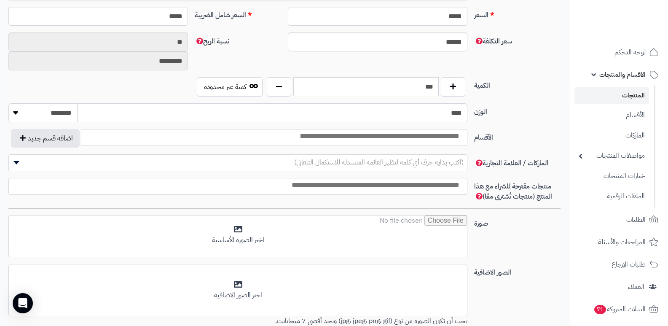
scroll to position [379, 0]
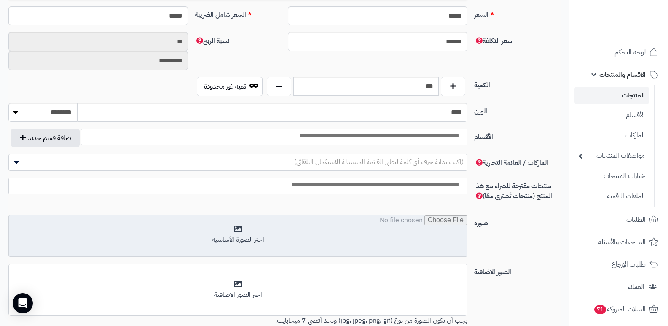
click at [241, 238] on input "file" at bounding box center [238, 236] width 458 height 42
click at [245, 237] on input "file" at bounding box center [238, 236] width 458 height 42
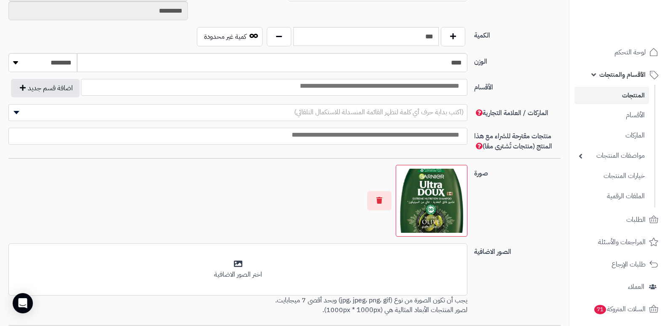
scroll to position [506, 0]
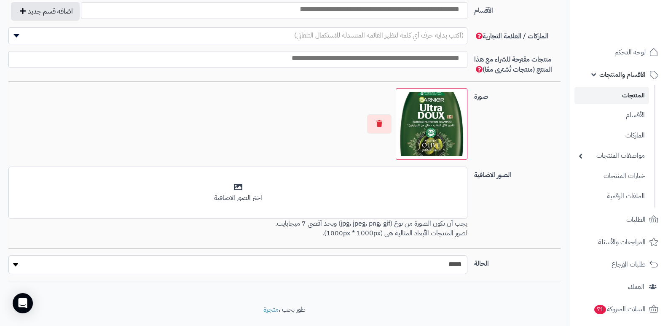
click at [406, 105] on img at bounding box center [432, 124] width 64 height 64
click at [379, 123] on button "button" at bounding box center [379, 123] width 24 height 19
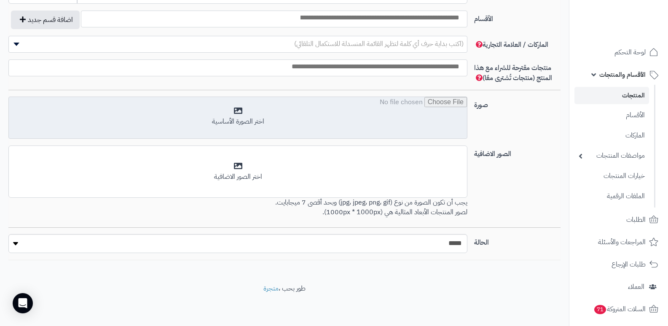
click at [240, 120] on input "file" at bounding box center [238, 118] width 458 height 42
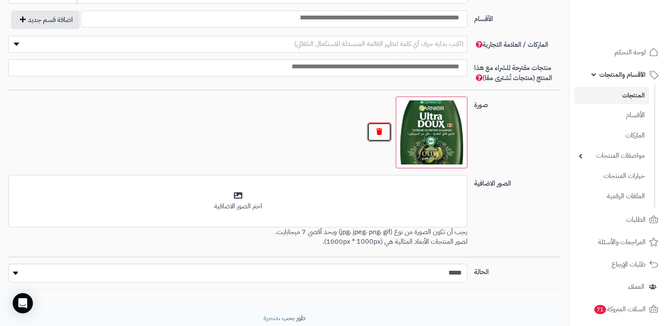
click at [382, 134] on button "button" at bounding box center [379, 131] width 24 height 19
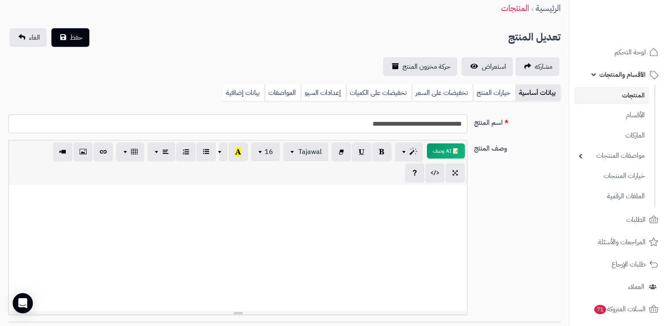
scroll to position [0, 0]
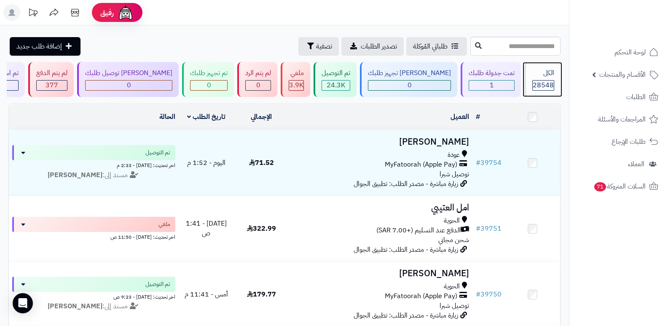
click at [546, 91] on div "الكل 28548" at bounding box center [543, 79] width 36 height 35
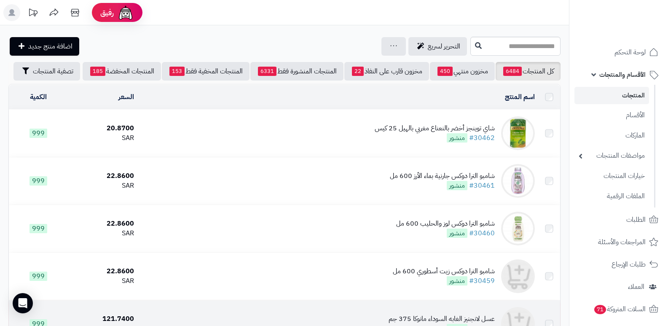
scroll to position [141, 0]
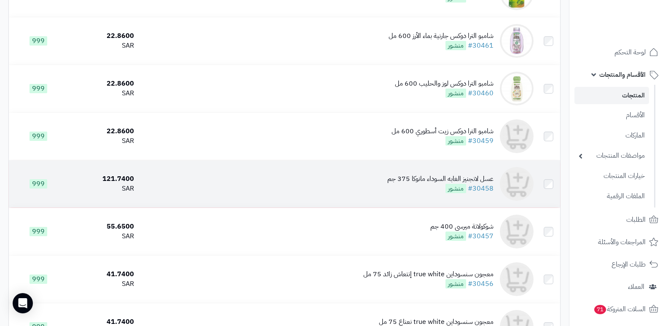
click at [475, 181] on div "عسل لانجنيز الغابه السوداء مانوكا 375 جم" at bounding box center [440, 179] width 106 height 10
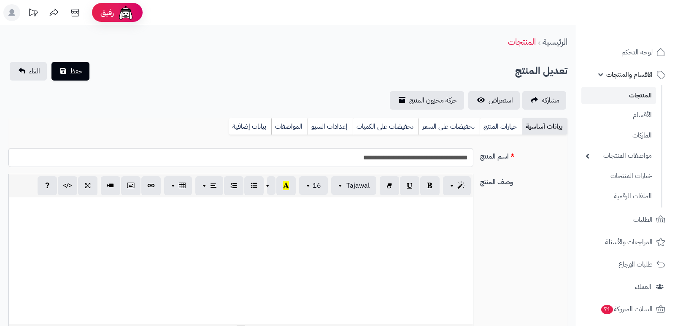
select select
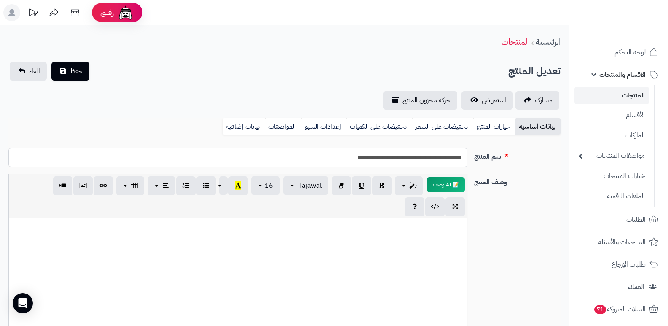
drag, startPoint x: 341, startPoint y: 155, endPoint x: 492, endPoint y: 151, distance: 151.4
click at [492, 151] on div "**********" at bounding box center [284, 161] width 559 height 26
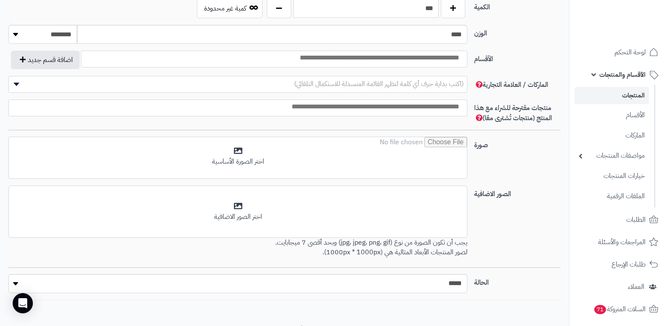
scroll to position [464, 0]
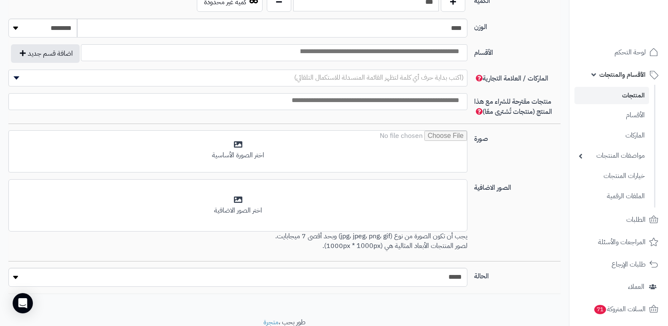
click at [257, 153] on input "file" at bounding box center [238, 152] width 458 height 42
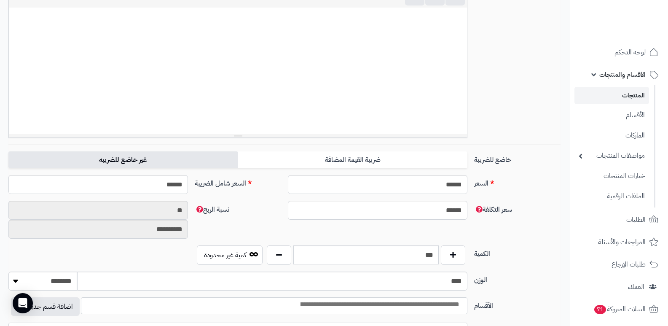
scroll to position [0, 0]
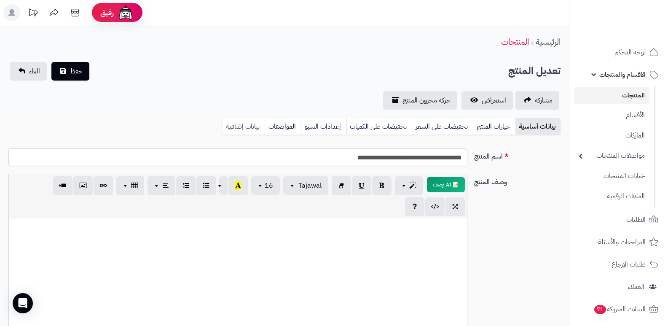
click at [252, 124] on link "بيانات إضافية" at bounding box center [244, 126] width 42 height 17
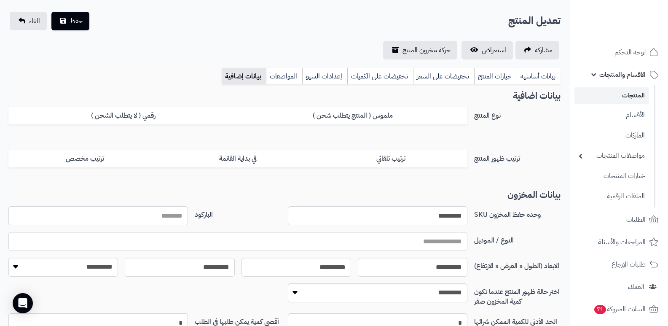
scroll to position [49, 0]
click at [74, 23] on span "حفظ" at bounding box center [76, 21] width 13 height 10
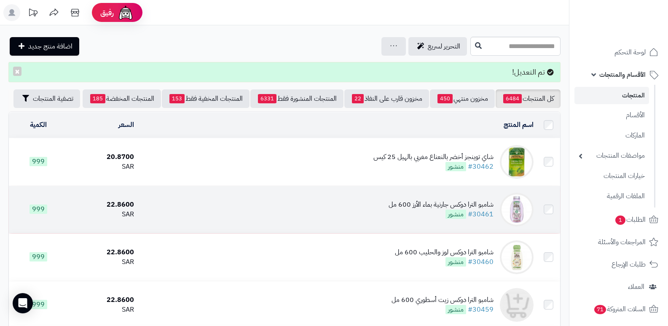
scroll to position [126, 0]
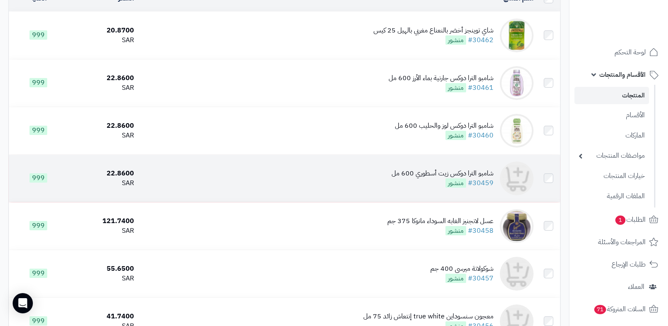
click at [438, 178] on div "شامبو الترا دوكس زيت أسطوري 600 مل" at bounding box center [443, 174] width 102 height 10
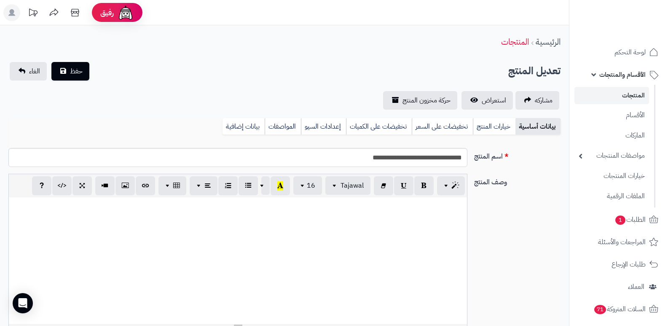
select select
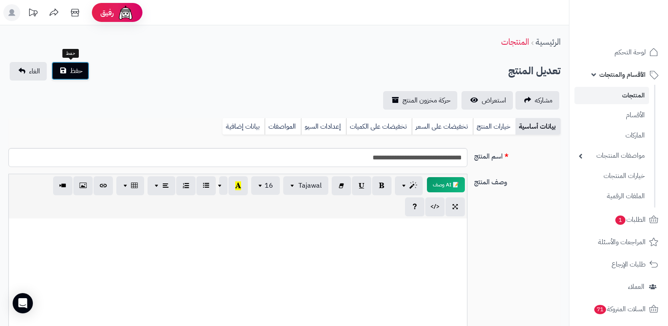
click at [85, 73] on button "حفظ" at bounding box center [70, 71] width 38 height 19
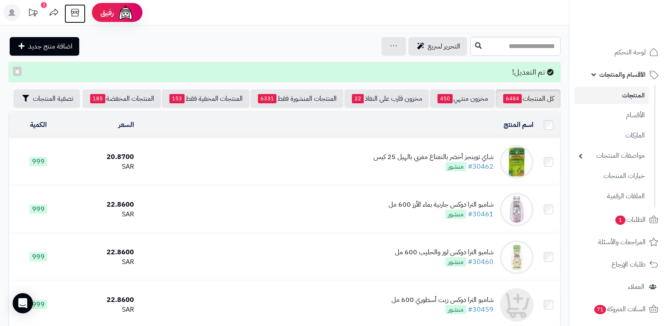
click at [78, 14] on icon at bounding box center [75, 13] width 8 height 8
click at [639, 91] on link "المنتجات" at bounding box center [612, 95] width 75 height 17
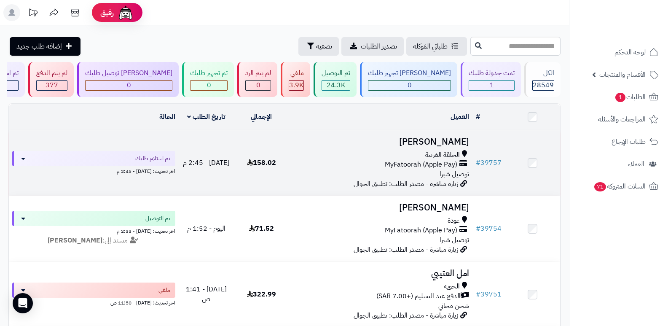
click at [458, 140] on h3 "فاطمه القحطاني" at bounding box center [381, 142] width 177 height 10
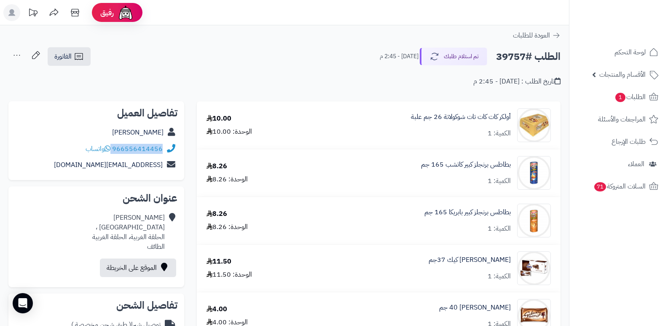
drag, startPoint x: 113, startPoint y: 148, endPoint x: 165, endPoint y: 151, distance: 51.9
click at [165, 151] on div "966556414456 واتساب" at bounding box center [96, 149] width 162 height 16
copy div "966556414456"
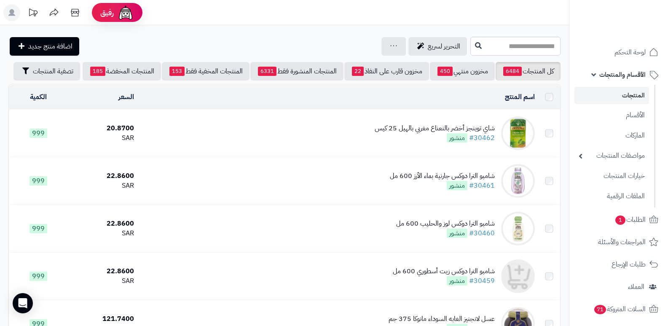
click at [630, 70] on span "الأقسام والمنتجات" at bounding box center [623, 75] width 46 height 12
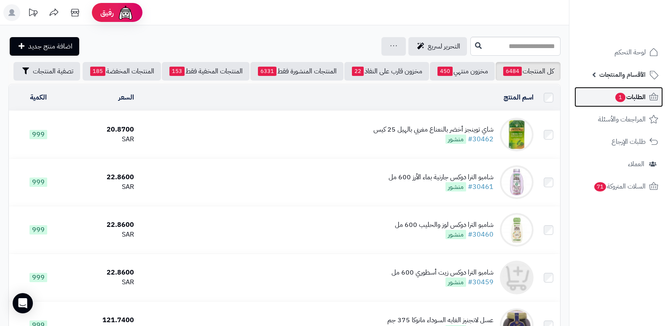
click at [630, 100] on span "الطلبات 1" at bounding box center [630, 97] width 31 height 12
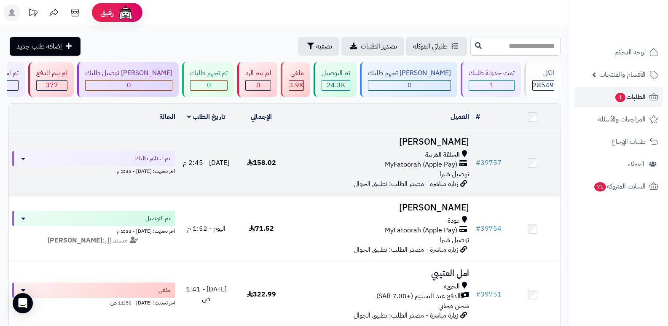
click at [449, 144] on h3 "فاطمه القحطاني" at bounding box center [381, 142] width 177 height 10
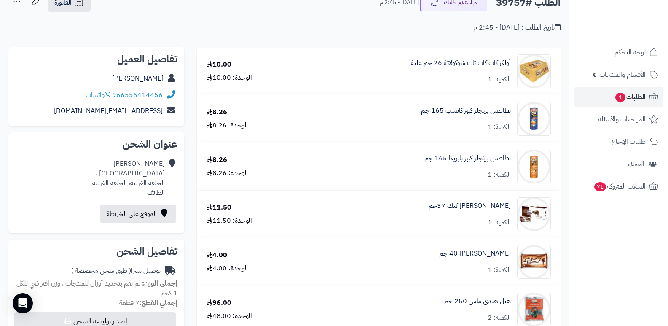
scroll to position [42, 0]
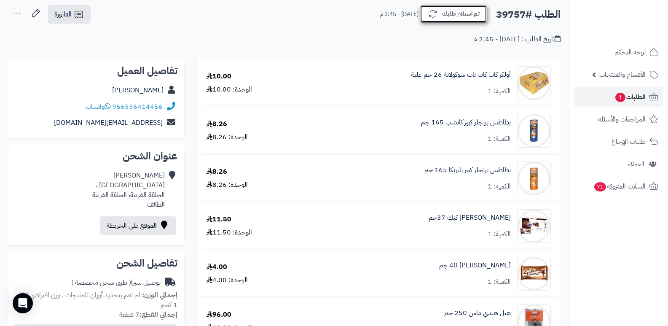
click at [447, 21] on button "تم استلام طلبك" at bounding box center [453, 14] width 67 height 18
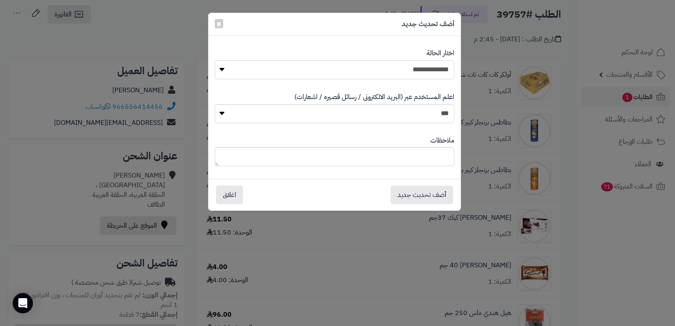
click at [409, 61] on select "**********" at bounding box center [334, 69] width 239 height 19
select select "*"
click at [215, 60] on select "**********" at bounding box center [334, 69] width 239 height 19
click at [419, 147] on textarea at bounding box center [334, 156] width 239 height 19
type textarea "****"
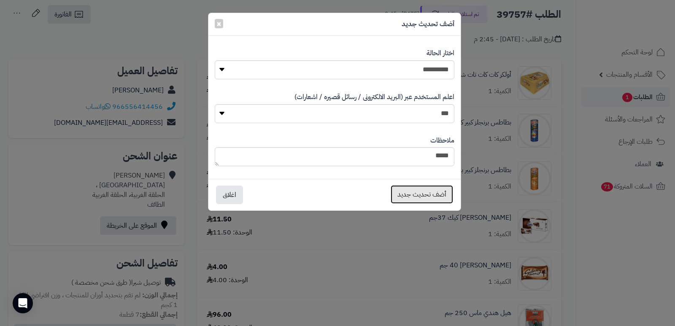
click at [413, 196] on button "أضف تحديث جديد" at bounding box center [421, 194] width 62 height 19
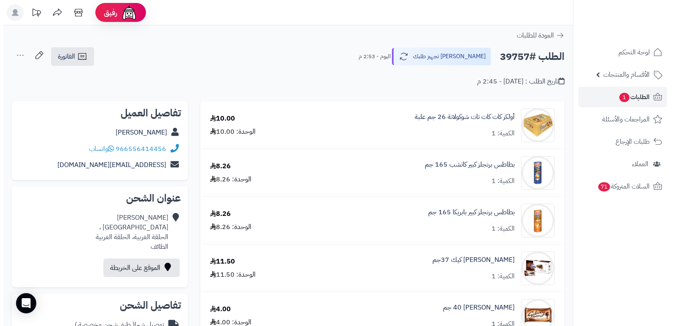
scroll to position [42, 0]
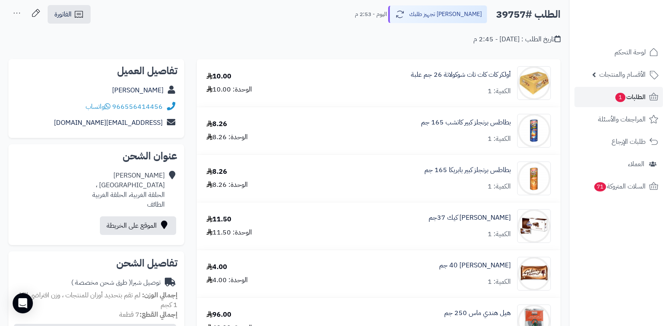
click at [15, 13] on icon at bounding box center [16, 13] width 17 height 17
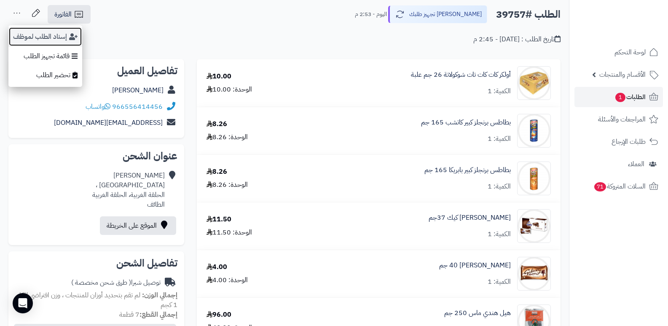
click at [33, 35] on button "إسناد الطلب لموظف" at bounding box center [45, 36] width 74 height 19
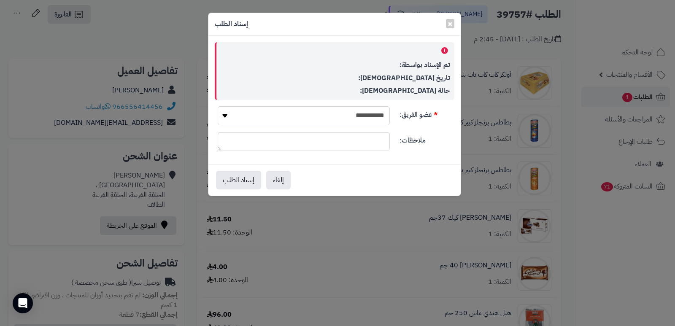
click at [347, 123] on select "**********" at bounding box center [304, 115] width 172 height 19
select select "**"
click at [218, 106] on select "**********" at bounding box center [304, 115] width 172 height 19
click at [241, 181] on button "إسناد الطلب" at bounding box center [238, 179] width 45 height 19
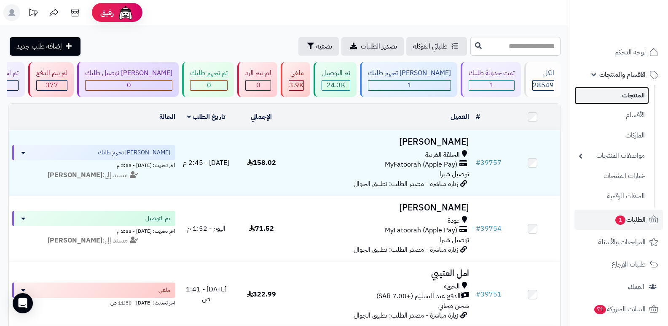
click at [638, 94] on link "المنتجات" at bounding box center [612, 95] width 75 height 17
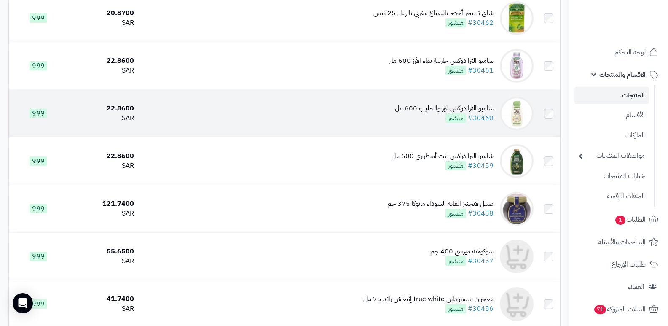
scroll to position [169, 0]
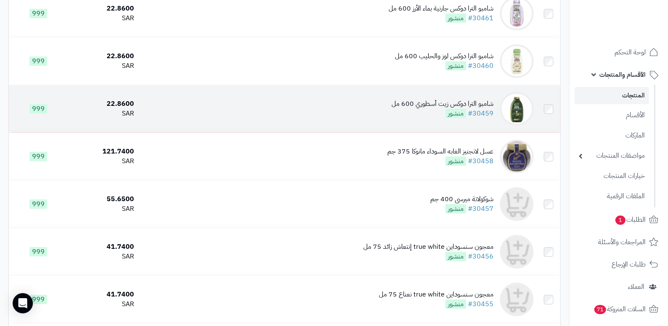
click at [514, 109] on img at bounding box center [517, 109] width 34 height 34
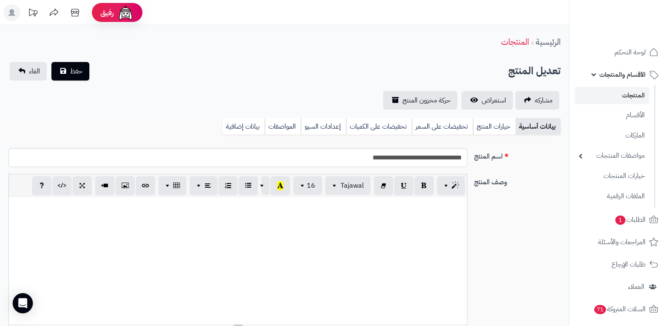
select select
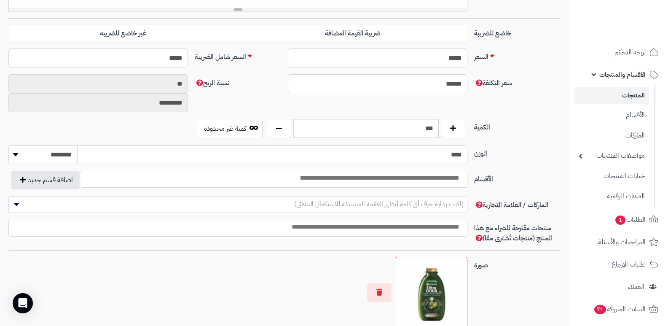
scroll to position [358, 0]
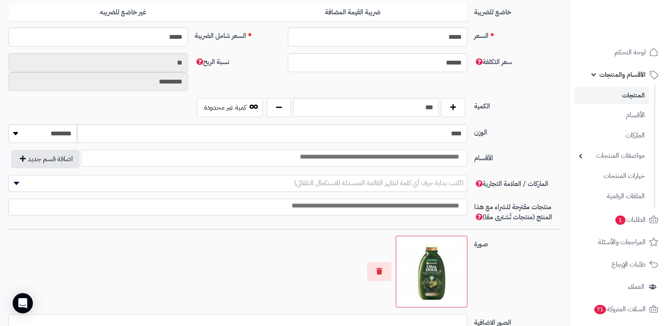
click at [450, 269] on img at bounding box center [432, 271] width 64 height 64
click at [431, 277] on img at bounding box center [432, 271] width 64 height 64
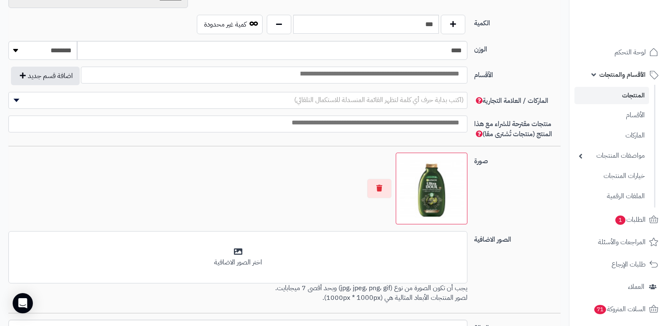
scroll to position [527, 0]
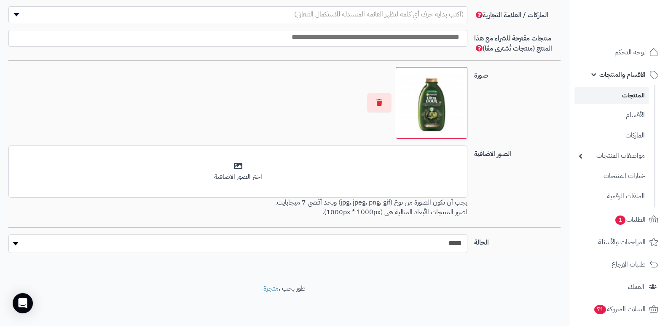
click at [434, 79] on img at bounding box center [432, 103] width 64 height 64
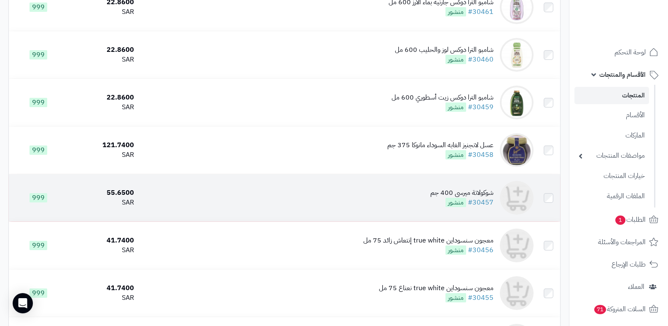
scroll to position [175, 0]
click at [470, 198] on div "شوكولاتة ميرسي 400 جم" at bounding box center [461, 193] width 63 height 10
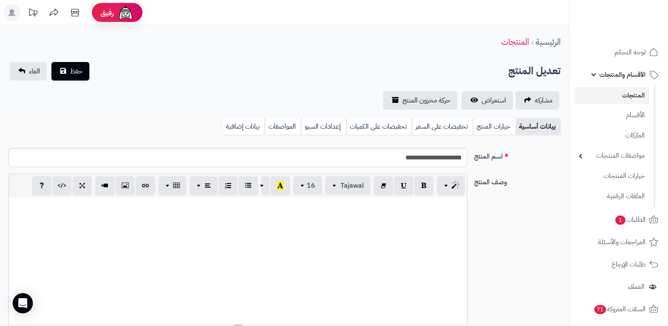
select select
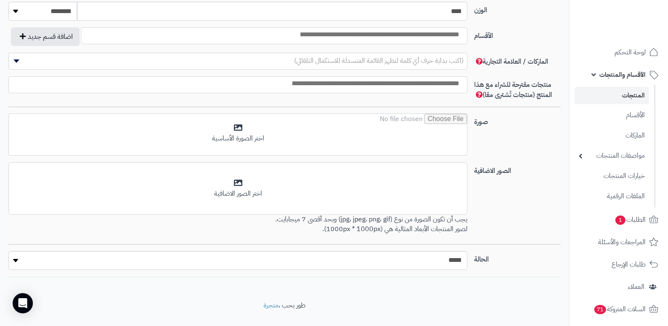
scroll to position [498, 0]
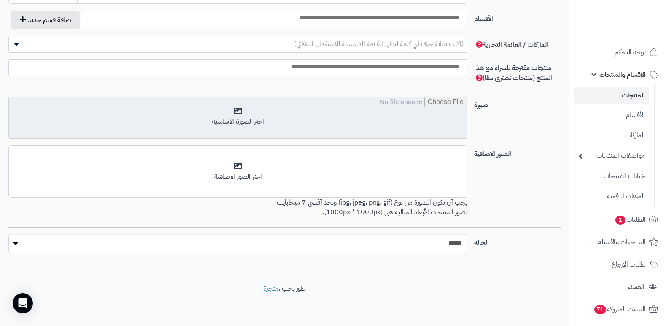
click at [242, 127] on input "file" at bounding box center [238, 118] width 458 height 42
click at [239, 113] on input "file" at bounding box center [238, 118] width 458 height 42
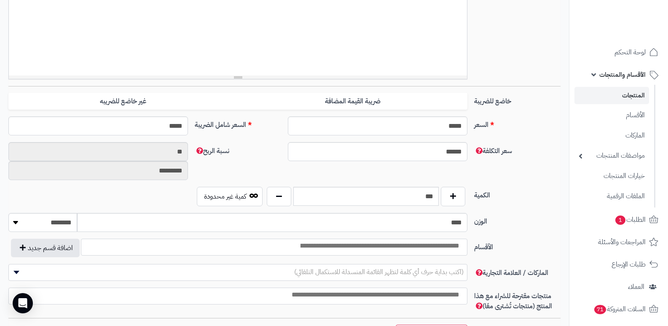
scroll to position [371, 0]
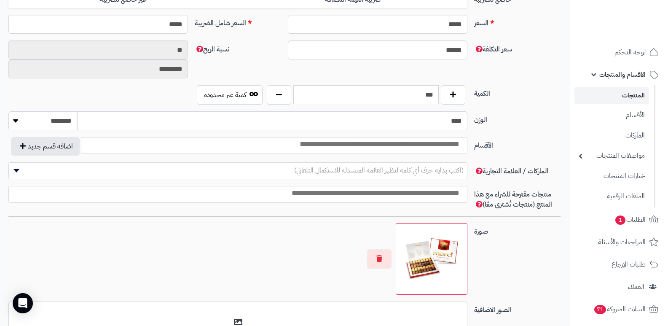
click at [422, 272] on img at bounding box center [432, 259] width 64 height 64
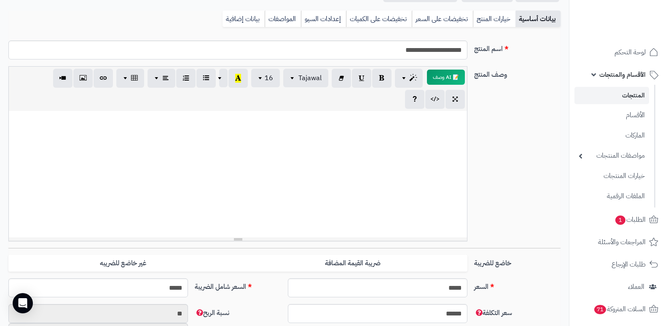
scroll to position [0, 0]
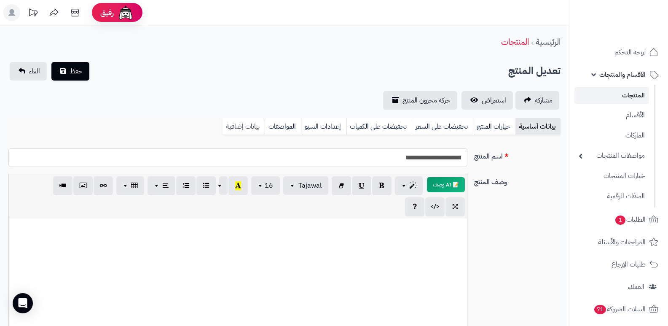
click at [245, 130] on link "بيانات إضافية" at bounding box center [244, 126] width 42 height 17
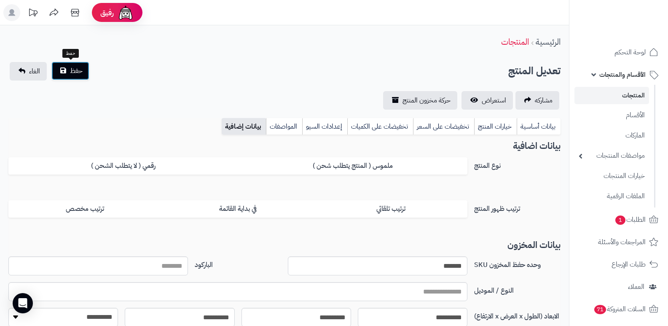
click at [83, 76] on button "حفظ" at bounding box center [70, 71] width 38 height 19
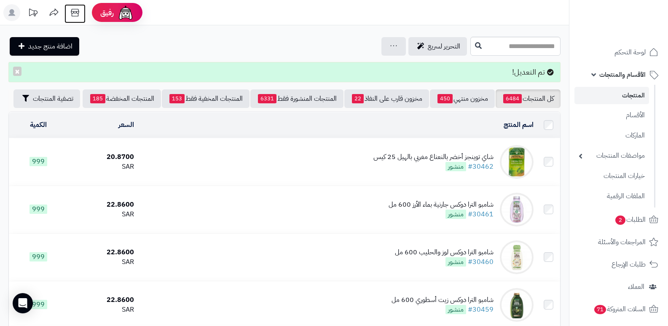
click at [74, 8] on icon at bounding box center [75, 12] width 17 height 17
click at [79, 16] on icon at bounding box center [75, 12] width 17 height 17
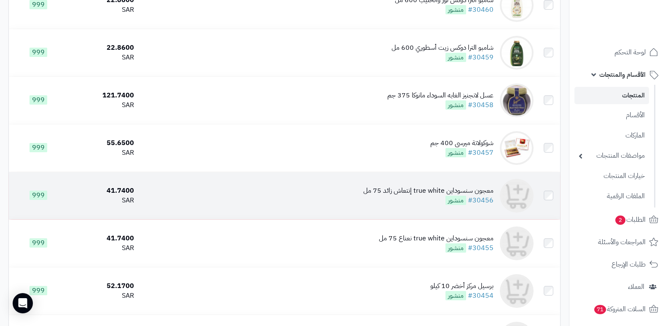
scroll to position [253, 0]
click at [473, 190] on div "معجون سنسوداين true white إنتعاش زائد 75 مل" at bounding box center [428, 190] width 130 height 10
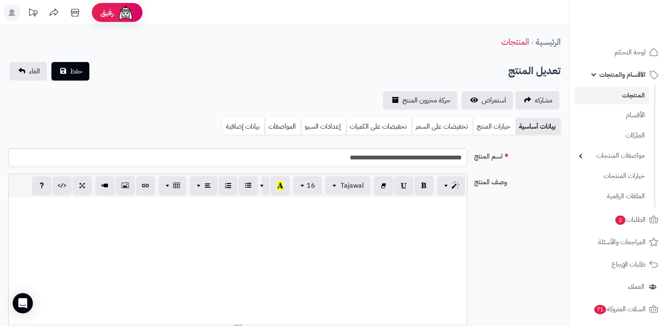
select select
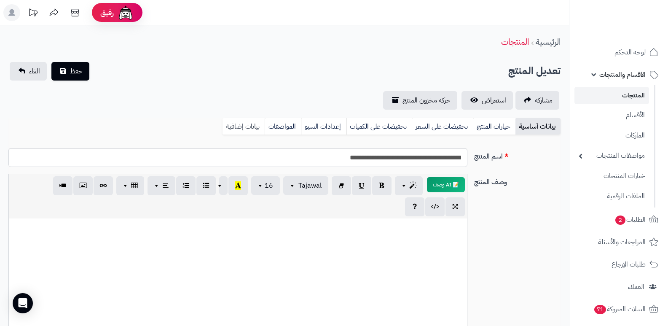
click at [240, 126] on link "بيانات إضافية" at bounding box center [244, 126] width 42 height 17
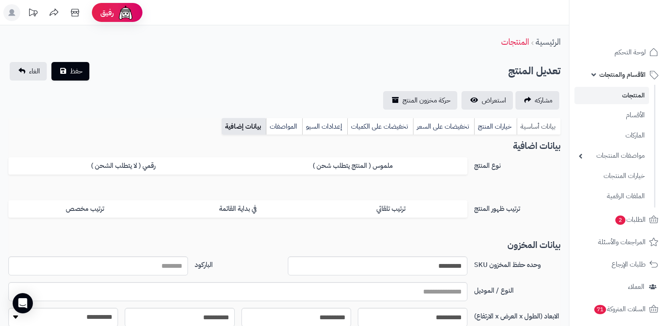
click at [538, 124] on link "بيانات أساسية" at bounding box center [539, 126] width 44 height 17
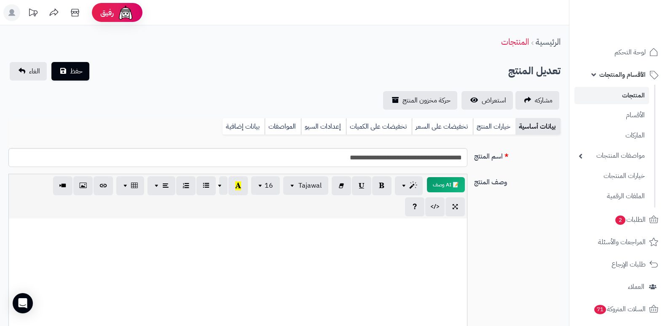
click at [626, 98] on link "المنتجات" at bounding box center [612, 95] width 75 height 17
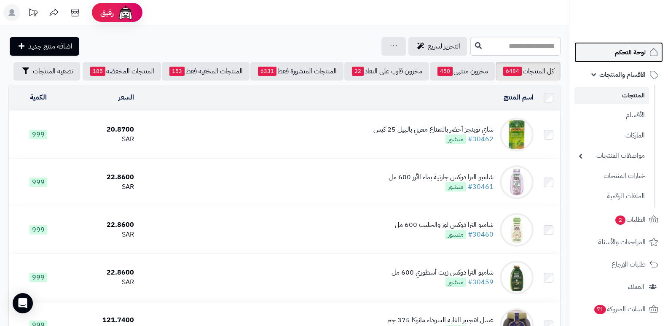
click at [634, 53] on span "لوحة التحكم" at bounding box center [630, 52] width 31 height 12
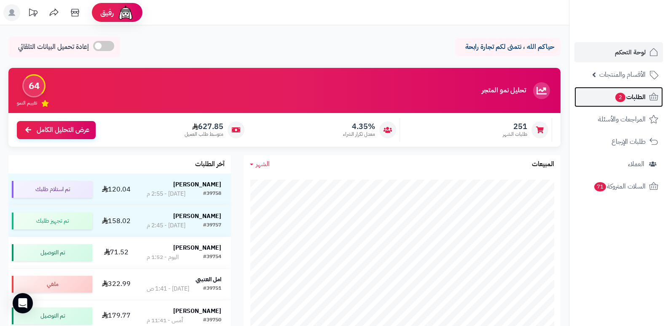
click at [634, 99] on span "الطلبات 2" at bounding box center [630, 97] width 31 height 12
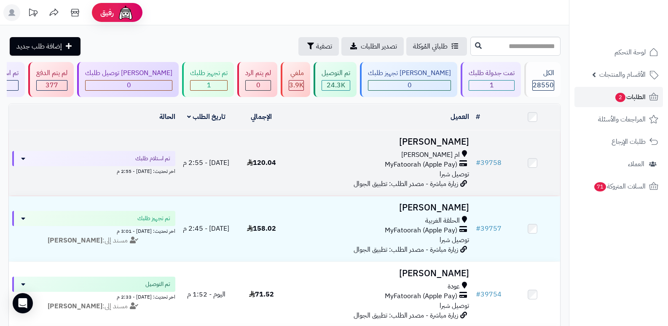
click at [433, 138] on h3 "[PERSON_NAME]" at bounding box center [381, 142] width 177 height 10
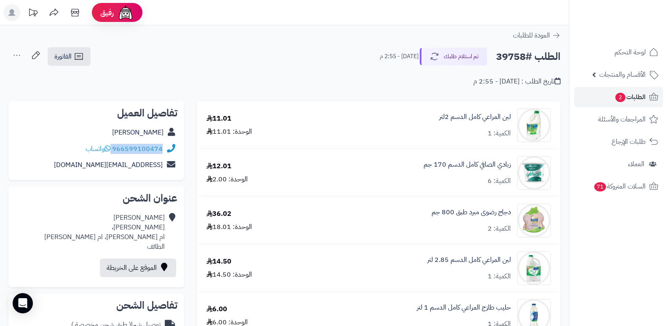
drag, startPoint x: 113, startPoint y: 150, endPoint x: 167, endPoint y: 146, distance: 54.1
click at [167, 146] on div "966599100474 واتساب" at bounding box center [96, 149] width 162 height 16
copy div "966599100474"
click at [461, 58] on button "تم استلام طلبك" at bounding box center [453, 56] width 67 height 18
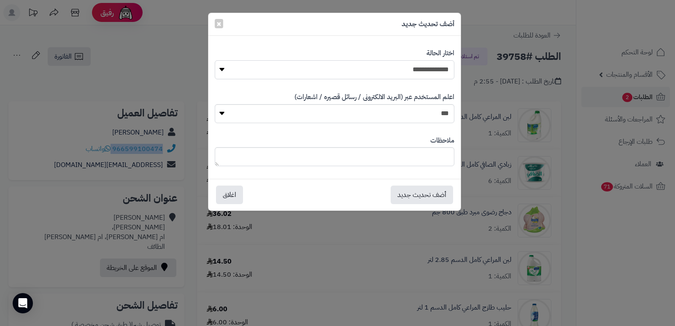
click at [433, 71] on select "**********" at bounding box center [334, 69] width 239 height 19
select select "*"
click at [215, 60] on select "**********" at bounding box center [334, 69] width 239 height 19
click at [408, 165] on textarea at bounding box center [334, 156] width 239 height 19
type textarea "****"
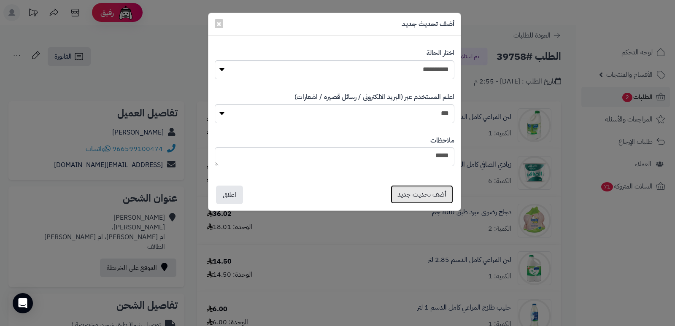
click at [420, 191] on button "أضف تحديث جديد" at bounding box center [421, 194] width 62 height 19
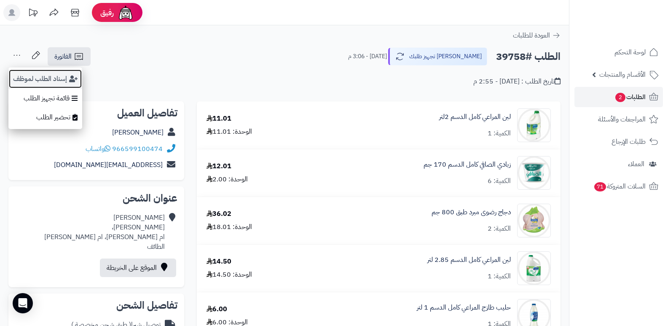
click at [25, 77] on button "إسناد الطلب لموظف" at bounding box center [45, 78] width 74 height 19
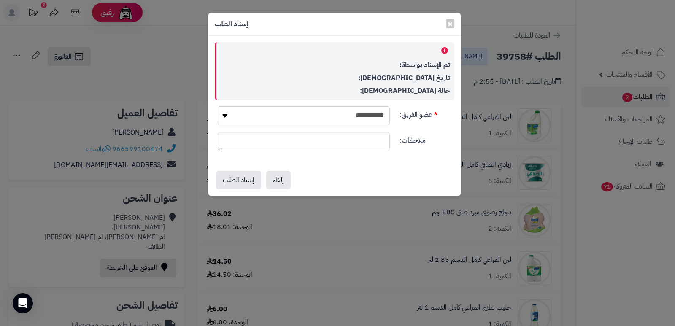
click at [331, 120] on select "**********" at bounding box center [304, 115] width 172 height 19
select select "**"
click at [218, 106] on select "**********" at bounding box center [304, 115] width 172 height 19
click at [242, 176] on button "إسناد الطلب" at bounding box center [238, 179] width 45 height 19
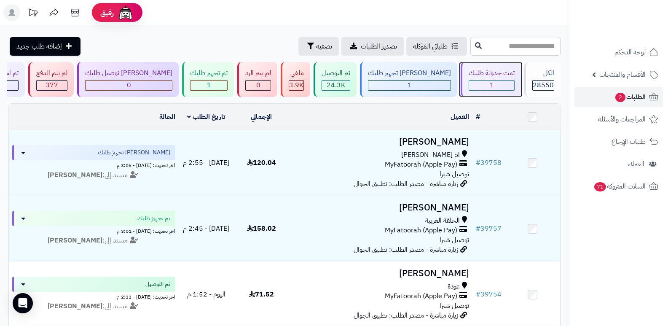
click at [478, 71] on div "تمت جدولة طلبك" at bounding box center [492, 73] width 46 height 10
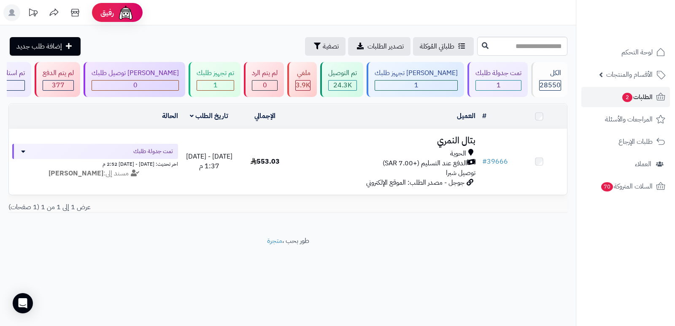
click at [465, 145] on h3 "بتال النمري" at bounding box center [385, 141] width 179 height 10
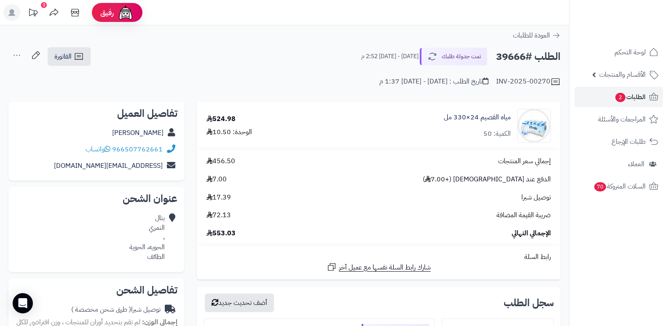
drag, startPoint x: 235, startPoint y: 119, endPoint x: 207, endPoint y: 127, distance: 28.7
click at [207, 127] on div "524.98 الوحدة: 10.50" at bounding box center [258, 125] width 117 height 23
click at [233, 78] on div "INV-2025-00270 تاريخ الطلب : الخميس - ٩ أكتوبر ٢٠٢٥ - 1:37 م" at bounding box center [284, 77] width 552 height 20
click at [457, 57] on button "تمت جدولة طلبك" at bounding box center [453, 56] width 67 height 18
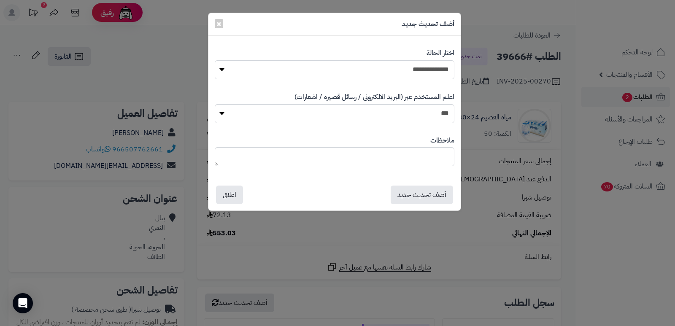
click at [433, 67] on select "**********" at bounding box center [334, 69] width 239 height 19
click at [215, 60] on select "**********" at bounding box center [334, 69] width 239 height 19
click at [416, 160] on textarea at bounding box center [334, 156] width 239 height 19
click at [307, 159] on textarea "**********" at bounding box center [334, 156] width 239 height 19
click at [364, 158] on textarea "**********" at bounding box center [334, 156] width 239 height 19
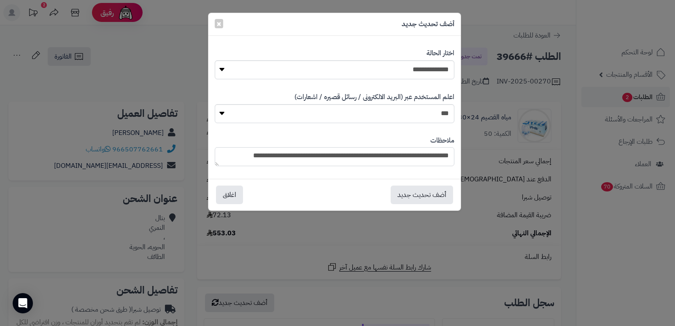
click at [239, 156] on textarea "**********" at bounding box center [334, 156] width 239 height 19
type textarea "**********"
click at [422, 196] on button "أضف تحديث جديد" at bounding box center [421, 194] width 62 height 19
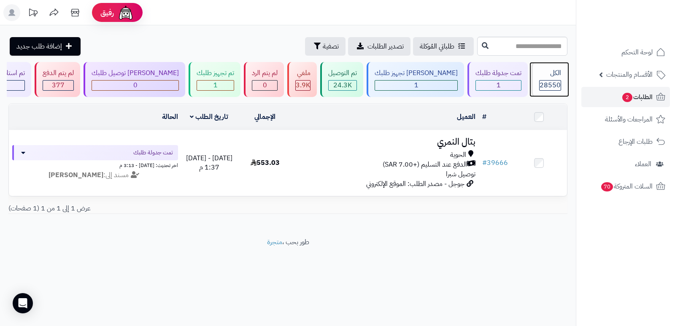
click at [542, 79] on div "الكل 28550" at bounding box center [549, 79] width 36 height 35
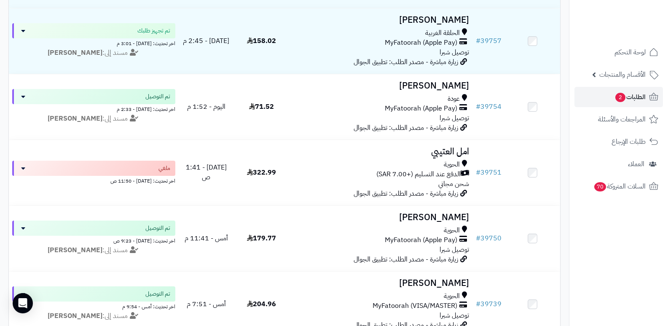
scroll to position [169, 0]
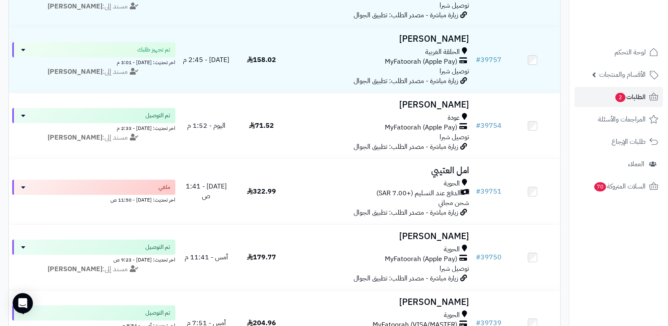
click at [654, 285] on nav "لوحة التحكم الأقسام والمنتجات المنتجات الأقسام الماركات مواصفات المنتجات مواصفا…" at bounding box center [618, 174] width 99 height 326
click at [591, 240] on nav "لوحة التحكم الأقسام والمنتجات المنتجات الأقسام الماركات مواصفات المنتجات مواصفا…" at bounding box center [618, 174] width 99 height 326
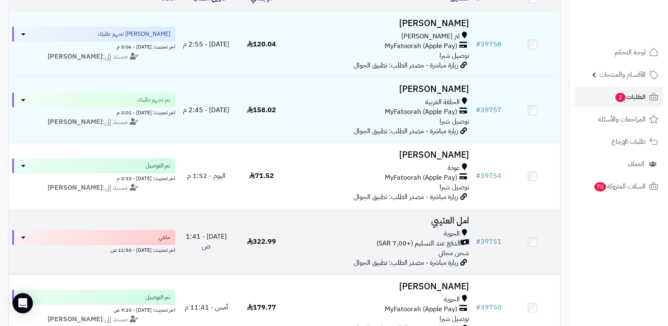
scroll to position [84, 0]
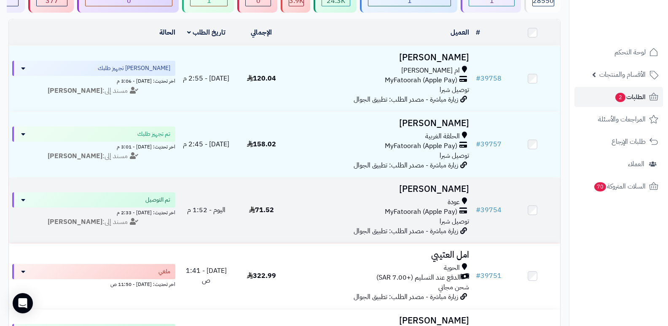
click at [431, 188] on h3 "[PERSON_NAME]" at bounding box center [381, 189] width 177 height 10
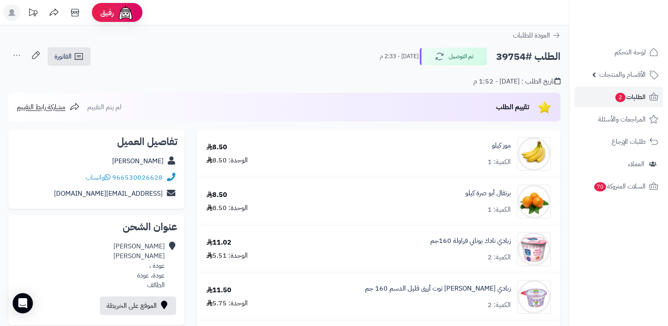
scroll to position [422, 0]
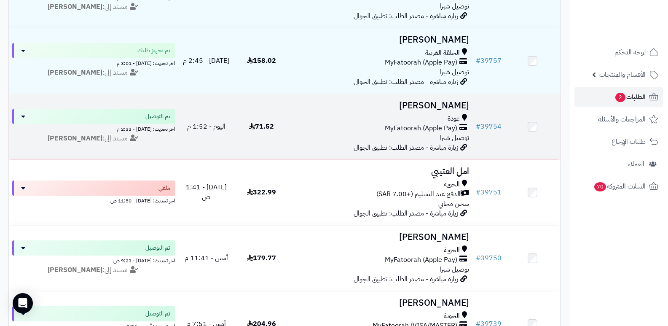
scroll to position [169, 0]
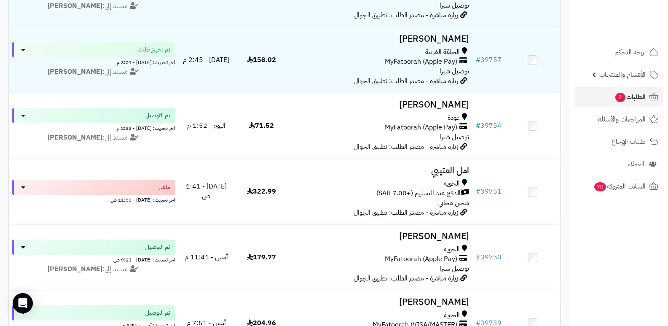
click at [599, 236] on nav "لوحة التحكم الأقسام والمنتجات المنتجات الأقسام الماركات مواصفات المنتجات مواصفا…" at bounding box center [618, 174] width 99 height 326
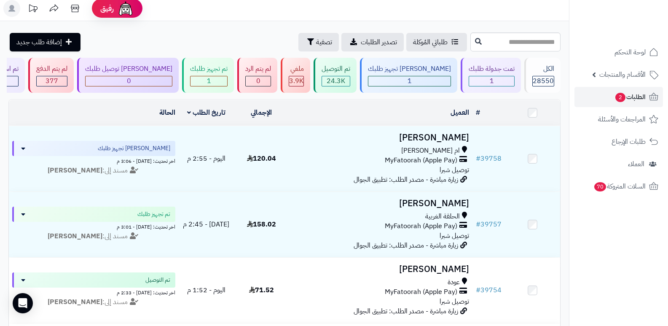
scroll to position [0, 0]
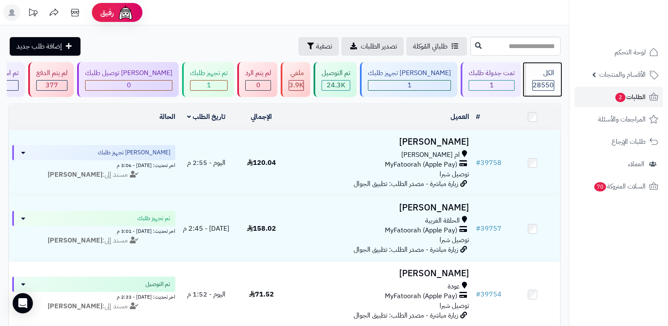
click at [545, 77] on div "الكل" at bounding box center [544, 73] width 22 height 10
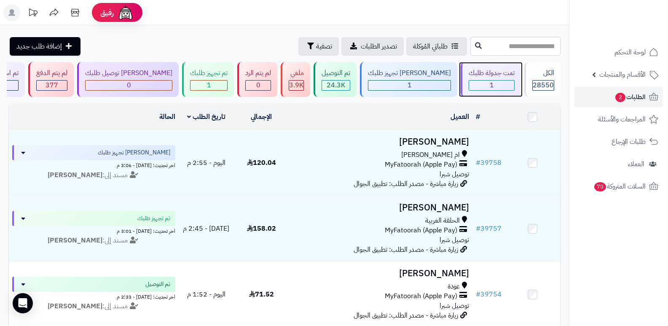
click at [491, 81] on div "1" at bounding box center [491, 86] width 45 height 10
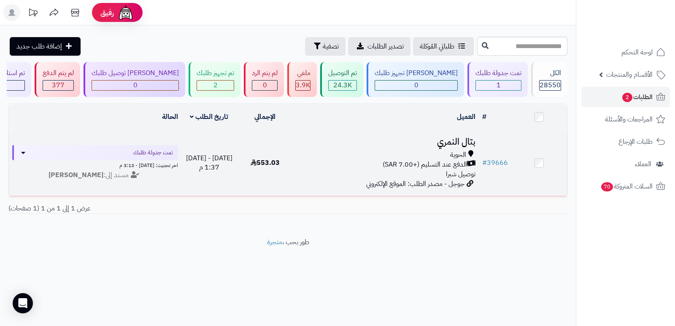
click at [447, 137] on h3 "بتال النمري" at bounding box center [385, 142] width 179 height 10
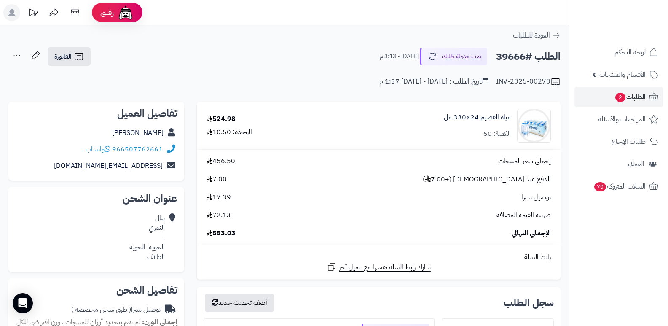
scroll to position [253, 0]
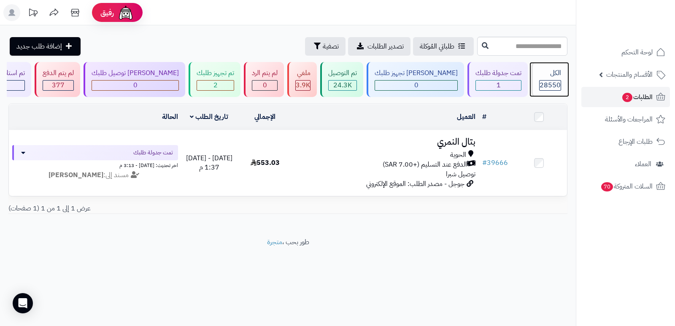
click at [539, 85] on span "28550" at bounding box center [549, 85] width 21 height 10
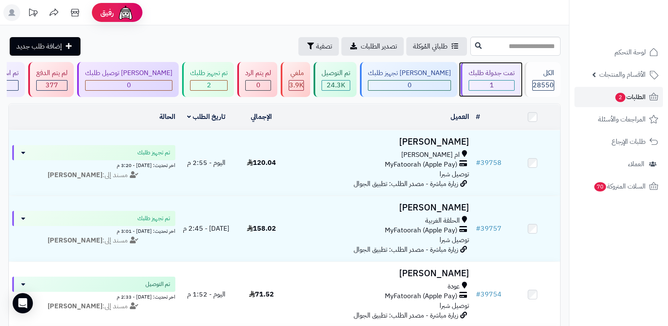
click at [484, 83] on div "1" at bounding box center [491, 86] width 45 height 10
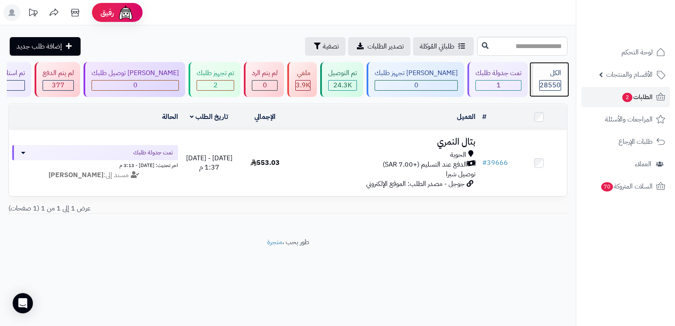
click at [544, 84] on span "28550" at bounding box center [549, 85] width 21 height 10
click at [553, 83] on span "28550" at bounding box center [549, 85] width 21 height 10
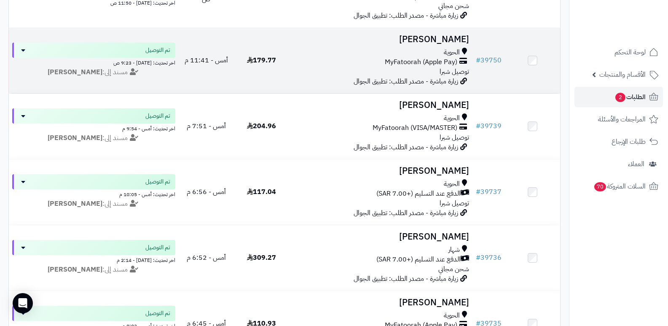
scroll to position [379, 0]
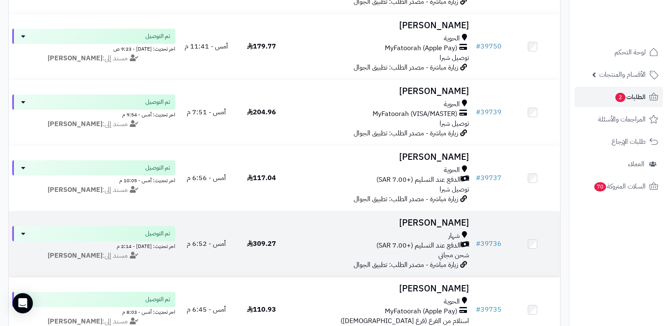
click at [436, 220] on h3 "[PERSON_NAME]" at bounding box center [381, 223] width 177 height 10
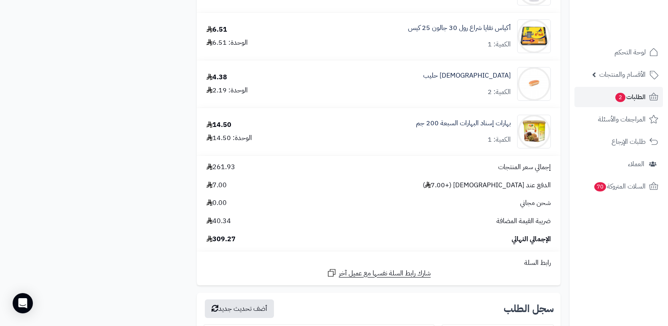
scroll to position [1138, 0]
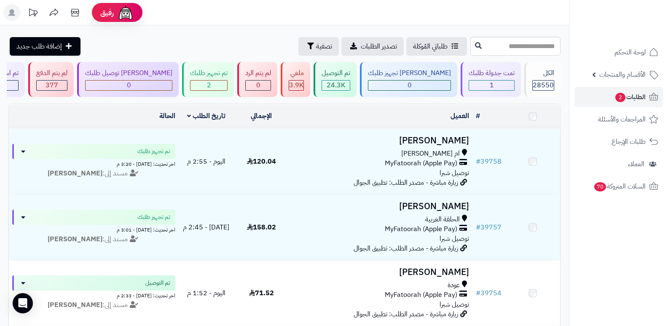
scroll to position [379, 0]
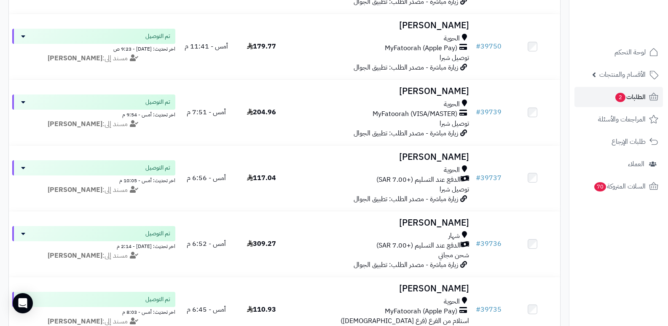
click at [577, 249] on nav "لوحة التحكم الأقسام والمنتجات المنتجات الأقسام الماركات مواصفات المنتجات مواصفا…" at bounding box center [618, 174] width 99 height 326
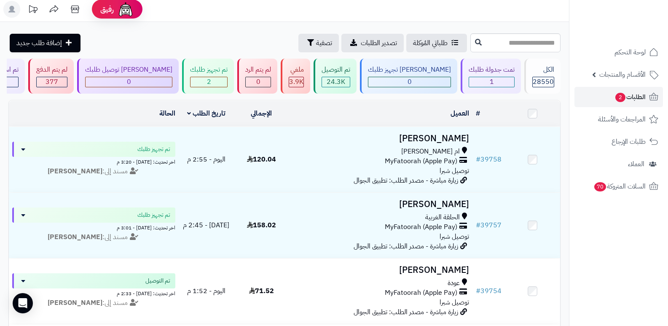
scroll to position [0, 0]
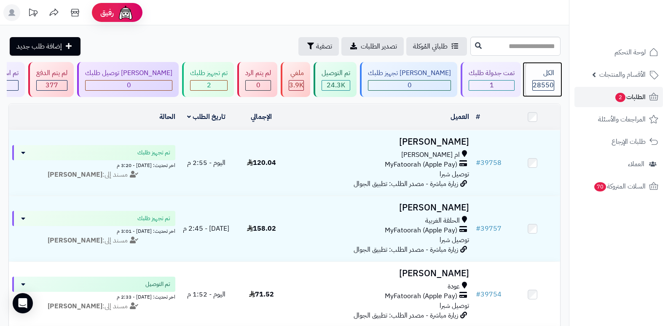
click at [549, 73] on div "الكل" at bounding box center [544, 73] width 22 height 10
click at [486, 20] on header "رفيق ! الطلبات معالجة مكتمل إرجاع المنتجات العملاء المتواجدون الان 29470 عملاء …" at bounding box center [334, 12] width 668 height 25
click at [533, 82] on div "28550" at bounding box center [543, 86] width 21 height 10
click at [537, 72] on div "الكل" at bounding box center [544, 73] width 22 height 10
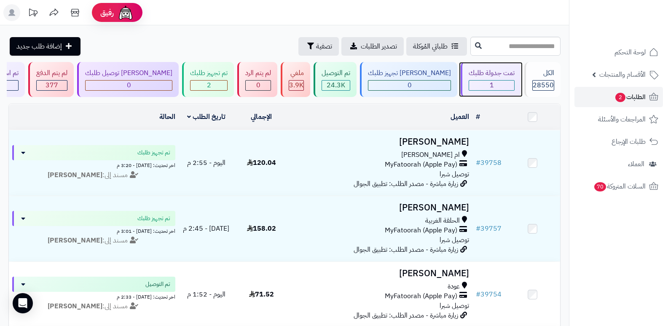
click at [493, 75] on div "تمت جدولة طلبك" at bounding box center [492, 73] width 46 height 10
